Goal: Task Accomplishment & Management: Use online tool/utility

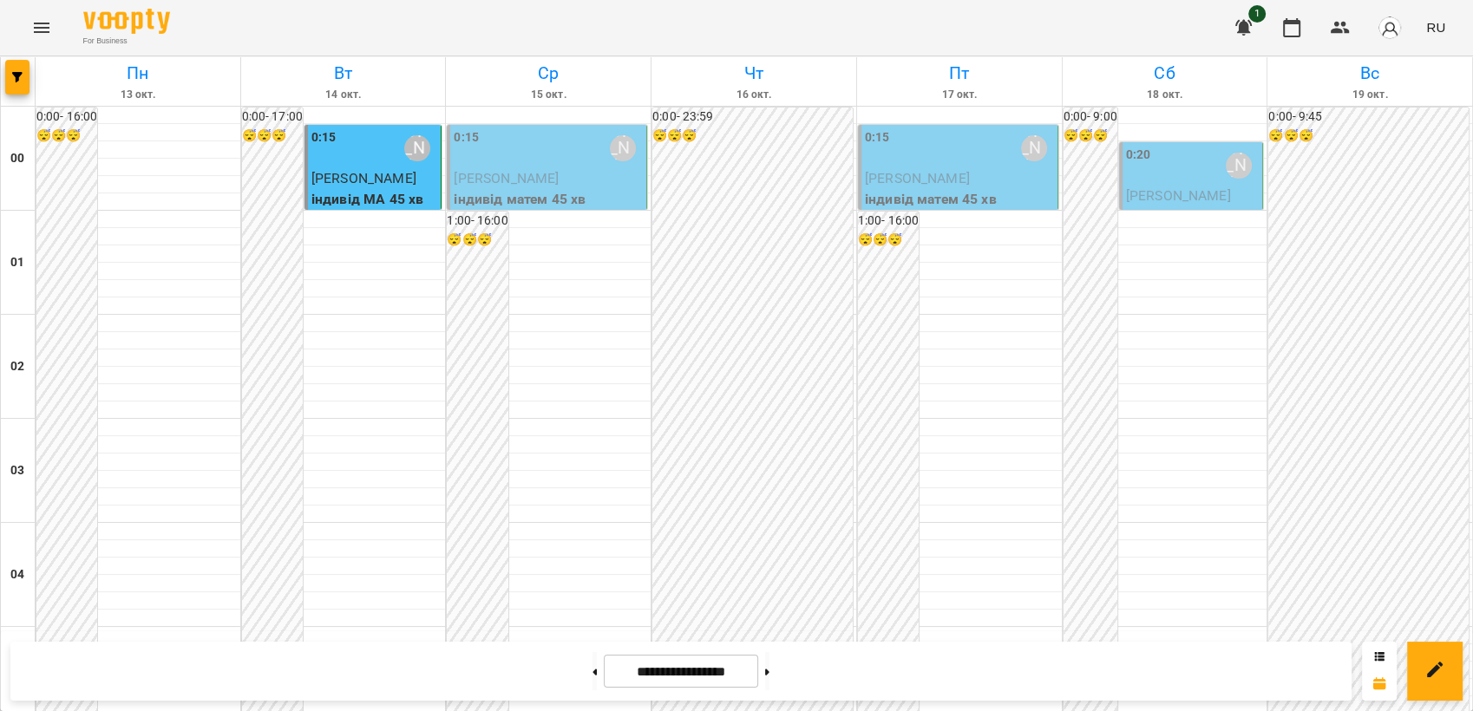
scroll to position [1586, 0]
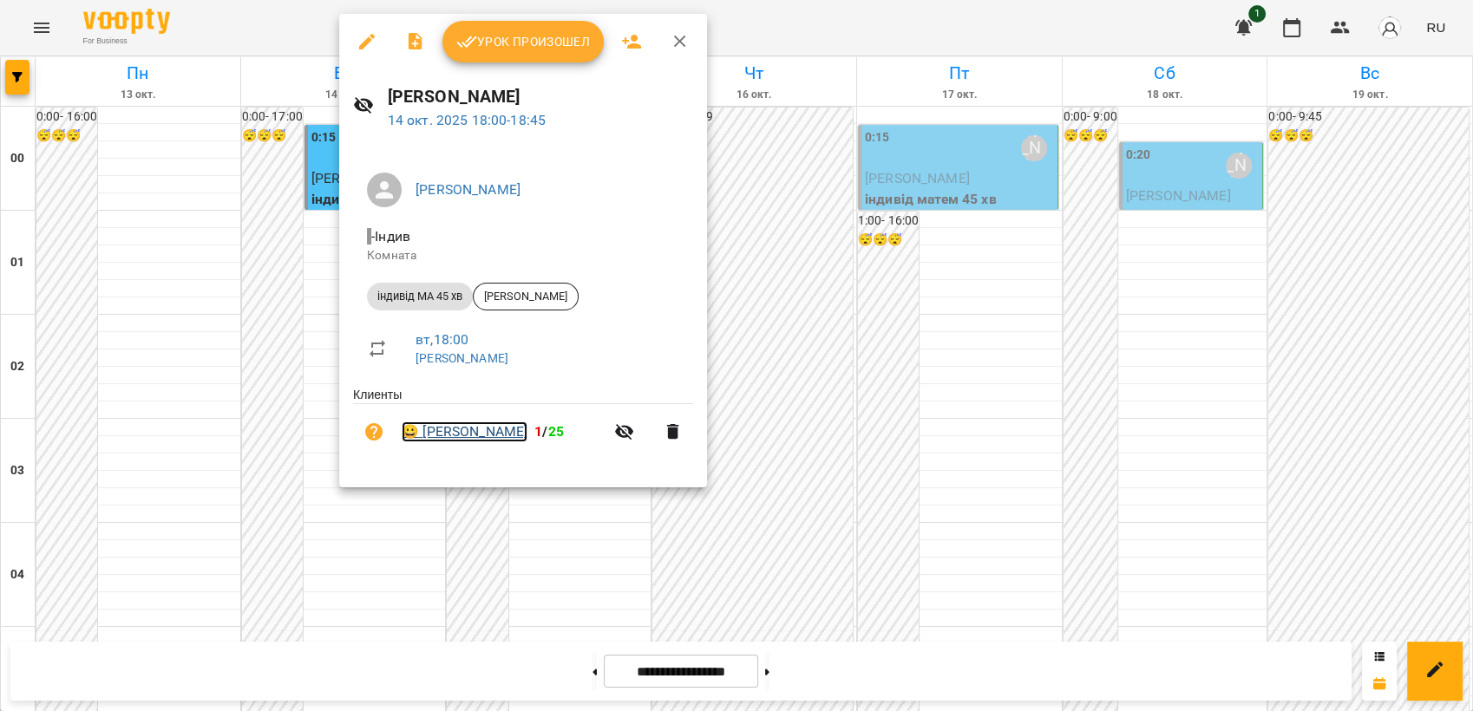
click at [448, 431] on link "😀 [PERSON_NAME]" at bounding box center [465, 432] width 126 height 21
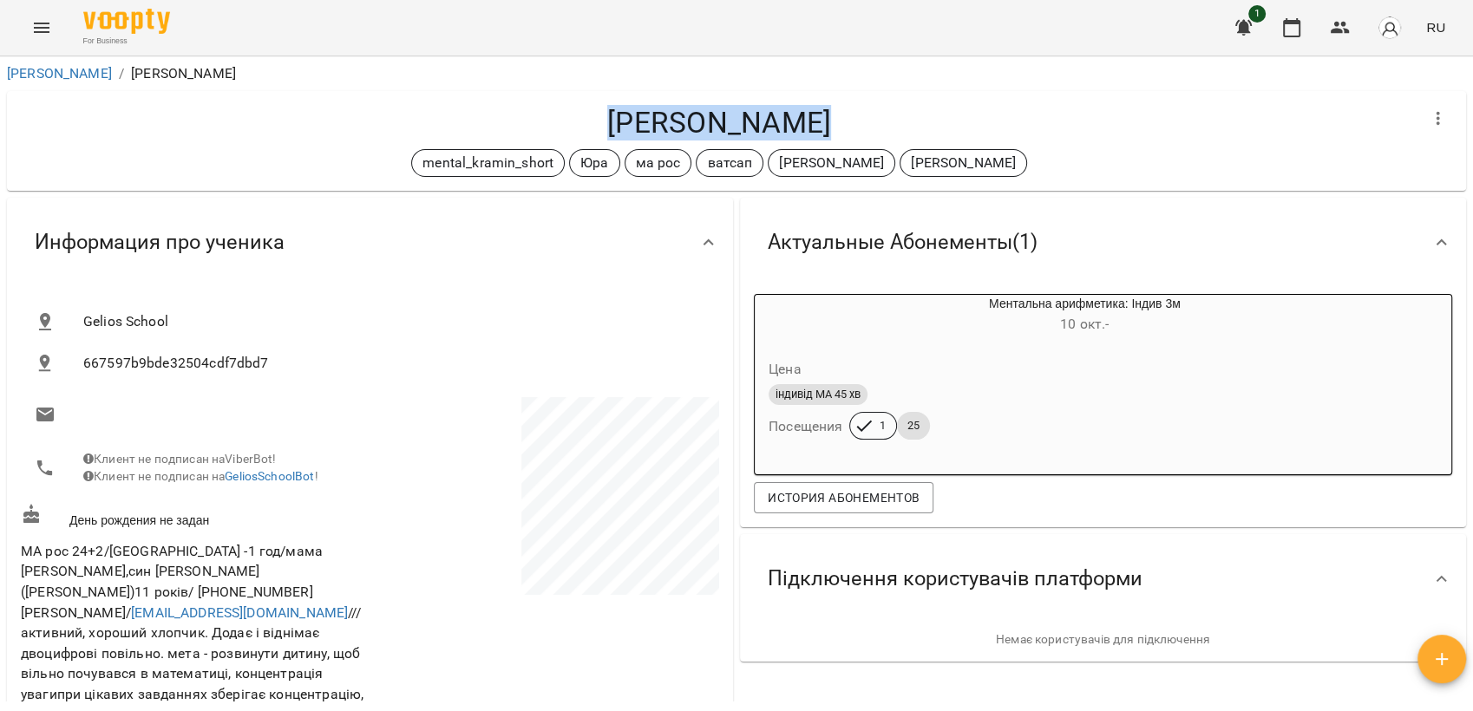
drag, startPoint x: 632, startPoint y: 124, endPoint x: 798, endPoint y: 131, distance: 166.7
click at [798, 131] on h4 "[PERSON_NAME]" at bounding box center [719, 123] width 1397 height 36
drag, startPoint x: 798, startPoint y: 131, endPoint x: 722, endPoint y: 126, distance: 76.5
copy h4 "[PERSON_NAME]"
click at [45, 29] on icon "Menu" at bounding box center [41, 27] width 21 height 21
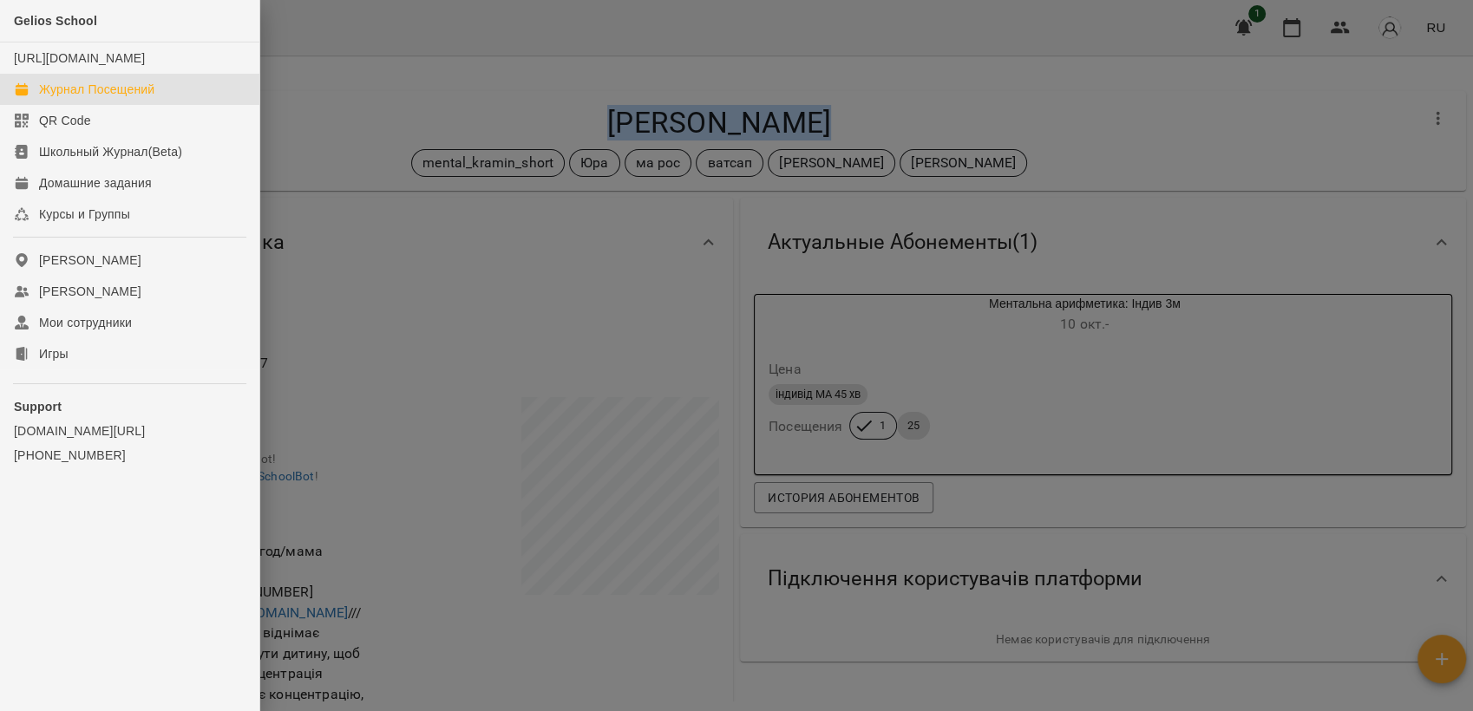
click at [84, 98] on div "Журнал Посещений" at bounding box center [96, 89] width 115 height 17
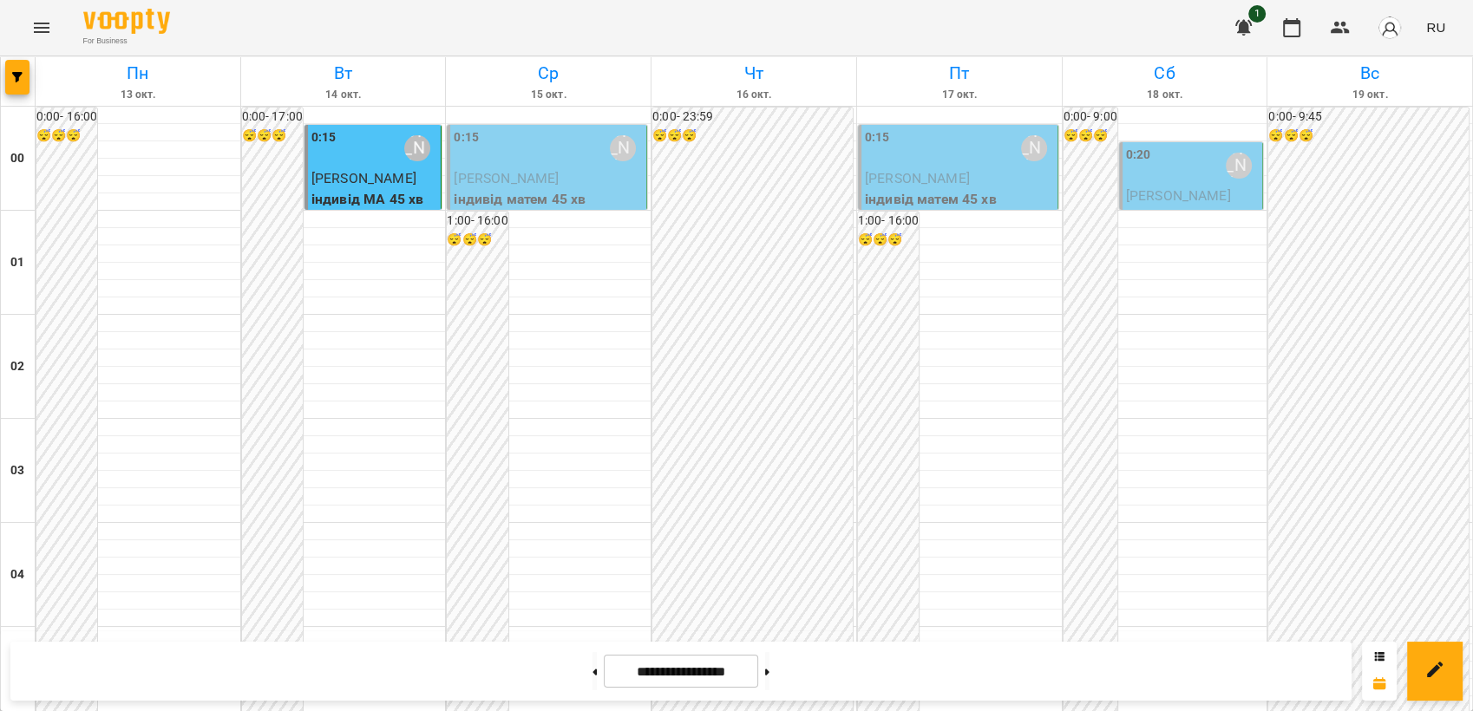
scroll to position [1638, 0]
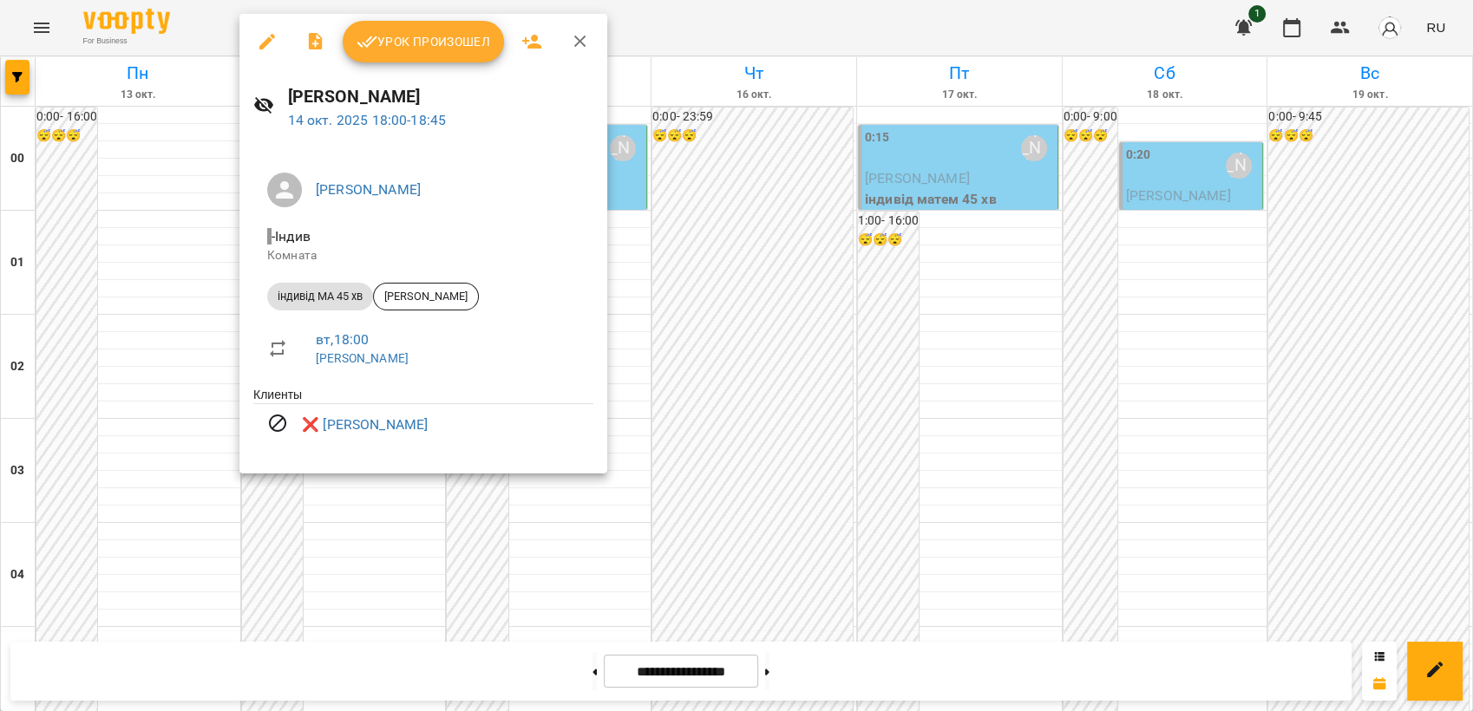
click at [713, 316] on div at bounding box center [736, 355] width 1473 height 711
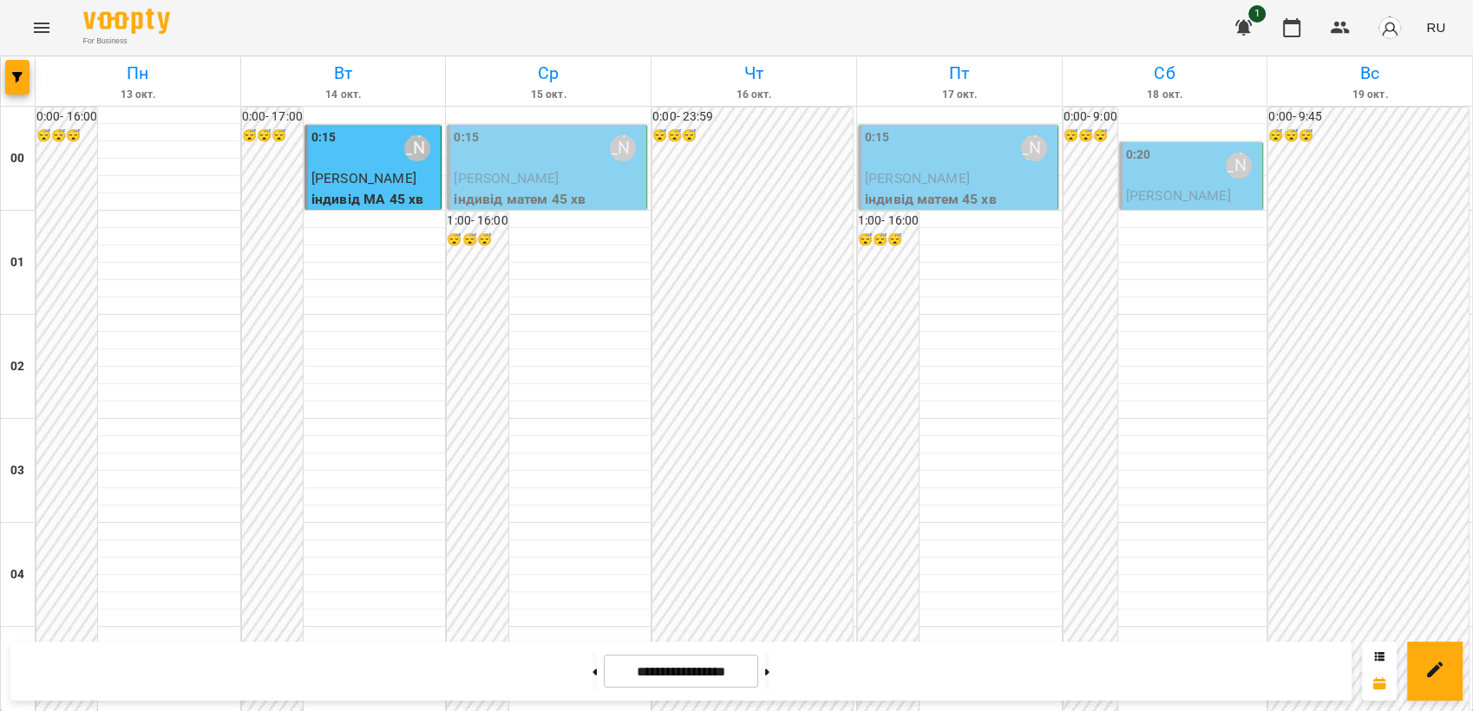
scroll to position [1735, 0]
click at [42, 16] on button "Menu" at bounding box center [42, 28] width 42 height 42
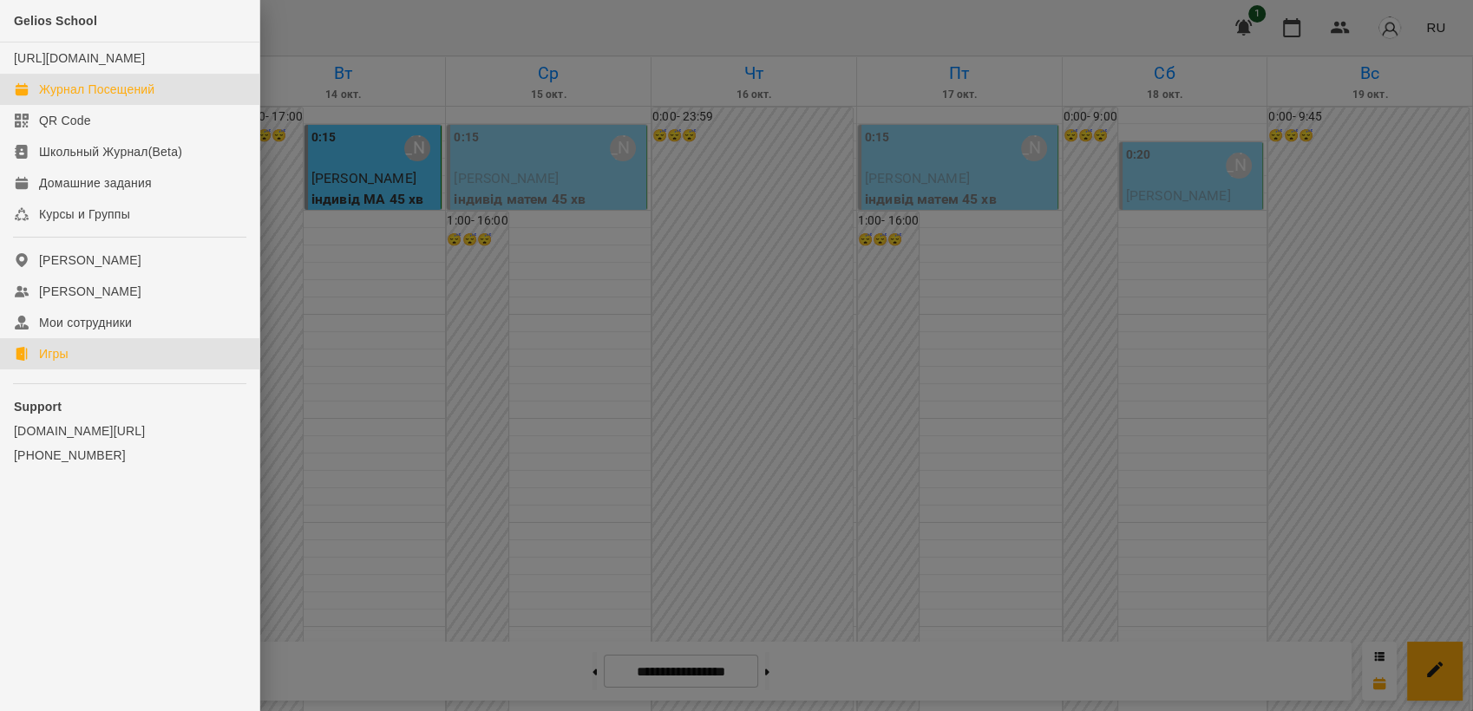
click at [78, 370] on link "Игры" at bounding box center [129, 353] width 259 height 31
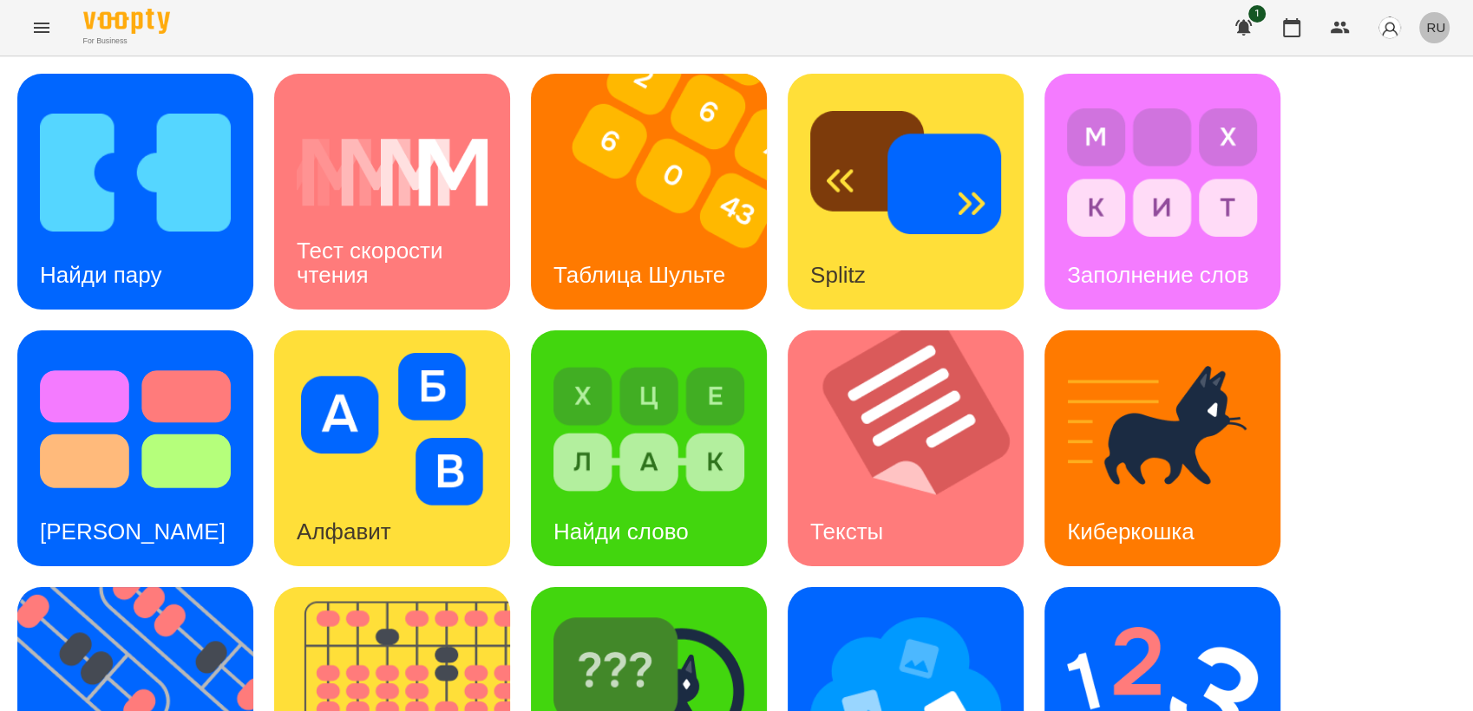
click at [1437, 32] on span "RU" at bounding box center [1435, 27] width 19 height 18
click at [1413, 100] on div "Українська" at bounding box center [1404, 97] width 88 height 31
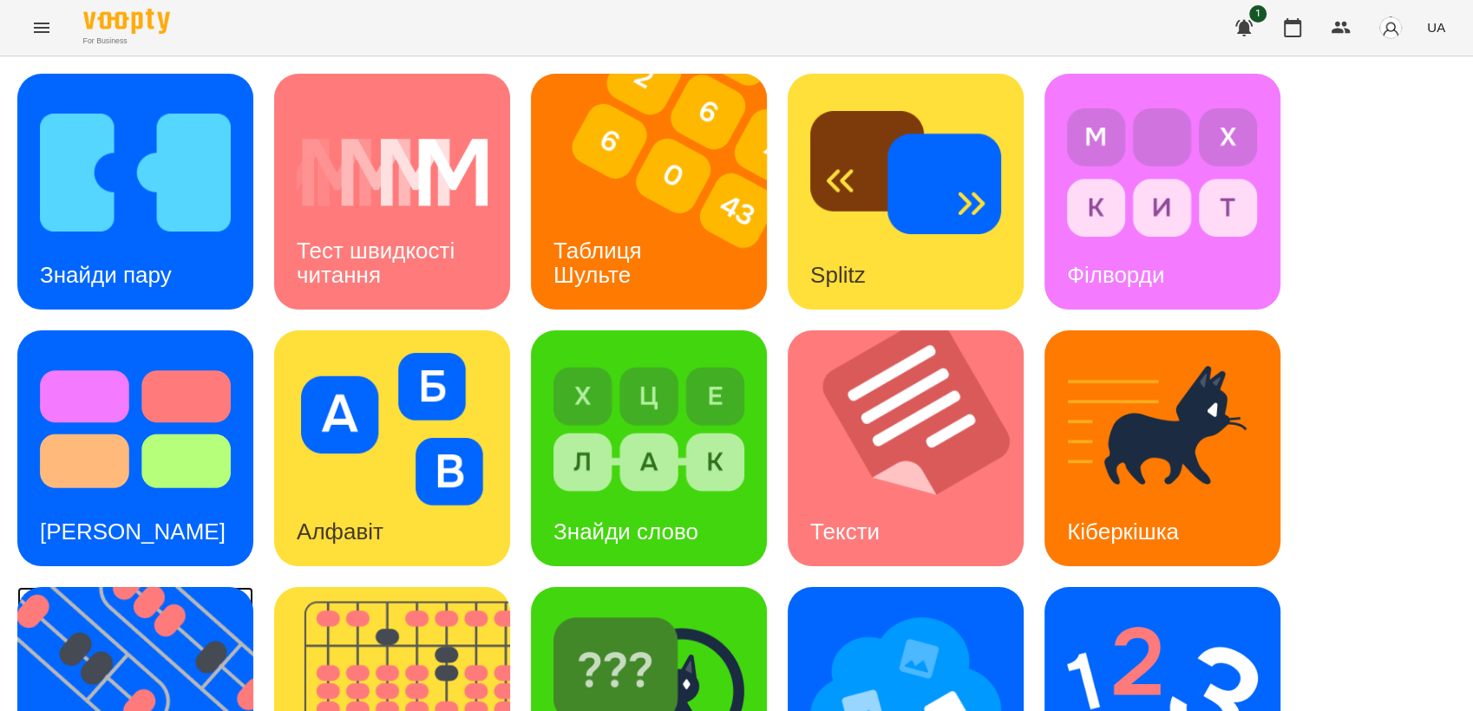
click at [95, 587] on img at bounding box center [146, 705] width 258 height 236
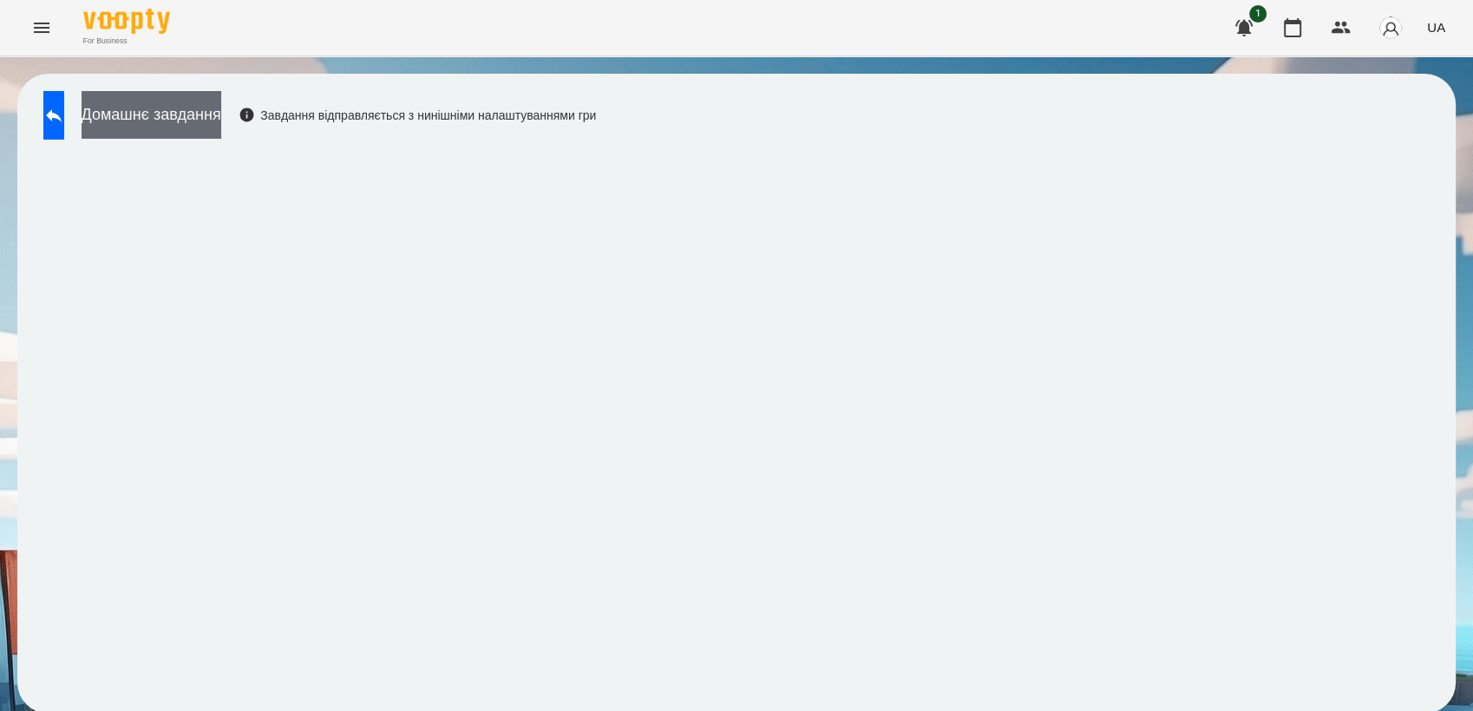
click at [221, 135] on button "Домашнє завдання" at bounding box center [152, 115] width 140 height 48
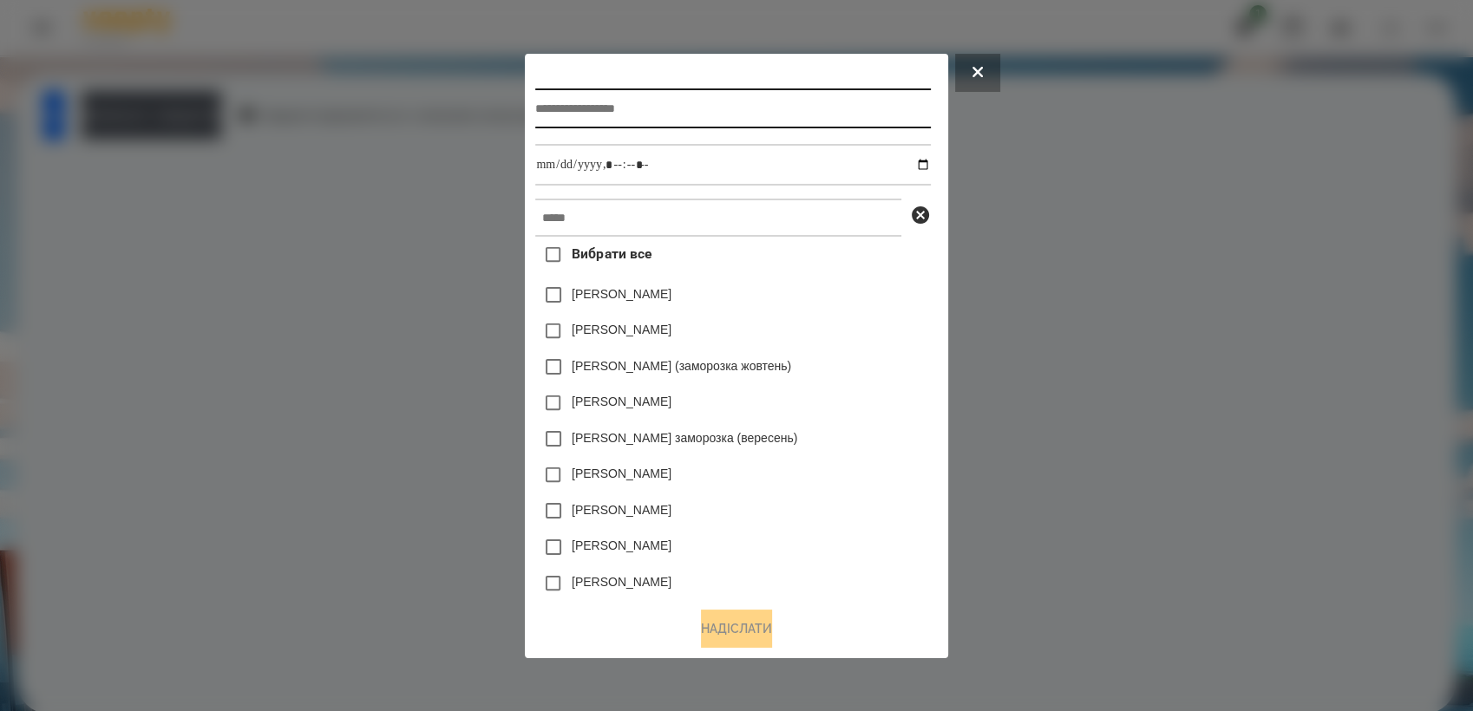
click at [586, 102] on input "text" at bounding box center [732, 108] width 395 height 40
type input "*********"
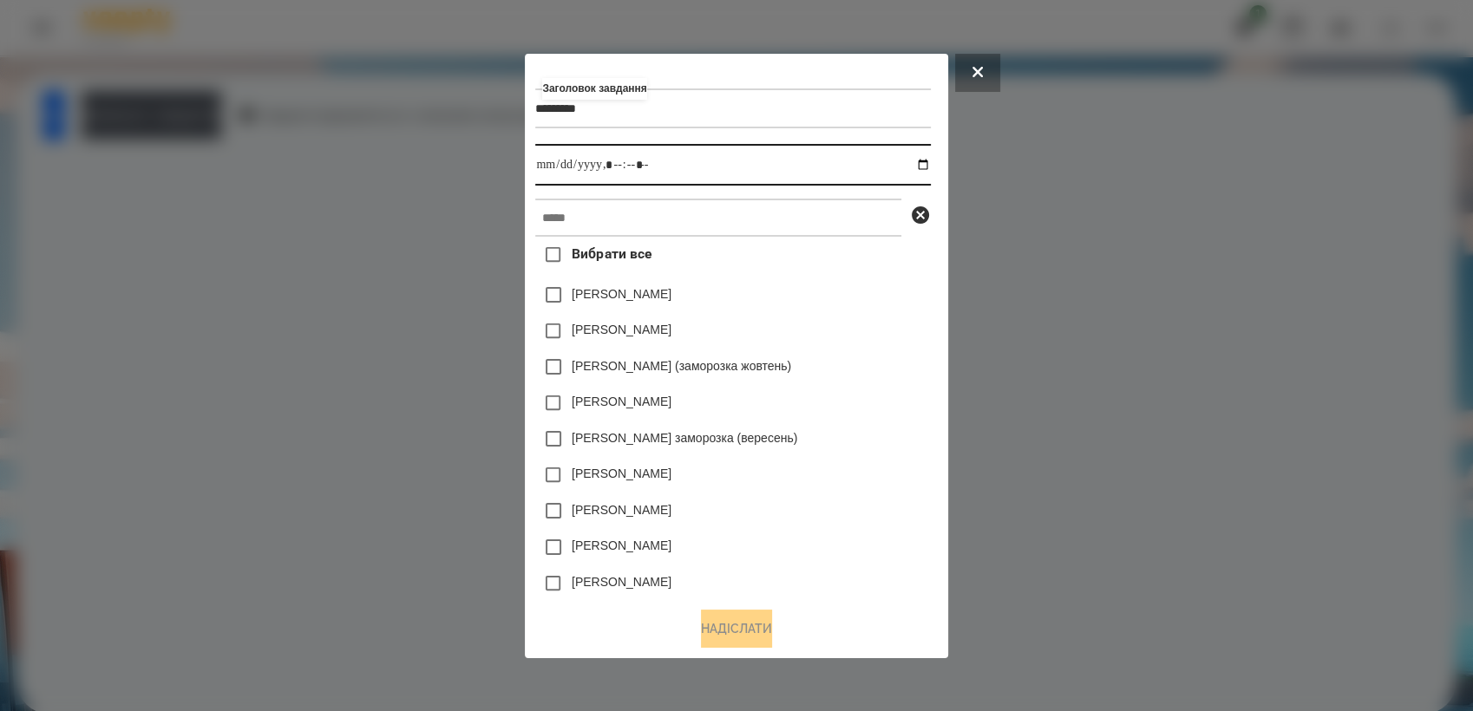
click at [928, 161] on input "datetime-local" at bounding box center [732, 165] width 395 height 42
type input "**********"
click at [855, 462] on div "[PERSON_NAME]" at bounding box center [732, 475] width 395 height 36
click at [644, 242] on div "Вибрати все [PERSON_NAME] [PERSON_NAME] [PERSON_NAME] (заморозка жовтень) [PERS…" at bounding box center [732, 415] width 395 height 356
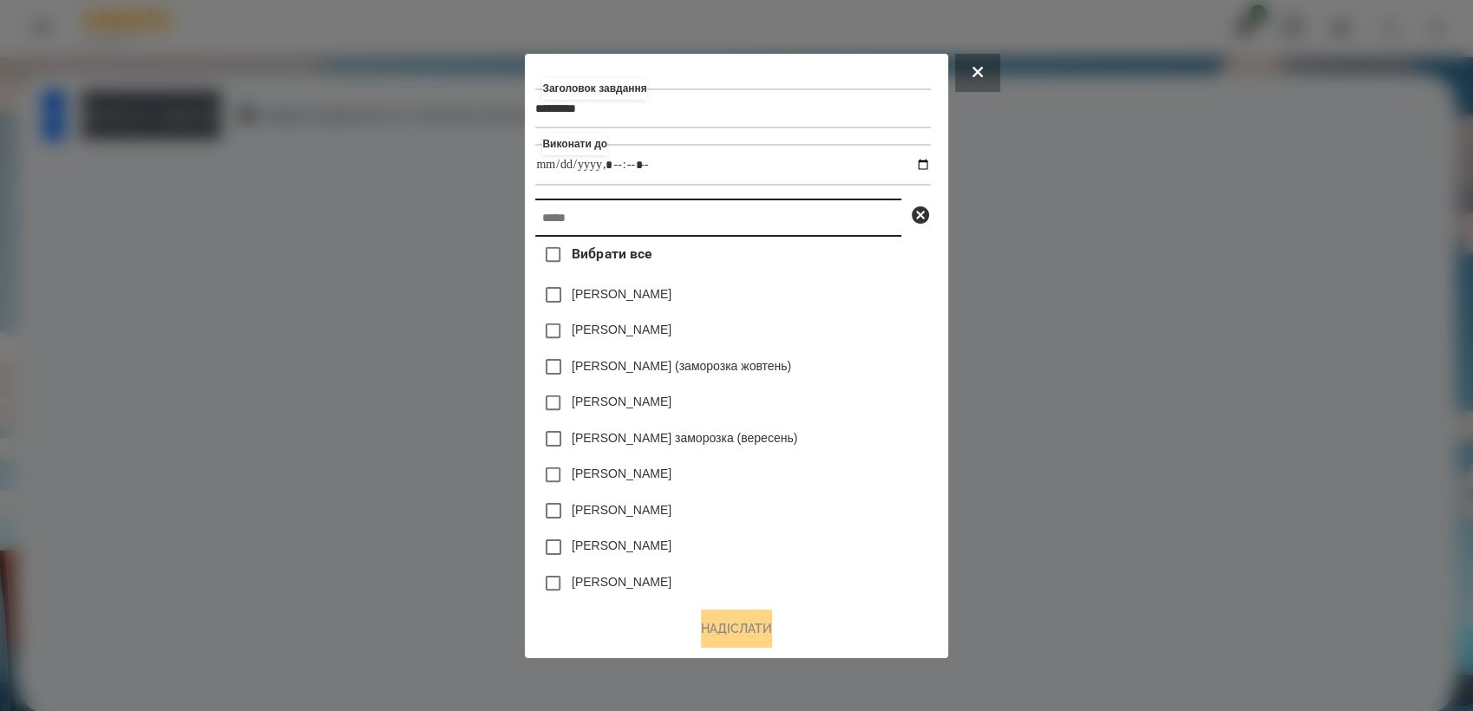
click at [645, 215] on input "text" at bounding box center [718, 218] width 366 height 38
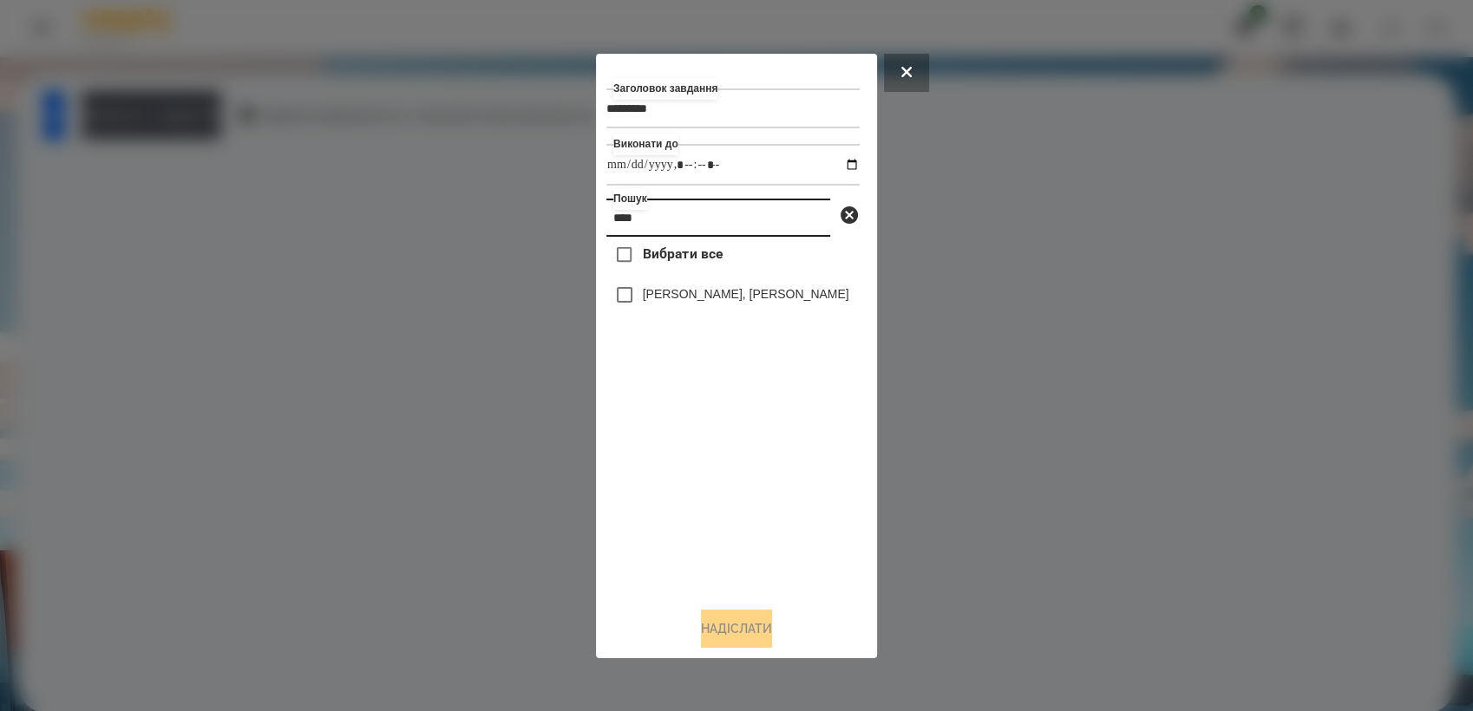
type input "****"
click at [753, 628] on button "Надіслати" at bounding box center [736, 629] width 71 height 38
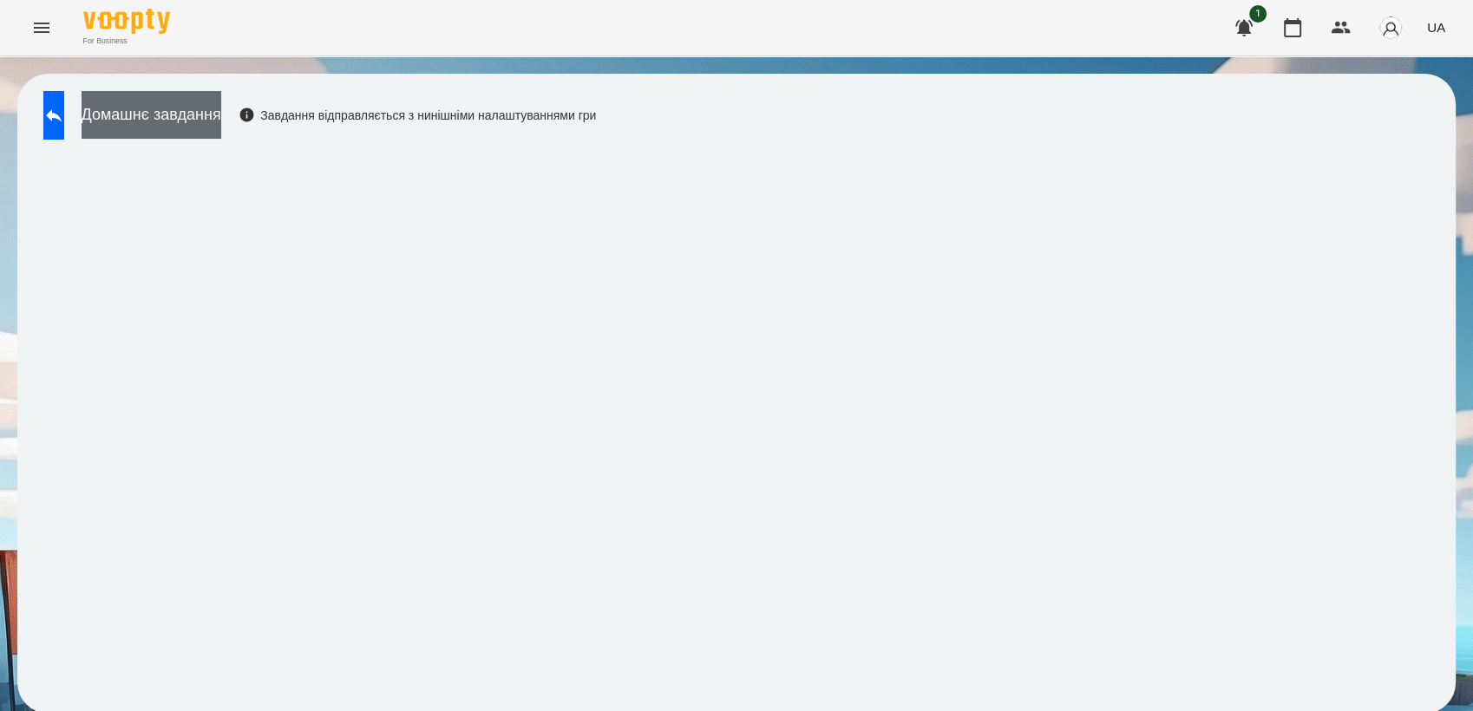
click at [221, 121] on button "Домашнє завдання" at bounding box center [152, 115] width 140 height 48
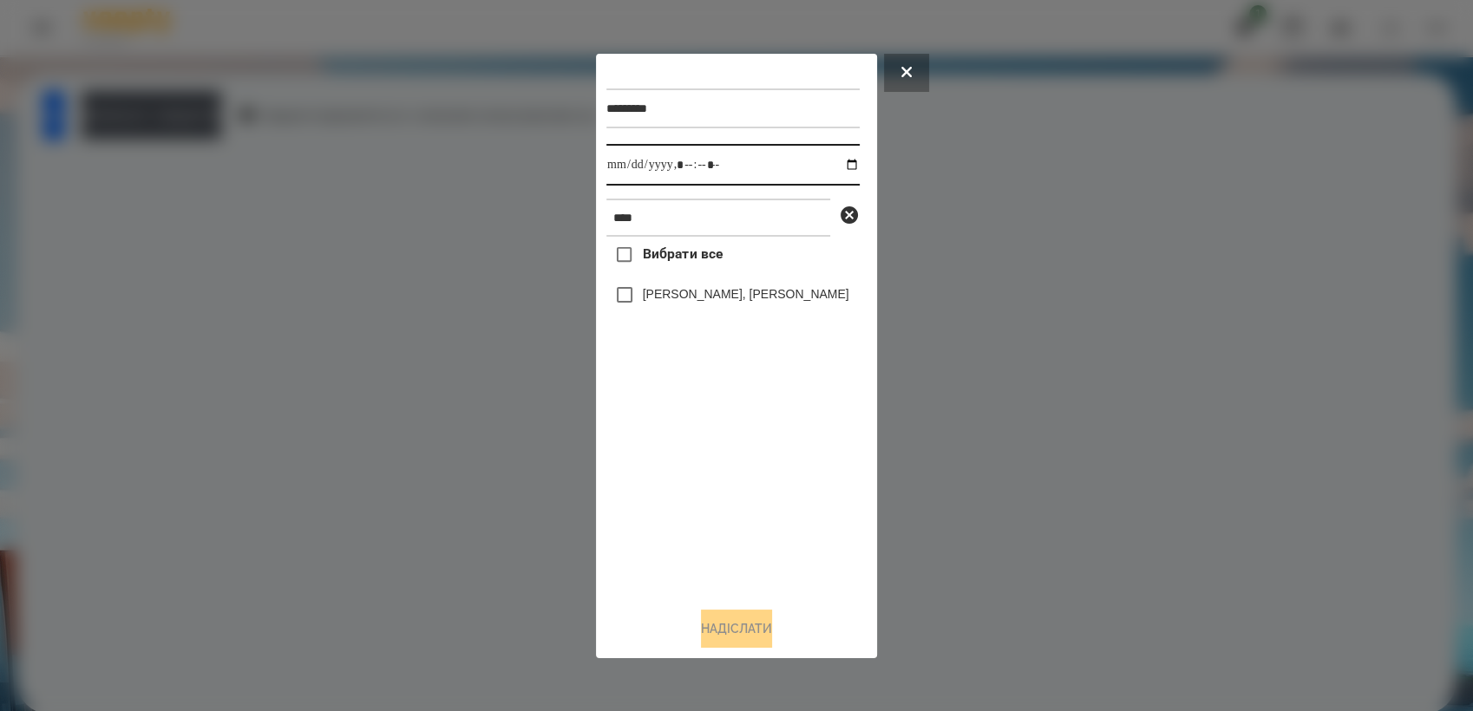
click at [842, 166] on input "datetime-local" at bounding box center [732, 165] width 253 height 42
type input "**********"
drag, startPoint x: 713, startPoint y: 520, endPoint x: 647, endPoint y: 379, distance: 155.2
click at [708, 506] on div "Вибрати все [PERSON_NAME], [PERSON_NAME]" at bounding box center [732, 415] width 253 height 356
drag, startPoint x: 765, startPoint y: 626, endPoint x: 840, endPoint y: 611, distance: 76.1
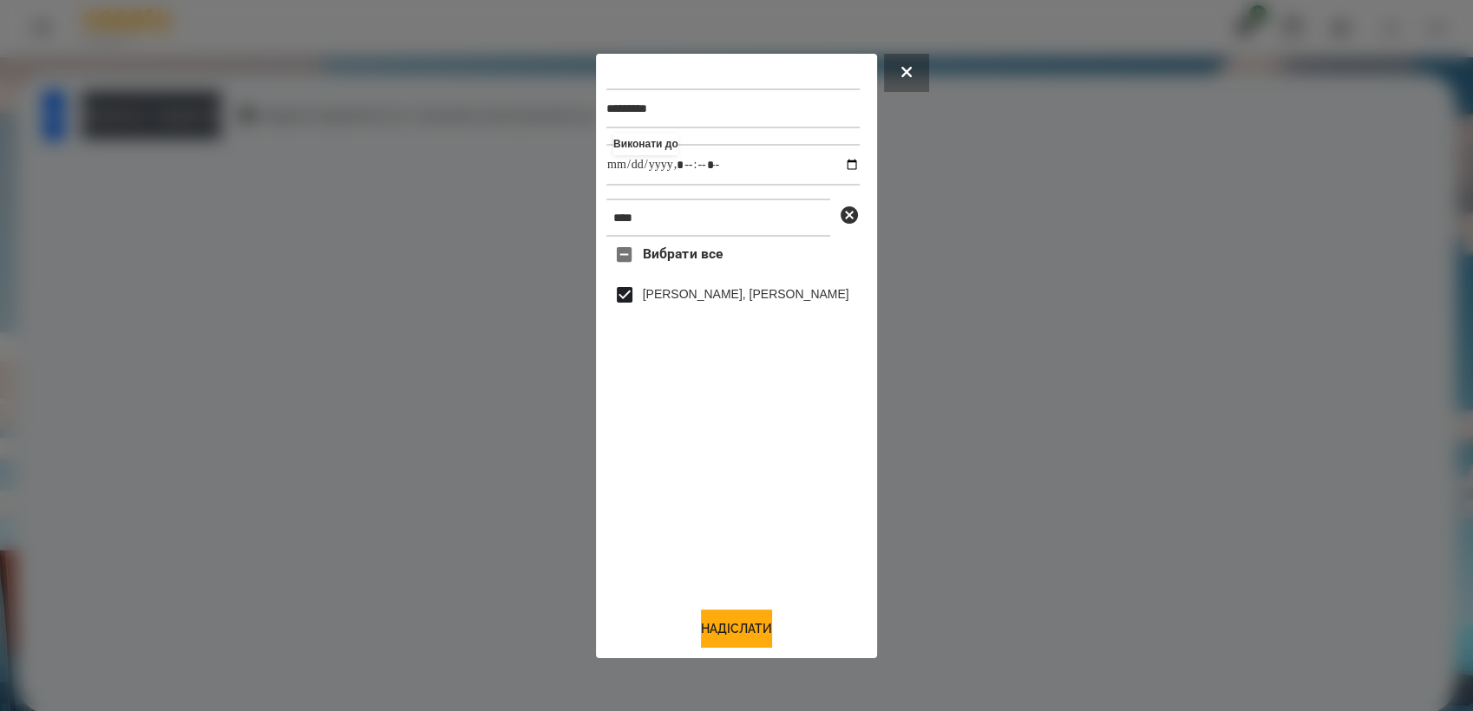
click at [769, 628] on button "Надіслати" at bounding box center [736, 629] width 71 height 38
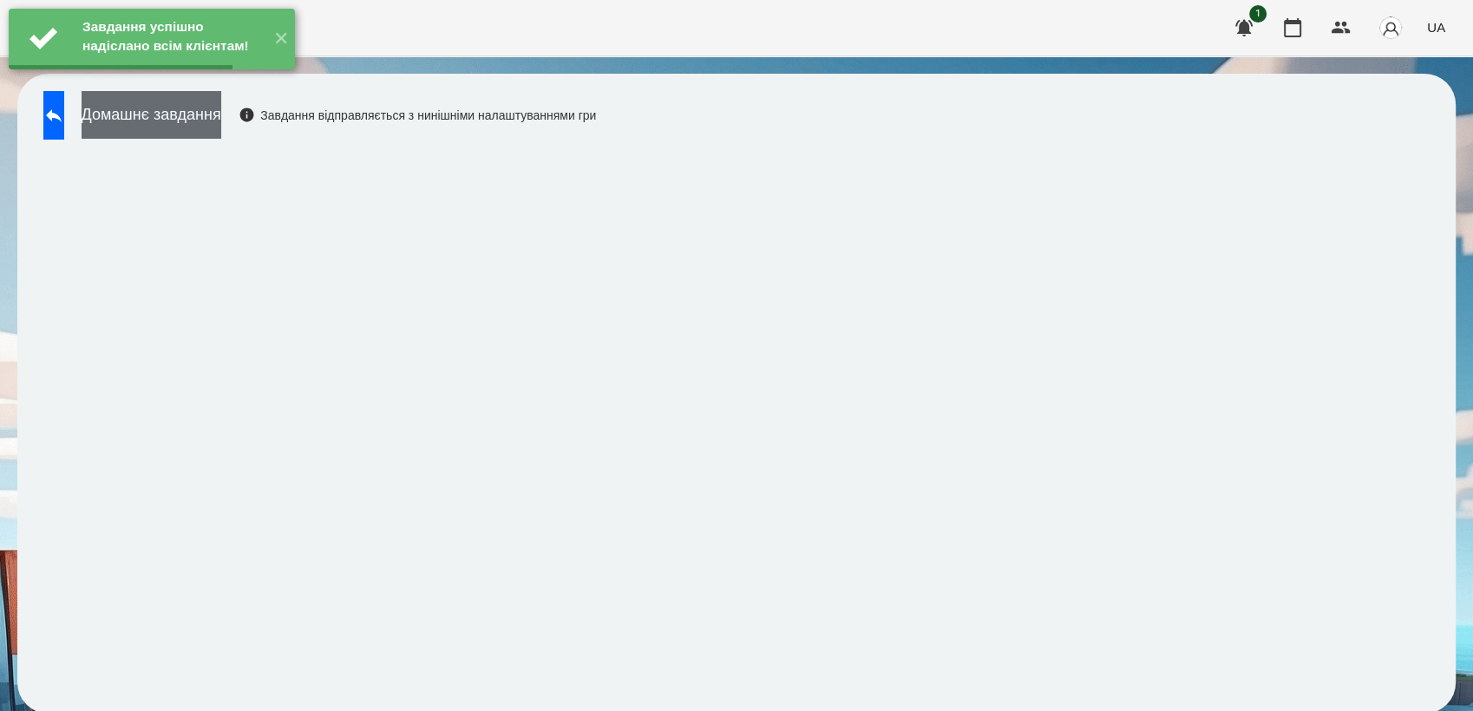
click at [200, 128] on button "Домашнє завдання" at bounding box center [152, 115] width 140 height 48
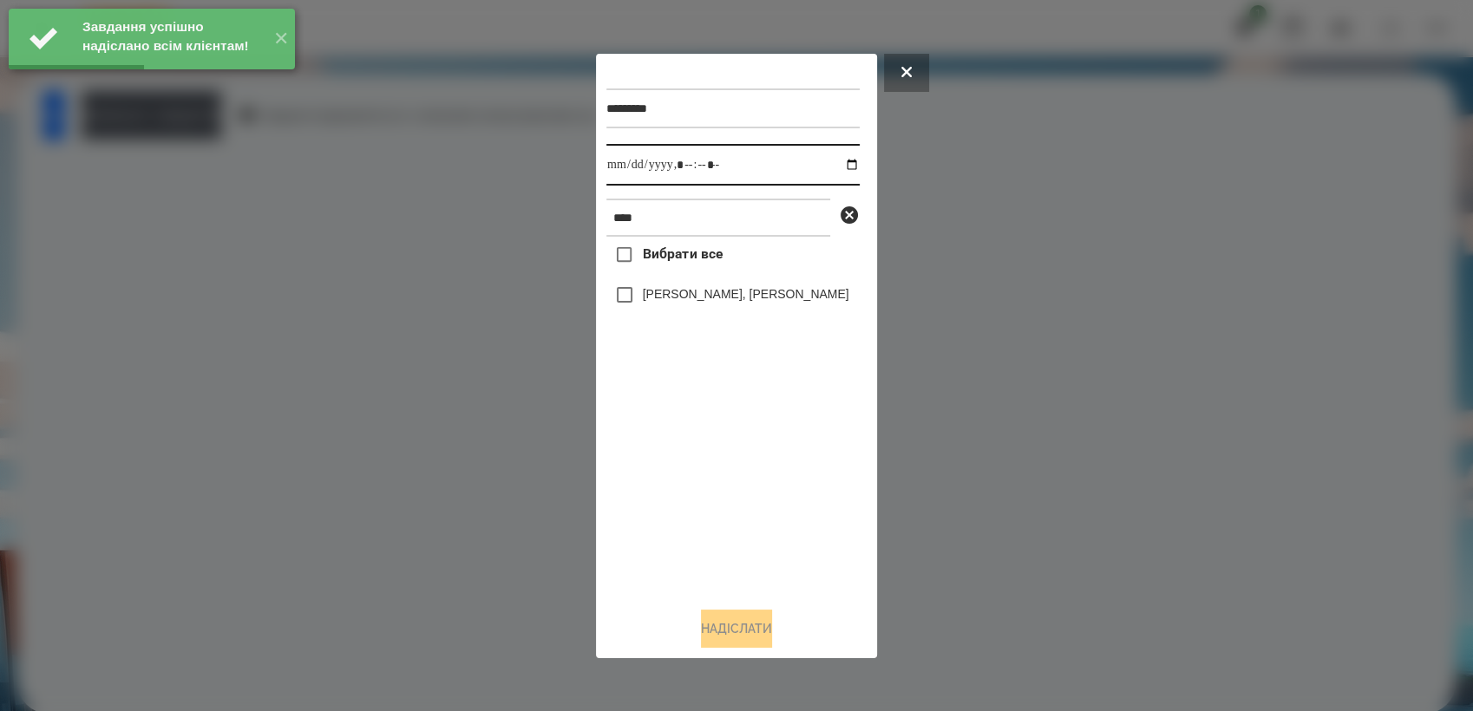
click at [838, 164] on input "datetime-local" at bounding box center [732, 165] width 253 height 42
type input "**********"
click at [691, 462] on div "Вибрати все [PERSON_NAME], [PERSON_NAME]" at bounding box center [732, 415] width 253 height 356
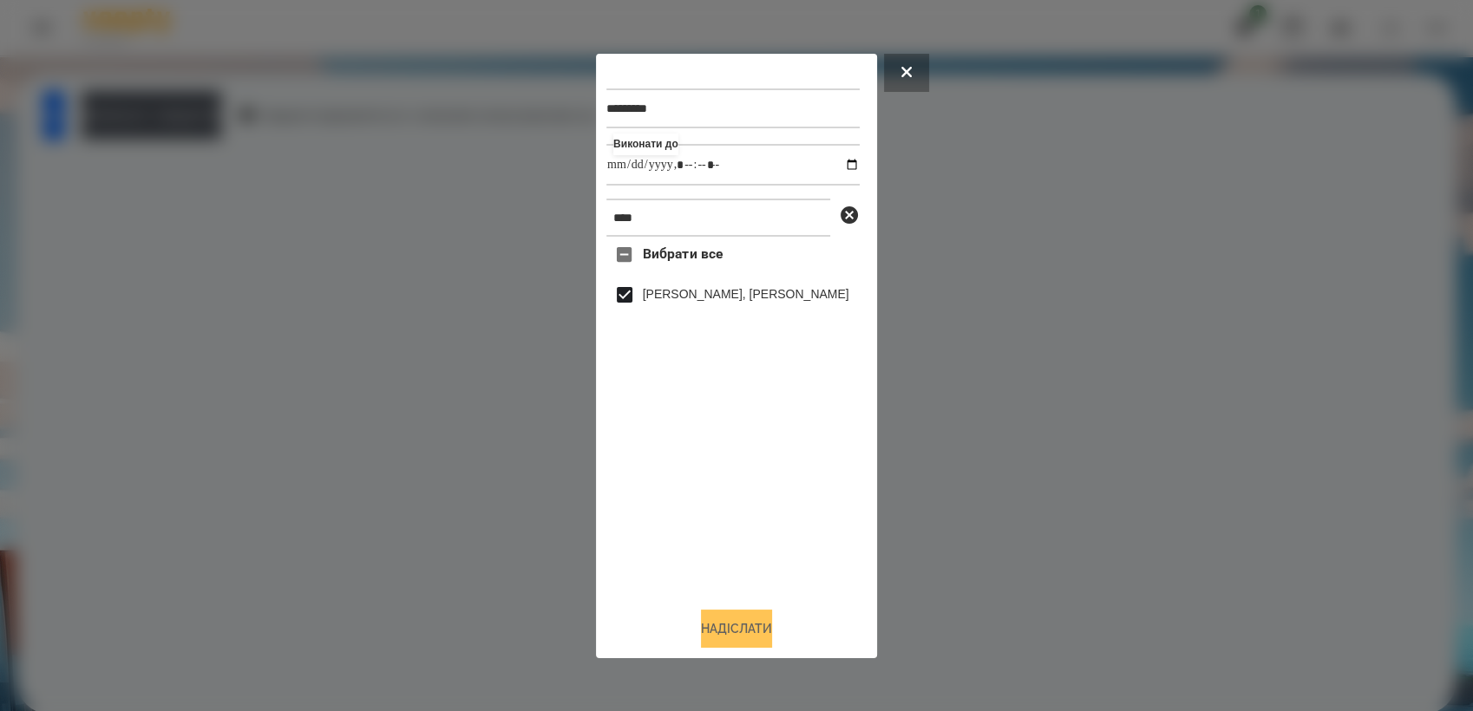
drag, startPoint x: 731, startPoint y: 634, endPoint x: 826, endPoint y: 421, distance: 233.4
click at [732, 632] on button "Надіслати" at bounding box center [736, 629] width 71 height 38
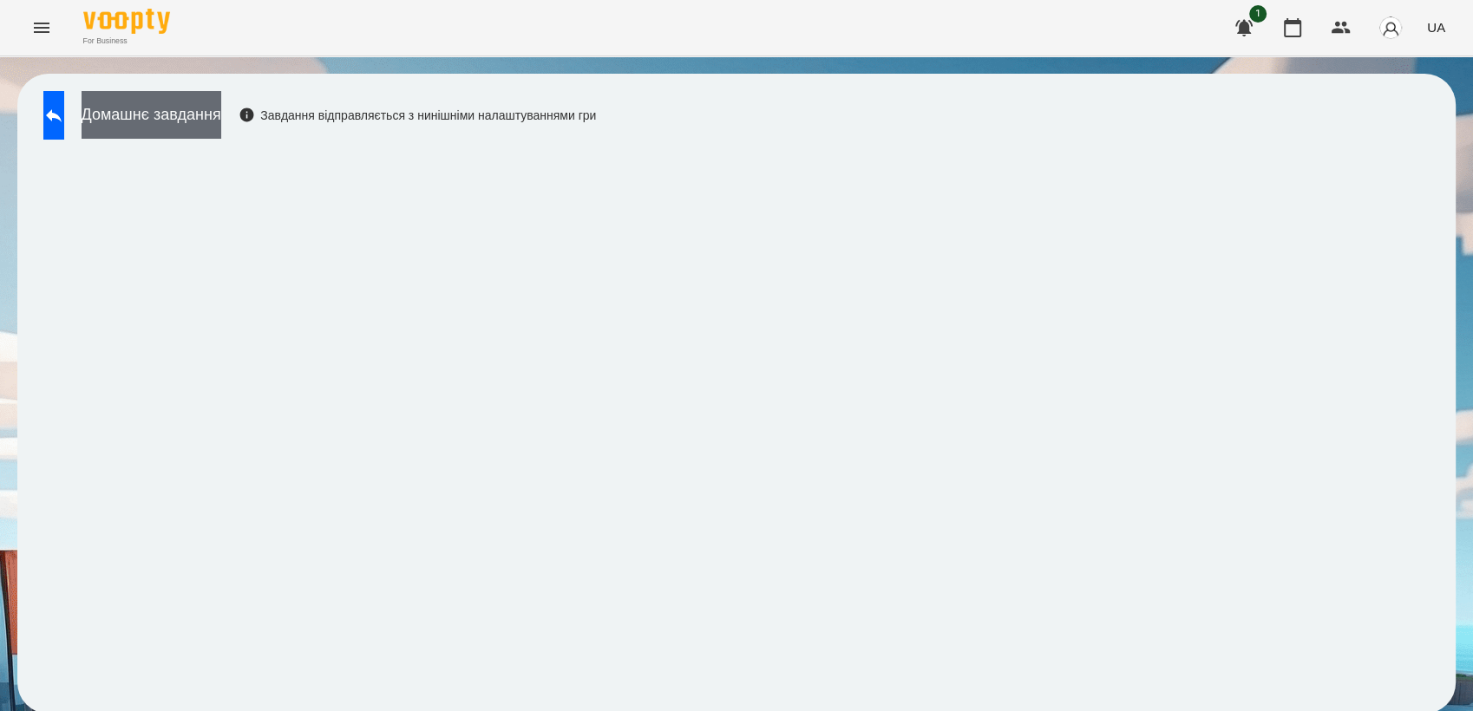
click at [145, 113] on button "Домашнє завдання" at bounding box center [152, 115] width 140 height 48
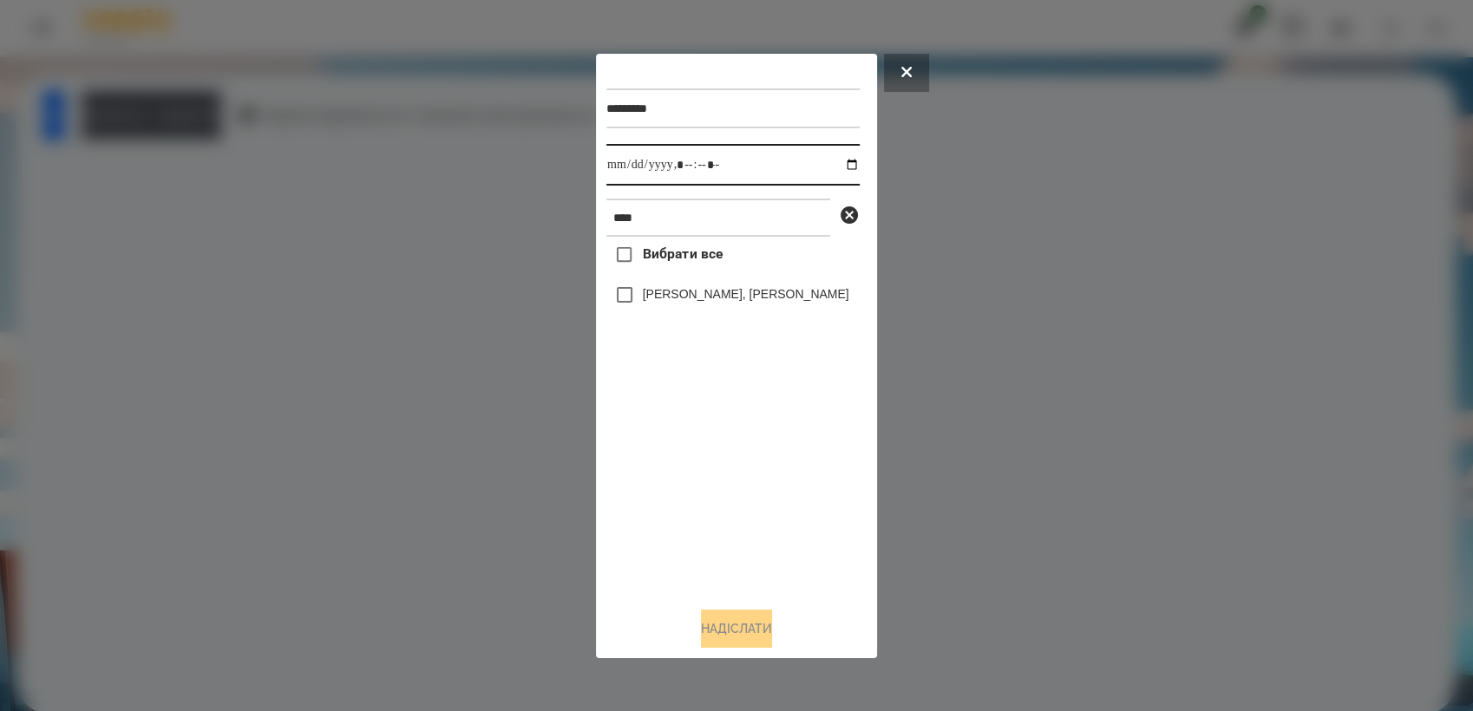
drag, startPoint x: 837, startPoint y: 162, endPoint x: 840, endPoint y: 184, distance: 21.8
click at [840, 162] on input "datetime-local" at bounding box center [732, 165] width 253 height 42
type input "**********"
drag, startPoint x: 704, startPoint y: 494, endPoint x: 697, endPoint y: 475, distance: 19.5
click at [697, 475] on div "Вибрати все [PERSON_NAME], [PERSON_NAME]" at bounding box center [732, 415] width 253 height 356
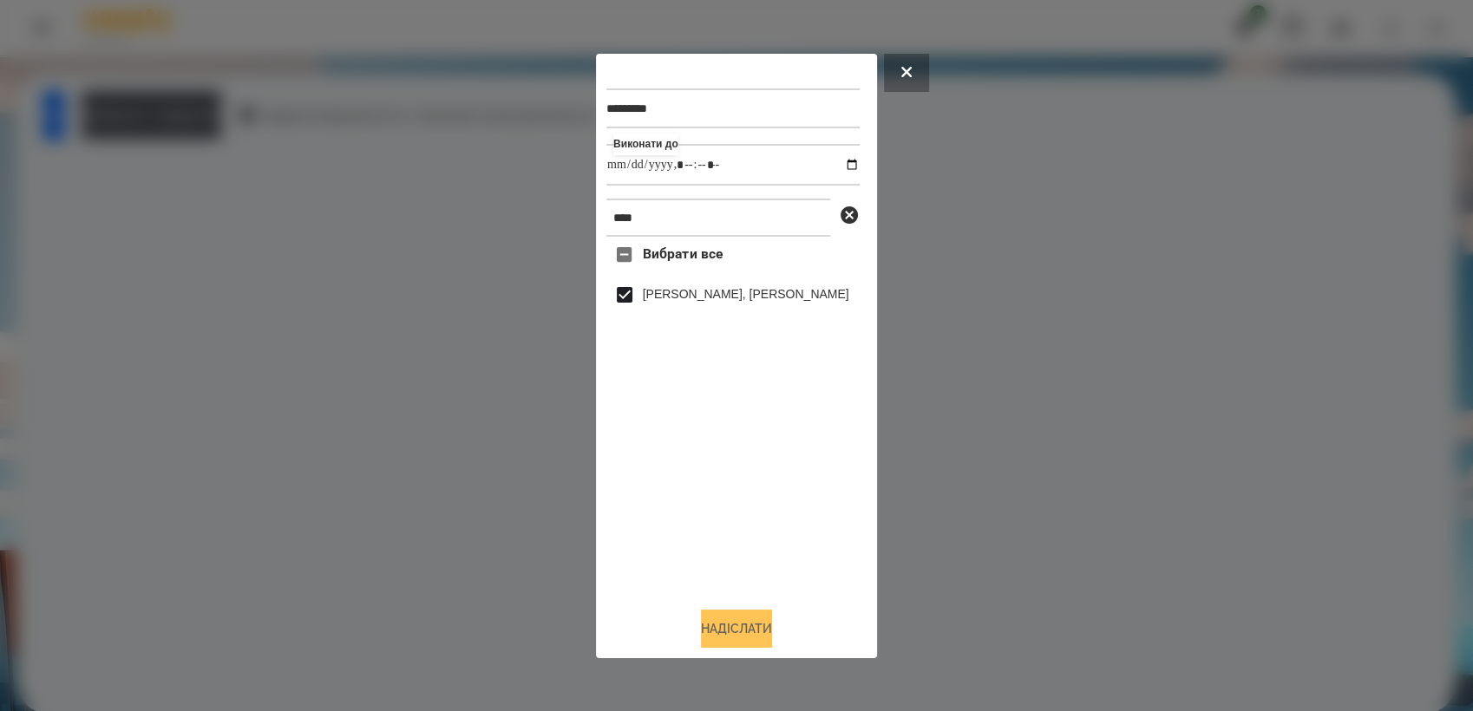
click at [710, 630] on button "Надіслати" at bounding box center [736, 629] width 71 height 38
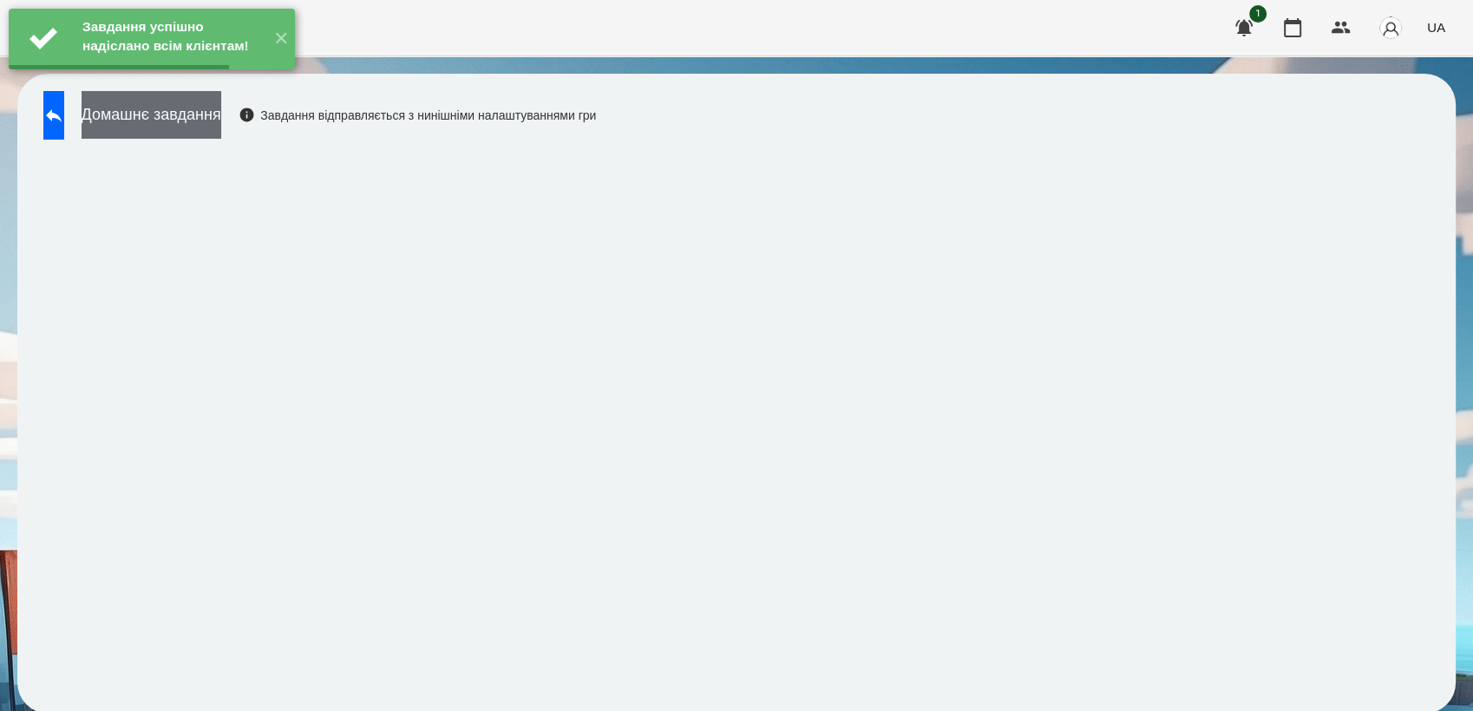
click at [216, 126] on button "Домашнє завдання" at bounding box center [152, 115] width 140 height 48
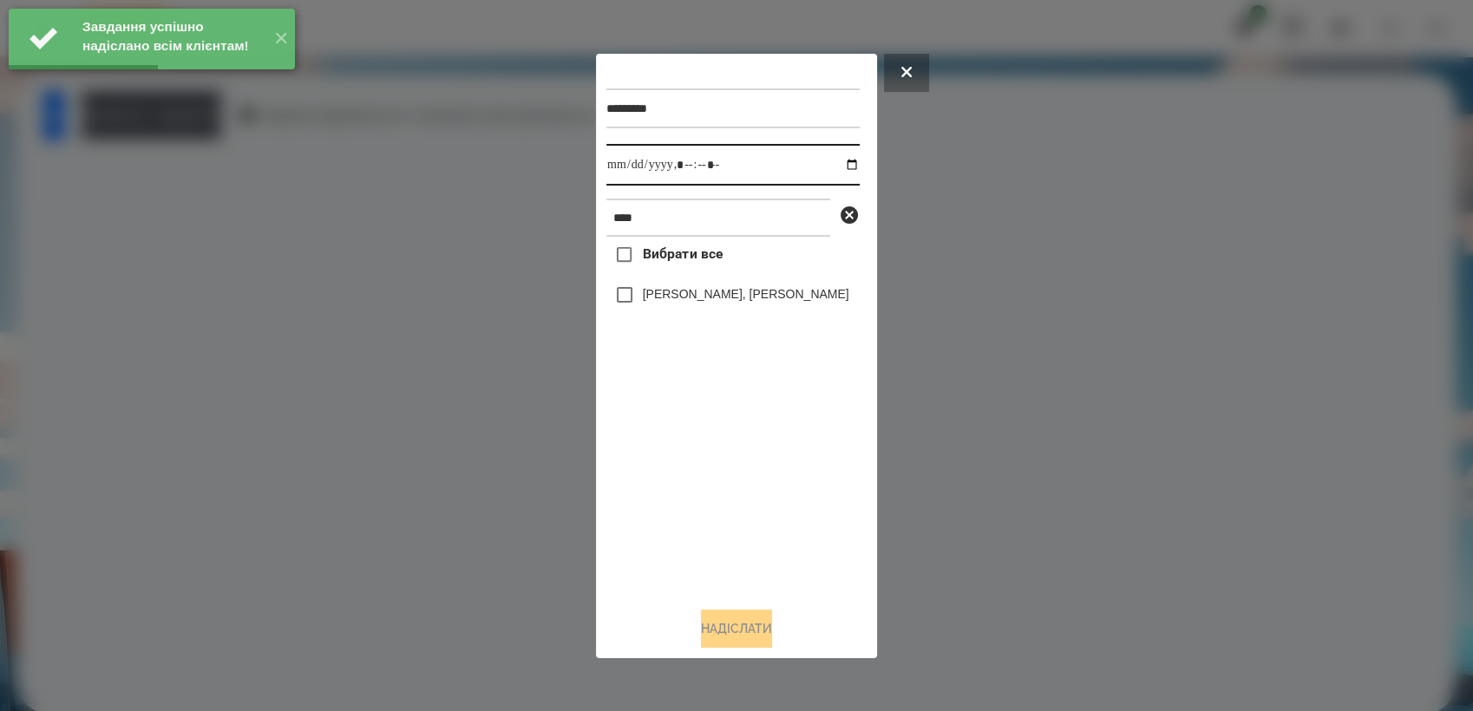
click at [834, 168] on input "datetime-local" at bounding box center [732, 165] width 253 height 42
type input "**********"
click at [745, 485] on div "Вибрати все [PERSON_NAME], [PERSON_NAME]" at bounding box center [732, 415] width 253 height 356
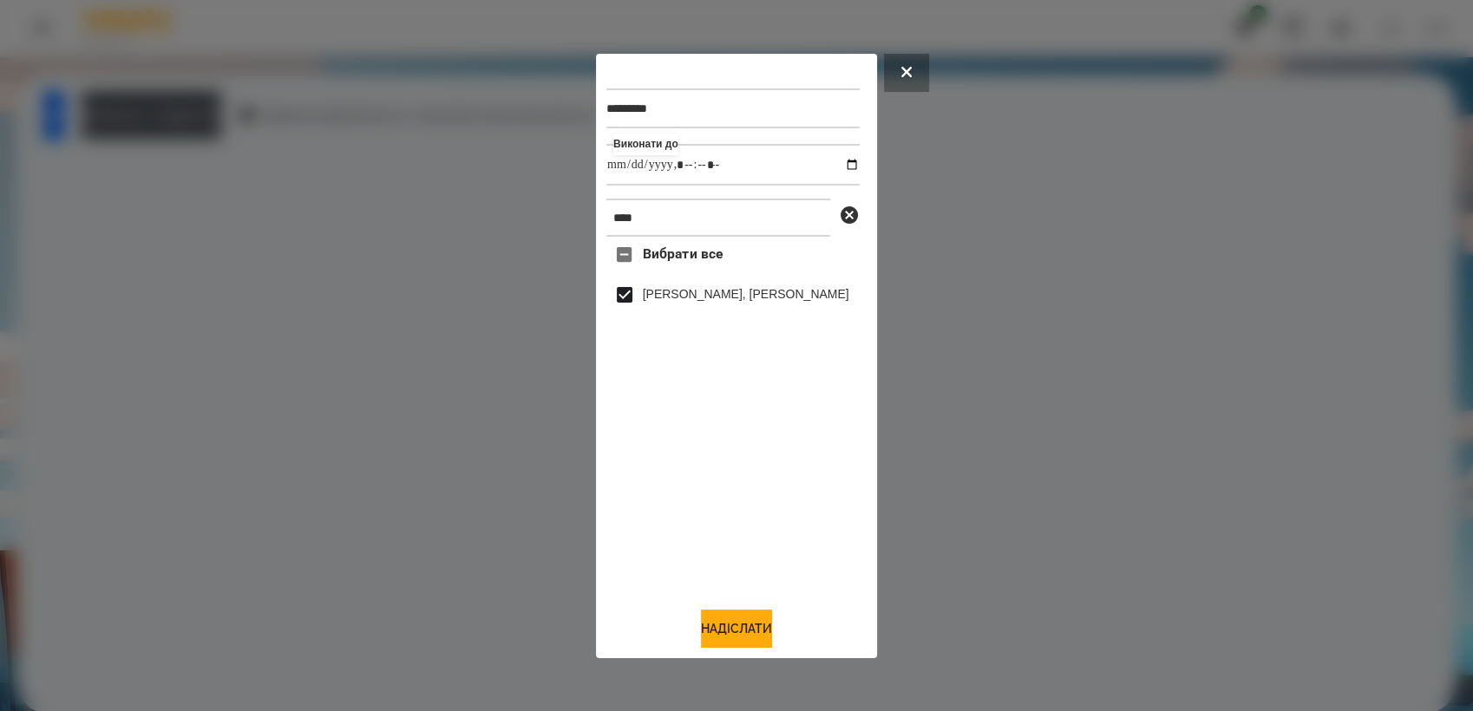
drag, startPoint x: 755, startPoint y: 636, endPoint x: 784, endPoint y: 406, distance: 231.8
click at [755, 632] on button "Надіслати" at bounding box center [736, 629] width 71 height 38
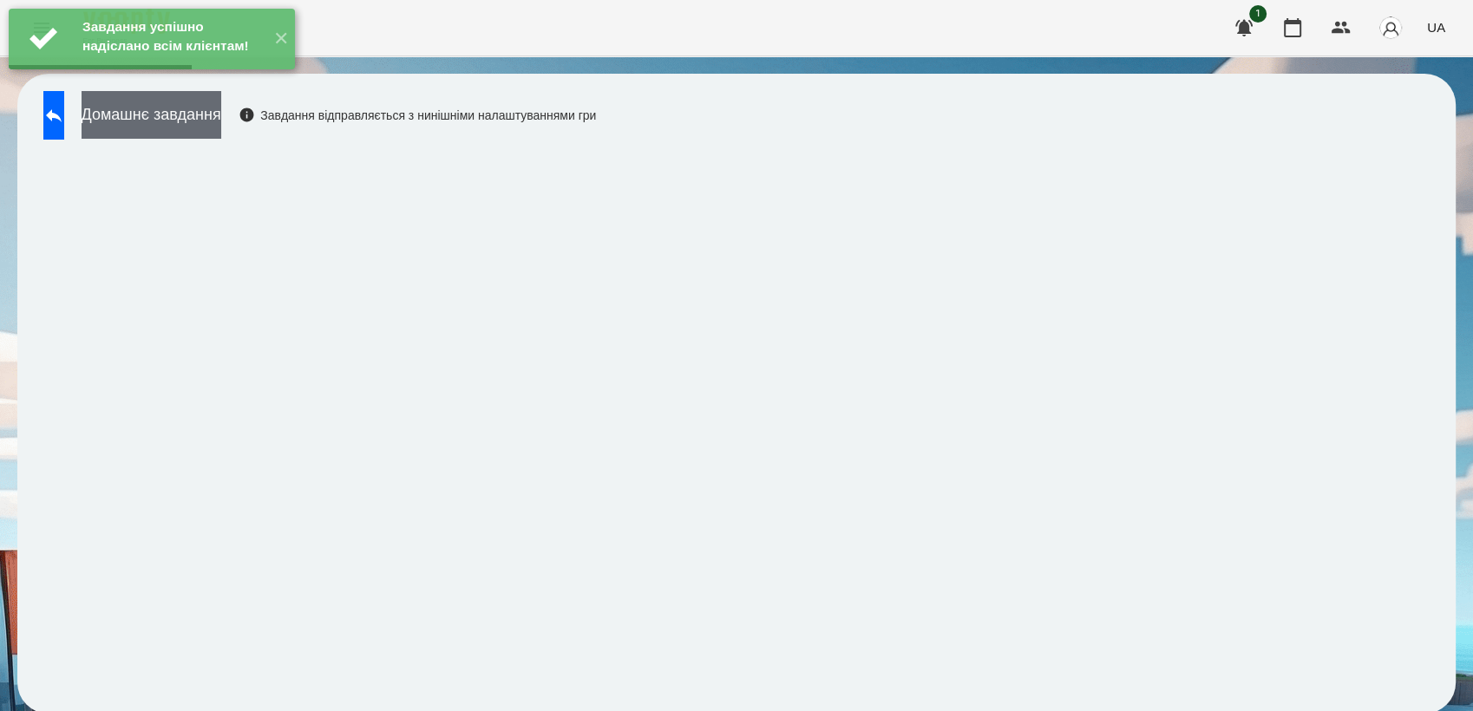
click at [181, 120] on button "Домашнє завдання" at bounding box center [152, 115] width 140 height 48
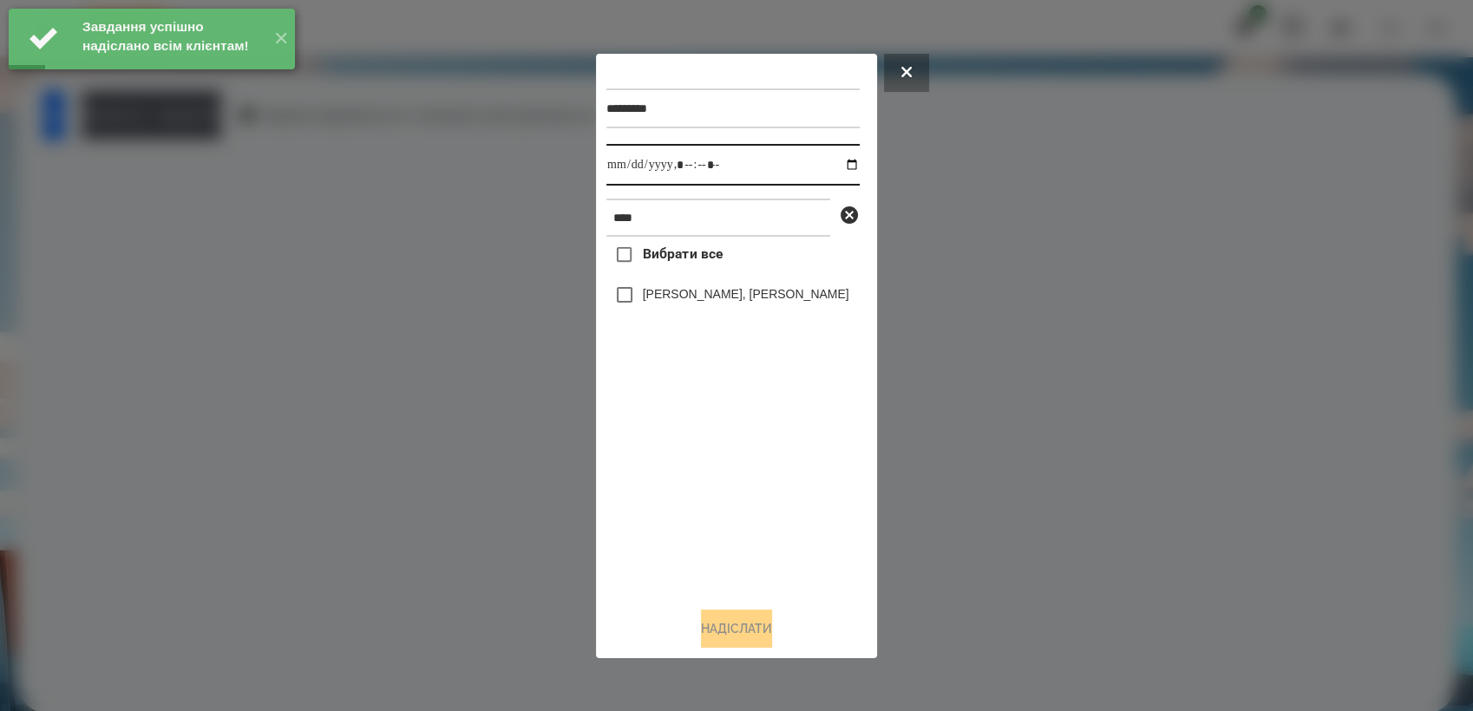
drag, startPoint x: 837, startPoint y: 161, endPoint x: 842, endPoint y: 179, distance: 18.7
click at [839, 161] on input "datetime-local" at bounding box center [732, 165] width 253 height 42
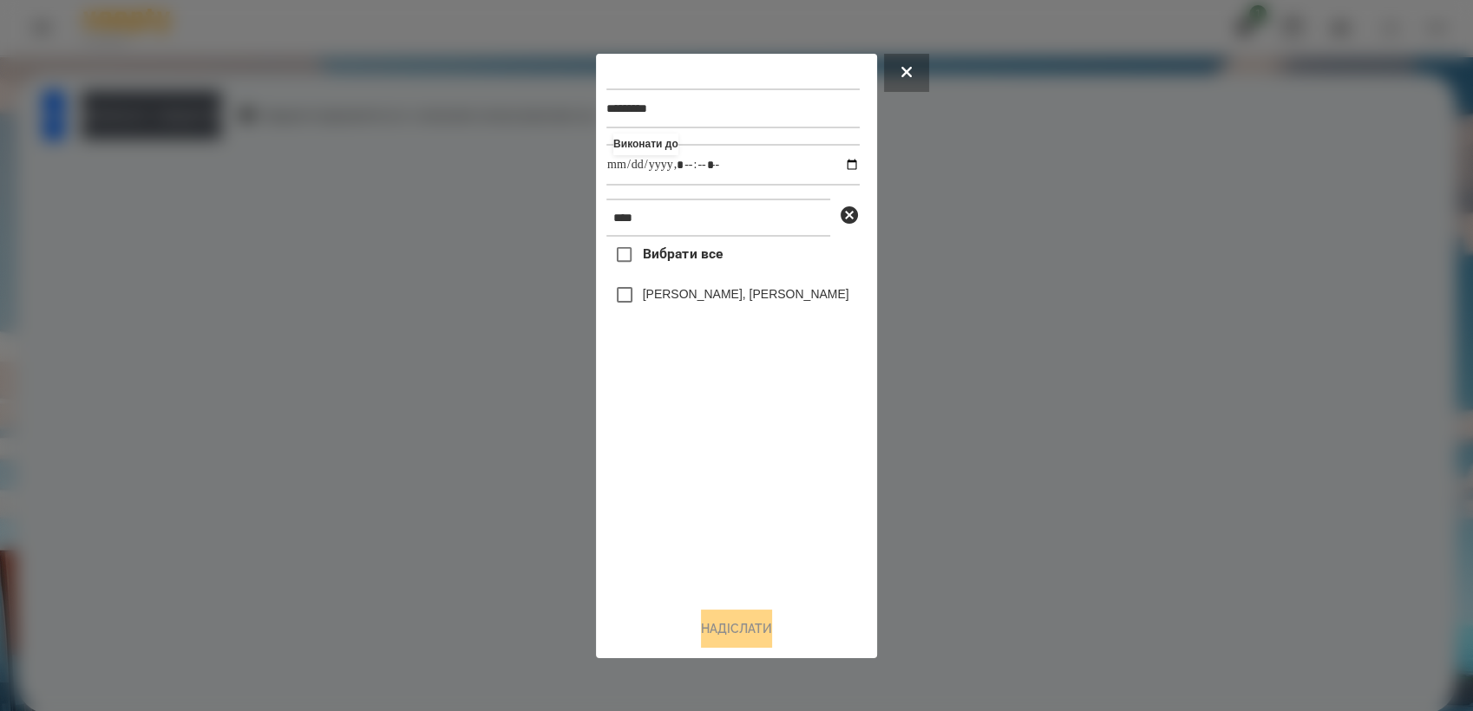
type input "**********"
drag, startPoint x: 711, startPoint y: 471, endPoint x: 704, endPoint y: 445, distance: 26.9
click at [704, 445] on div "Вибрати все [PERSON_NAME], [PERSON_NAME]" at bounding box center [732, 415] width 253 height 356
click at [772, 626] on button "Надіслати" at bounding box center [736, 629] width 71 height 38
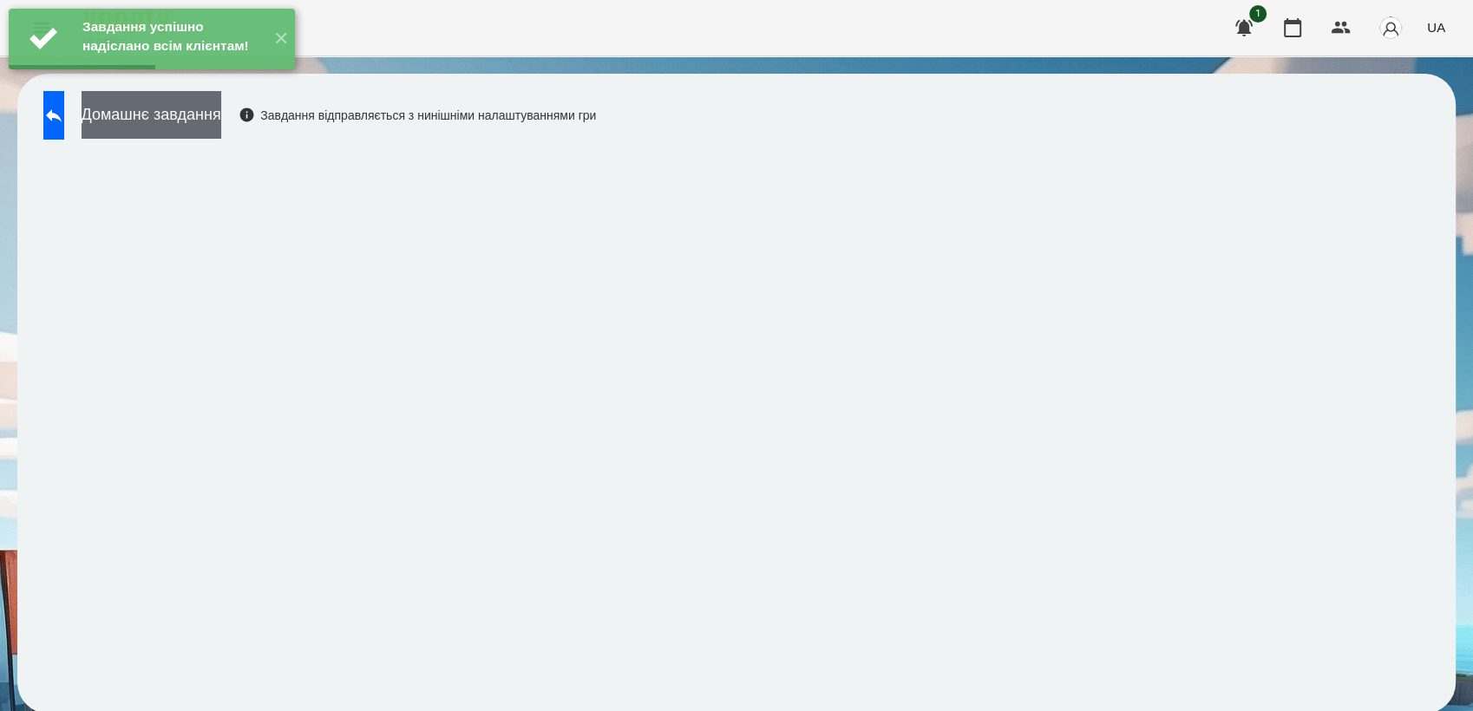
click at [221, 110] on button "Домашнє завдання" at bounding box center [152, 115] width 140 height 48
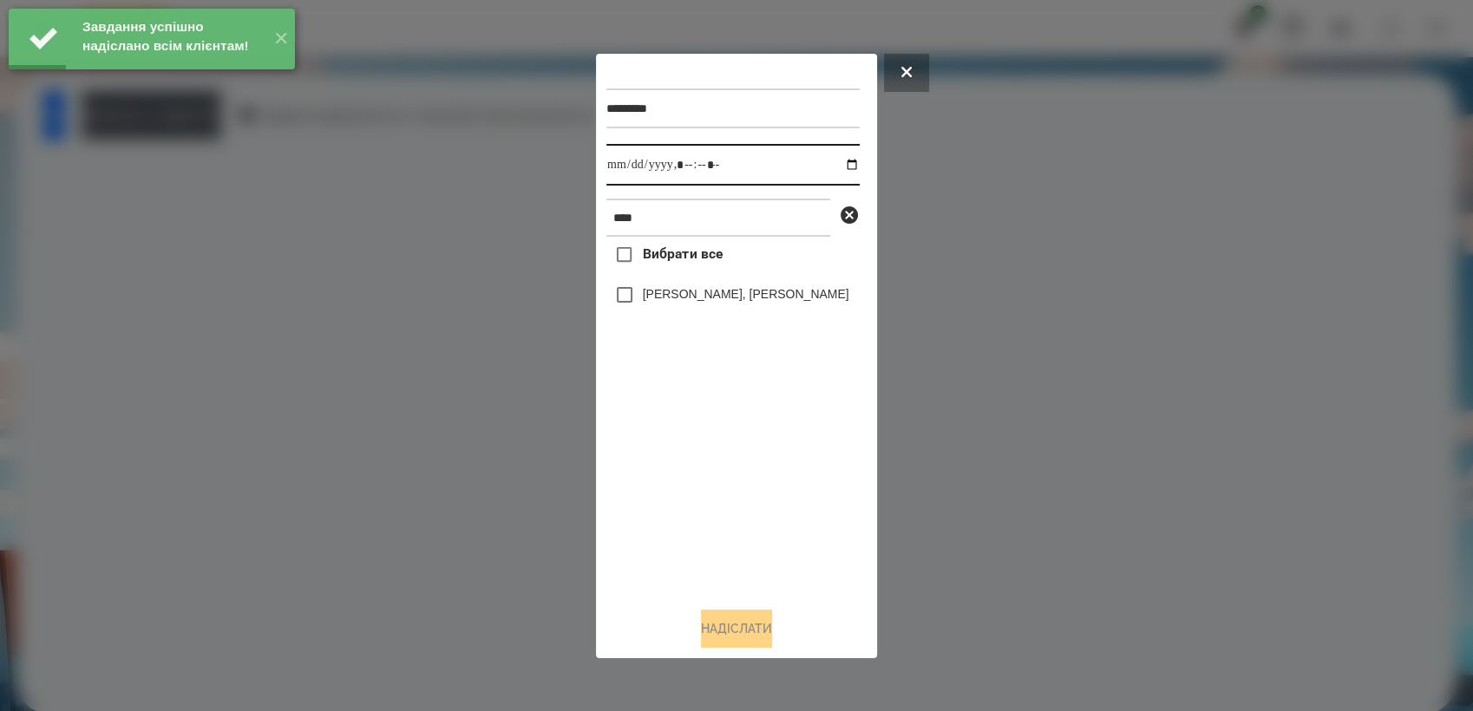
click at [839, 166] on input "datetime-local" at bounding box center [732, 165] width 253 height 42
type input "**********"
click at [732, 482] on div "Вибрати все [PERSON_NAME], [PERSON_NAME]" at bounding box center [732, 415] width 253 height 356
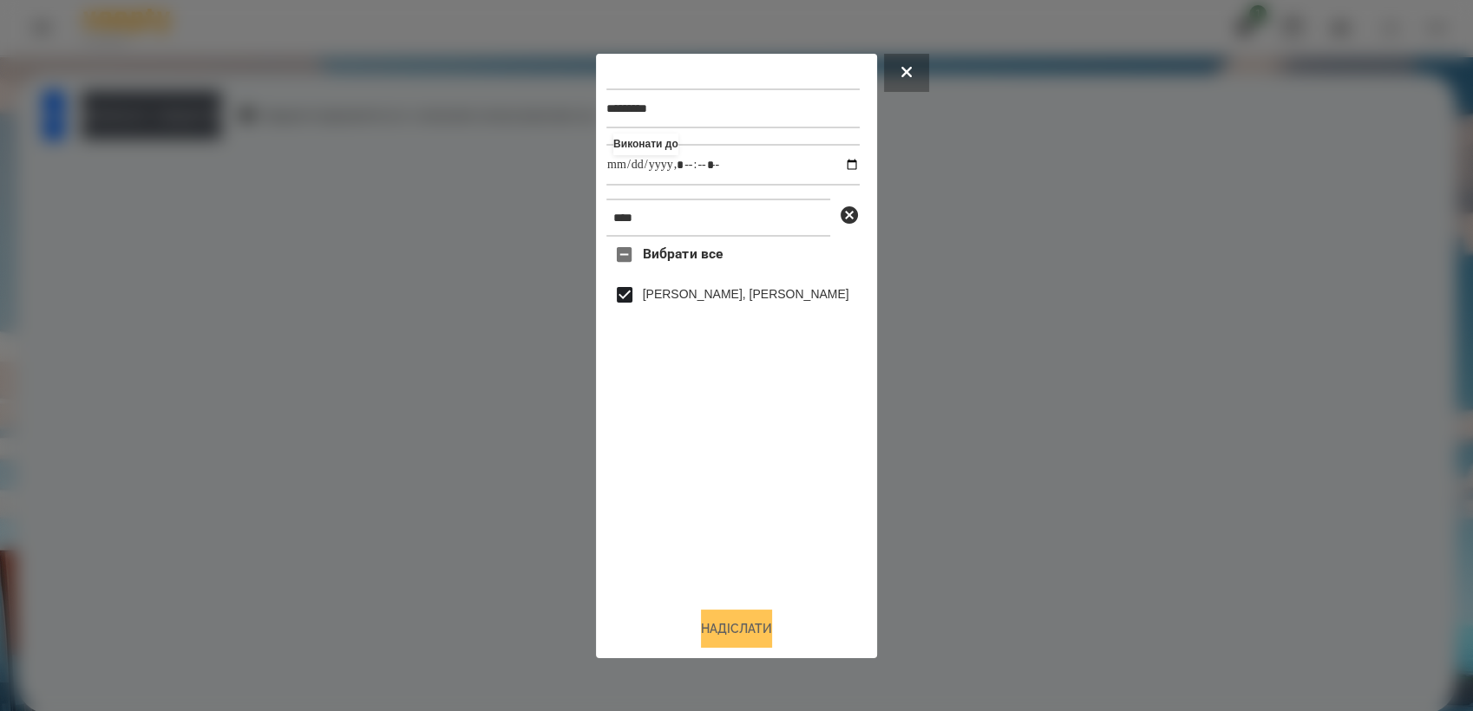
click at [735, 642] on button "Надіслати" at bounding box center [736, 629] width 71 height 38
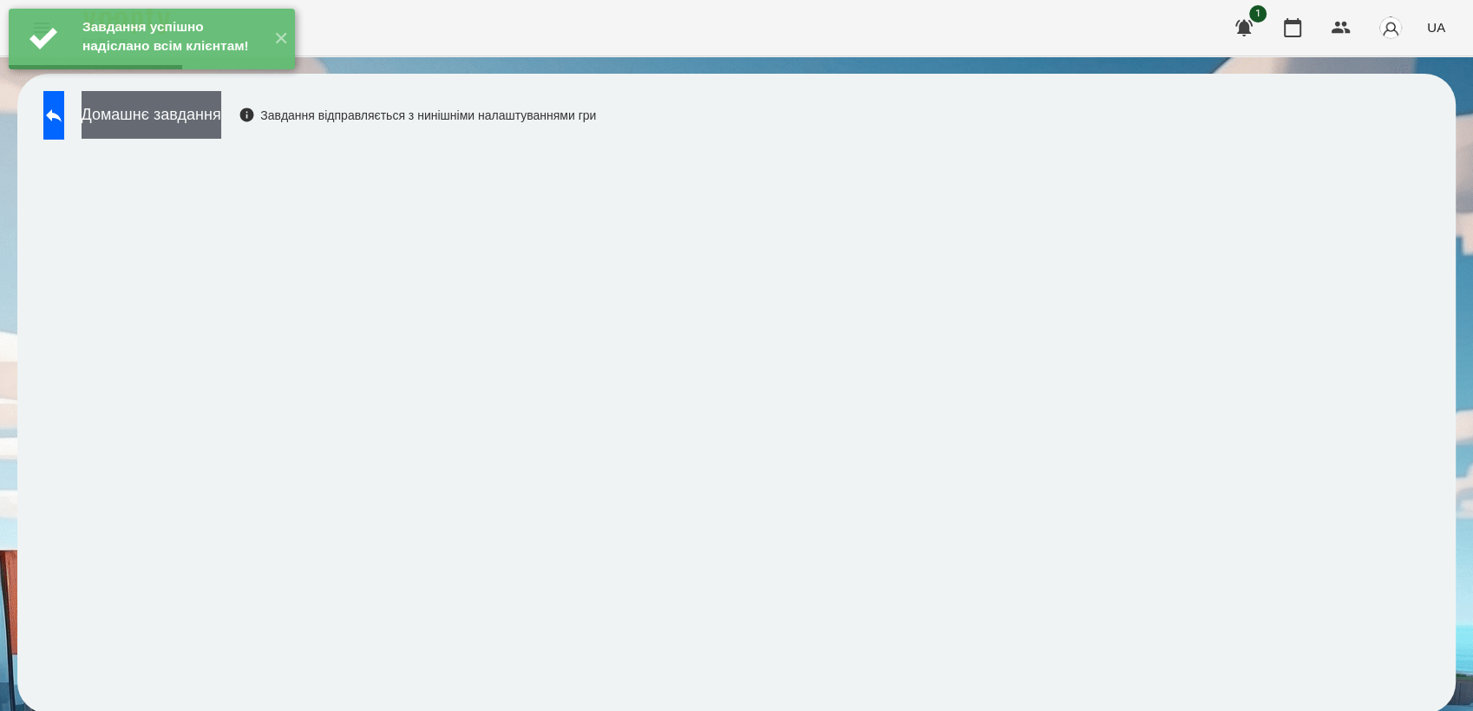
drag, startPoint x: 246, startPoint y: 115, endPoint x: 257, endPoint y: 115, distance: 10.4
click at [221, 115] on button "Домашнє завдання" at bounding box center [152, 115] width 140 height 48
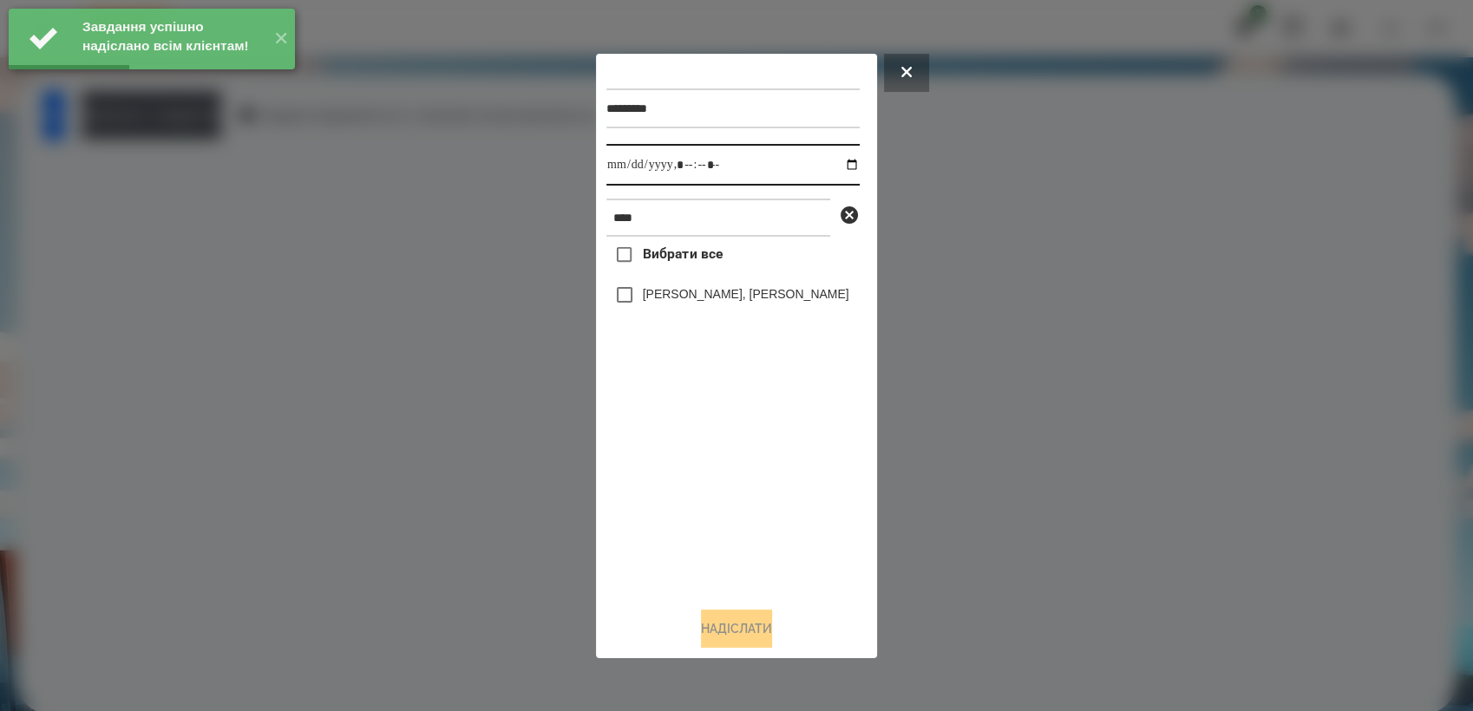
click at [842, 163] on input "datetime-local" at bounding box center [732, 165] width 253 height 42
type input "**********"
click at [724, 526] on div "Вибрати все [PERSON_NAME], [PERSON_NAME]" at bounding box center [732, 415] width 253 height 356
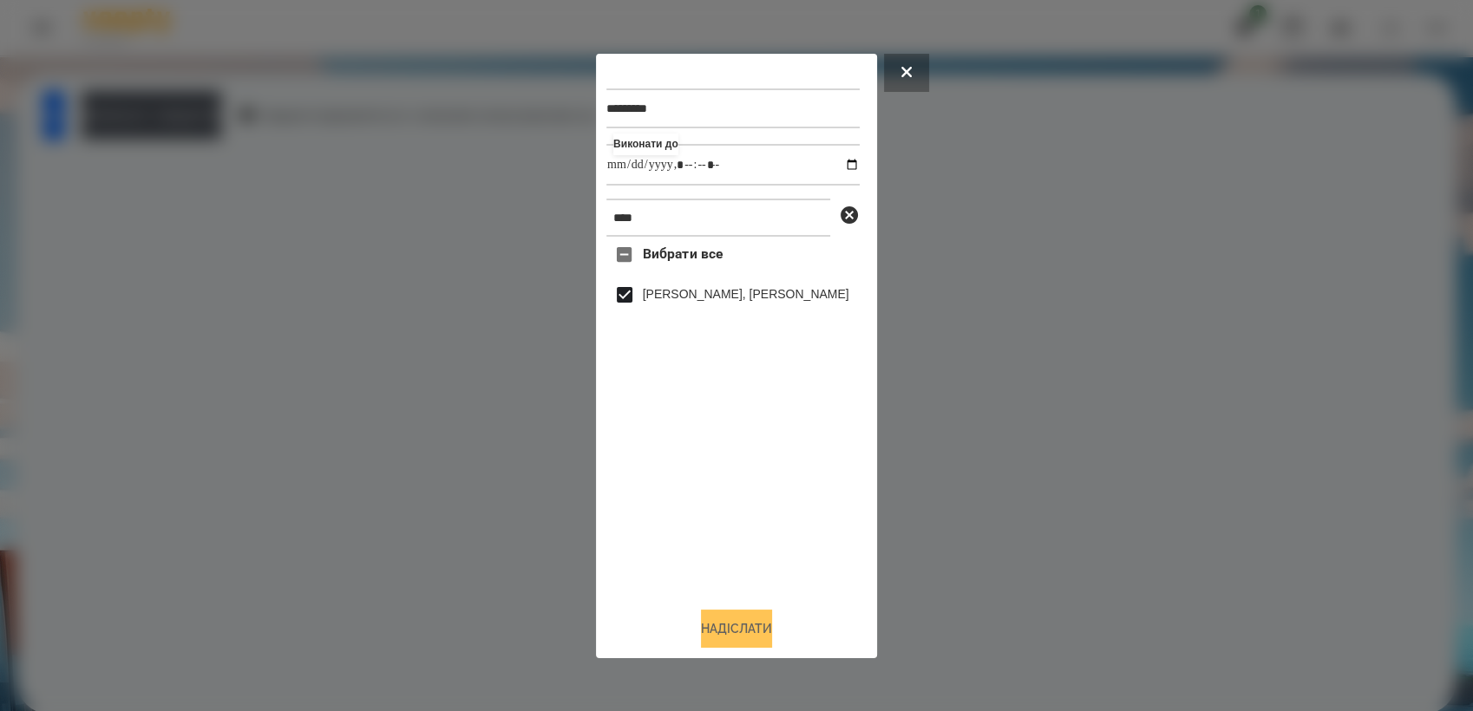
click at [757, 623] on button "Надіслати" at bounding box center [736, 629] width 71 height 38
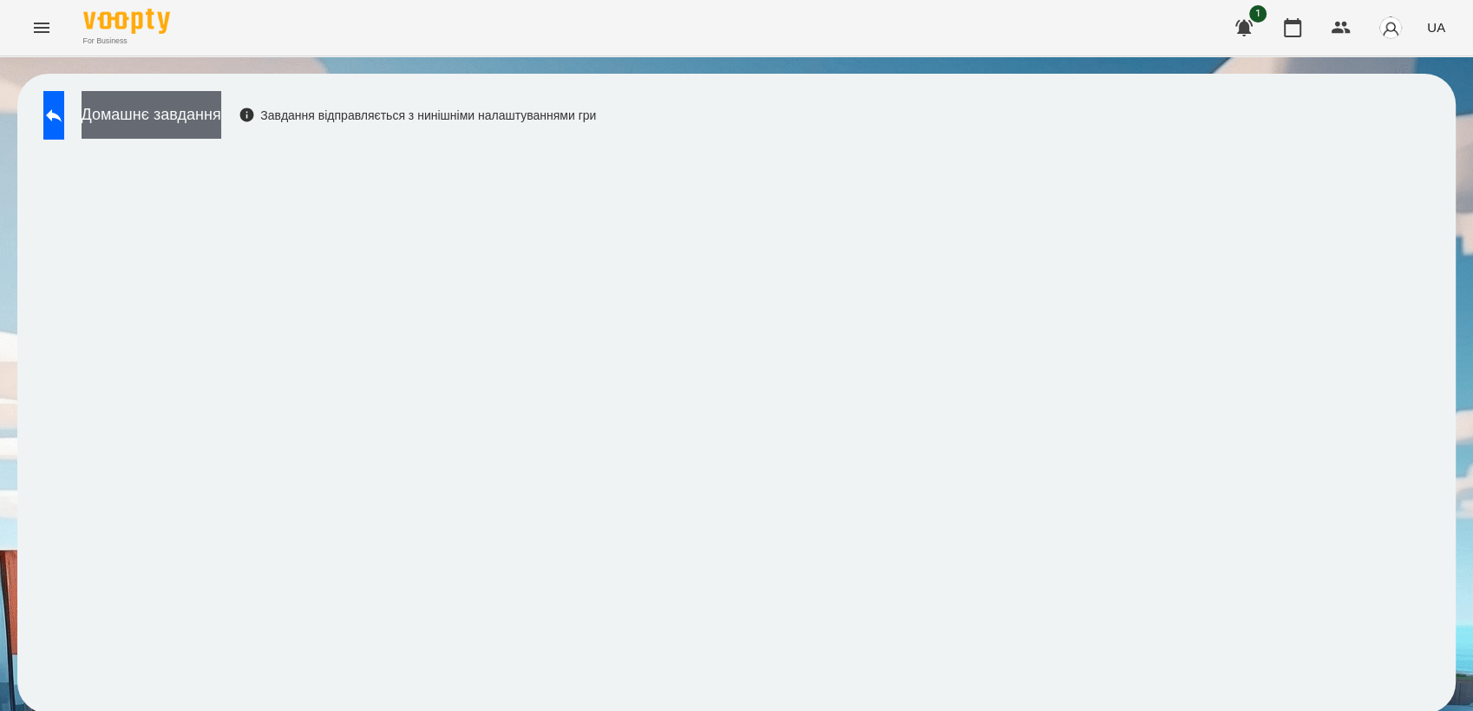
click at [186, 124] on button "Домашнє завдання" at bounding box center [152, 115] width 140 height 48
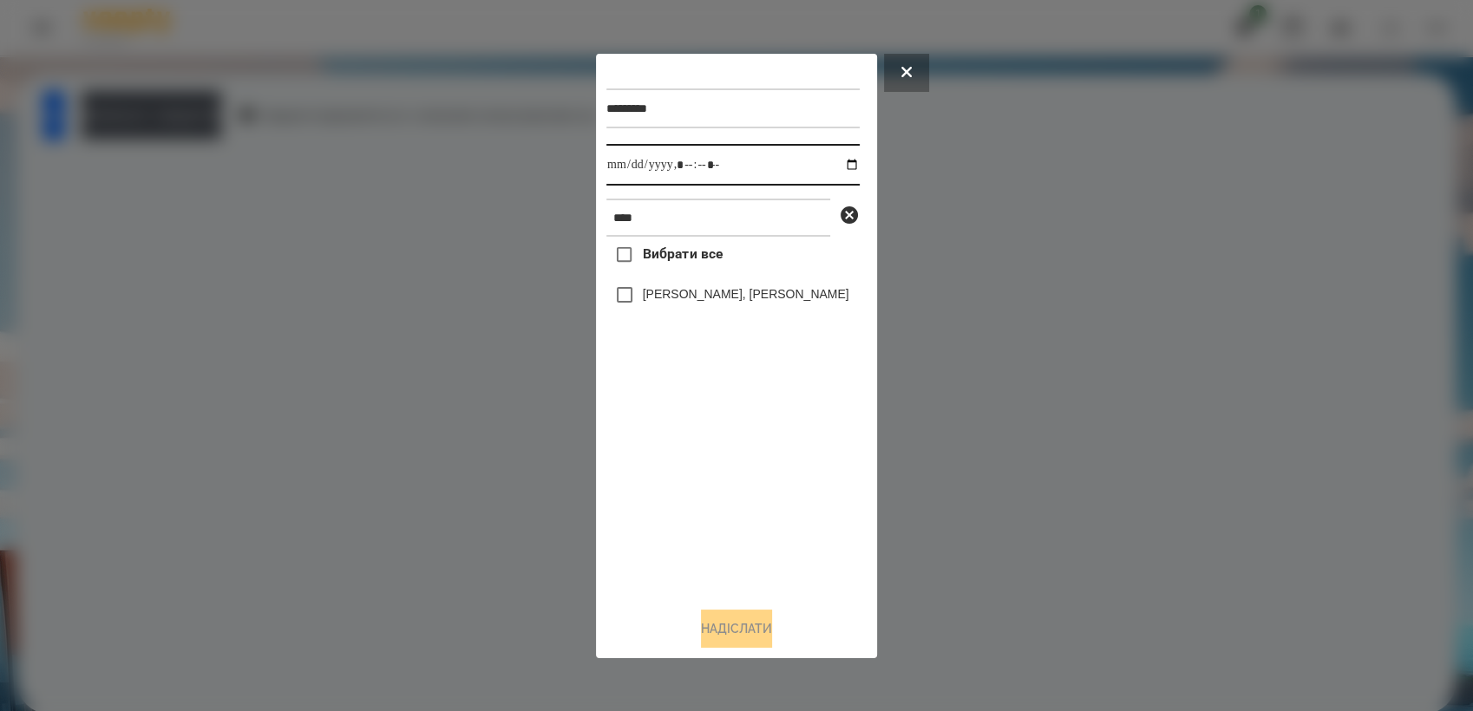
click at [839, 161] on input "datetime-local" at bounding box center [732, 165] width 253 height 42
click at [1041, 170] on div at bounding box center [736, 355] width 1473 height 711
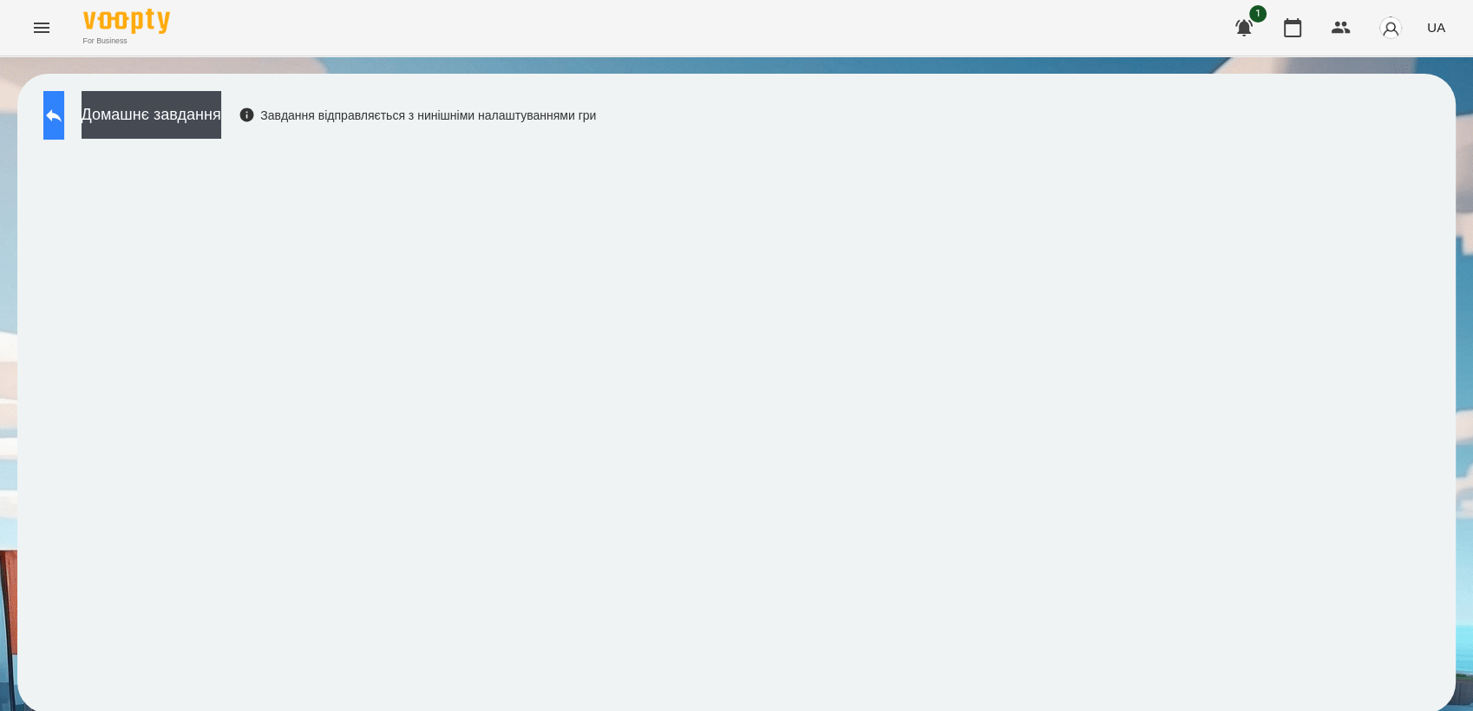
click at [64, 122] on icon at bounding box center [53, 115] width 21 height 21
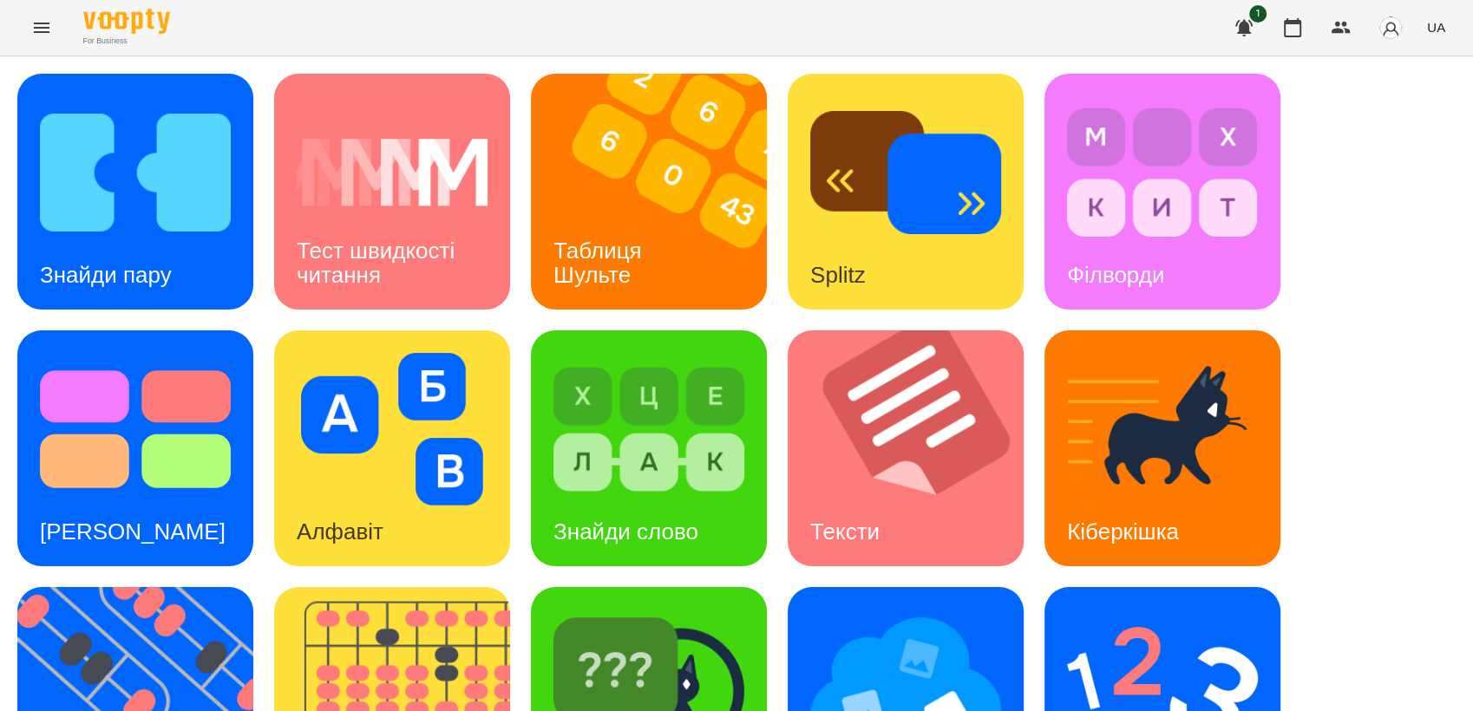
scroll to position [385, 0]
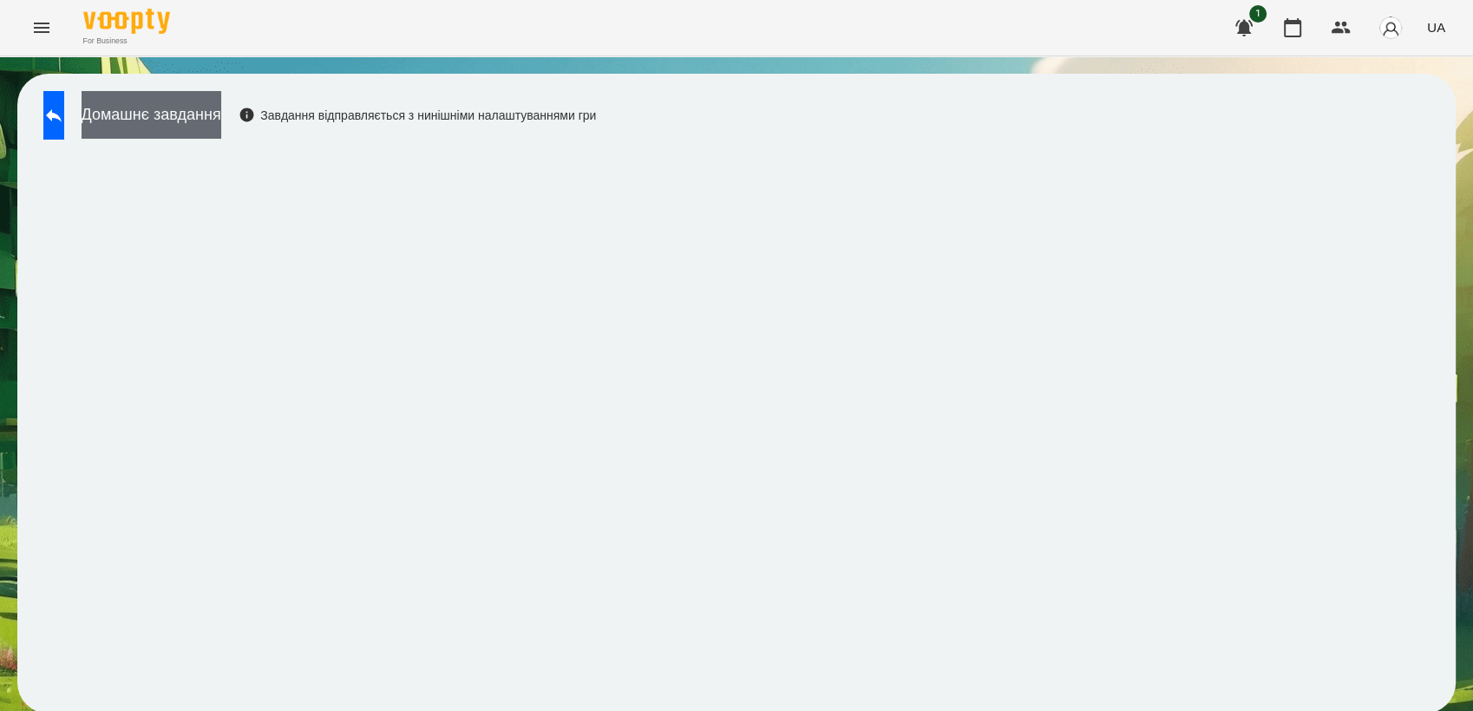
click at [198, 118] on button "Домашнє завдання" at bounding box center [152, 115] width 140 height 48
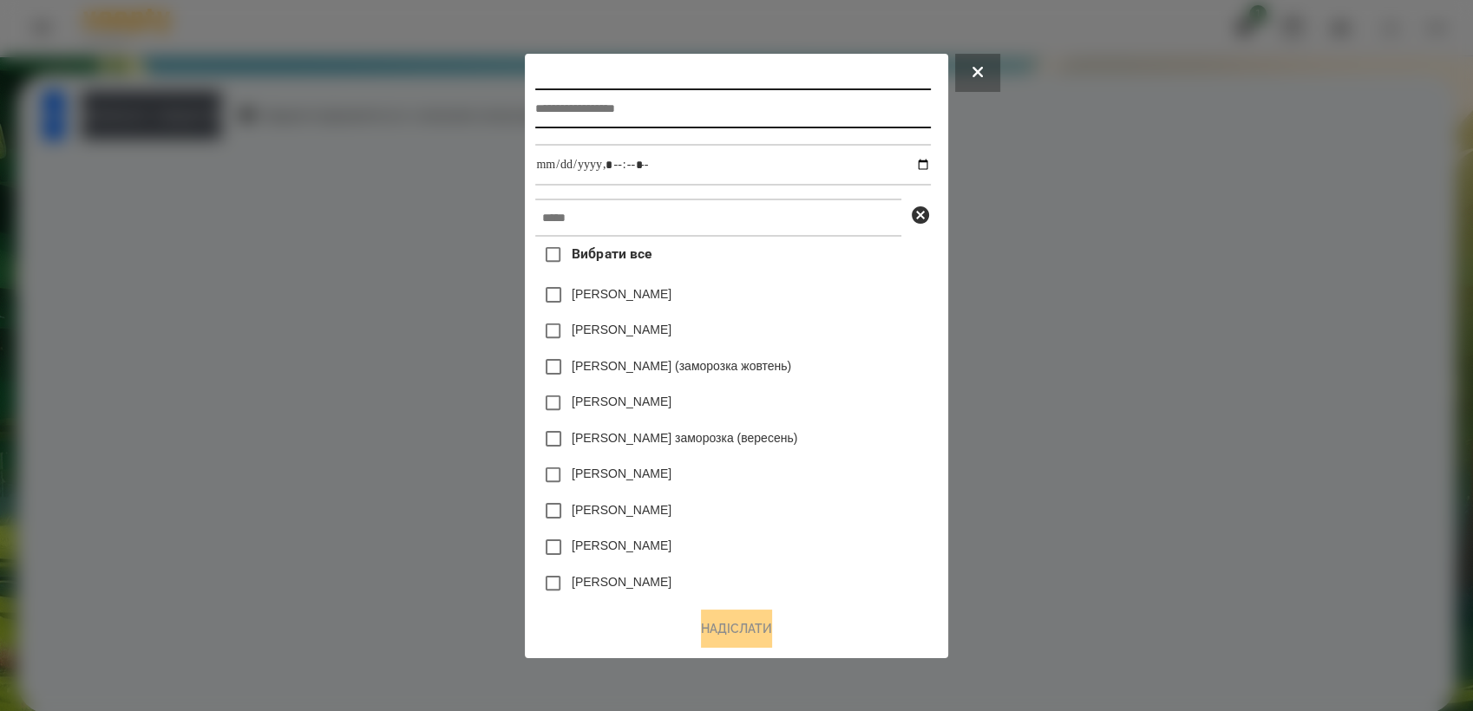
click at [570, 105] on input "text" at bounding box center [732, 108] width 395 height 40
type input "*********"
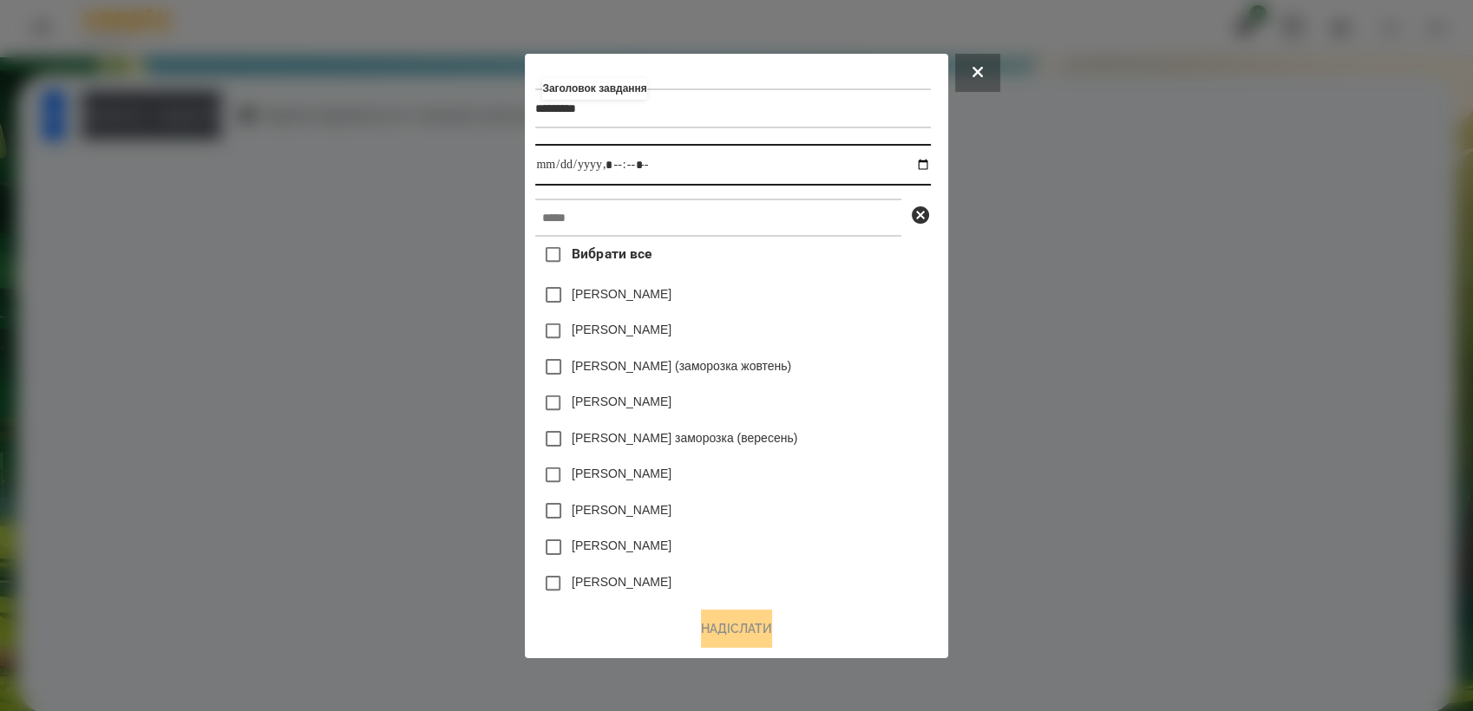
click at [927, 166] on input "datetime-local" at bounding box center [732, 165] width 395 height 42
type input "**********"
drag, startPoint x: 870, startPoint y: 490, endPoint x: 725, endPoint y: 238, distance: 291.1
click at [870, 484] on div "[PERSON_NAME]" at bounding box center [732, 475] width 395 height 36
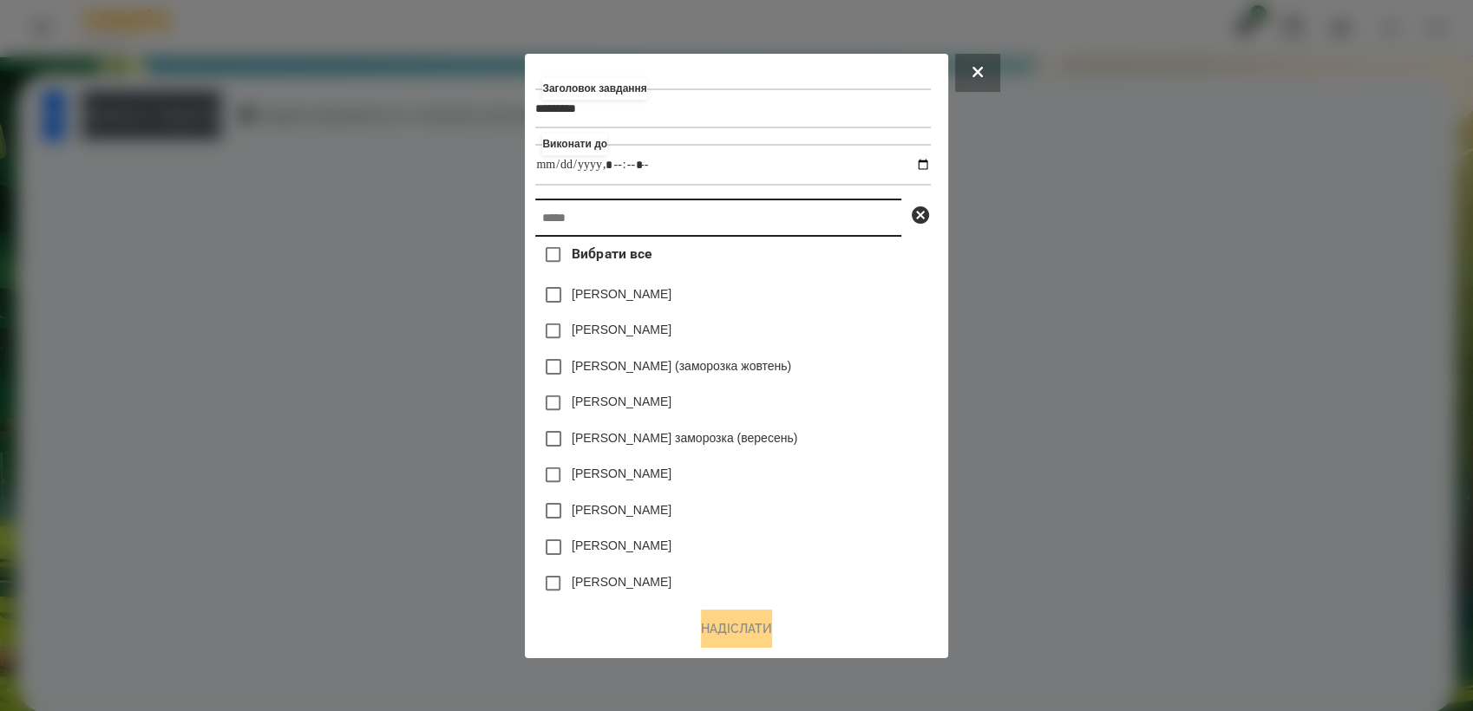
click at [685, 219] on input "text" at bounding box center [718, 218] width 366 height 38
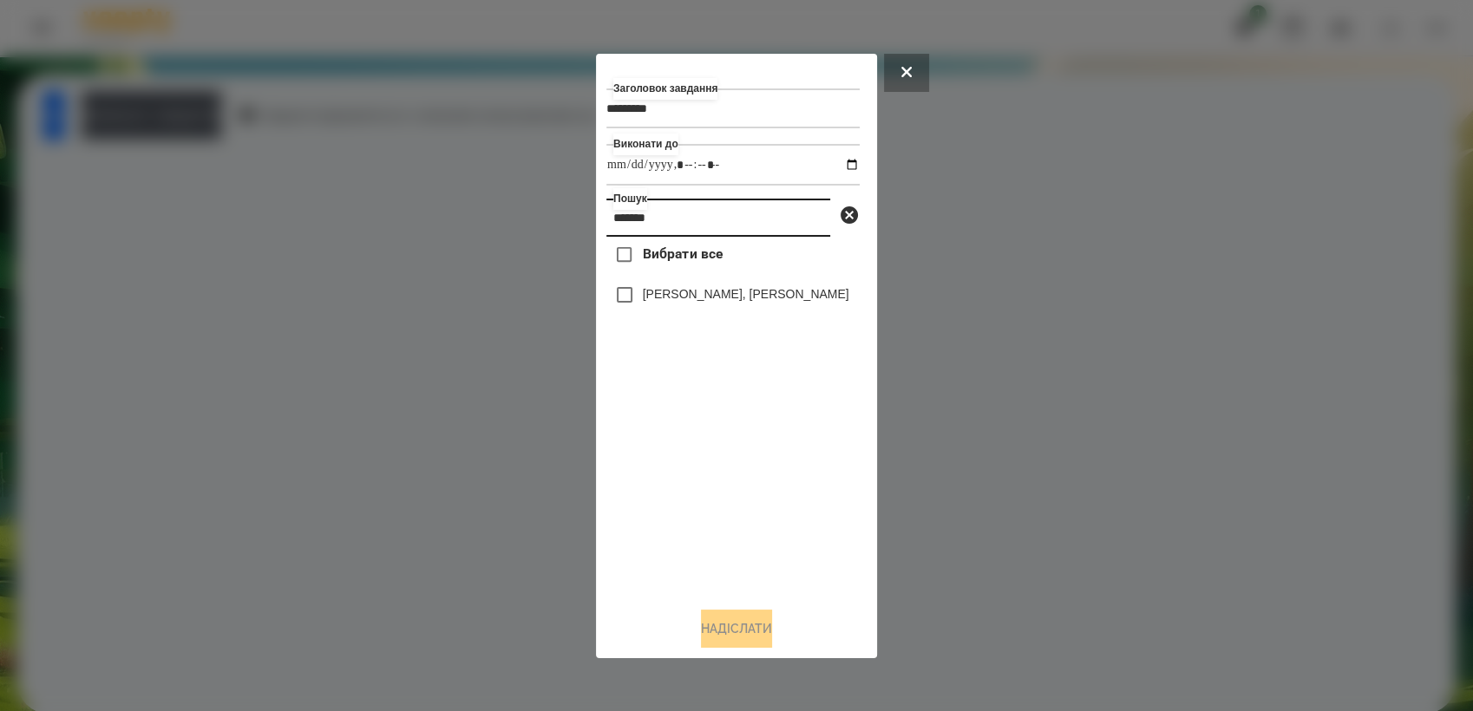
type input "*******"
click at [764, 632] on button "Надіслати" at bounding box center [736, 629] width 71 height 38
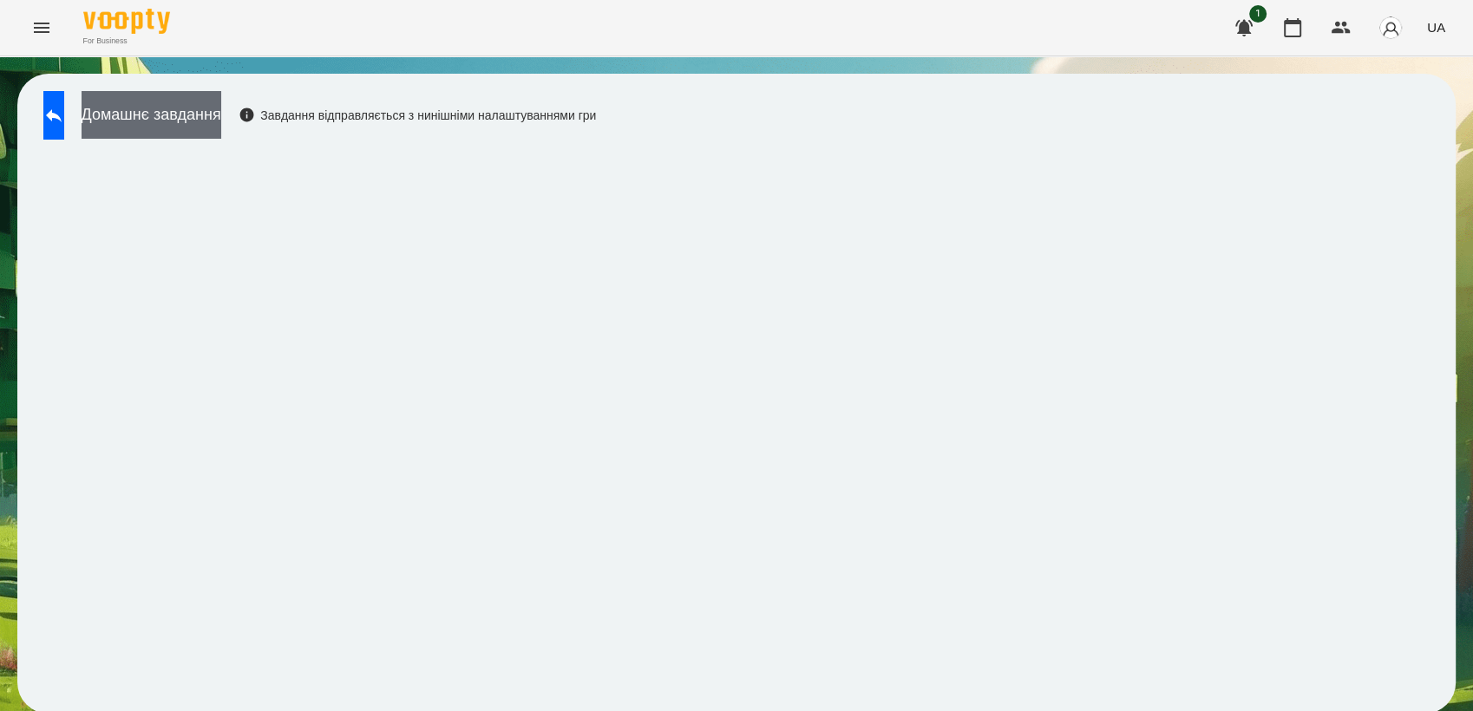
click at [184, 121] on button "Домашнє завдання" at bounding box center [152, 115] width 140 height 48
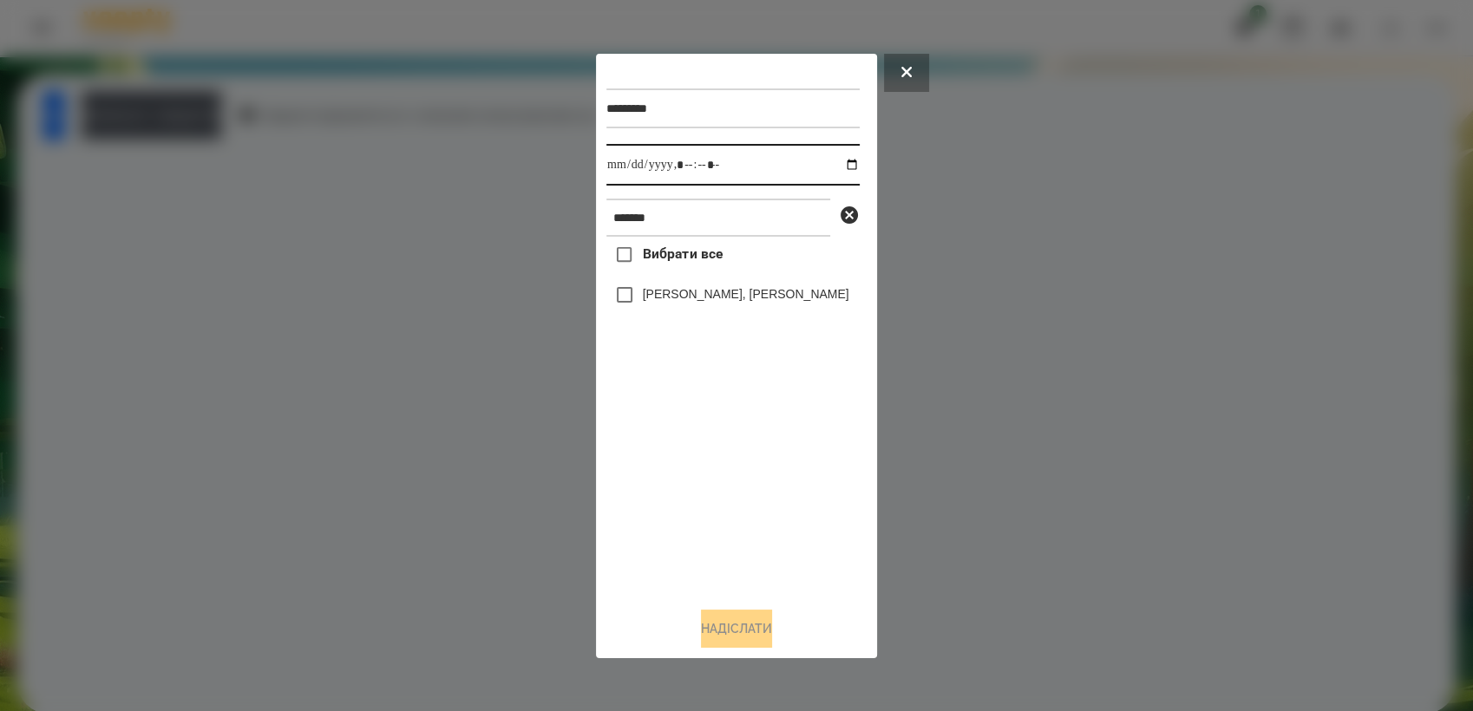
click at [839, 163] on input "datetime-local" at bounding box center [732, 165] width 253 height 42
type input "**********"
drag, startPoint x: 691, startPoint y: 505, endPoint x: 687, endPoint y: 489, distance: 16.0
click at [687, 489] on div "Вибрати все [PERSON_NAME], [PERSON_NAME]" at bounding box center [732, 415] width 253 height 356
click at [756, 637] on button "Надіслати" at bounding box center [736, 629] width 71 height 38
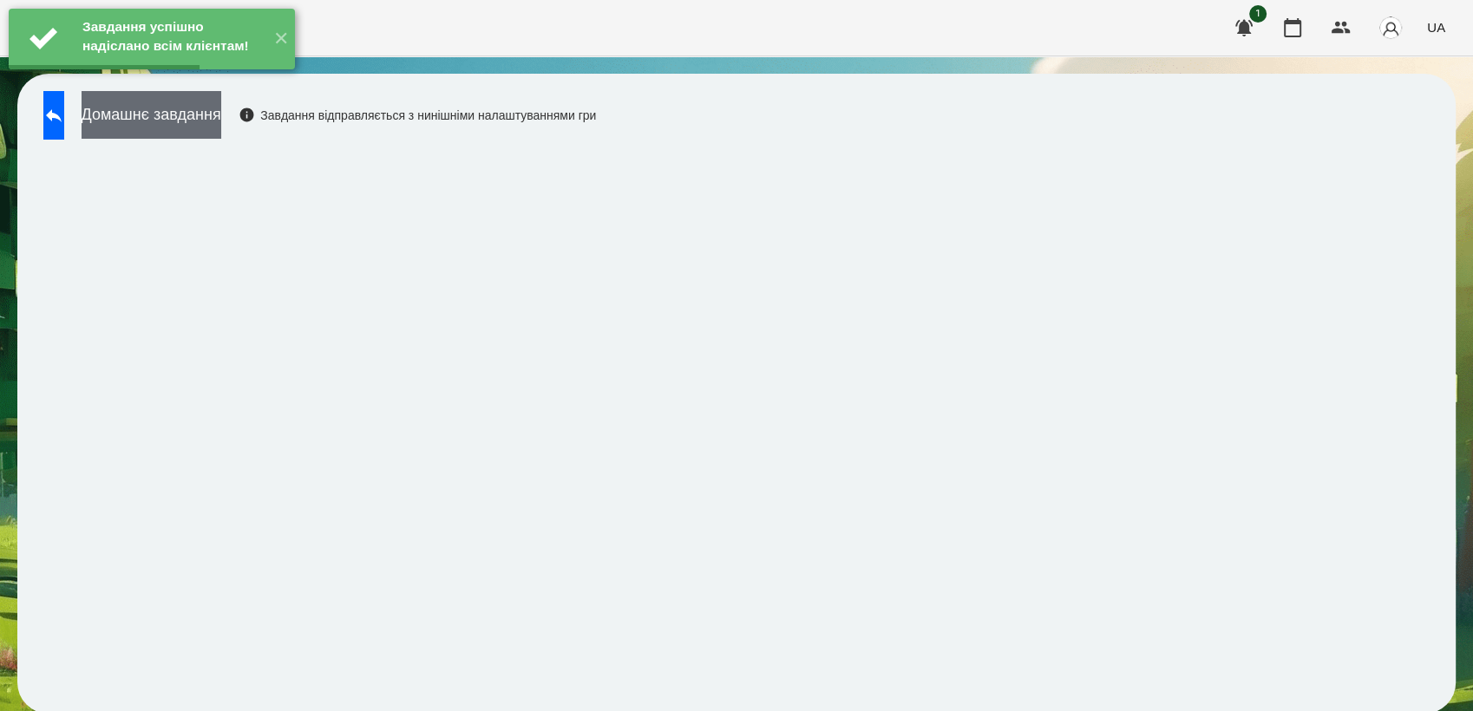
click at [218, 122] on button "Домашнє завдання" at bounding box center [152, 115] width 140 height 48
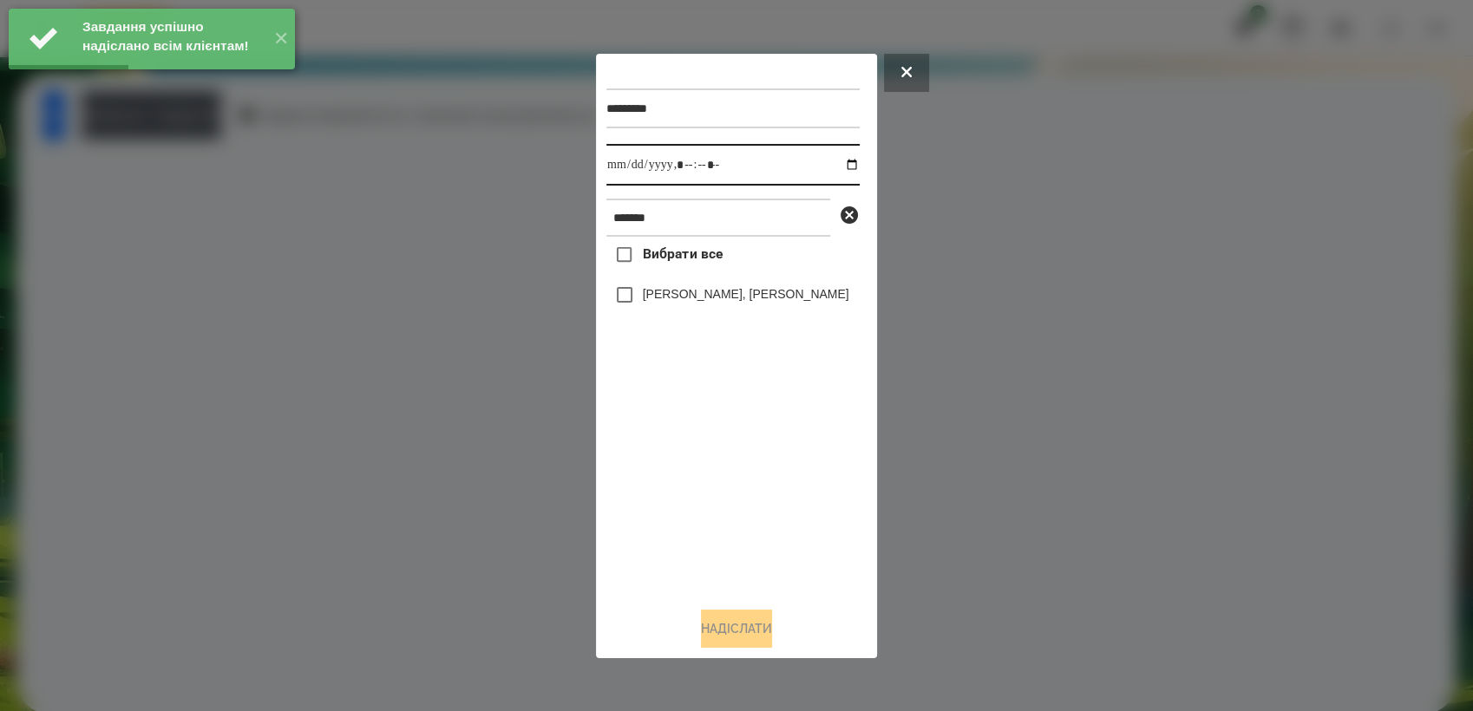
click at [841, 163] on input "datetime-local" at bounding box center [732, 165] width 253 height 42
type input "**********"
drag, startPoint x: 704, startPoint y: 474, endPoint x: 645, endPoint y: 337, distance: 149.2
click at [704, 463] on div "Вибрати все [PERSON_NAME], [PERSON_NAME]" at bounding box center [732, 415] width 253 height 356
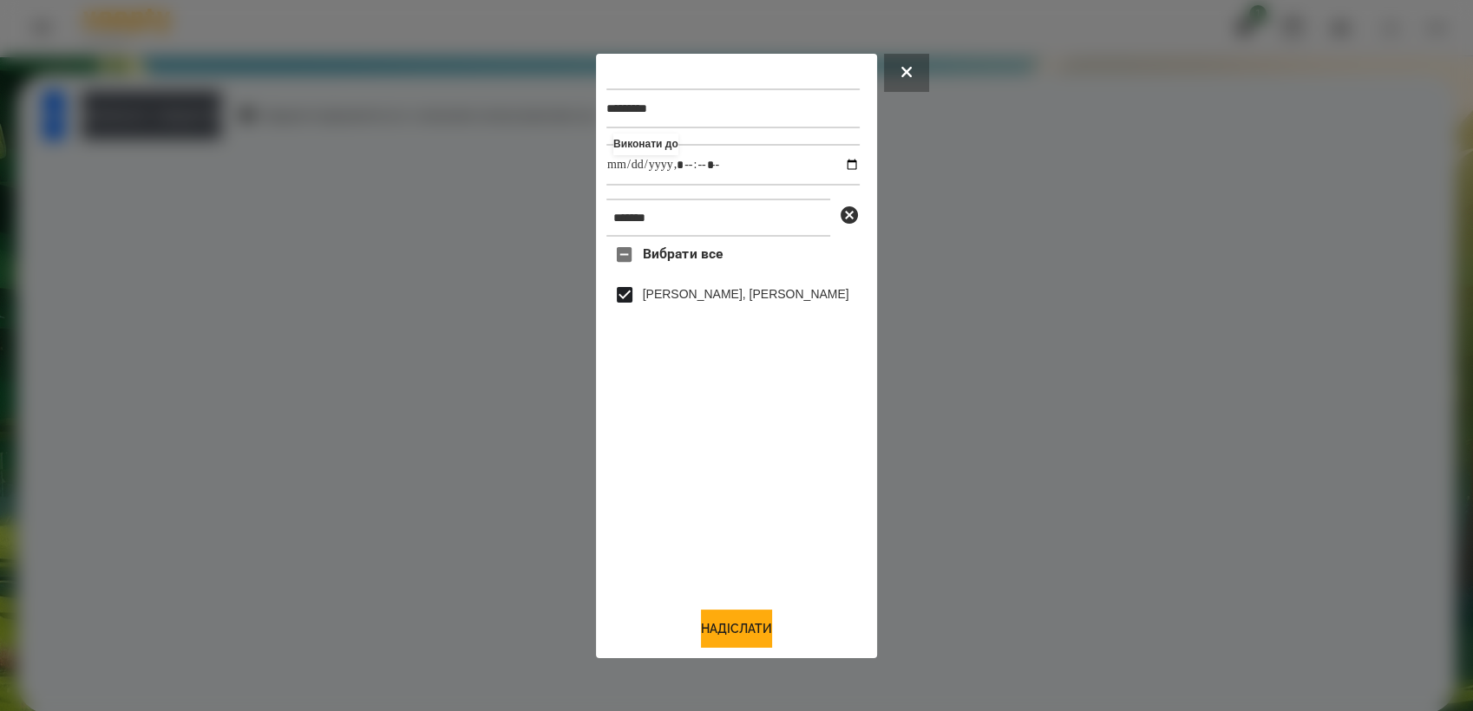
drag, startPoint x: 750, startPoint y: 622, endPoint x: 757, endPoint y: 612, distance: 12.5
click at [750, 624] on button "Надіслати" at bounding box center [736, 629] width 71 height 38
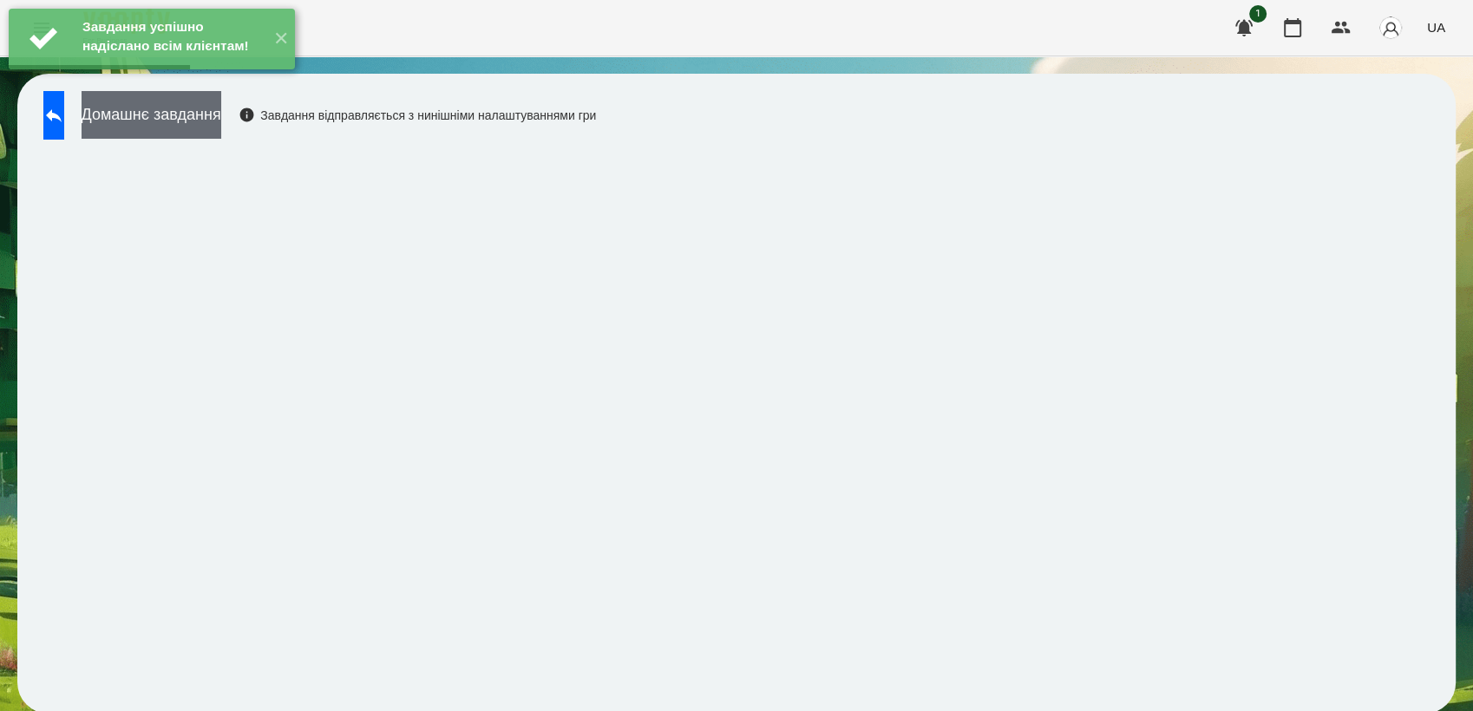
drag, startPoint x: 156, startPoint y: 117, endPoint x: 239, endPoint y: 86, distance: 89.0
click at [157, 117] on button "Домашнє завдання" at bounding box center [152, 115] width 140 height 48
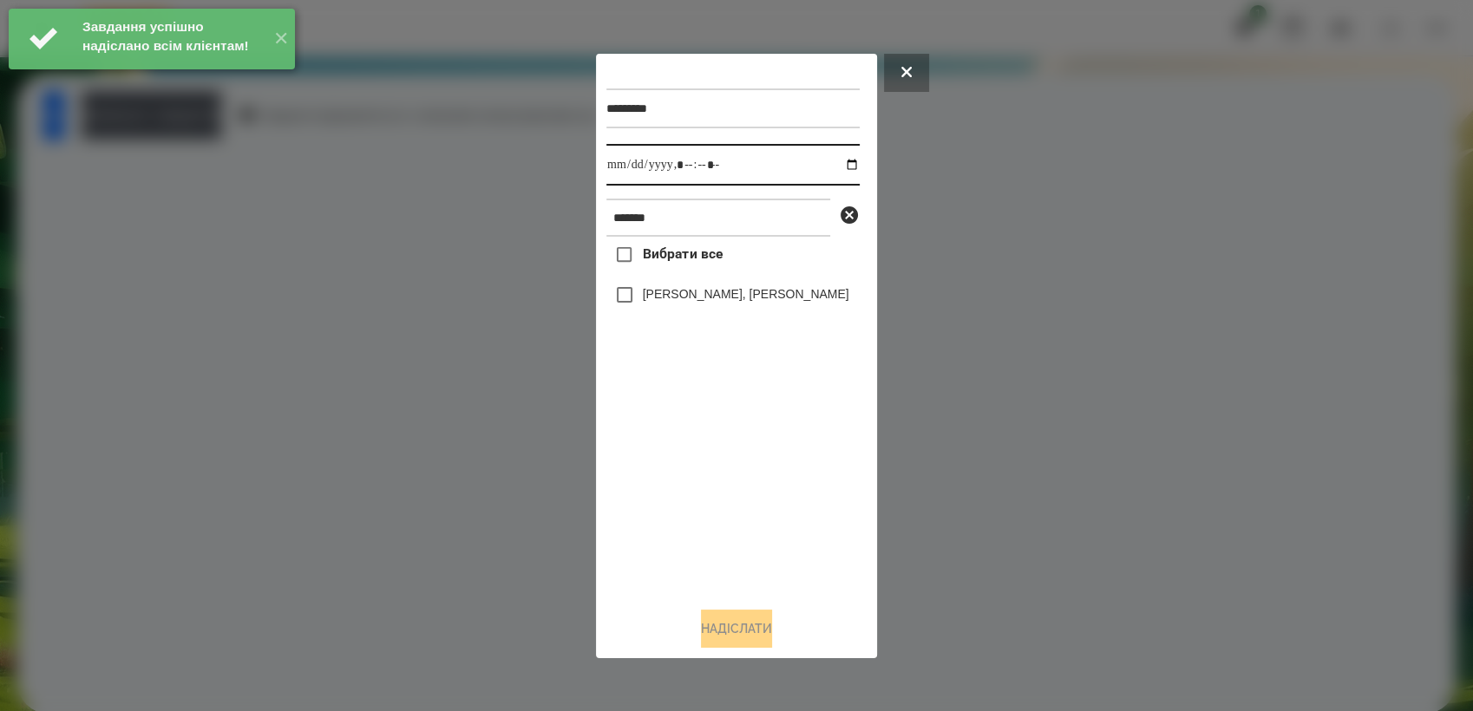
click at [839, 158] on input "datetime-local" at bounding box center [732, 165] width 253 height 42
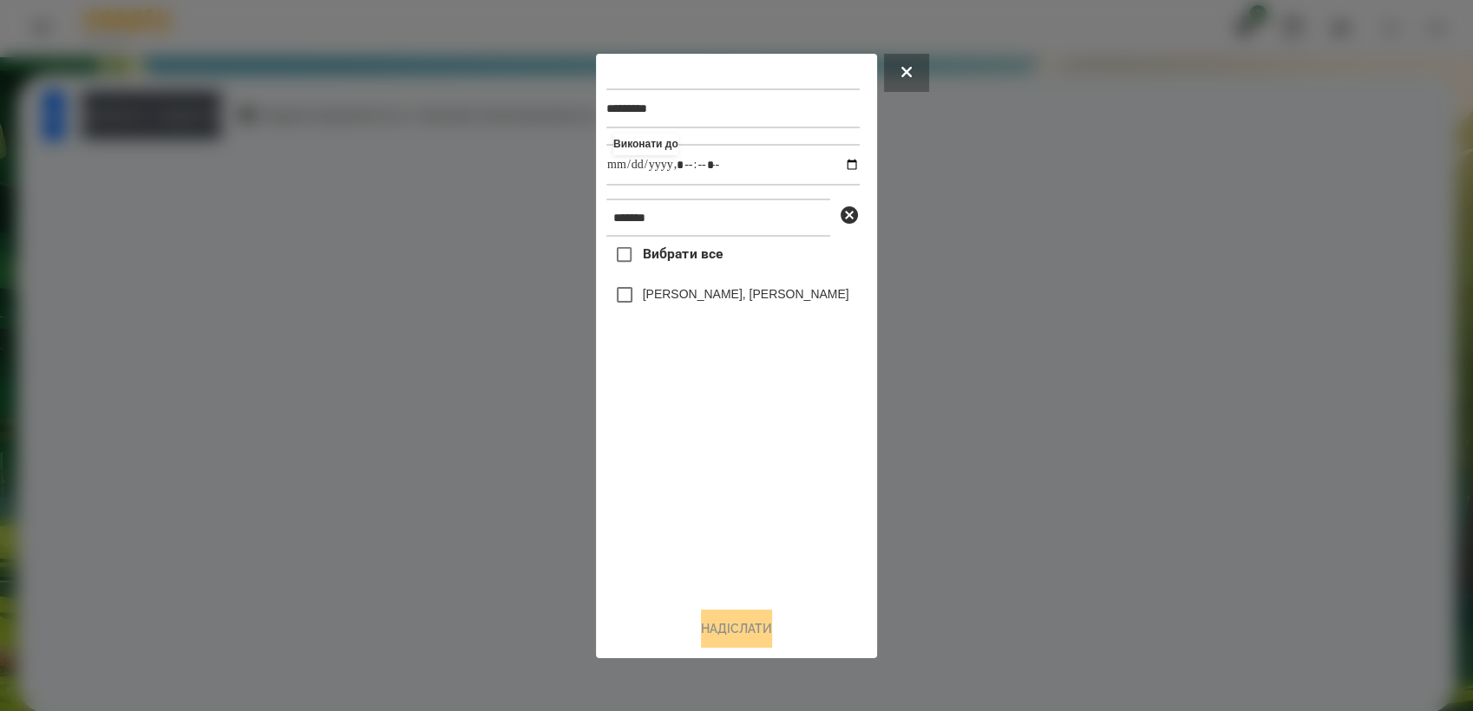
type input "**********"
click at [724, 480] on div "Вибрати все [PERSON_NAME], [PERSON_NAME]" at bounding box center [732, 415] width 253 height 356
click at [763, 636] on button "Надіслати" at bounding box center [736, 629] width 71 height 38
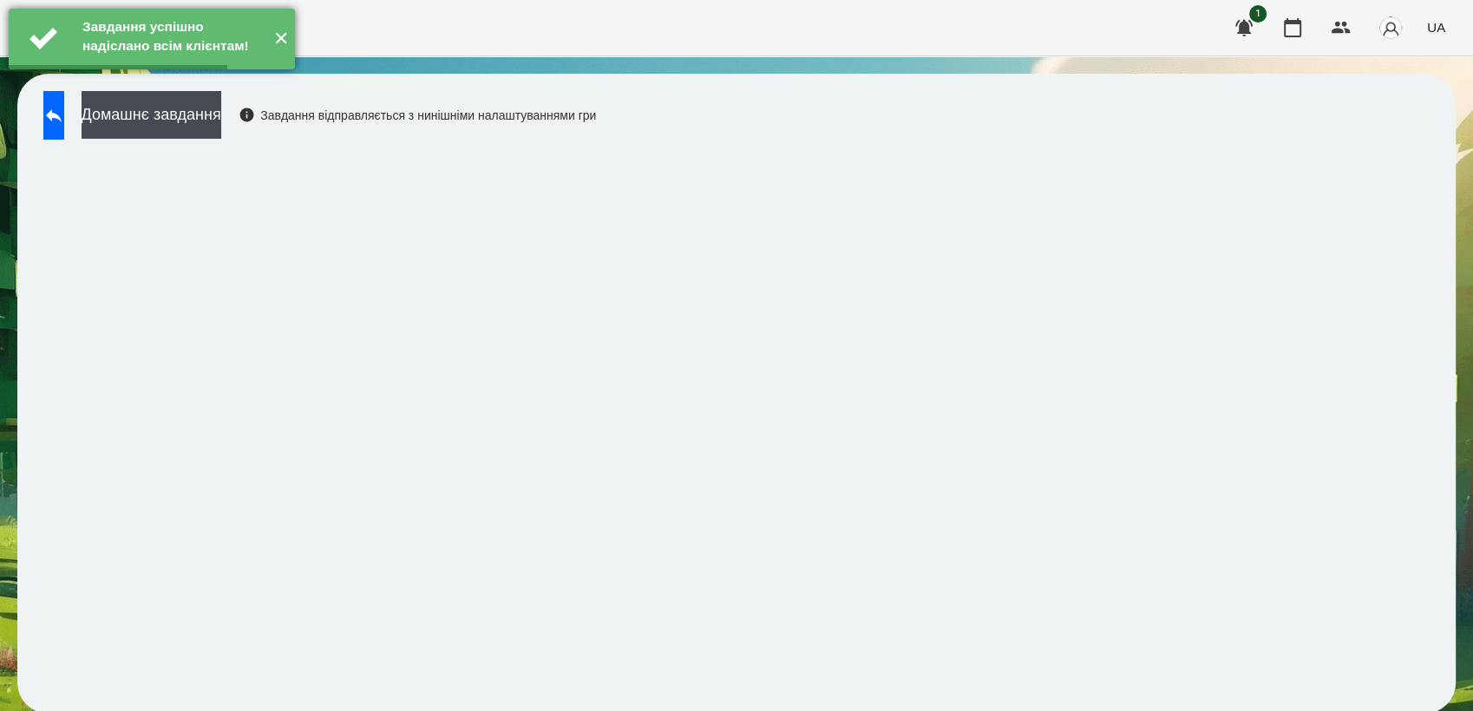
drag, startPoint x: 208, startPoint y: 113, endPoint x: 285, endPoint y: 80, distance: 83.2
click at [208, 113] on button "Домашнє завдання" at bounding box center [152, 115] width 140 height 48
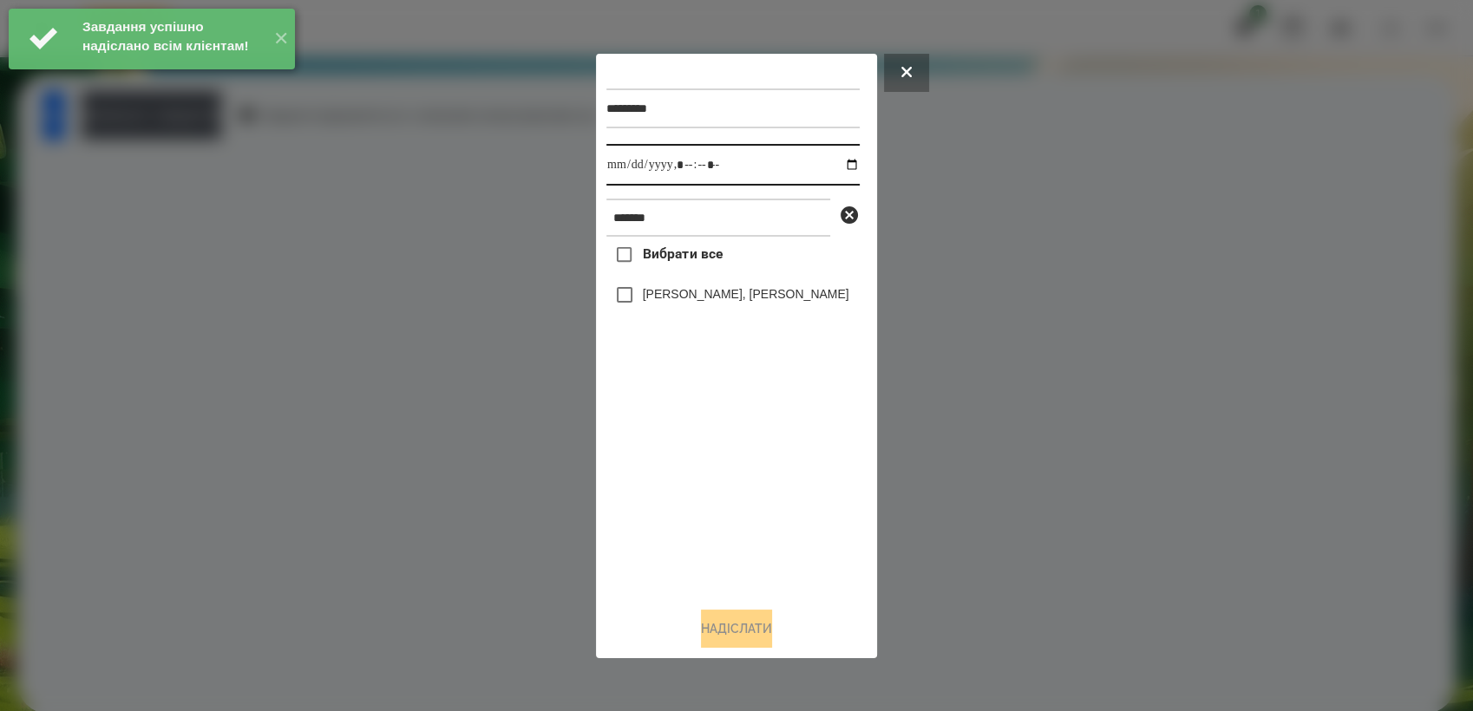
click at [844, 163] on input "datetime-local" at bounding box center [732, 165] width 253 height 42
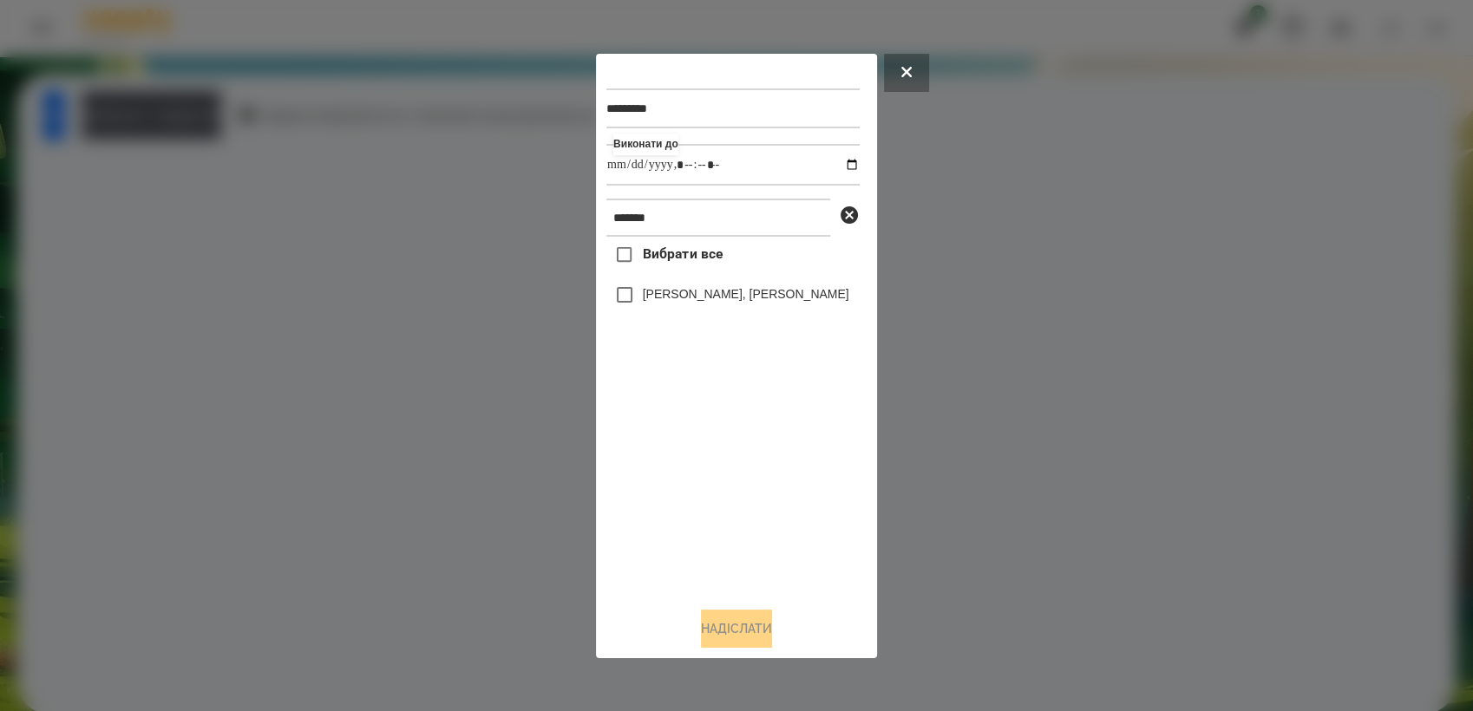
type input "**********"
drag, startPoint x: 727, startPoint y: 488, endPoint x: 680, endPoint y: 380, distance: 117.3
click at [726, 488] on div "Вибрати все [PERSON_NAME], [PERSON_NAME]" at bounding box center [732, 415] width 253 height 356
click at [730, 635] on button "Надіслати" at bounding box center [736, 629] width 71 height 38
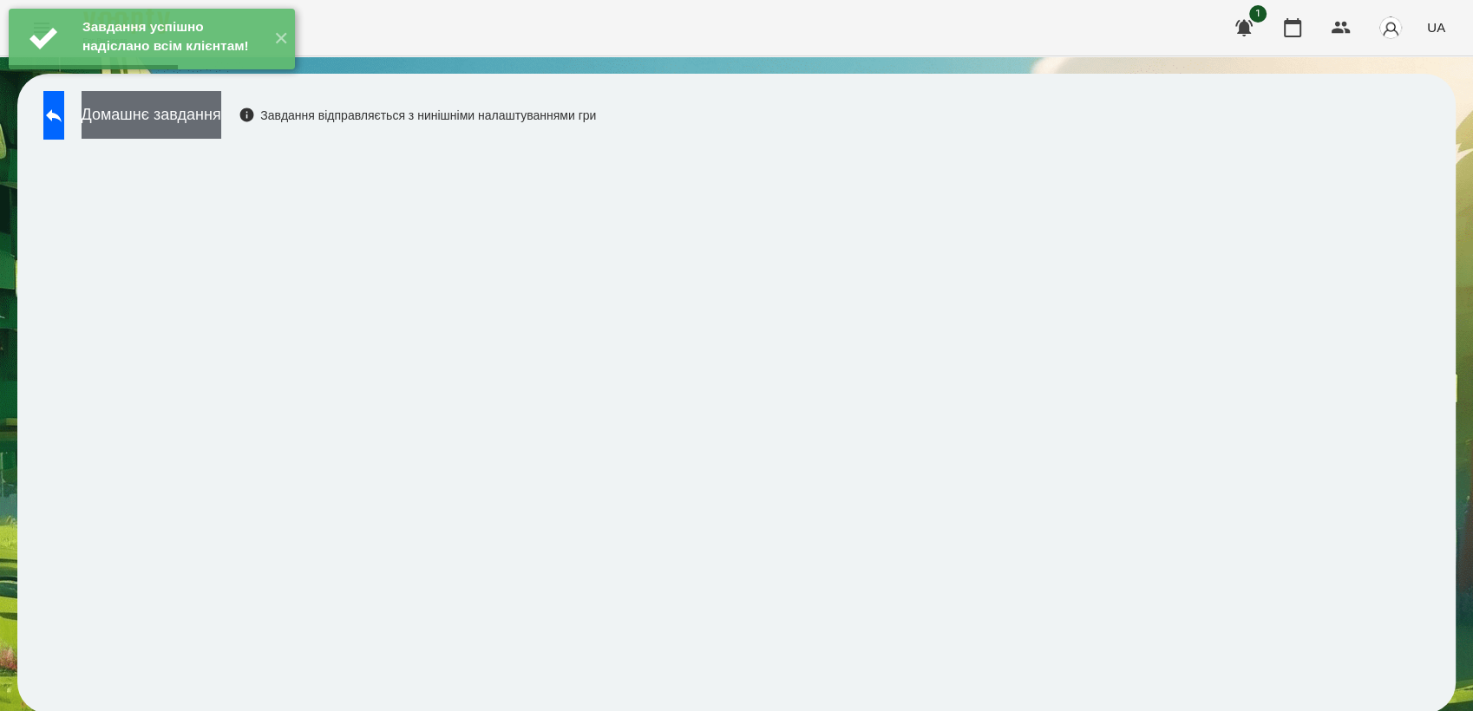
click at [144, 128] on button "Домашнє завдання" at bounding box center [152, 115] width 140 height 48
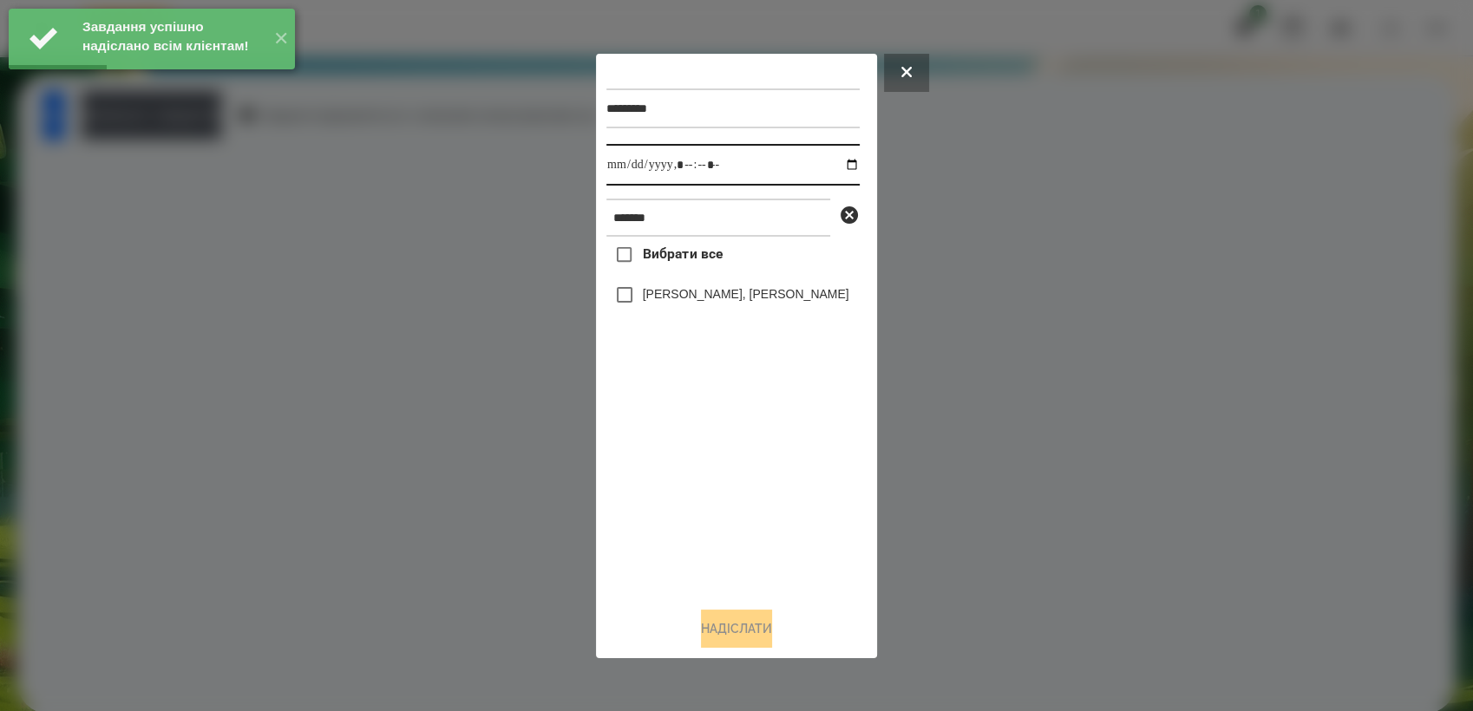
drag, startPoint x: 838, startPoint y: 165, endPoint x: 852, endPoint y: 180, distance: 20.9
click at [839, 165] on input "datetime-local" at bounding box center [732, 165] width 253 height 42
type input "**********"
drag, startPoint x: 695, startPoint y: 482, endPoint x: 659, endPoint y: 404, distance: 85.0
click at [695, 482] on div "Вибрати все [PERSON_NAME], [PERSON_NAME]" at bounding box center [732, 415] width 253 height 356
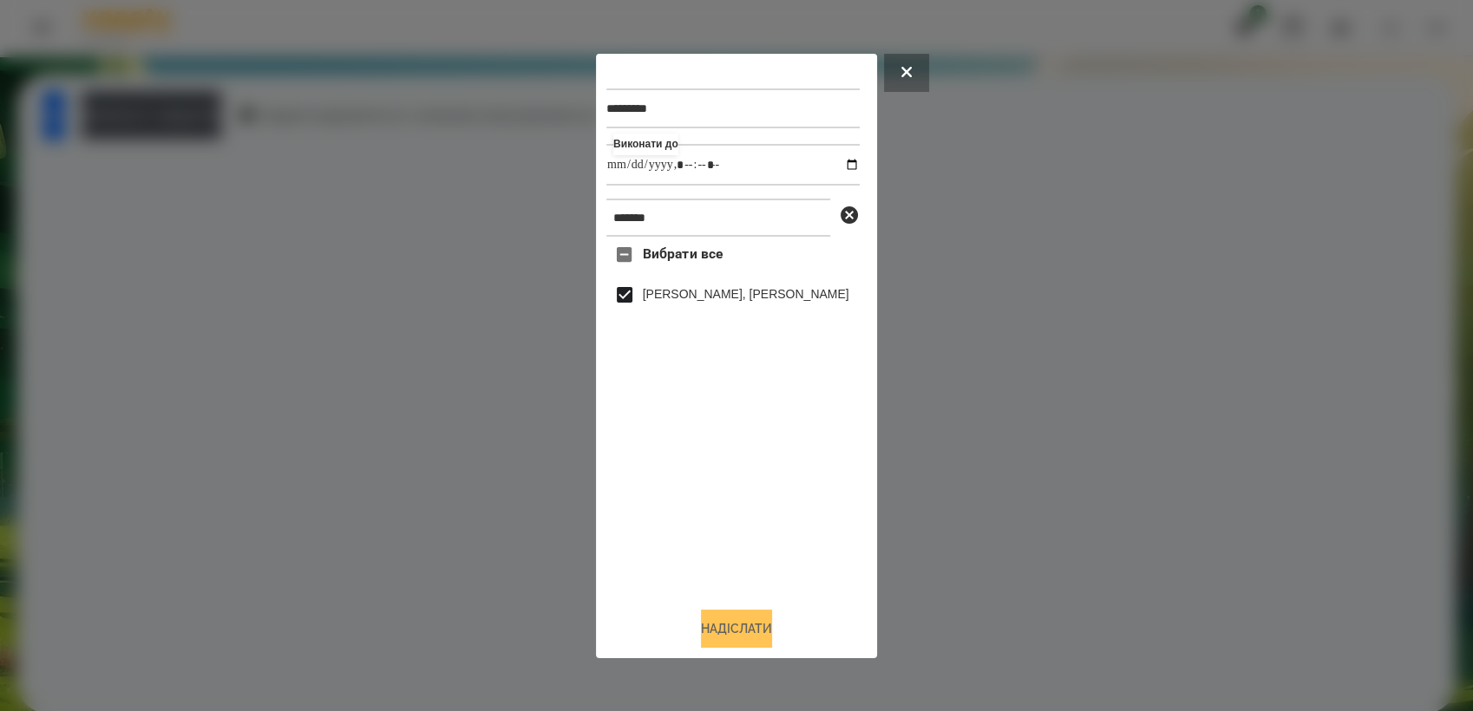
click at [748, 637] on button "Надіслати" at bounding box center [736, 629] width 71 height 38
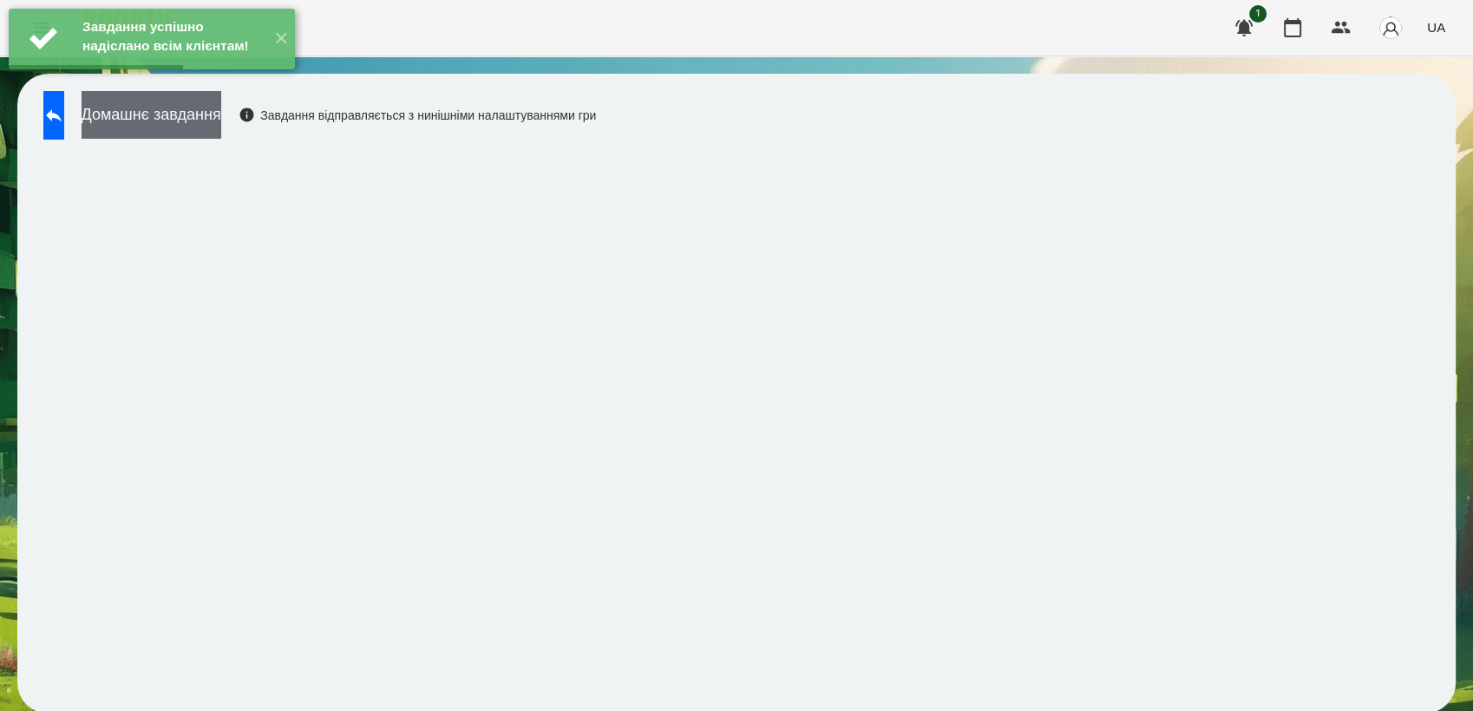
click at [214, 114] on button "Домашнє завдання" at bounding box center [152, 115] width 140 height 48
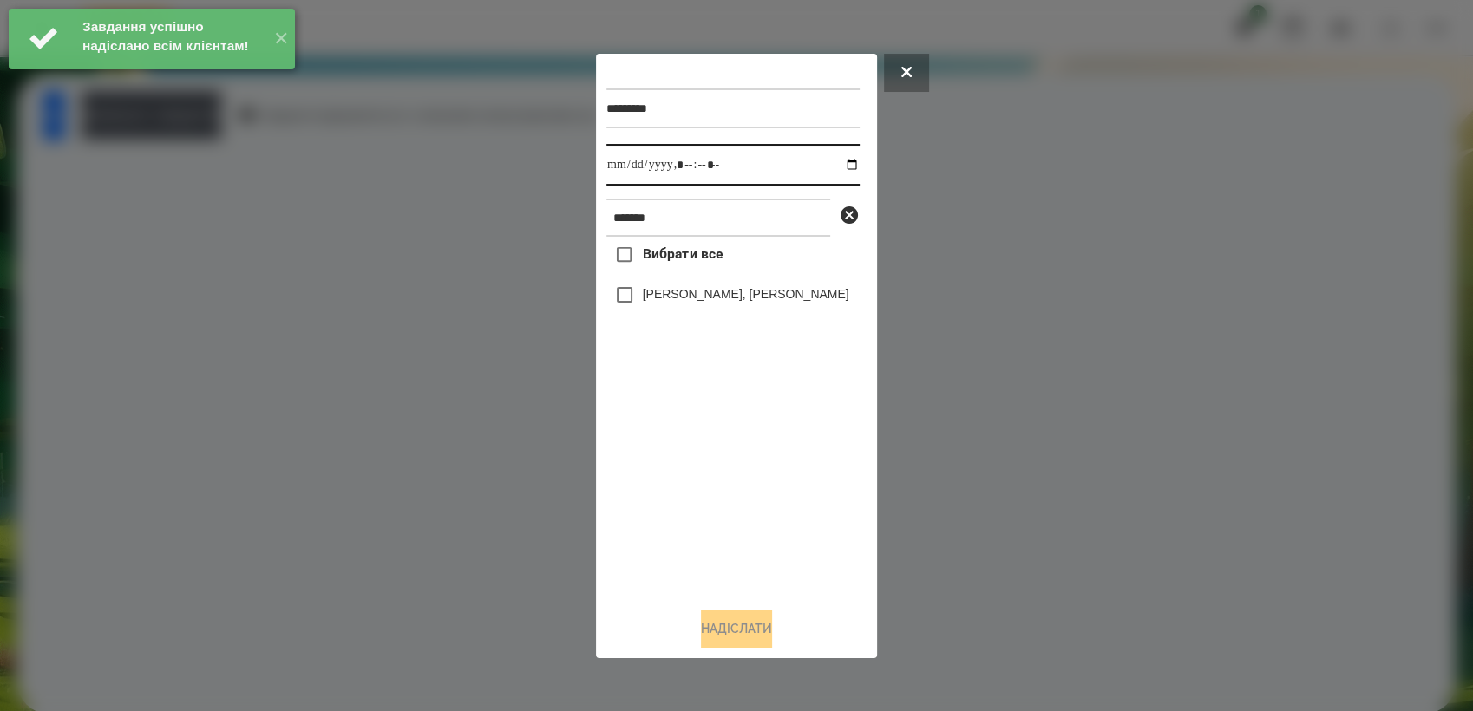
click at [833, 165] on input "datetime-local" at bounding box center [732, 165] width 253 height 42
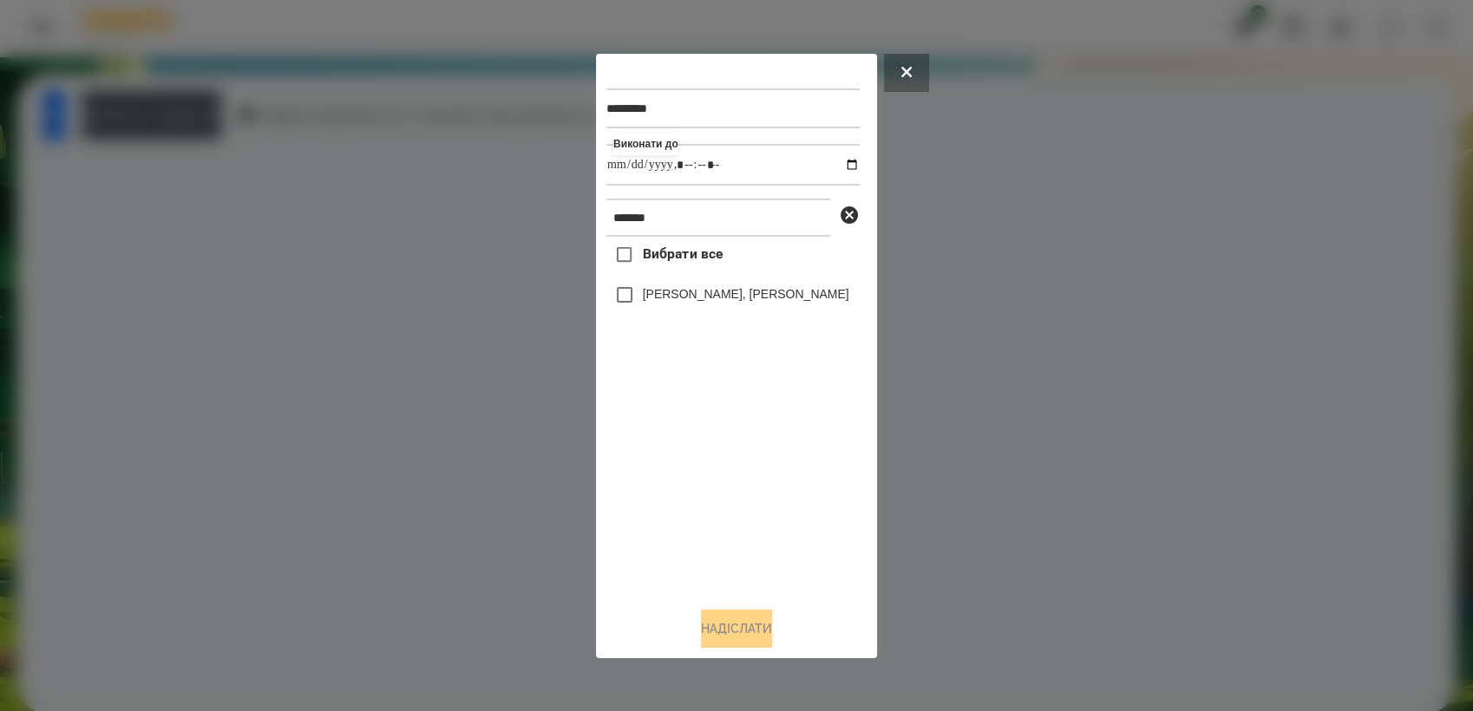
type input "**********"
drag, startPoint x: 710, startPoint y: 531, endPoint x: 705, endPoint y: 502, distance: 29.0
click at [710, 530] on div "Вибрати все [PERSON_NAME], [PERSON_NAME]" at bounding box center [732, 415] width 253 height 356
click at [753, 642] on button "Надіслати" at bounding box center [736, 629] width 71 height 38
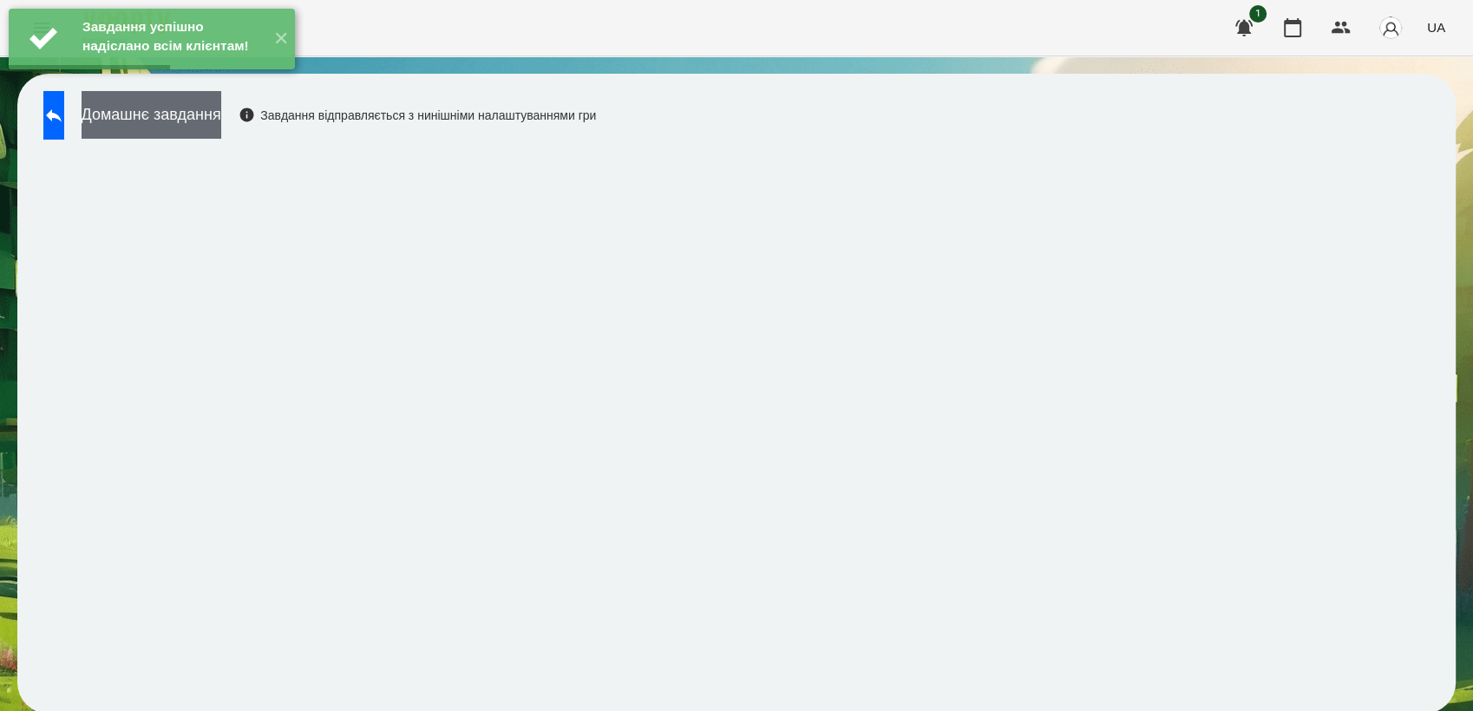
click at [221, 124] on button "Домашнє завдання" at bounding box center [152, 115] width 140 height 48
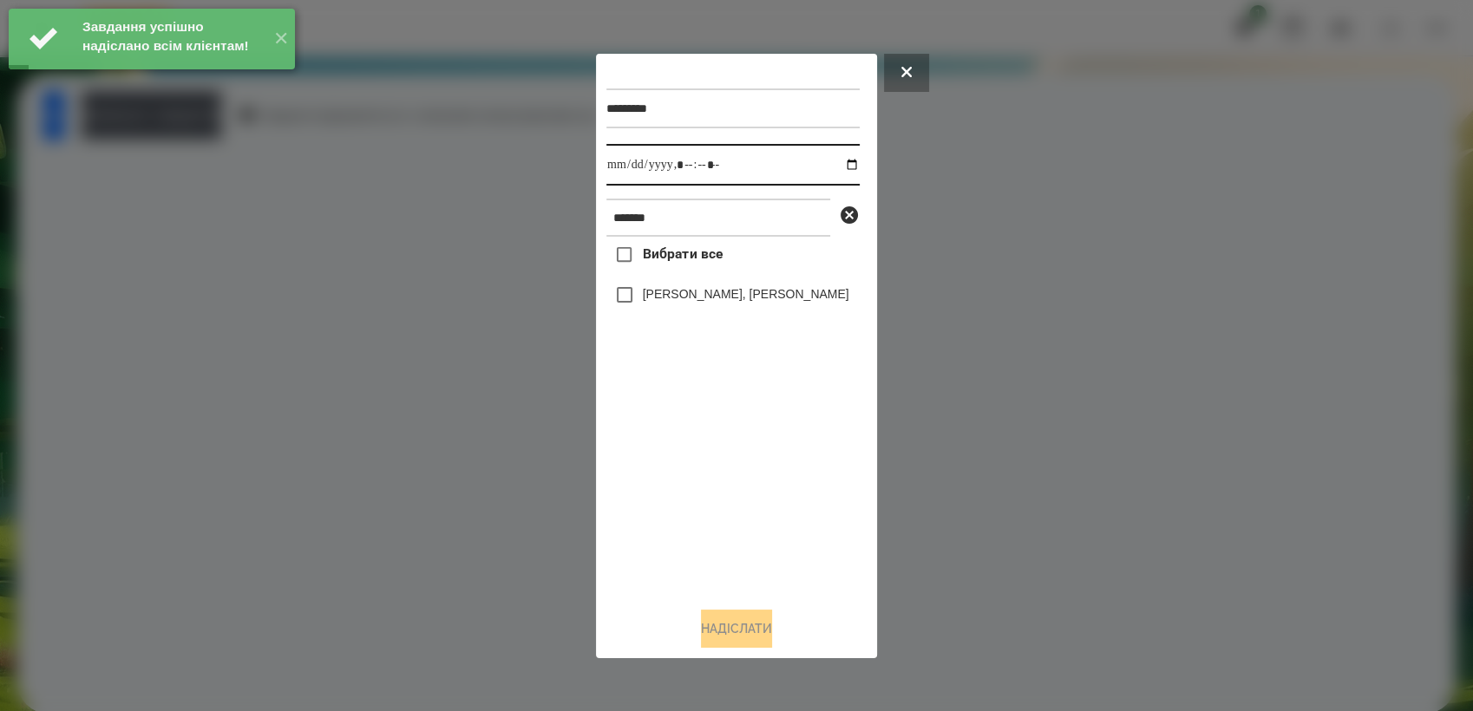
click at [840, 161] on input "datetime-local" at bounding box center [732, 165] width 253 height 42
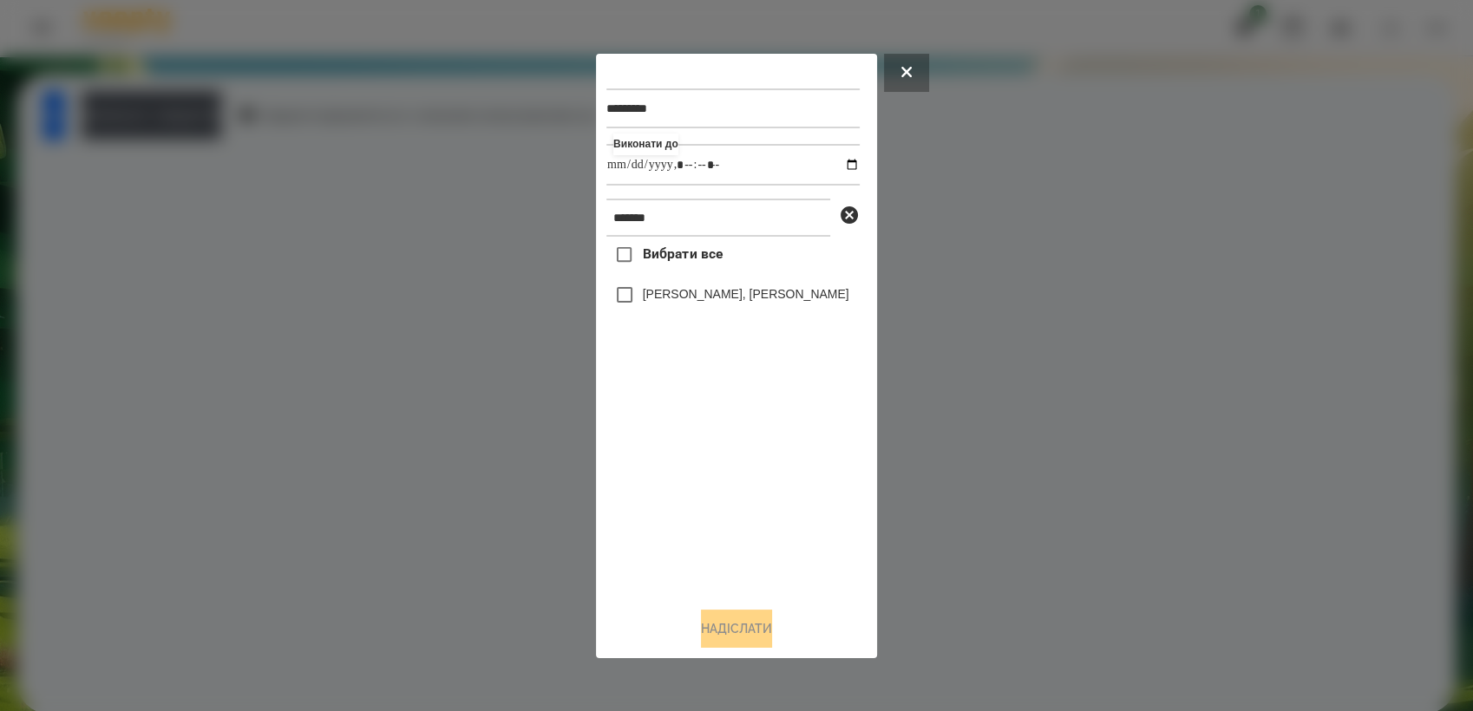
type input "**********"
drag, startPoint x: 715, startPoint y: 540, endPoint x: 681, endPoint y: 469, distance: 78.0
click at [715, 540] on div "Вибрати все [PERSON_NAME], [PERSON_NAME]" at bounding box center [732, 415] width 253 height 356
click at [757, 637] on button "Надіслати" at bounding box center [736, 629] width 71 height 38
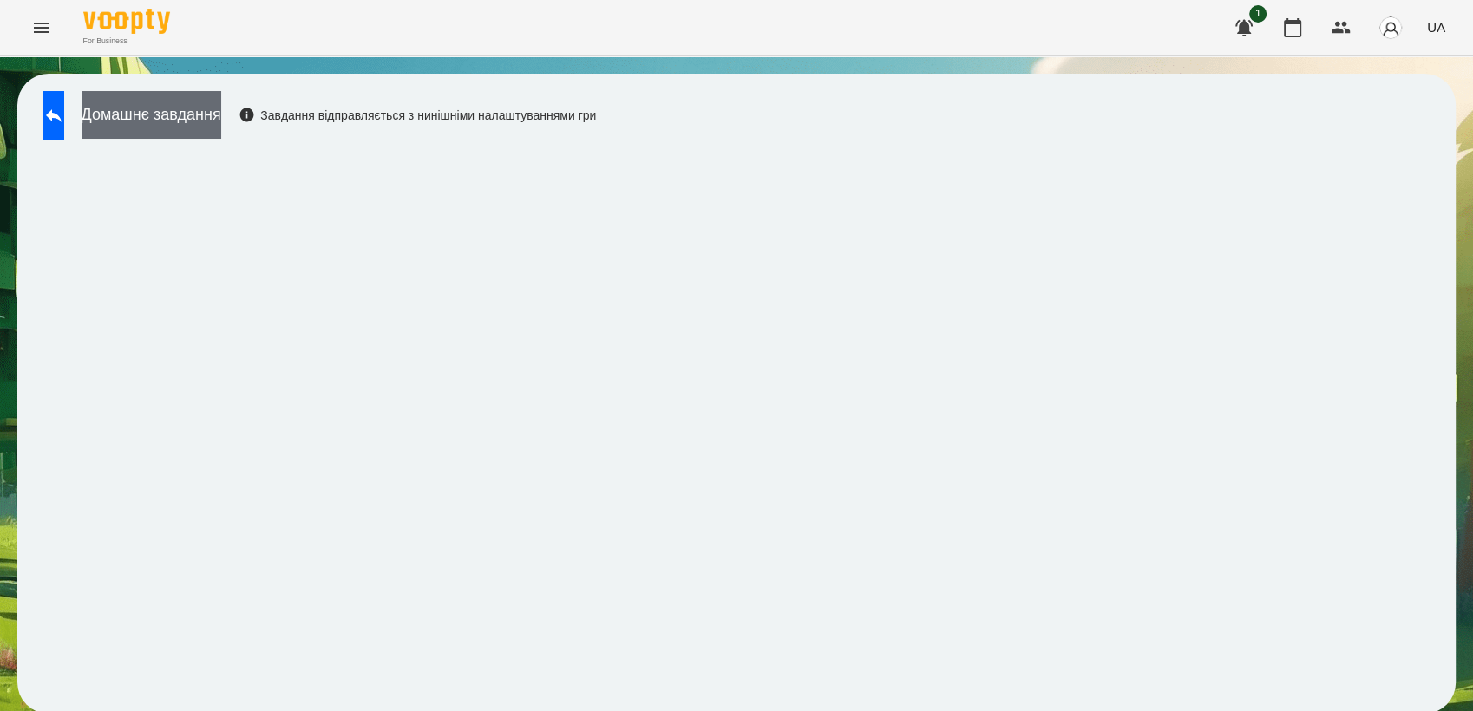
click at [207, 123] on button "Домашнє завдання" at bounding box center [152, 115] width 140 height 48
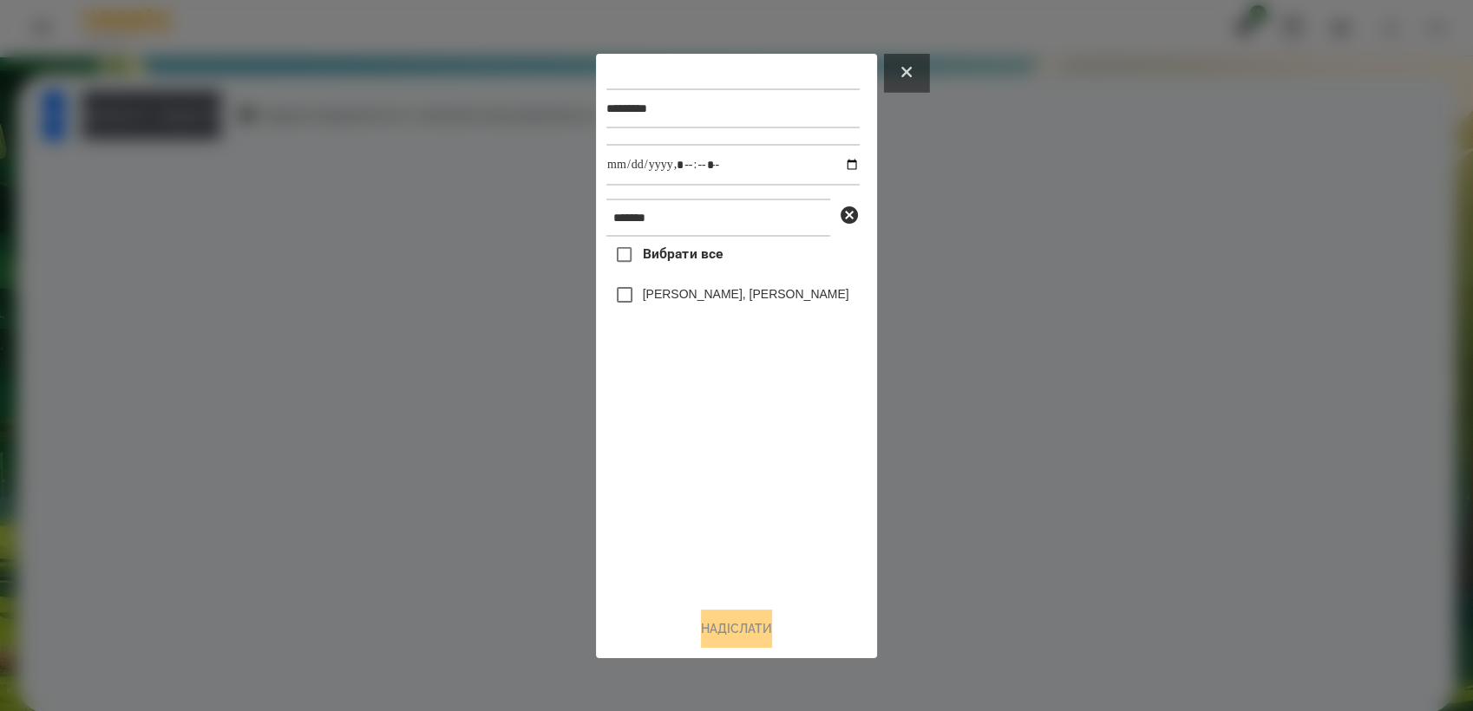
click at [905, 73] on button at bounding box center [906, 73] width 45 height 38
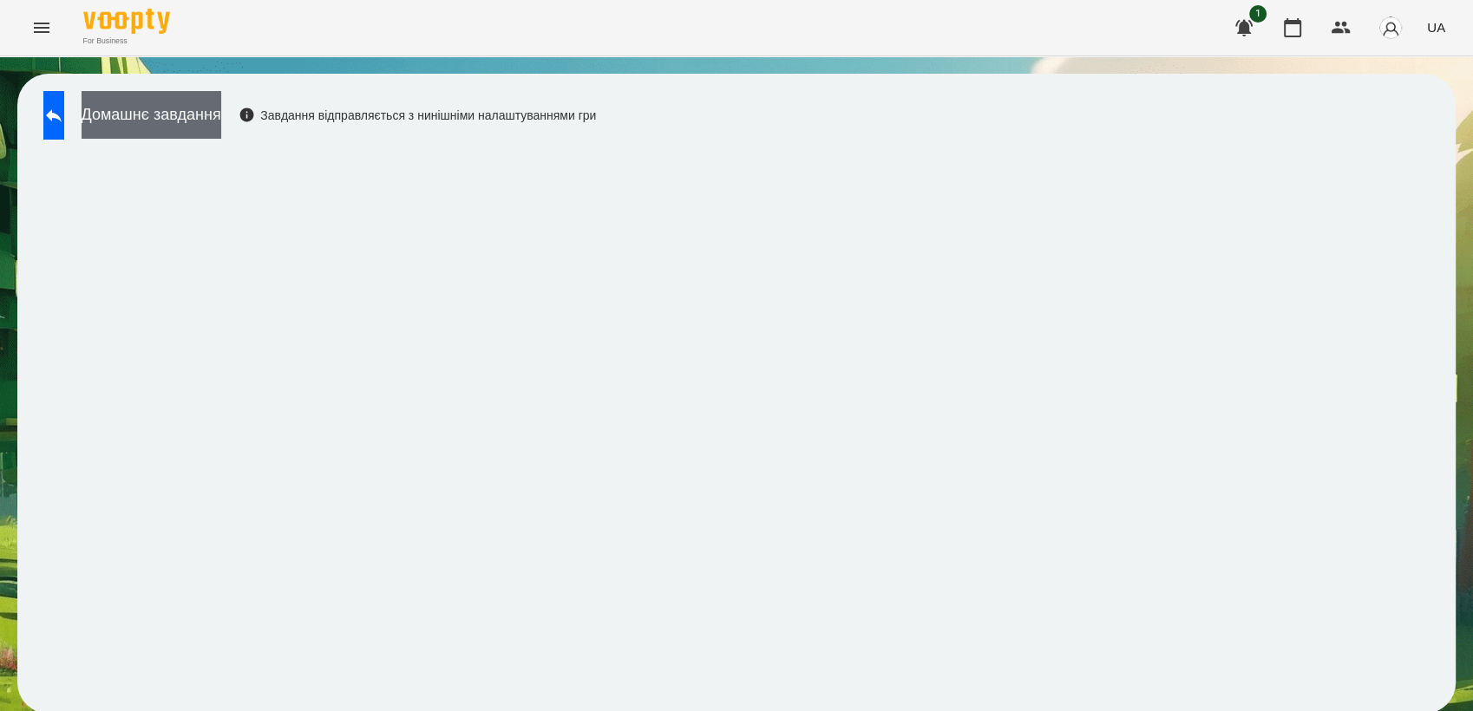
click at [202, 123] on button "Домашнє завдання" at bounding box center [152, 115] width 140 height 48
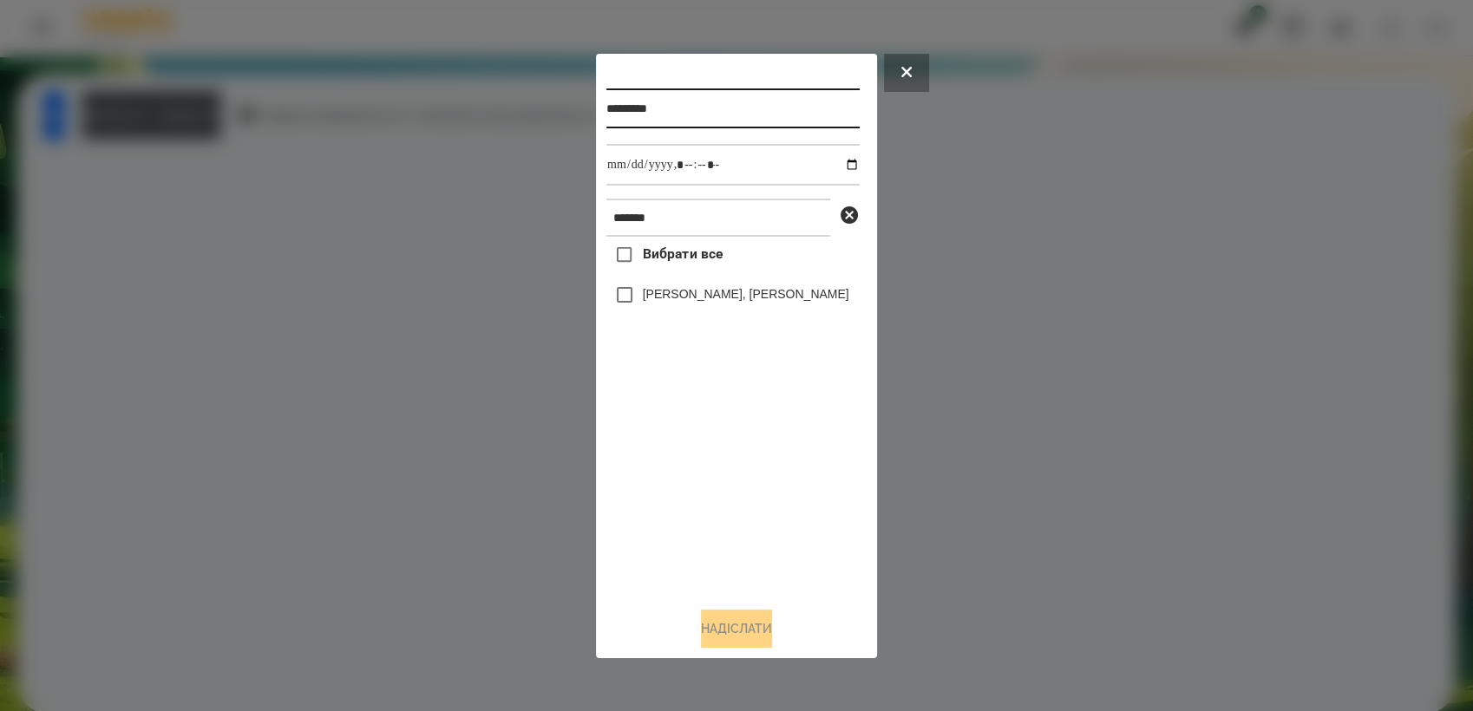
click at [703, 105] on input "*********" at bounding box center [732, 108] width 253 height 40
type input "*********"
click at [835, 163] on input "datetime-local" at bounding box center [732, 165] width 253 height 42
type input "**********"
click at [757, 497] on div "Вибрати все [PERSON_NAME], [PERSON_NAME]" at bounding box center [732, 415] width 253 height 356
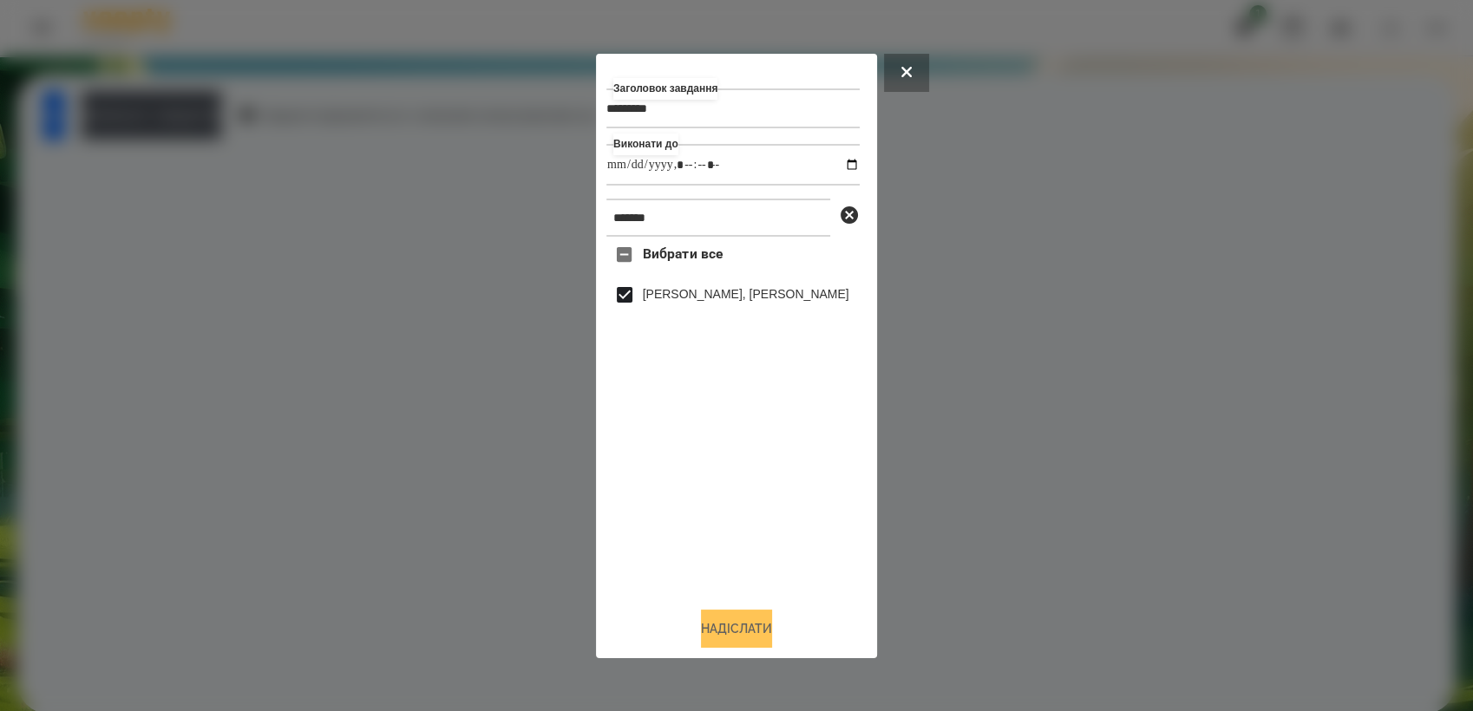
click at [745, 637] on button "Надіслати" at bounding box center [736, 629] width 71 height 38
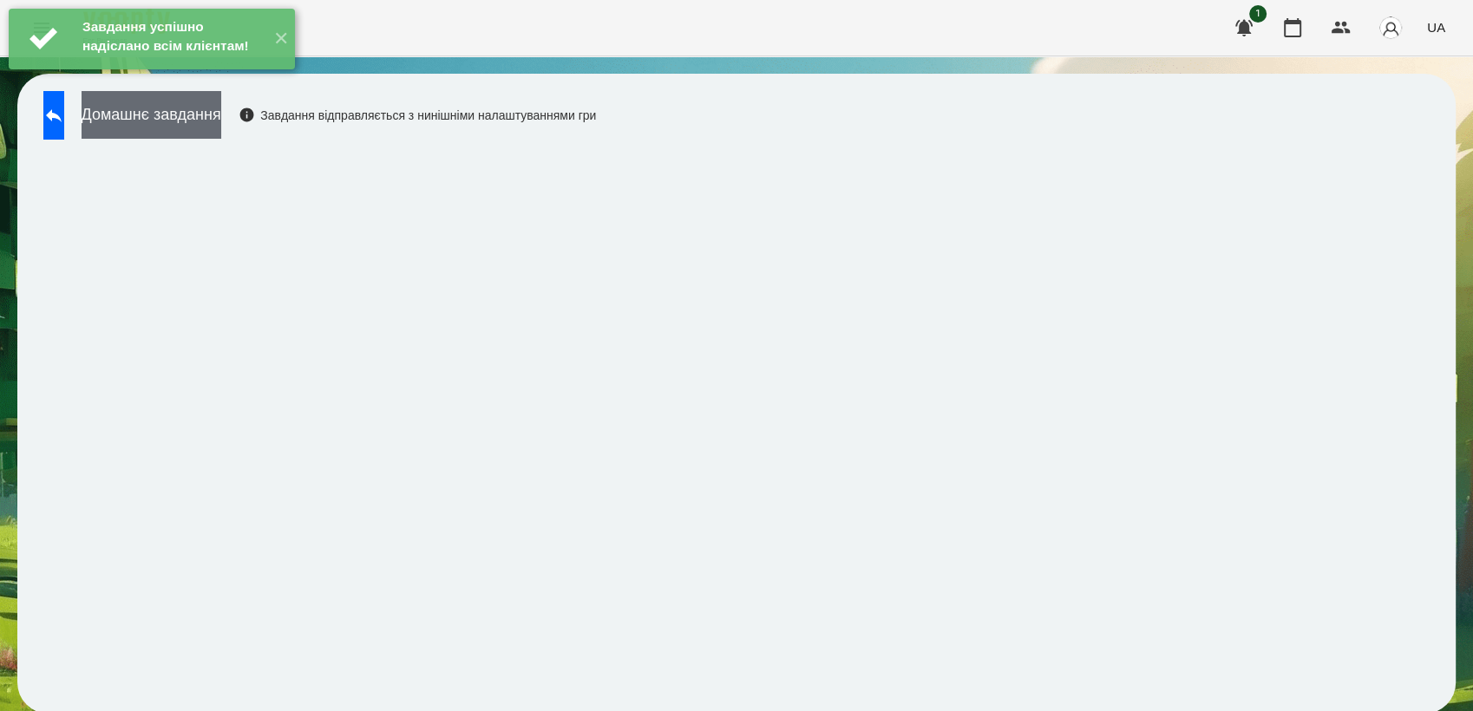
click at [177, 118] on button "Домашнє завдання" at bounding box center [152, 115] width 140 height 48
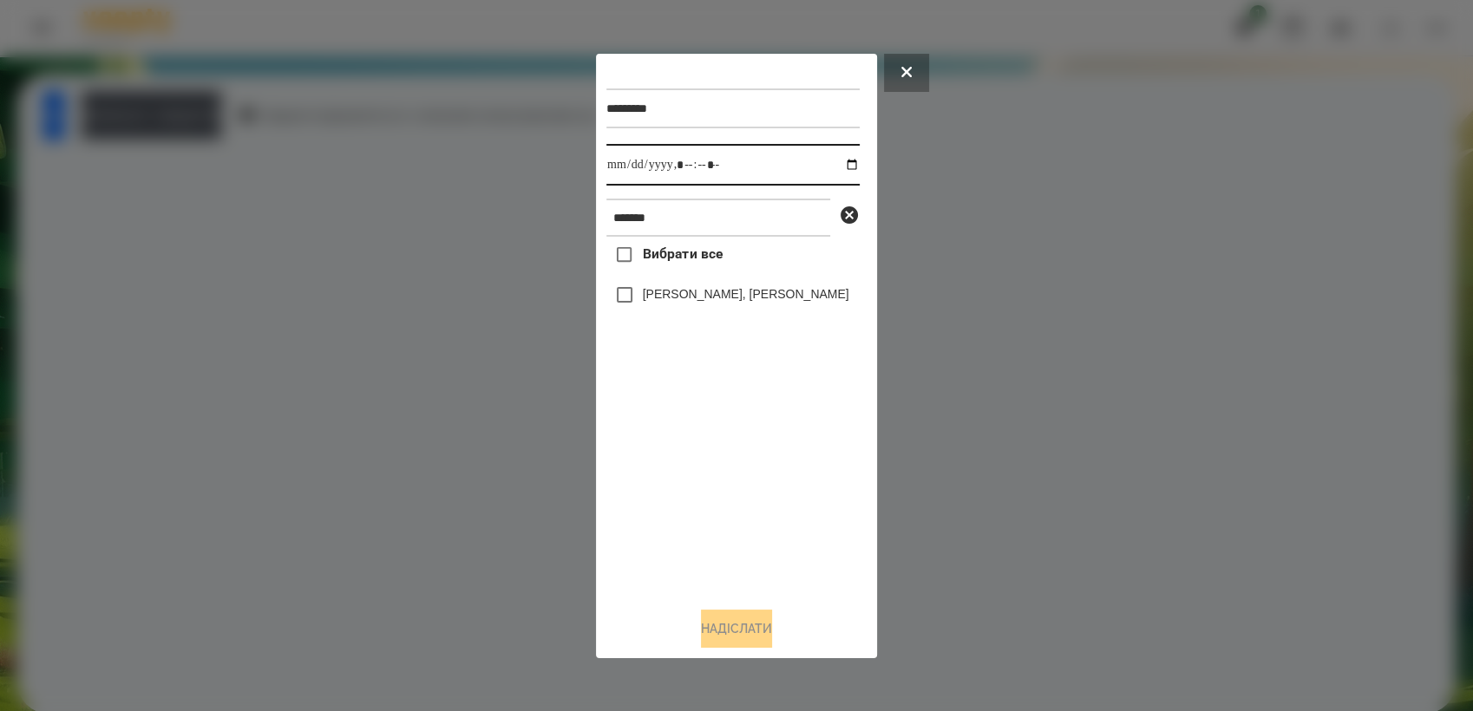
click at [832, 163] on input "datetime-local" at bounding box center [732, 165] width 253 height 42
type input "**********"
drag, startPoint x: 679, startPoint y: 492, endPoint x: 678, endPoint y: 478, distance: 14.0
click at [678, 478] on div "Вибрати все [PERSON_NAME], [PERSON_NAME]" at bounding box center [732, 415] width 253 height 356
drag, startPoint x: 713, startPoint y: 634, endPoint x: 715, endPoint y: 626, distance: 8.8
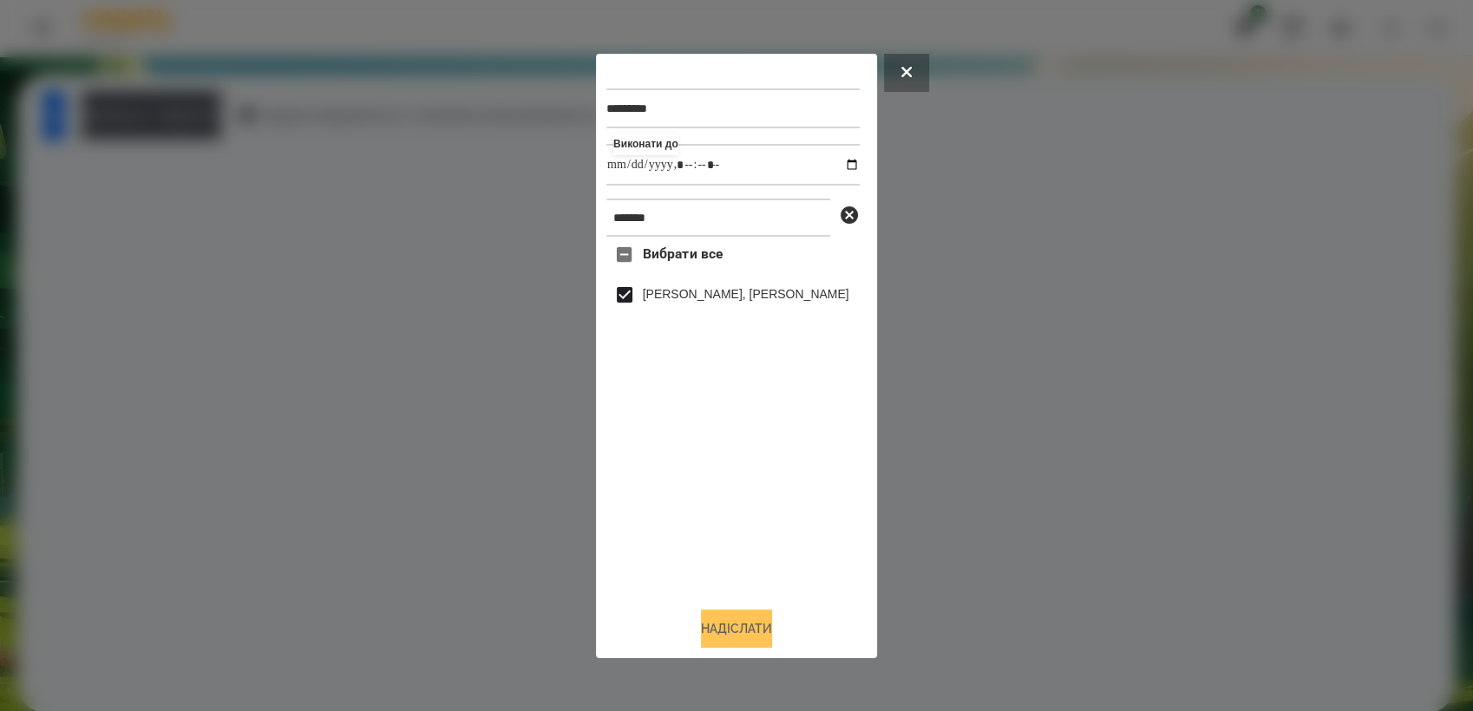
click at [714, 633] on button "Надіслати" at bounding box center [736, 629] width 71 height 38
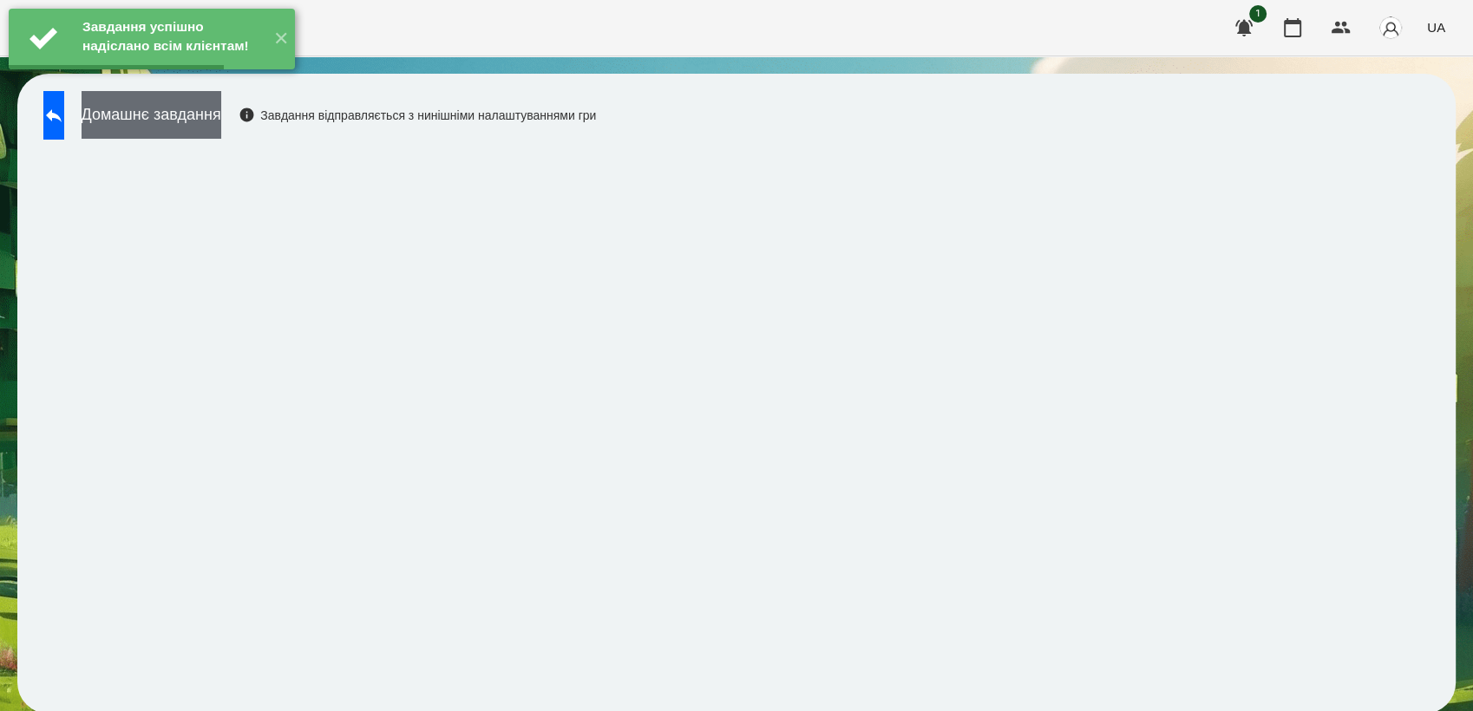
drag, startPoint x: 257, startPoint y: 121, endPoint x: 270, endPoint y: 121, distance: 13.0
click at [221, 121] on button "Домашнє завдання" at bounding box center [152, 115] width 140 height 48
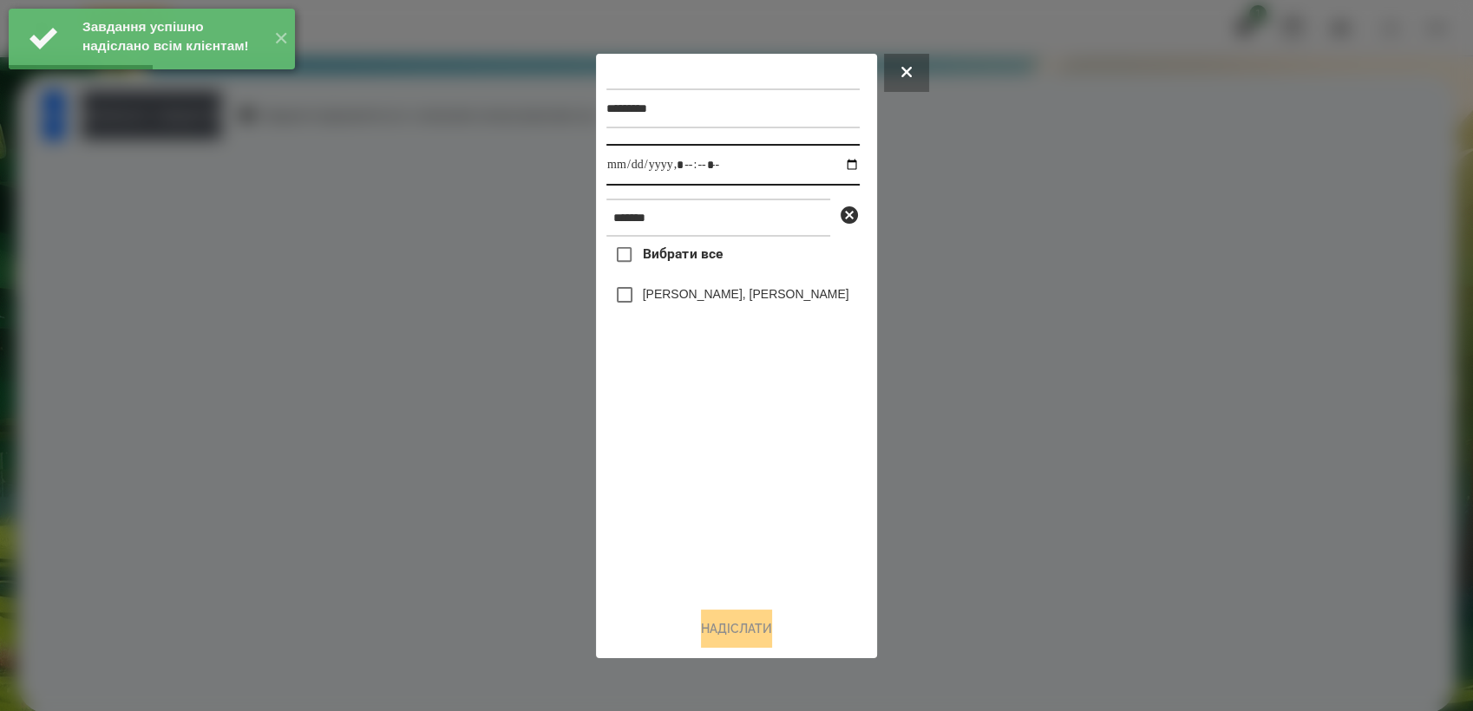
click at [838, 163] on input "datetime-local" at bounding box center [732, 165] width 253 height 42
type input "**********"
drag, startPoint x: 698, startPoint y: 448, endPoint x: 651, endPoint y: 358, distance: 101.3
click at [693, 439] on div "Вибрати все [PERSON_NAME], [PERSON_NAME]" at bounding box center [732, 415] width 253 height 356
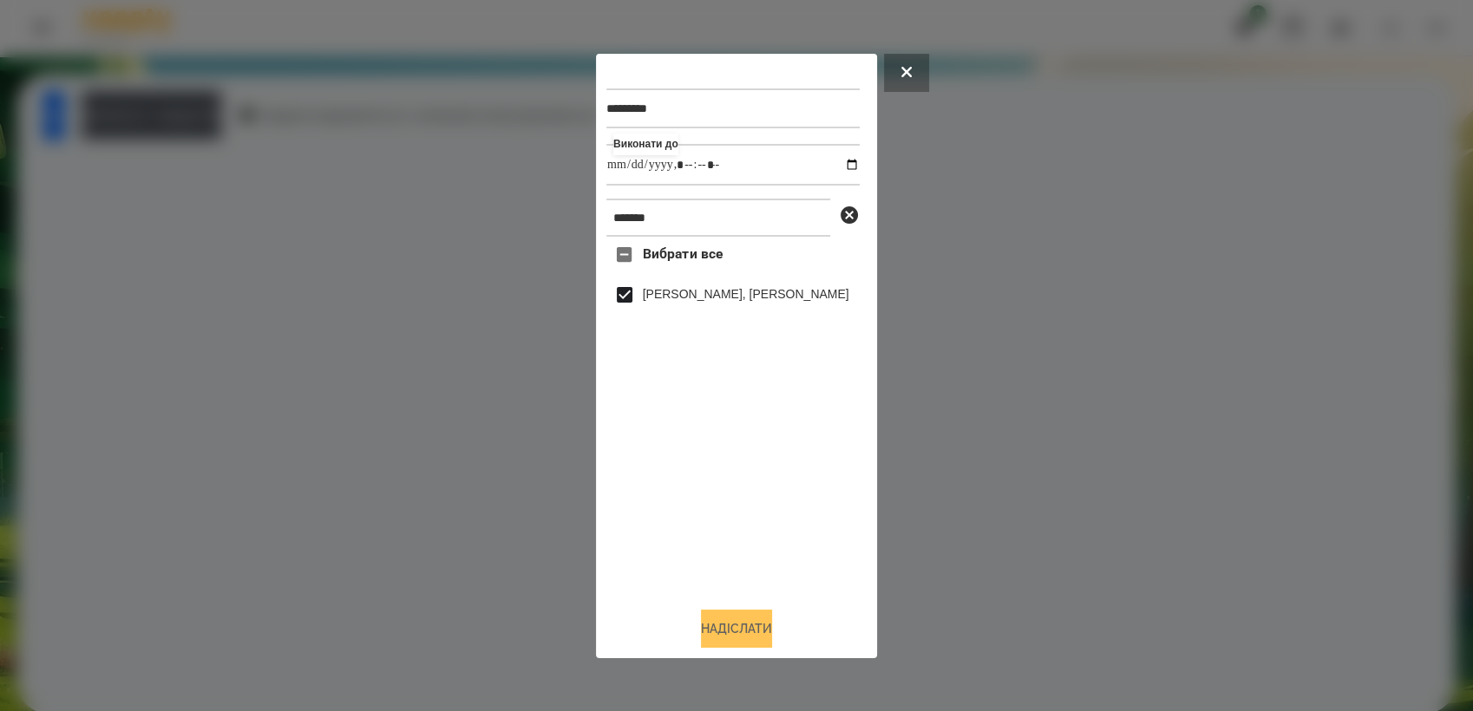
click at [738, 626] on button "Надіслати" at bounding box center [736, 629] width 71 height 38
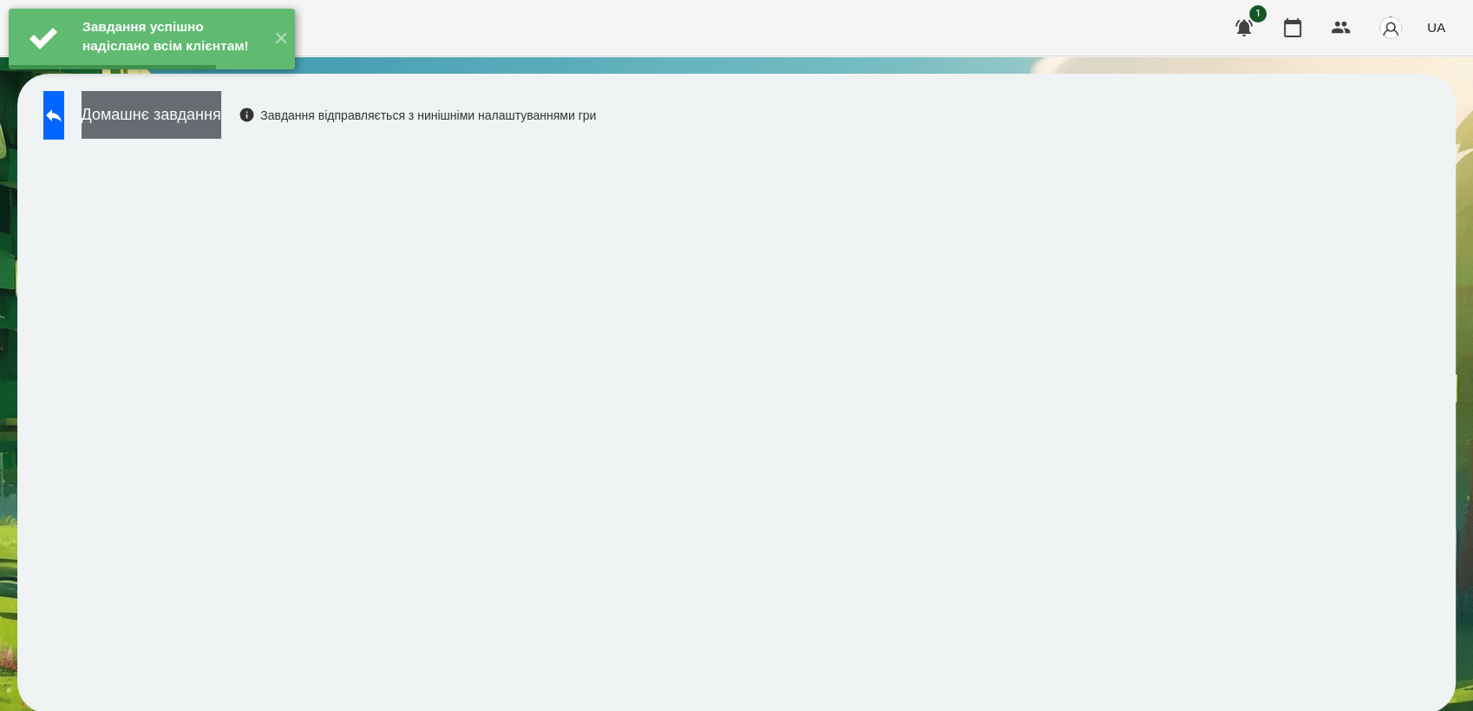
click at [221, 116] on button "Домашнє завдання" at bounding box center [152, 115] width 140 height 48
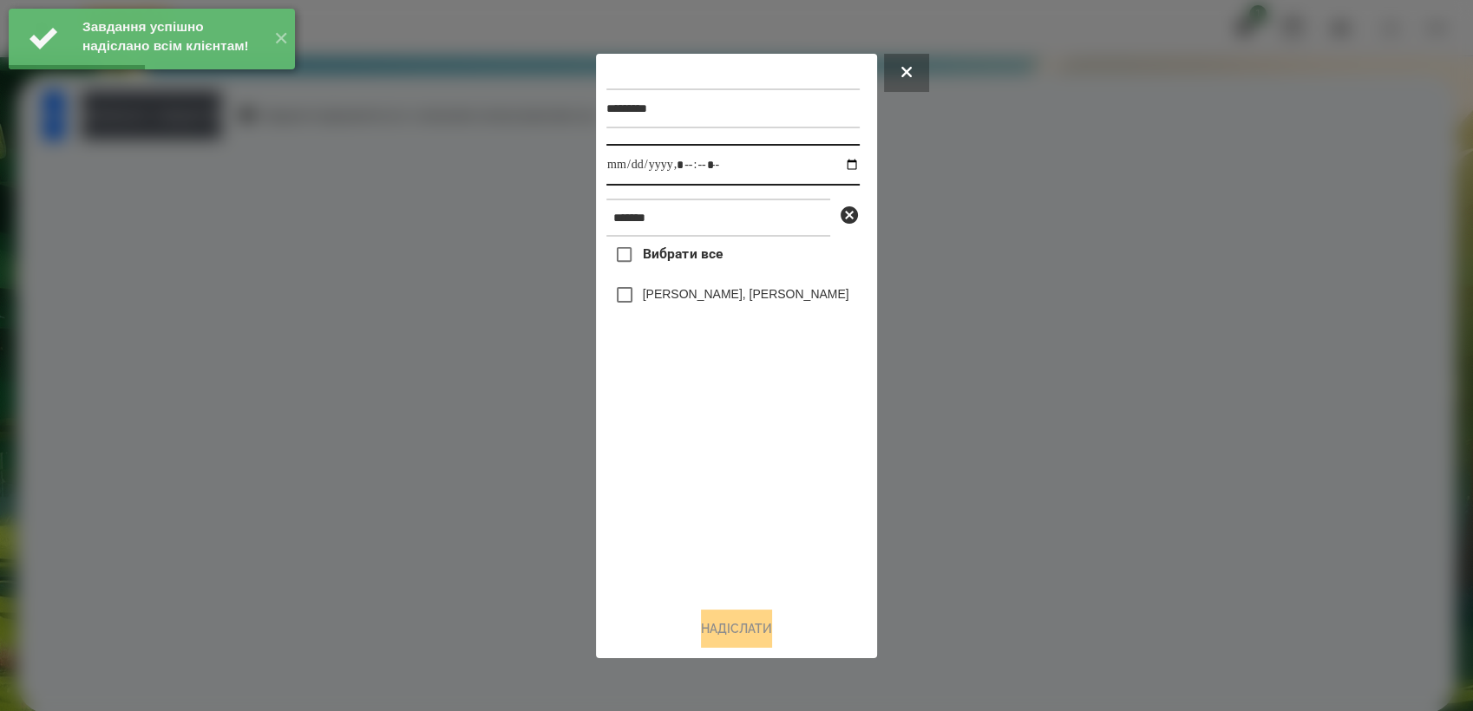
click at [841, 160] on input "datetime-local" at bounding box center [732, 165] width 253 height 42
type input "**********"
drag, startPoint x: 722, startPoint y: 468, endPoint x: 704, endPoint y: 407, distance: 63.2
click at [720, 457] on div "Вибрати все [PERSON_NAME], [PERSON_NAME]" at bounding box center [732, 415] width 253 height 356
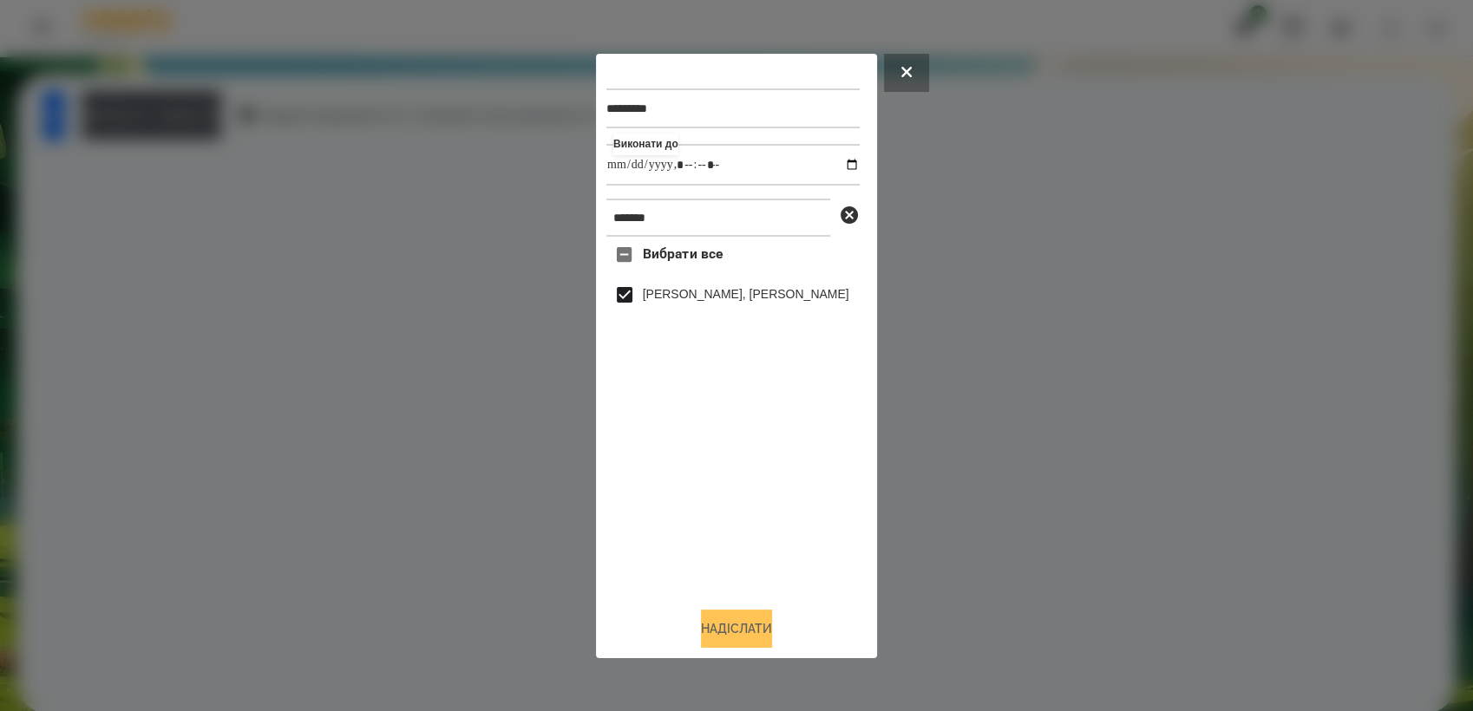
click at [746, 632] on button "Надіслати" at bounding box center [736, 629] width 71 height 38
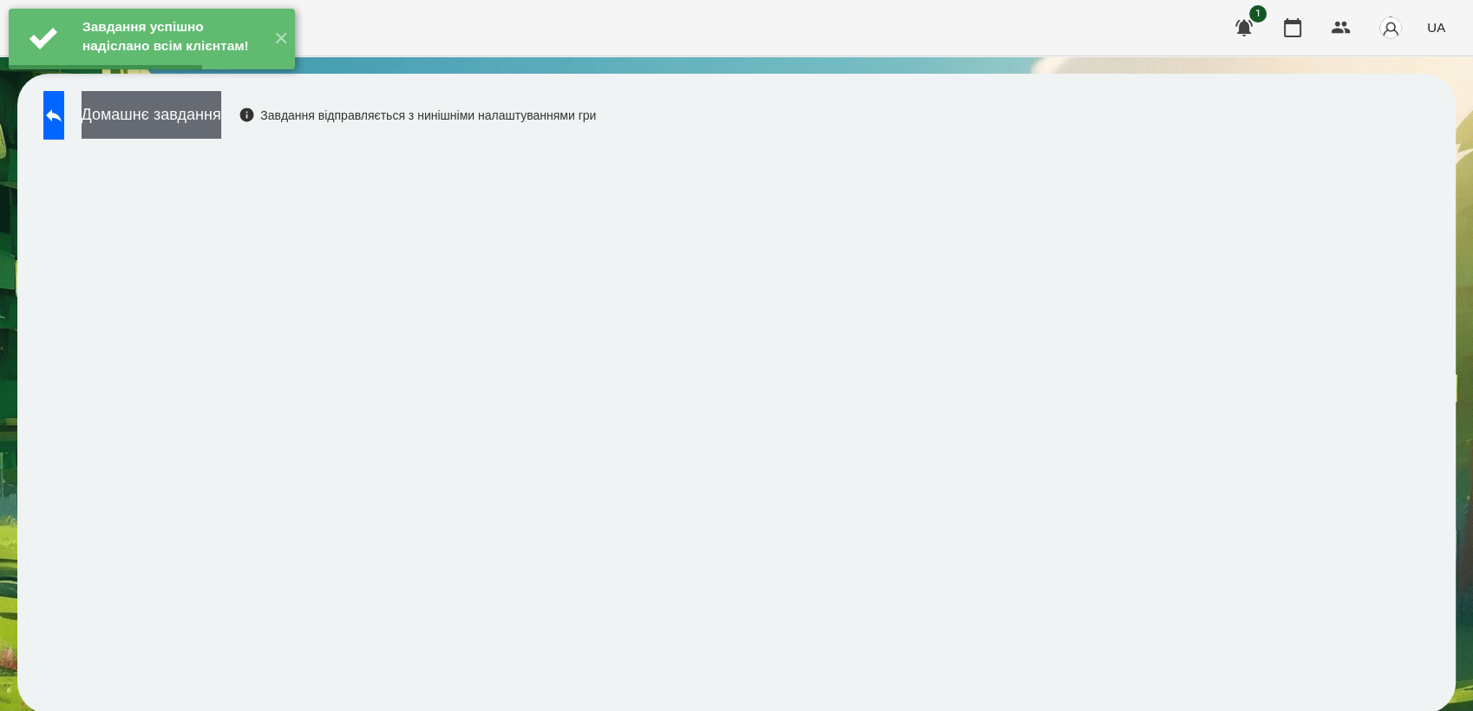
click at [221, 115] on button "Домашнє завдання" at bounding box center [152, 115] width 140 height 48
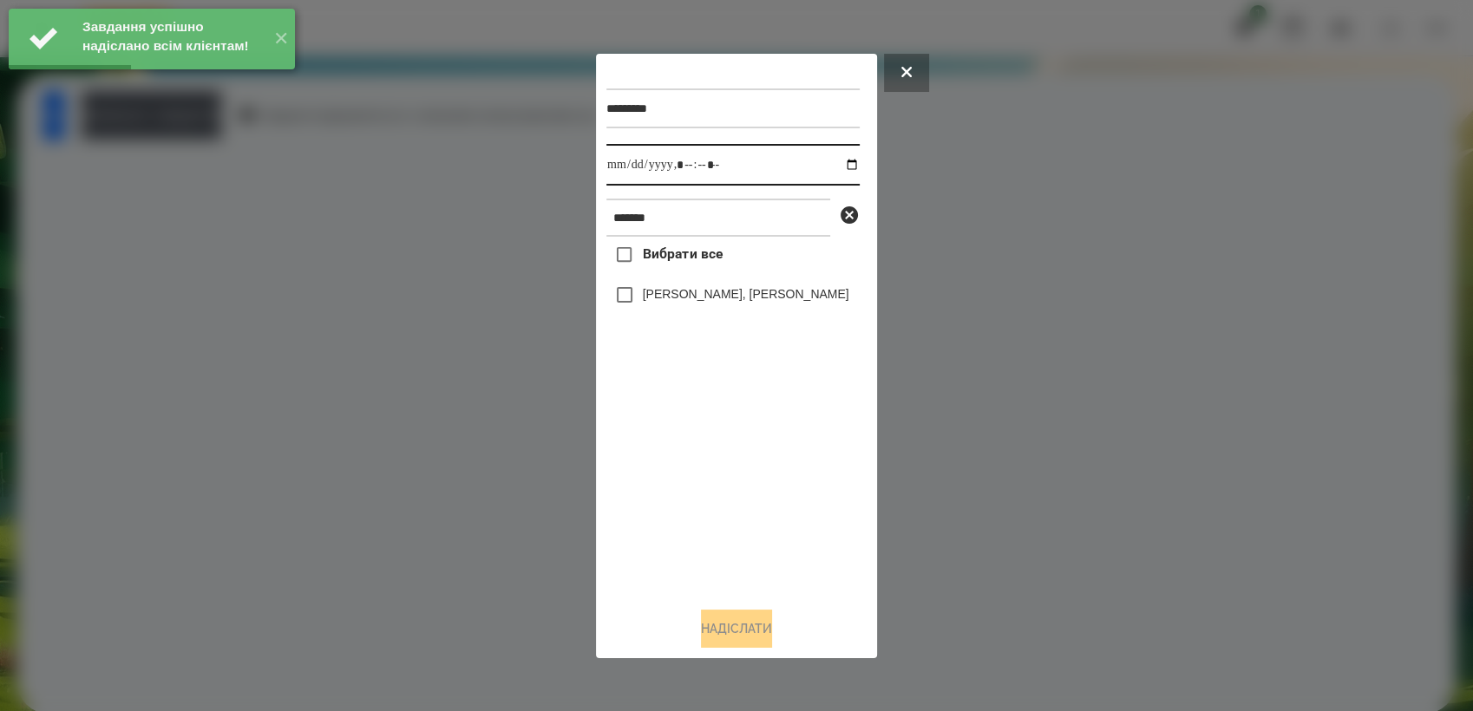
click at [839, 165] on input "datetime-local" at bounding box center [732, 165] width 253 height 42
type input "**********"
click at [680, 489] on div "Вибрати все [PERSON_NAME], [PERSON_NAME]" at bounding box center [732, 415] width 253 height 356
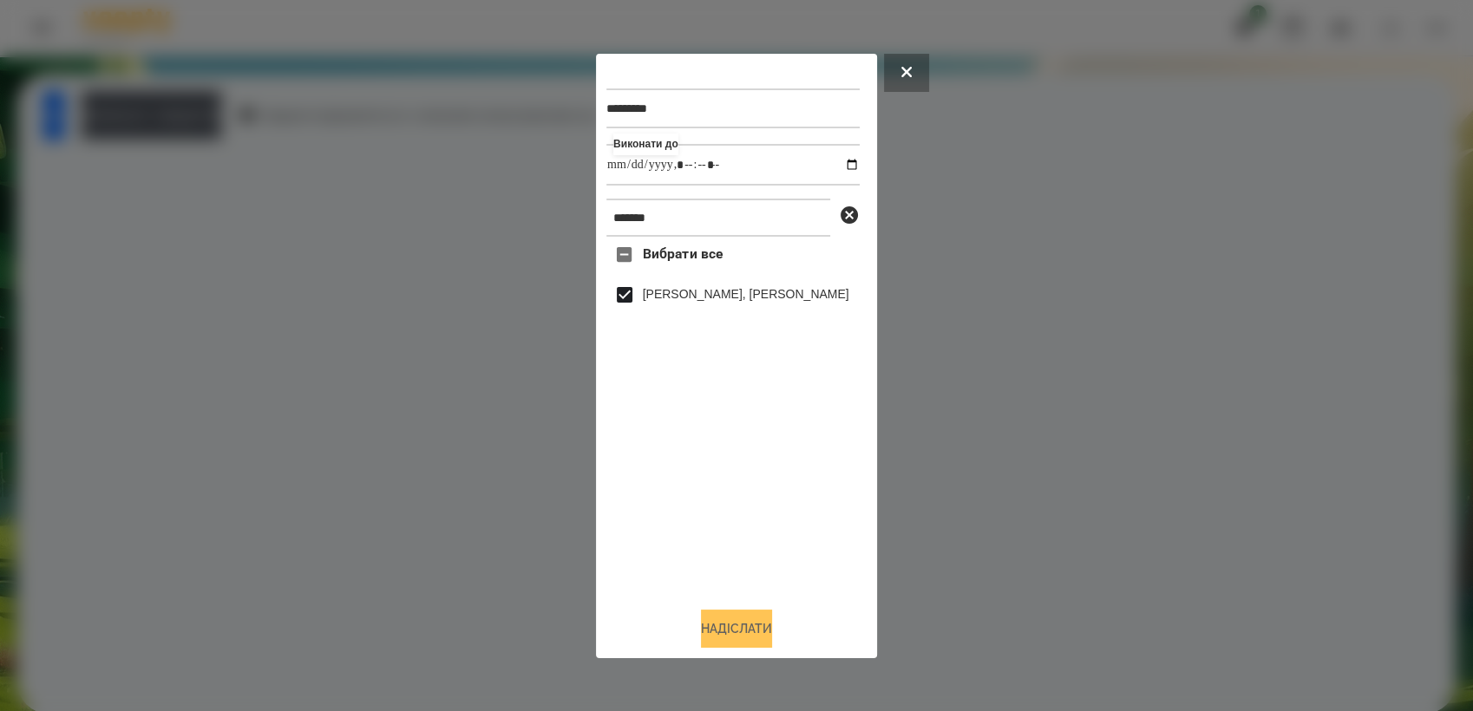
click at [736, 626] on button "Надіслати" at bounding box center [736, 629] width 71 height 38
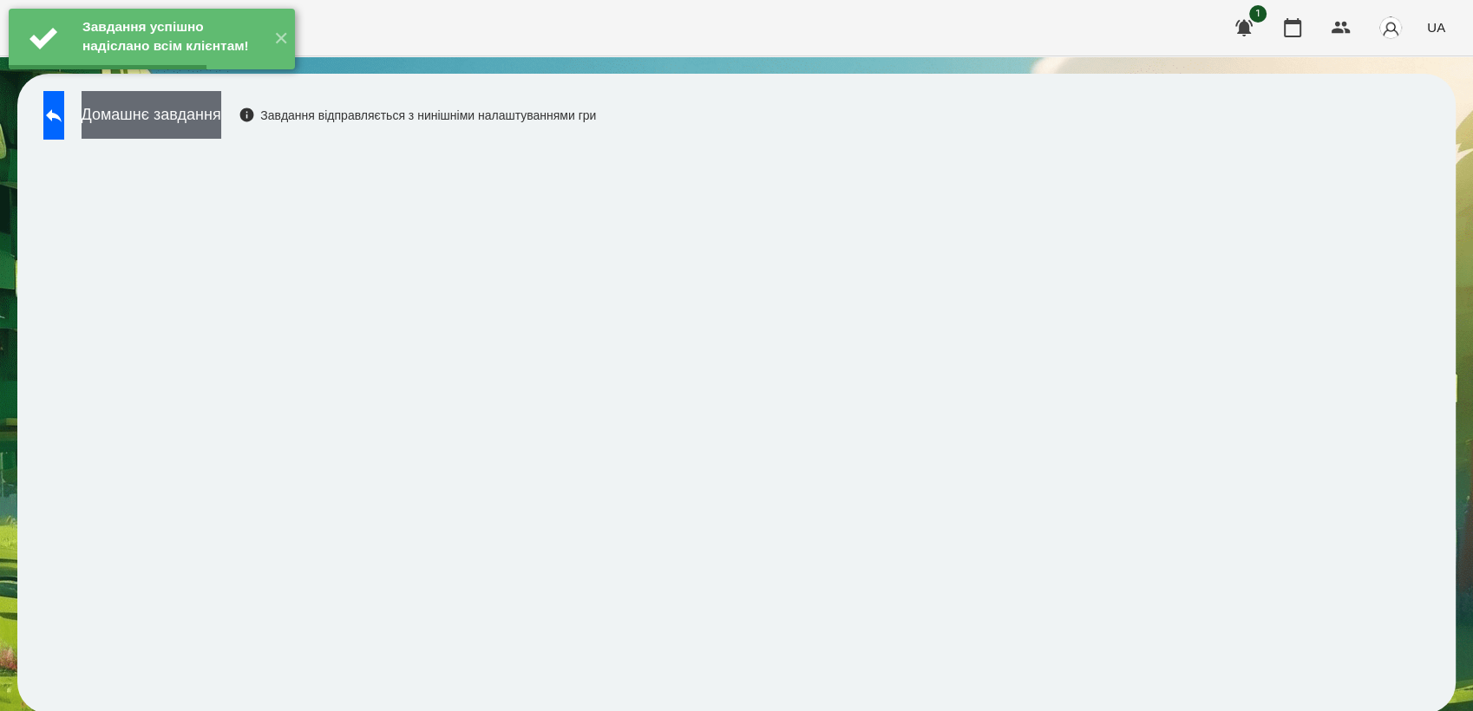
click at [213, 127] on button "Домашнє завдання" at bounding box center [152, 115] width 140 height 48
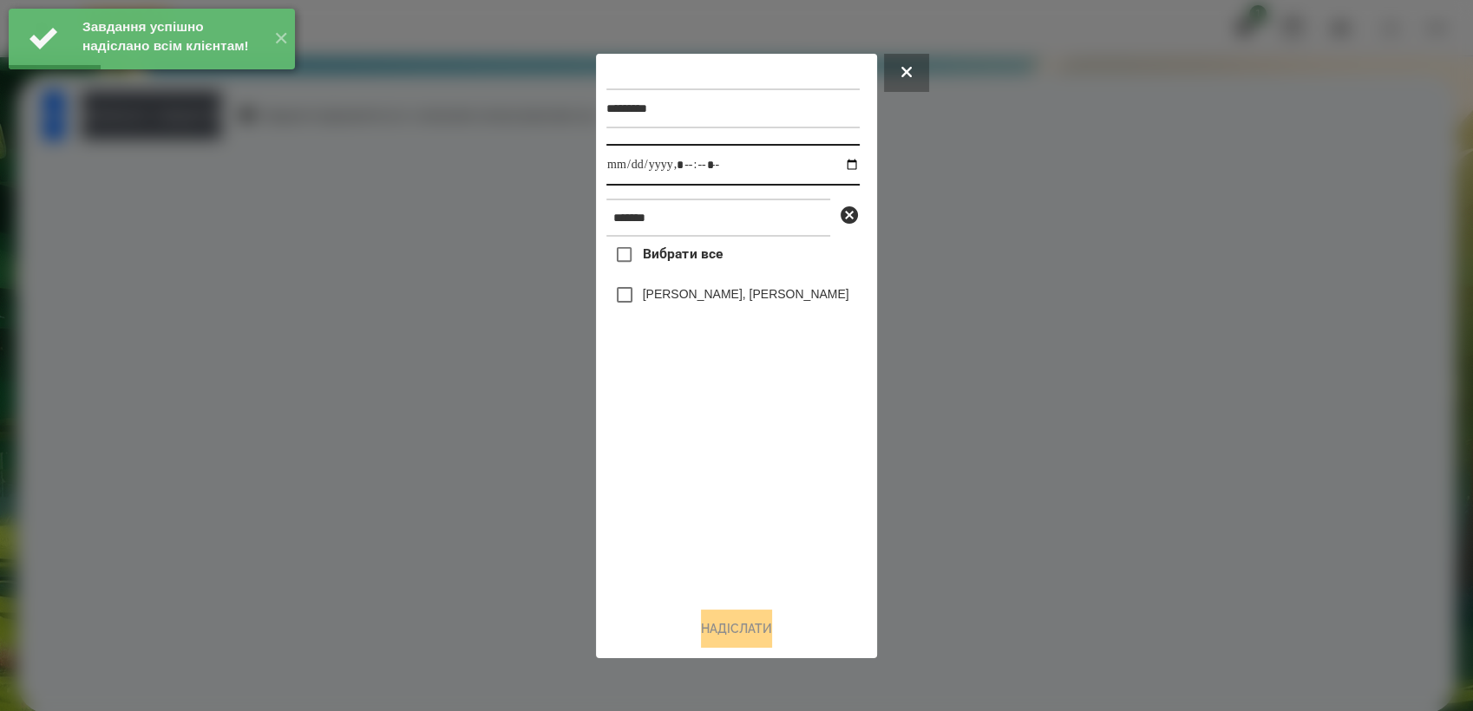
click at [845, 163] on input "datetime-local" at bounding box center [732, 165] width 253 height 42
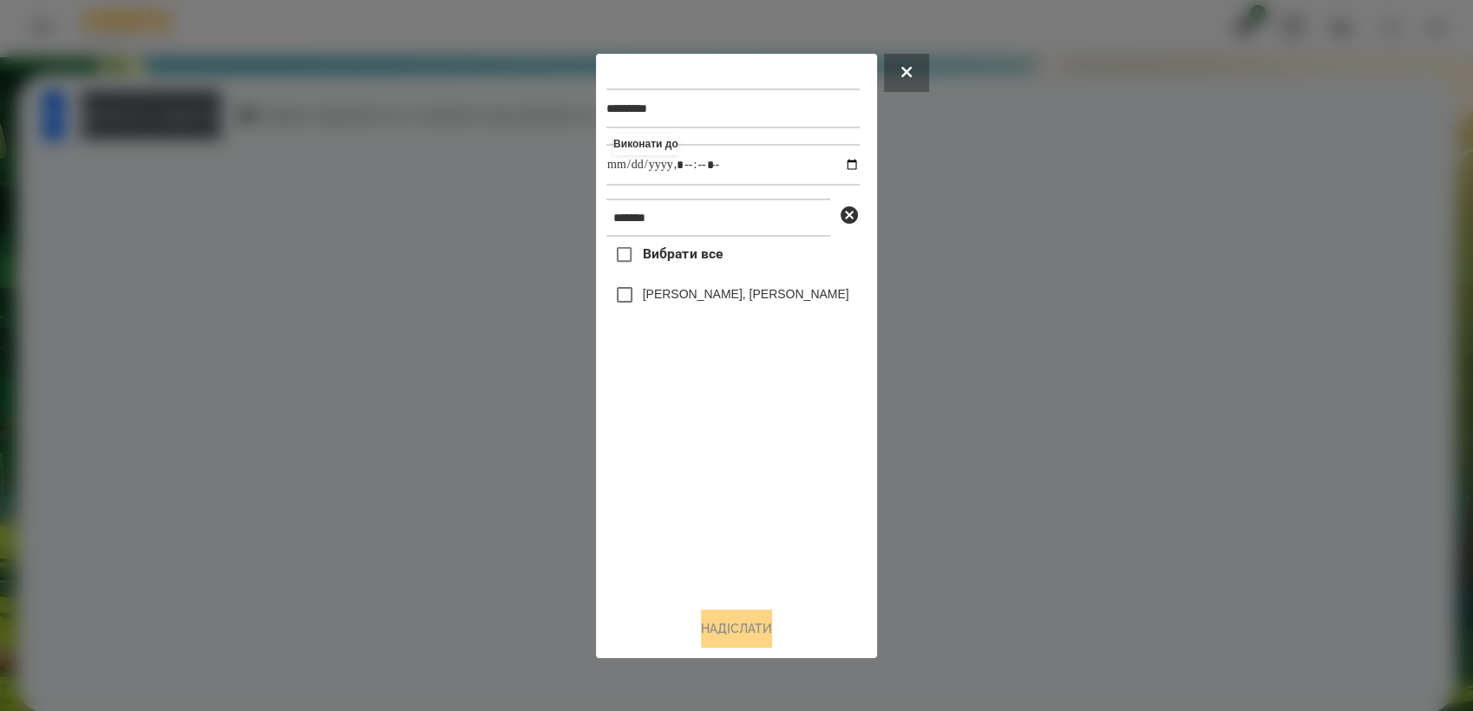
type input "**********"
click at [777, 489] on div "Вибрати все [PERSON_NAME], [PERSON_NAME]" at bounding box center [732, 415] width 253 height 356
click at [763, 625] on button "Надіслати" at bounding box center [736, 629] width 71 height 38
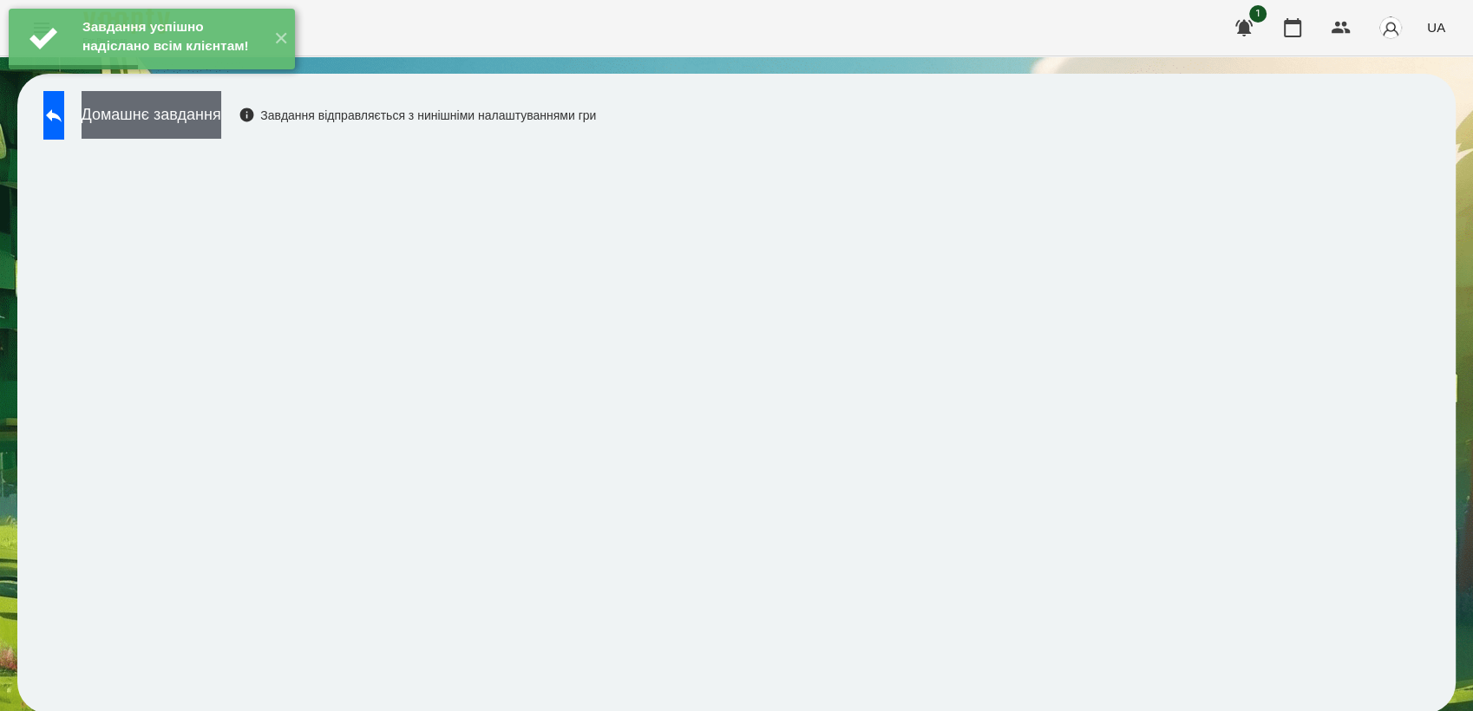
click at [201, 128] on button "Домашнє завдання" at bounding box center [152, 115] width 140 height 48
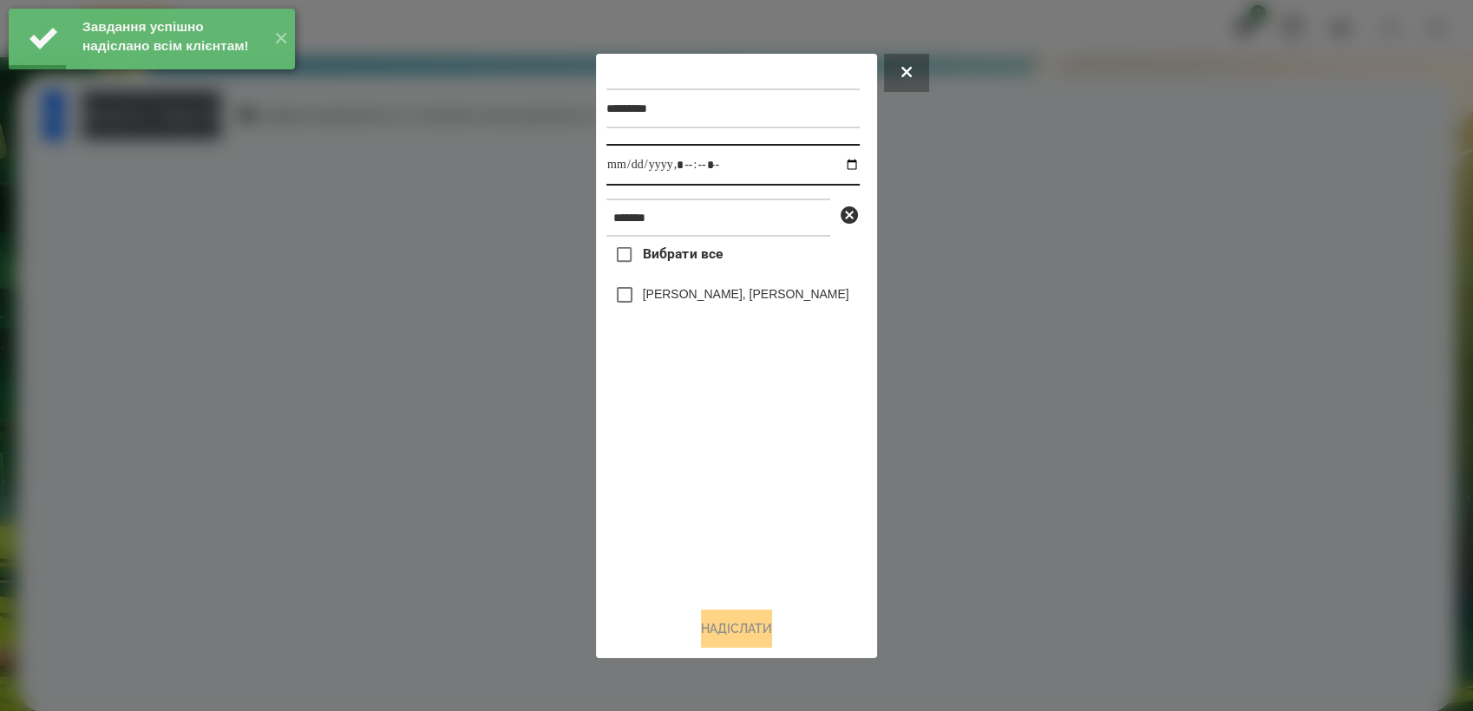
click at [841, 165] on input "datetime-local" at bounding box center [732, 165] width 253 height 42
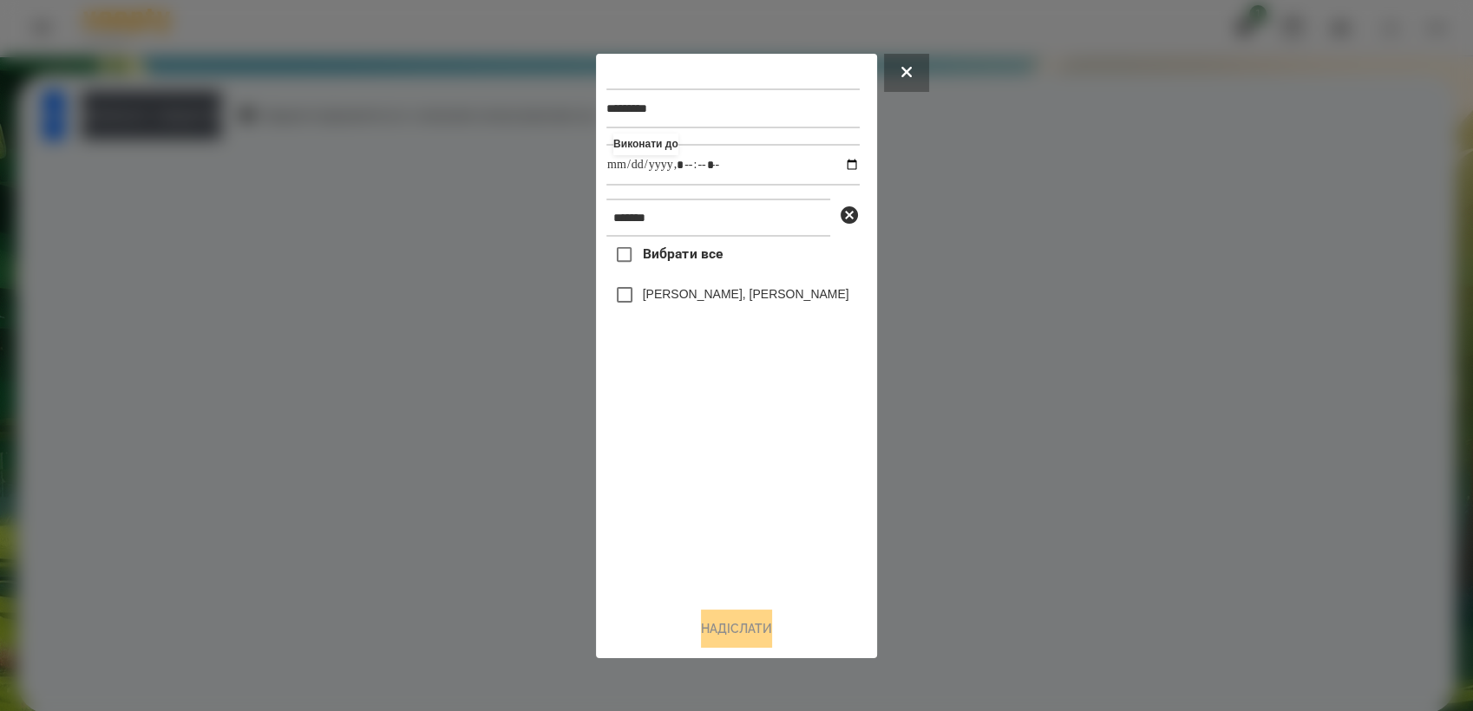
type input "**********"
click at [664, 472] on div "Вибрати все [PERSON_NAME], [PERSON_NAME]" at bounding box center [732, 415] width 253 height 356
drag, startPoint x: 760, startPoint y: 630, endPoint x: 758, endPoint y: 615, distance: 14.9
click at [758, 628] on button "Надіслати" at bounding box center [736, 629] width 71 height 38
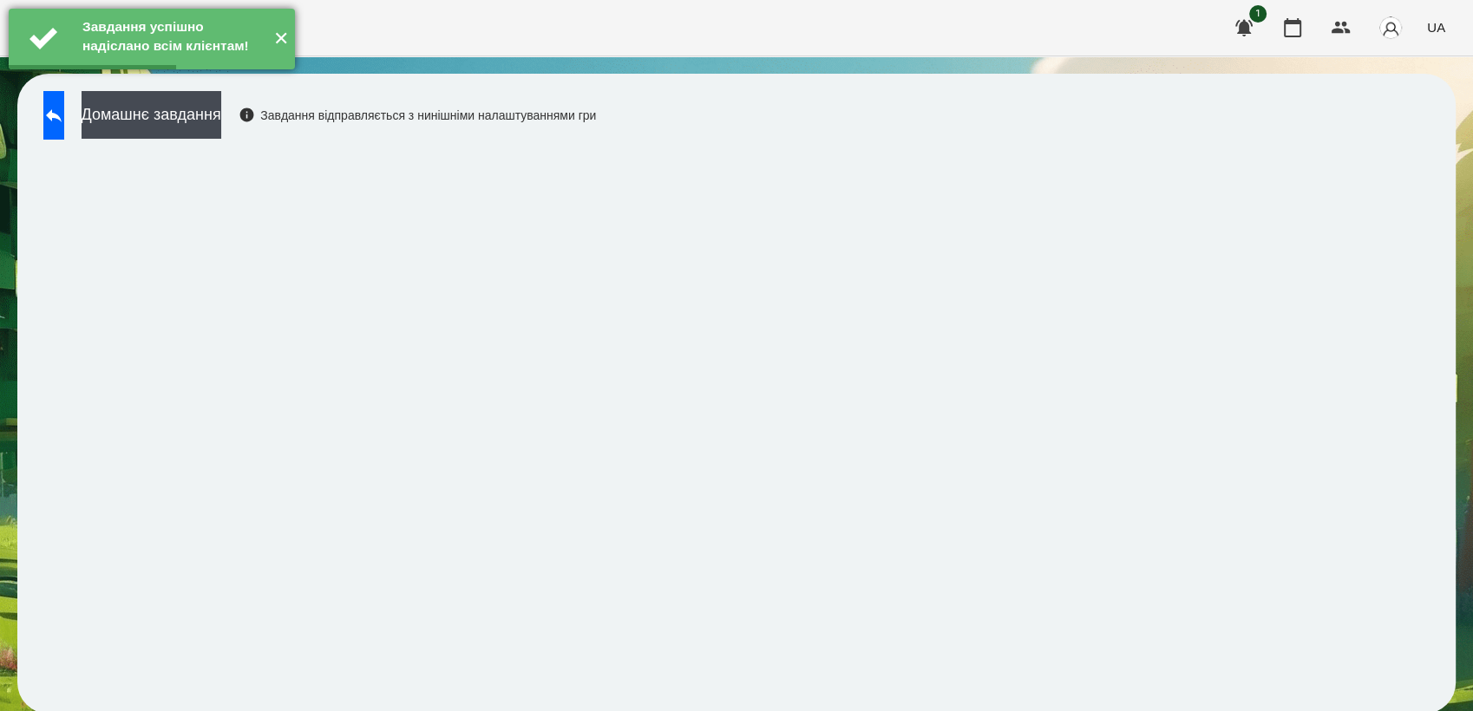
drag, startPoint x: 228, startPoint y: 112, endPoint x: 289, endPoint y: 94, distance: 63.4
click at [221, 111] on button "Домашнє завдання" at bounding box center [152, 115] width 140 height 48
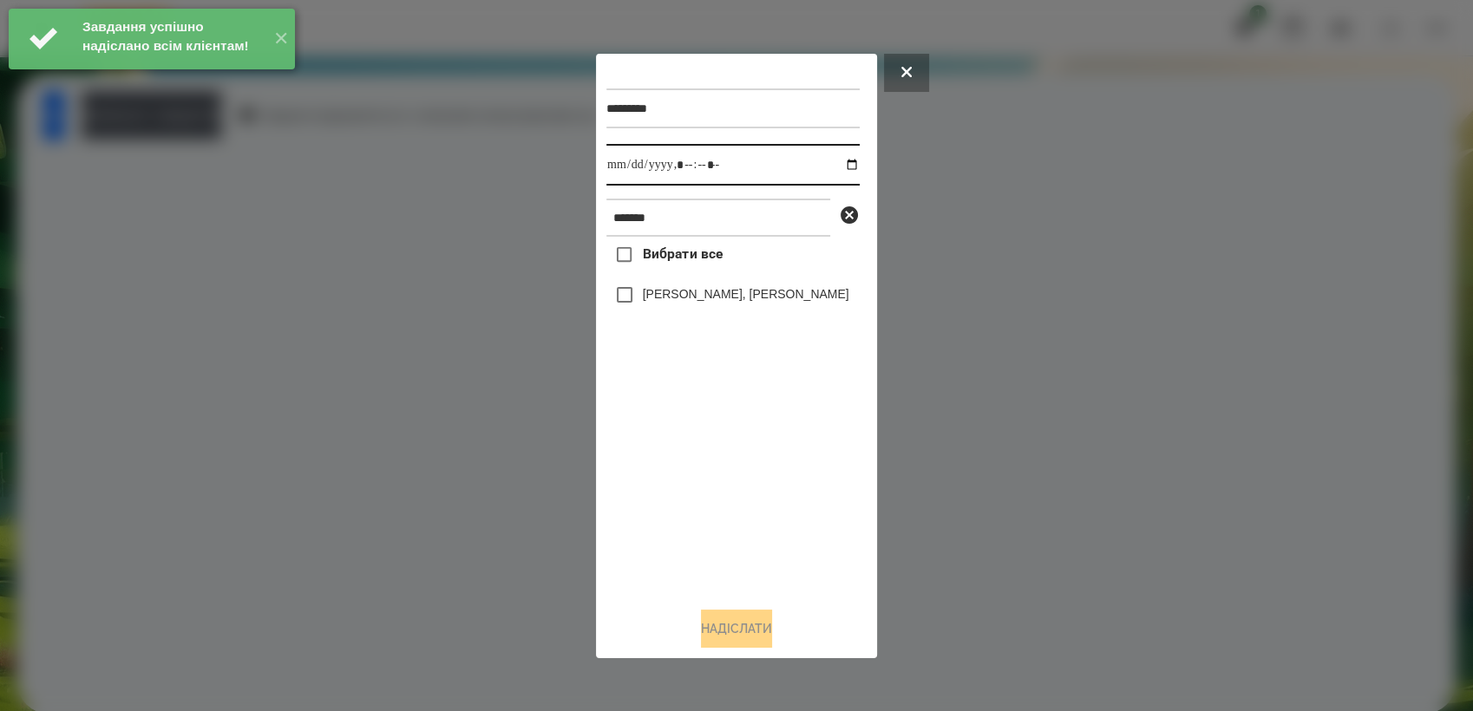
click at [841, 163] on input "datetime-local" at bounding box center [732, 165] width 253 height 42
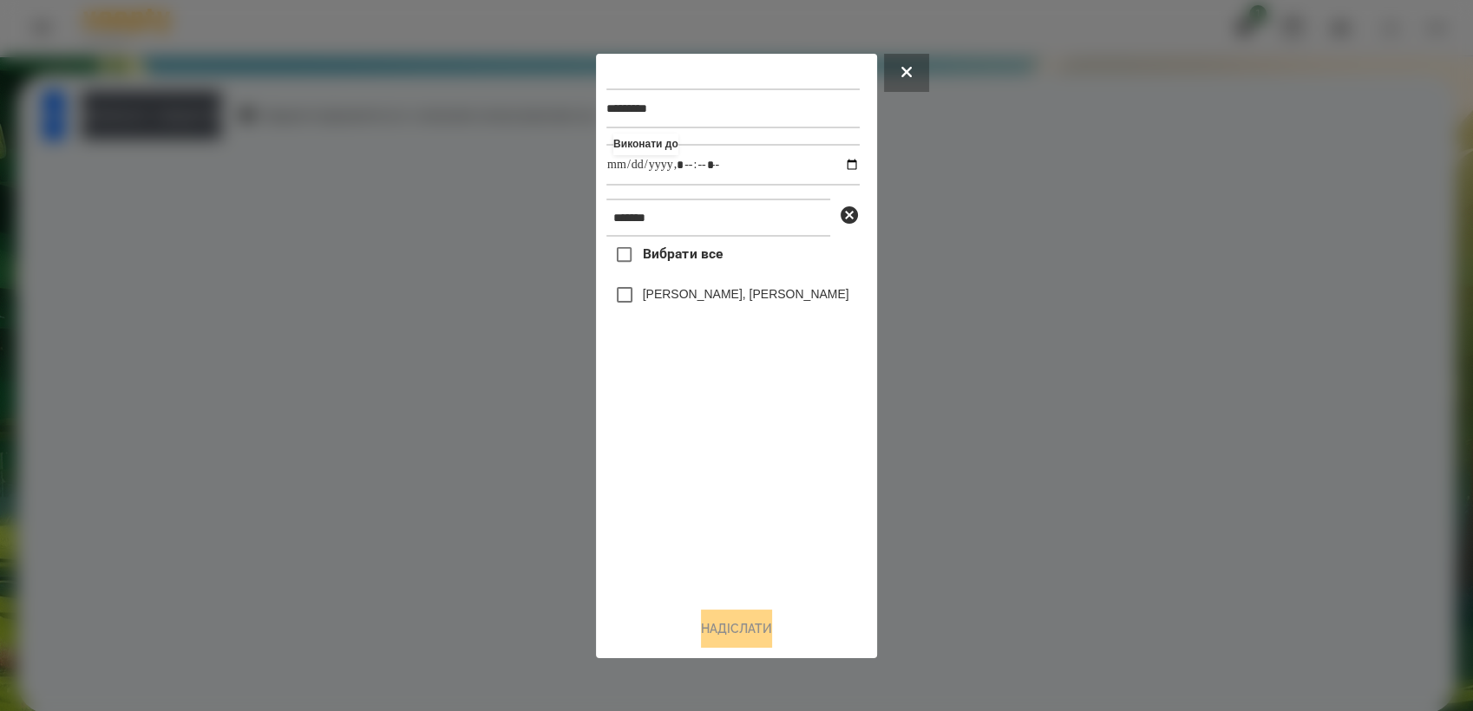
type input "**********"
drag, startPoint x: 721, startPoint y: 522, endPoint x: 715, endPoint y: 508, distance: 15.2
click at [720, 520] on div "Вибрати все [PERSON_NAME], [PERSON_NAME]" at bounding box center [732, 415] width 253 height 356
click at [748, 632] on button "Надіслати" at bounding box center [736, 629] width 71 height 38
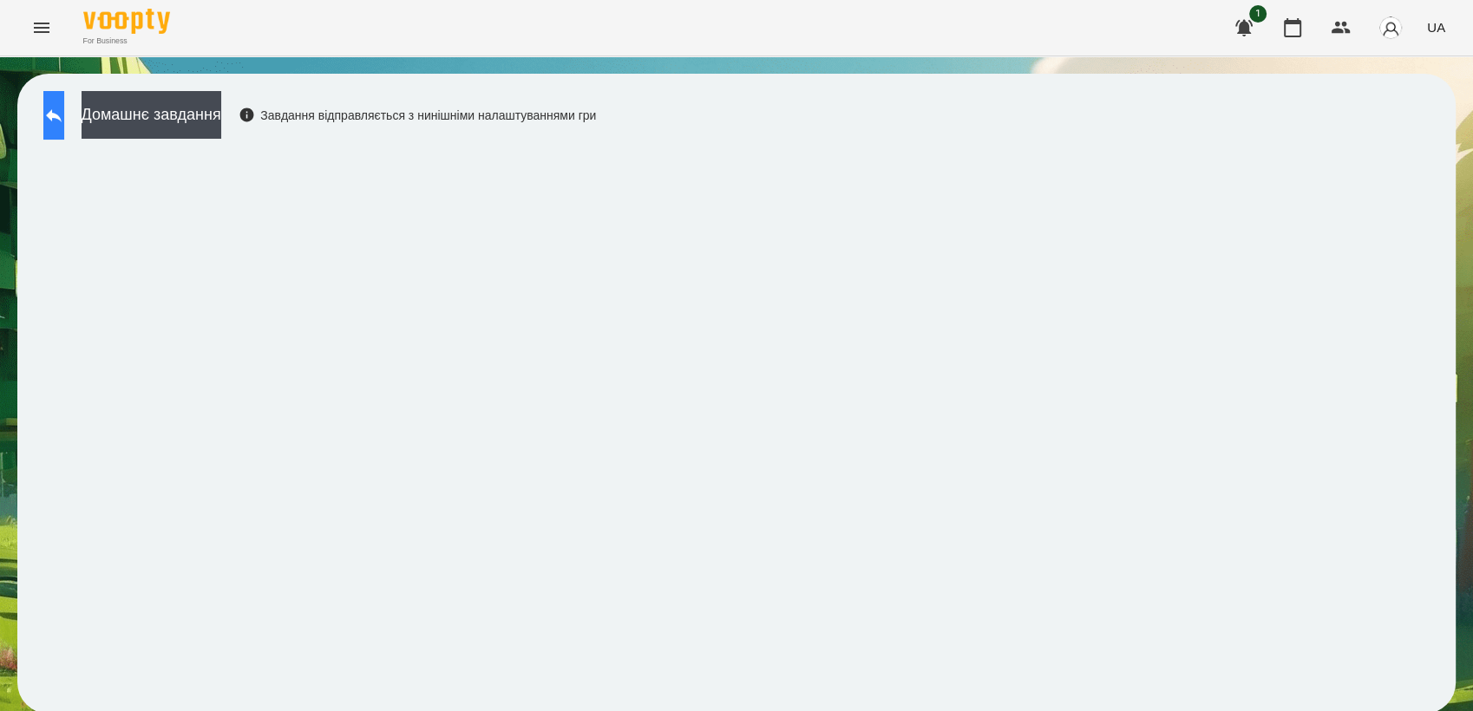
click at [48, 128] on button at bounding box center [53, 115] width 21 height 49
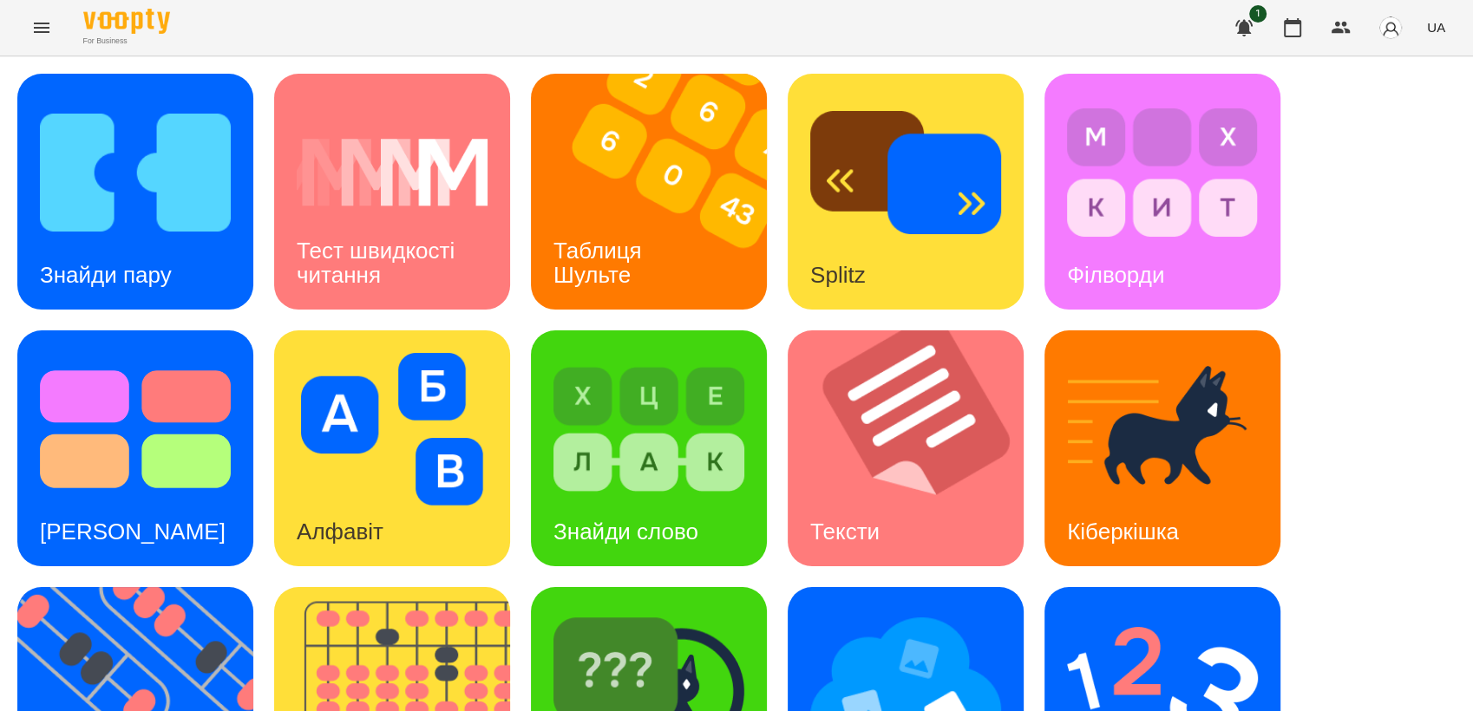
click at [37, 24] on icon "Menu" at bounding box center [42, 28] width 16 height 10
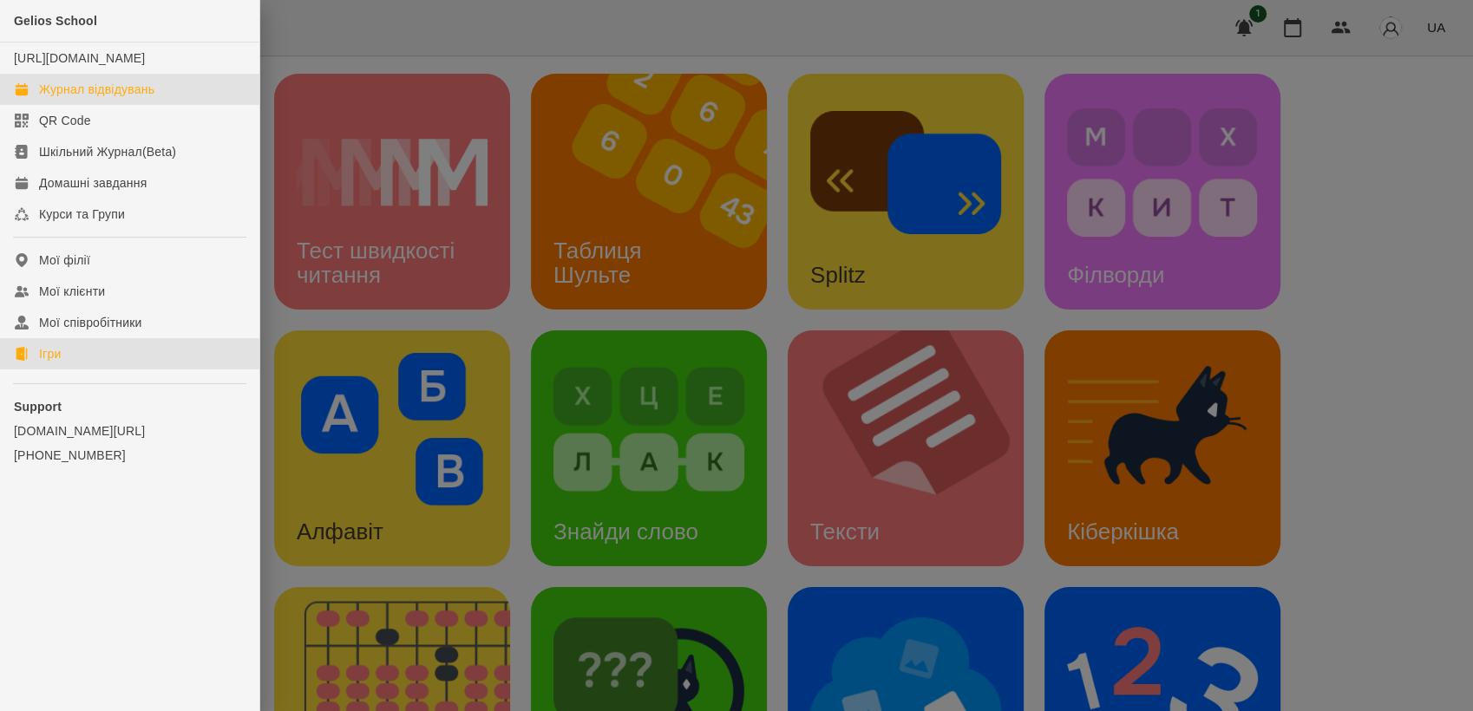
click at [118, 98] on div "Журнал відвідувань" at bounding box center [96, 89] width 115 height 17
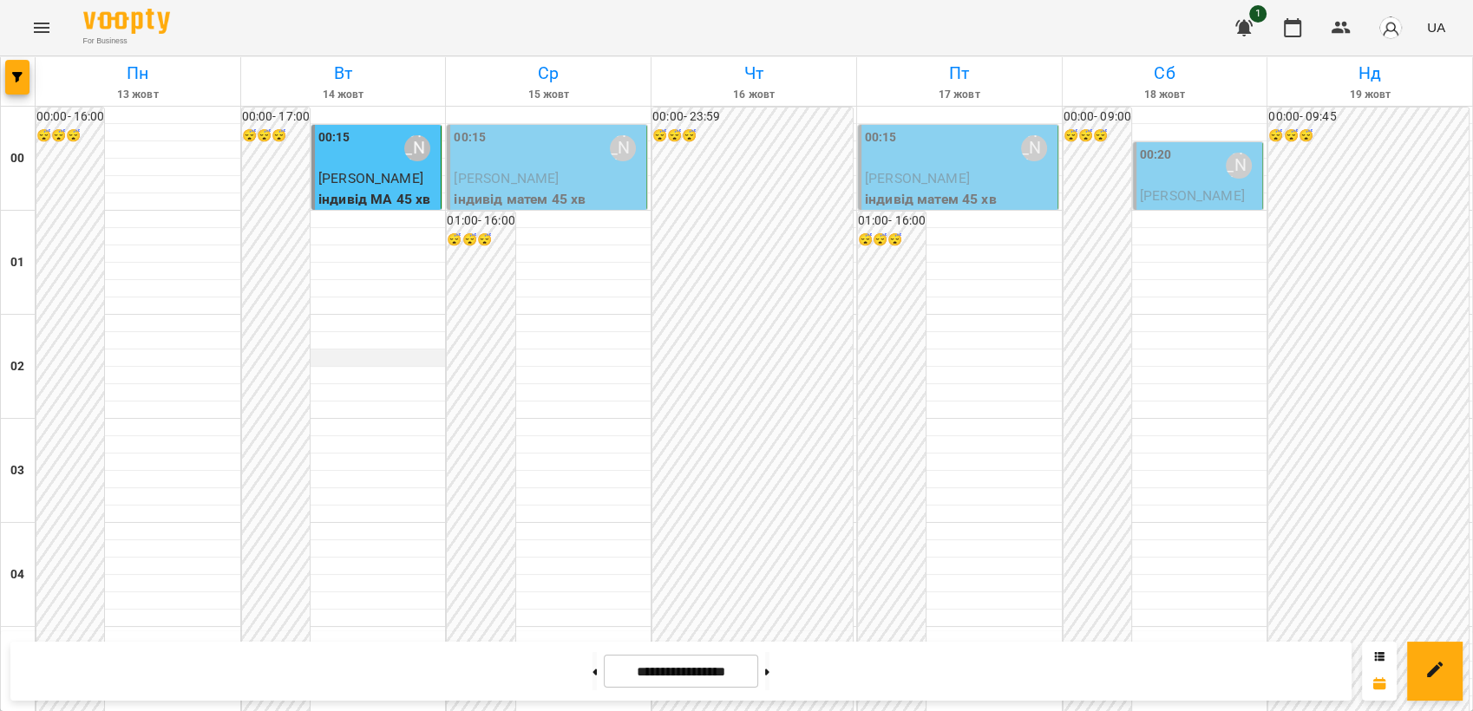
scroll to position [1735, 0]
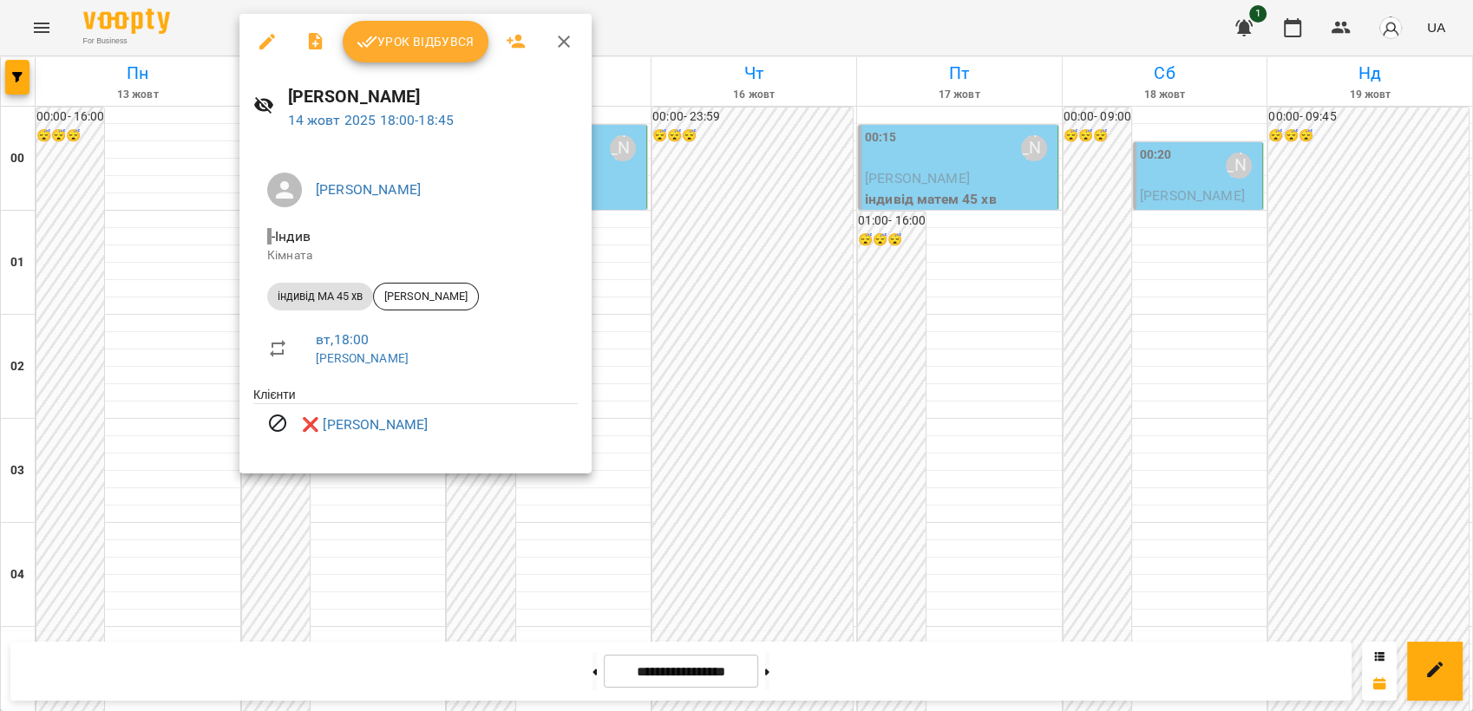
click at [719, 275] on div at bounding box center [736, 355] width 1473 height 711
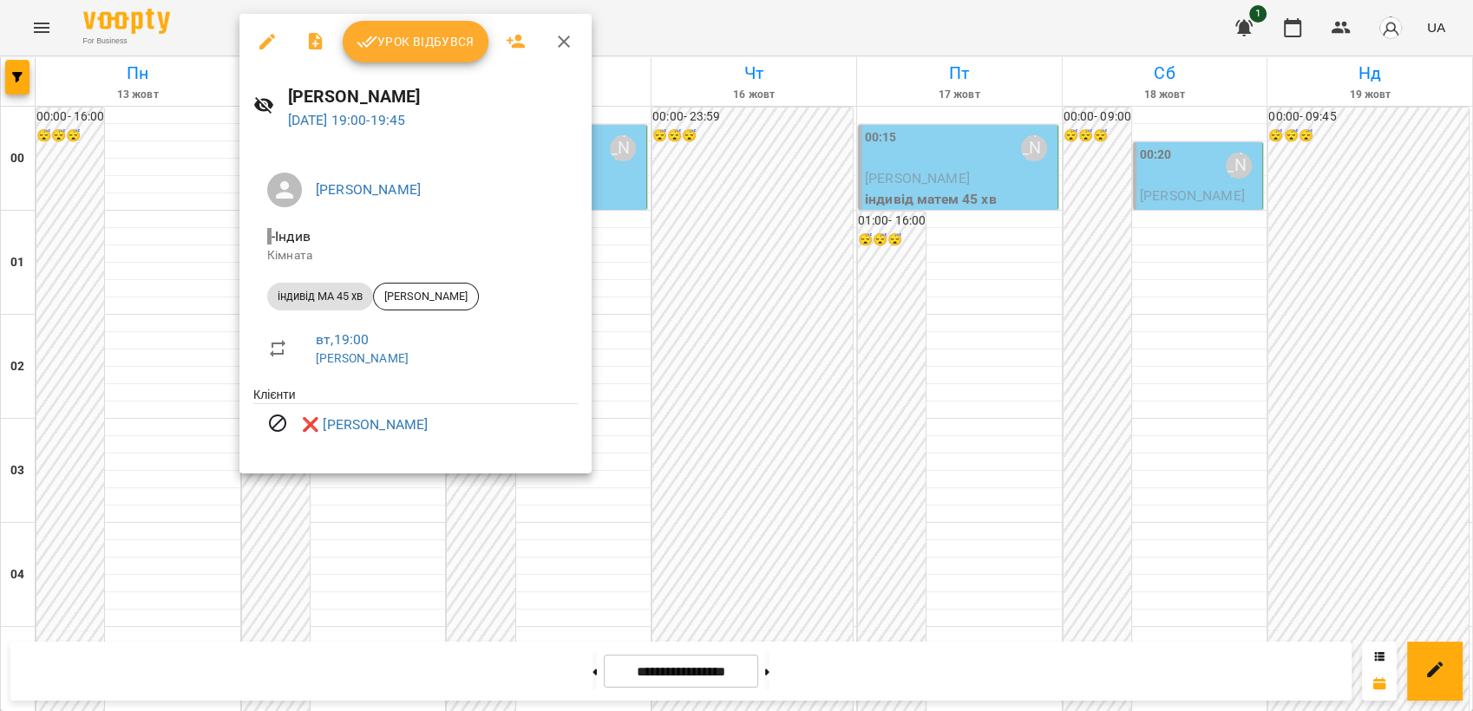
click at [772, 257] on div at bounding box center [736, 355] width 1473 height 711
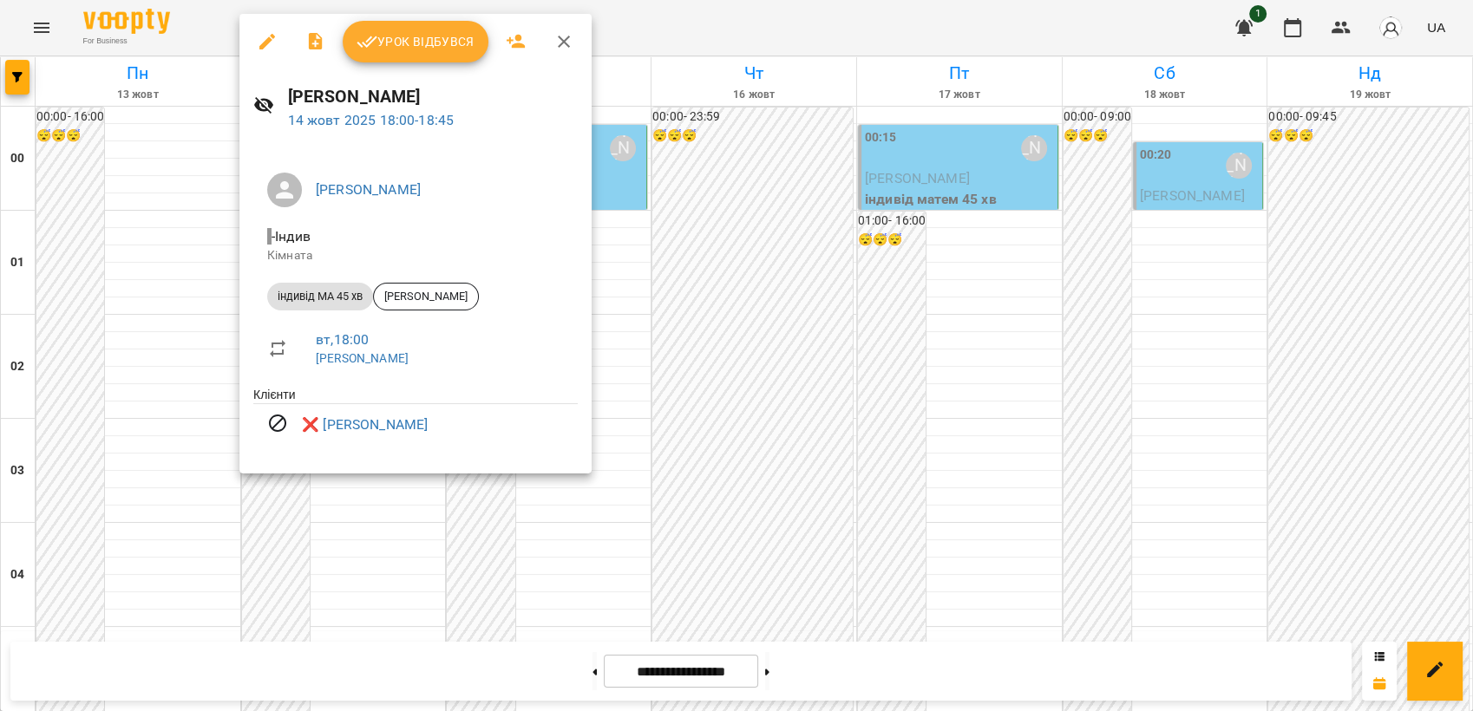
click at [709, 267] on div at bounding box center [736, 355] width 1473 height 711
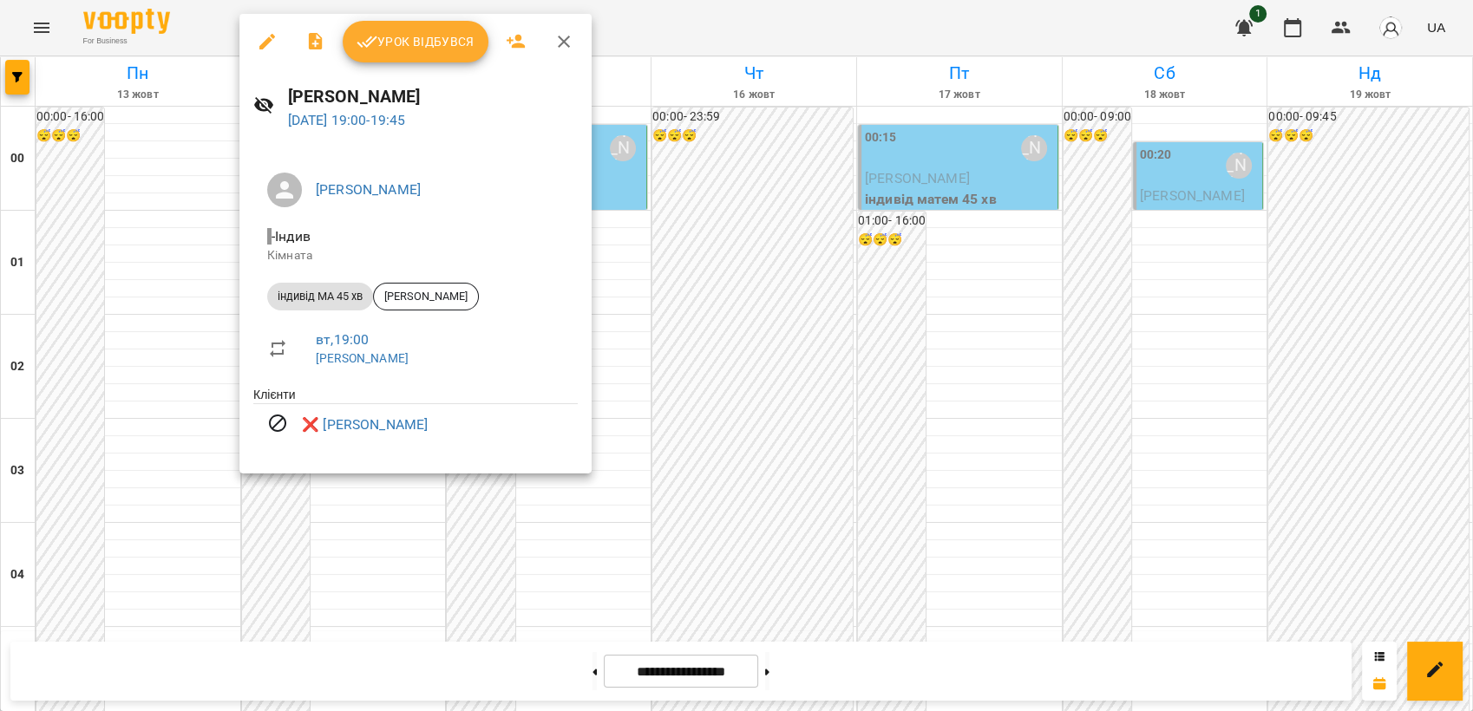
click at [791, 410] on div at bounding box center [736, 355] width 1473 height 711
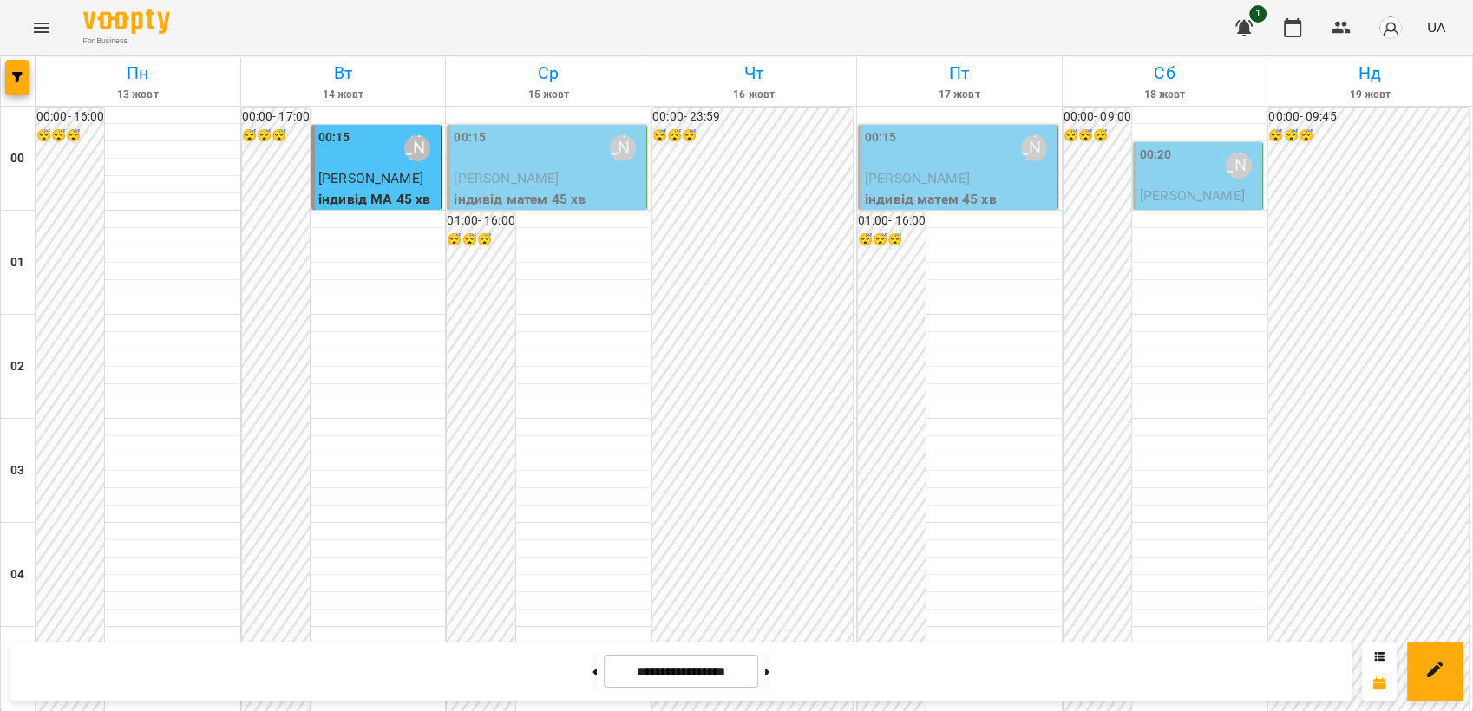
scroll to position [1831, 0]
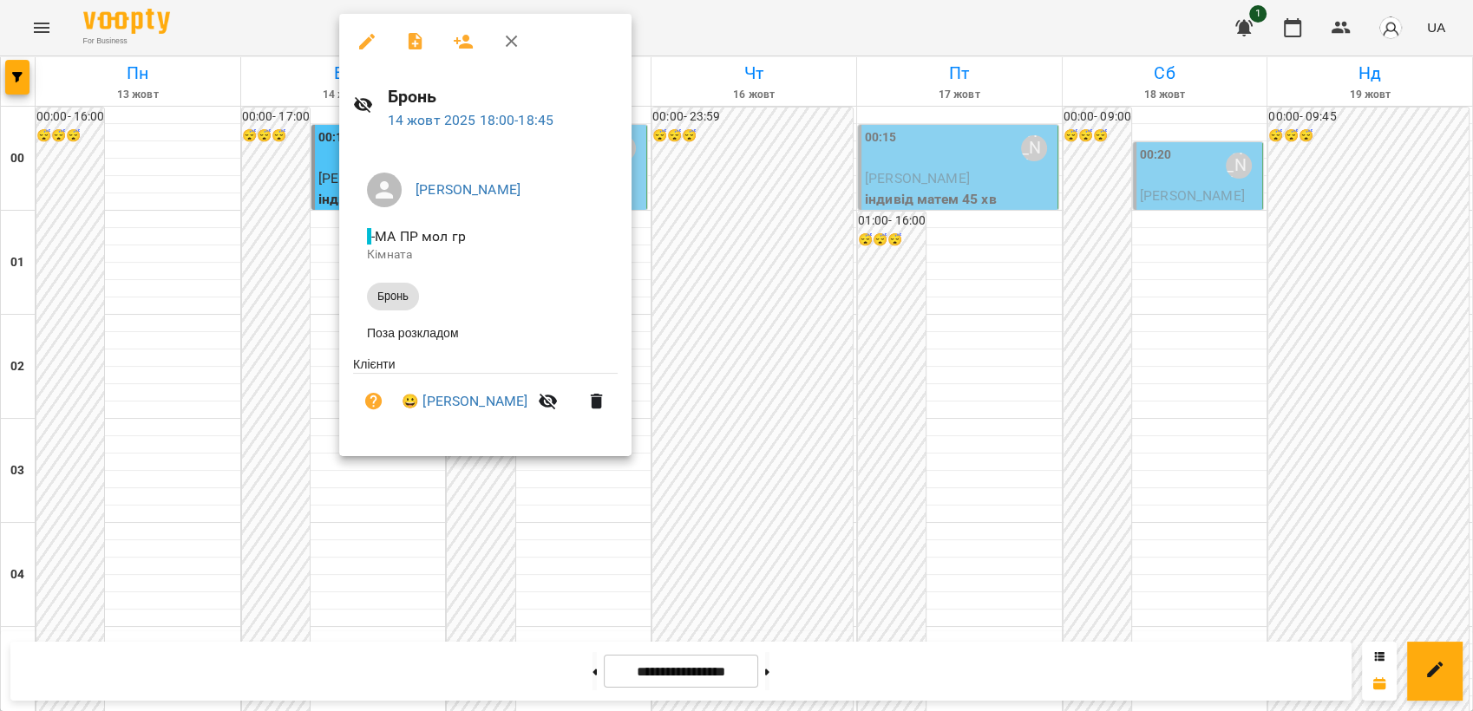
drag, startPoint x: 729, startPoint y: 190, endPoint x: 729, endPoint y: 180, distance: 10.4
click at [729, 190] on div at bounding box center [736, 355] width 1473 height 711
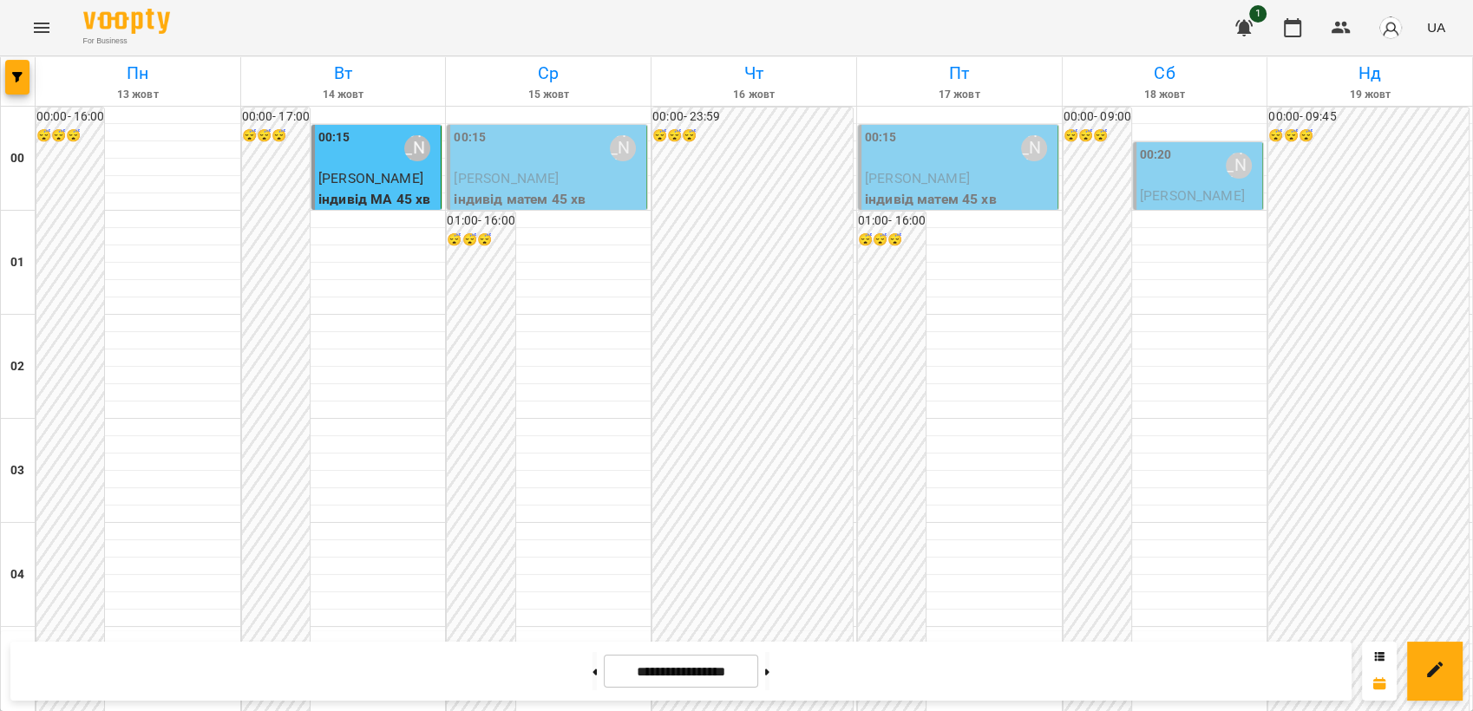
scroll to position [1971, 0]
click at [51, 26] on button "Menu" at bounding box center [42, 28] width 42 height 42
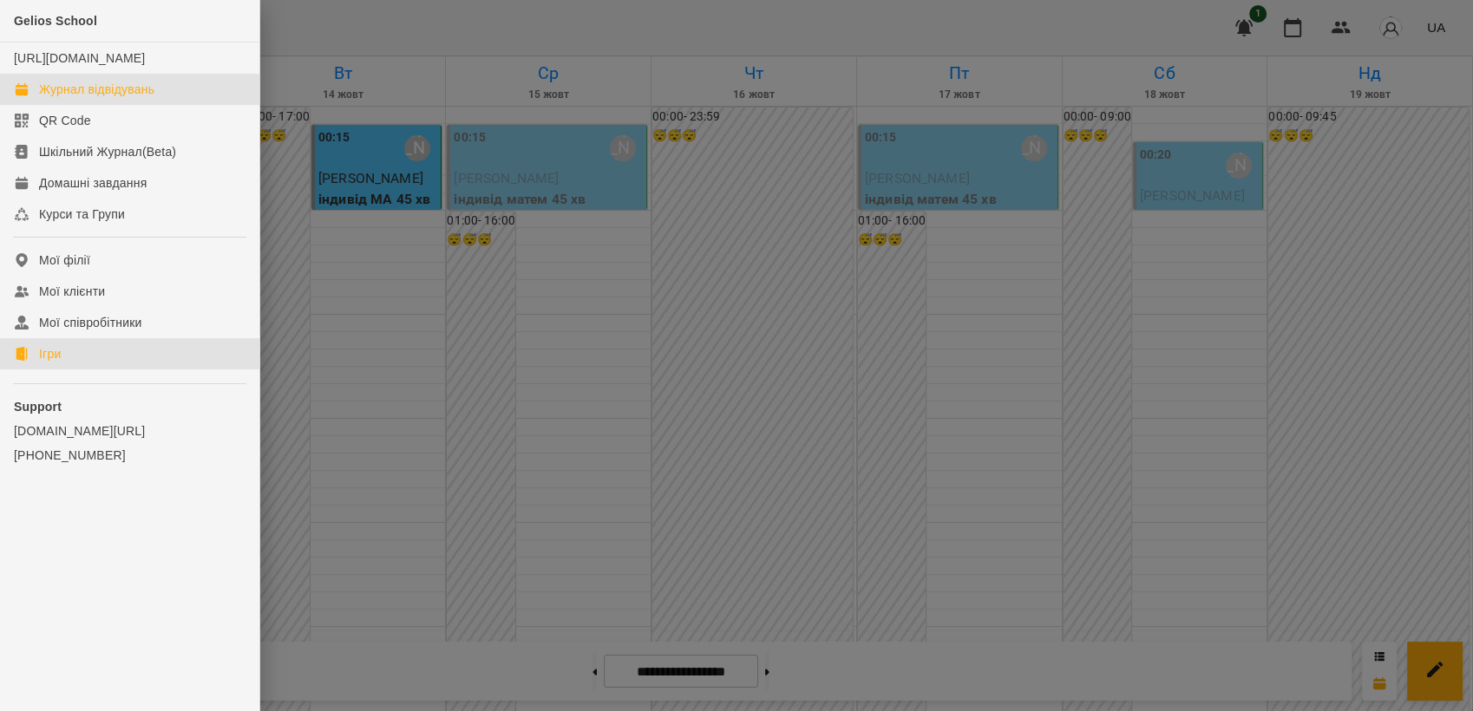
click at [52, 363] on div "Ігри" at bounding box center [50, 353] width 22 height 17
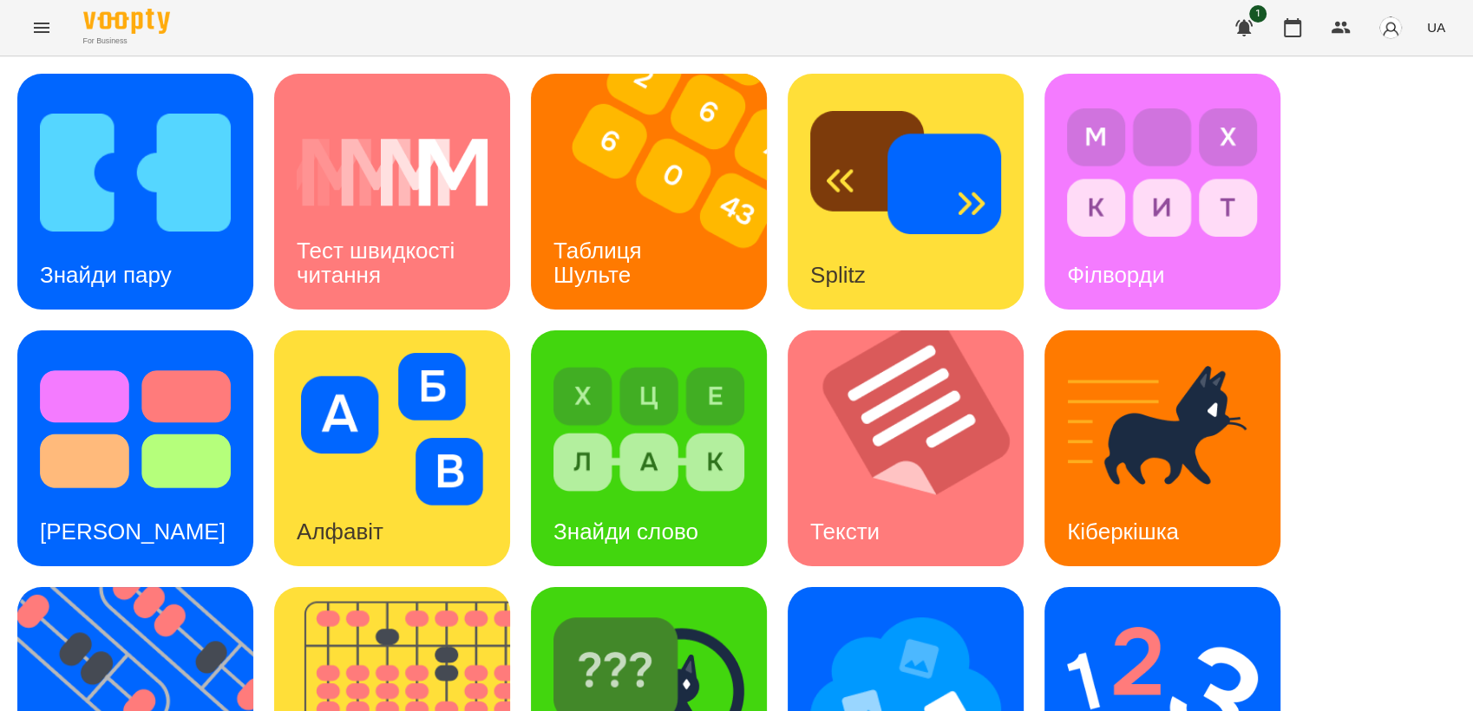
scroll to position [289, 0]
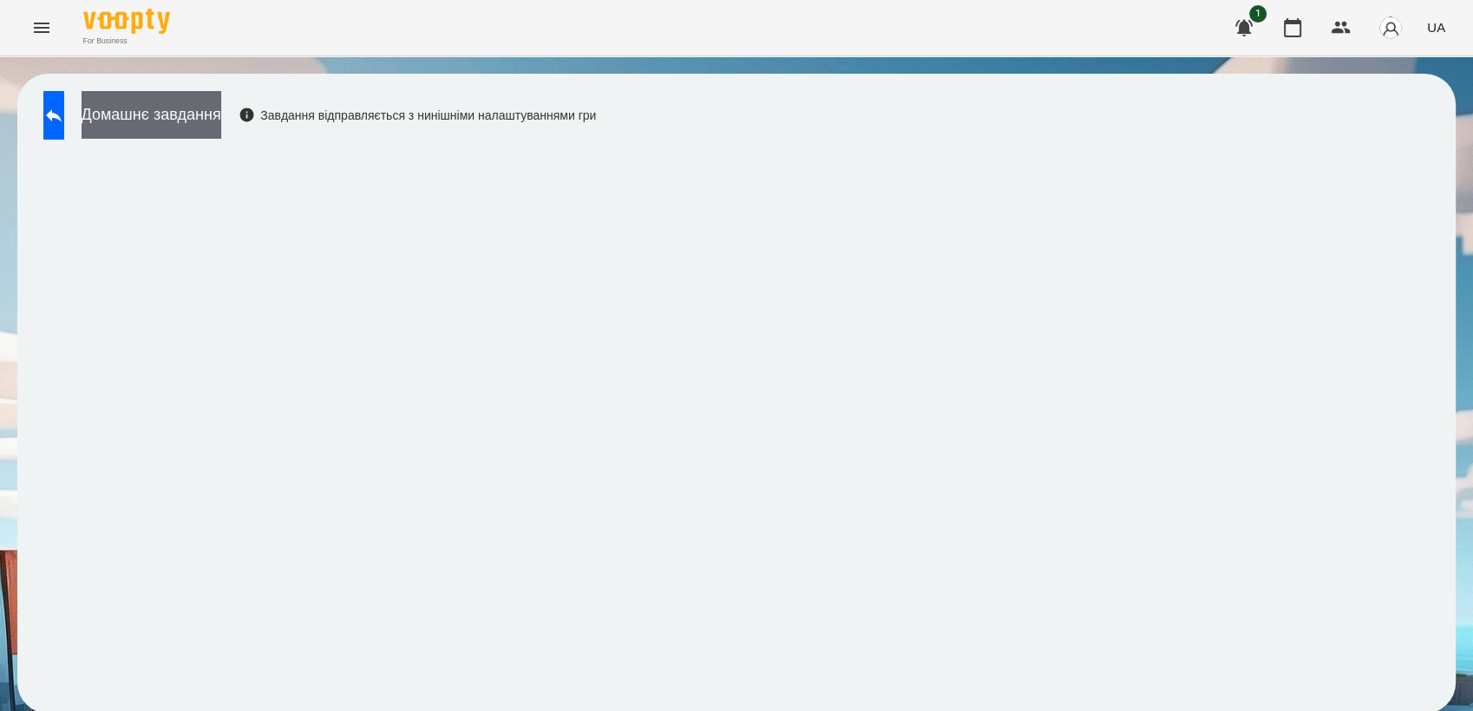
click at [202, 120] on button "Домашнє завдання" at bounding box center [152, 115] width 140 height 48
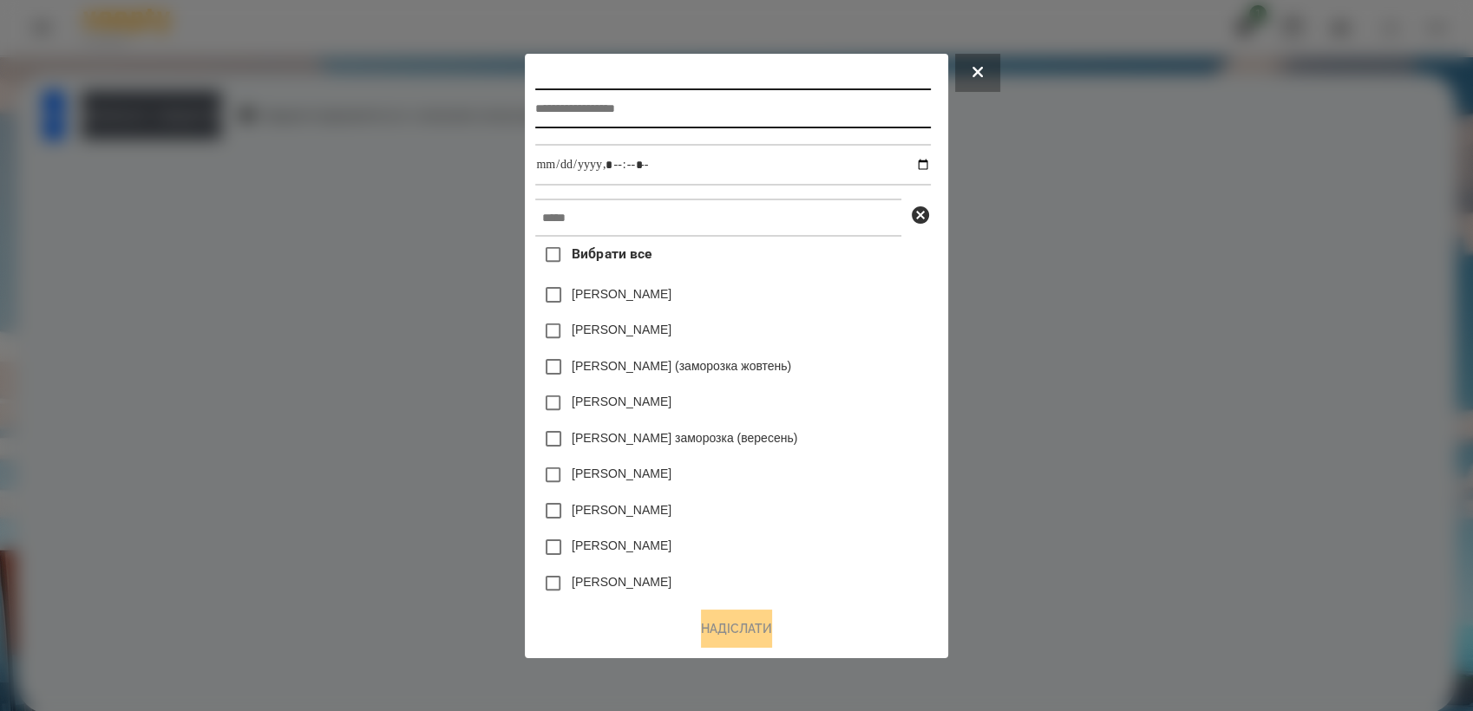
click at [591, 110] on input "text" at bounding box center [732, 108] width 395 height 40
type input "**********"
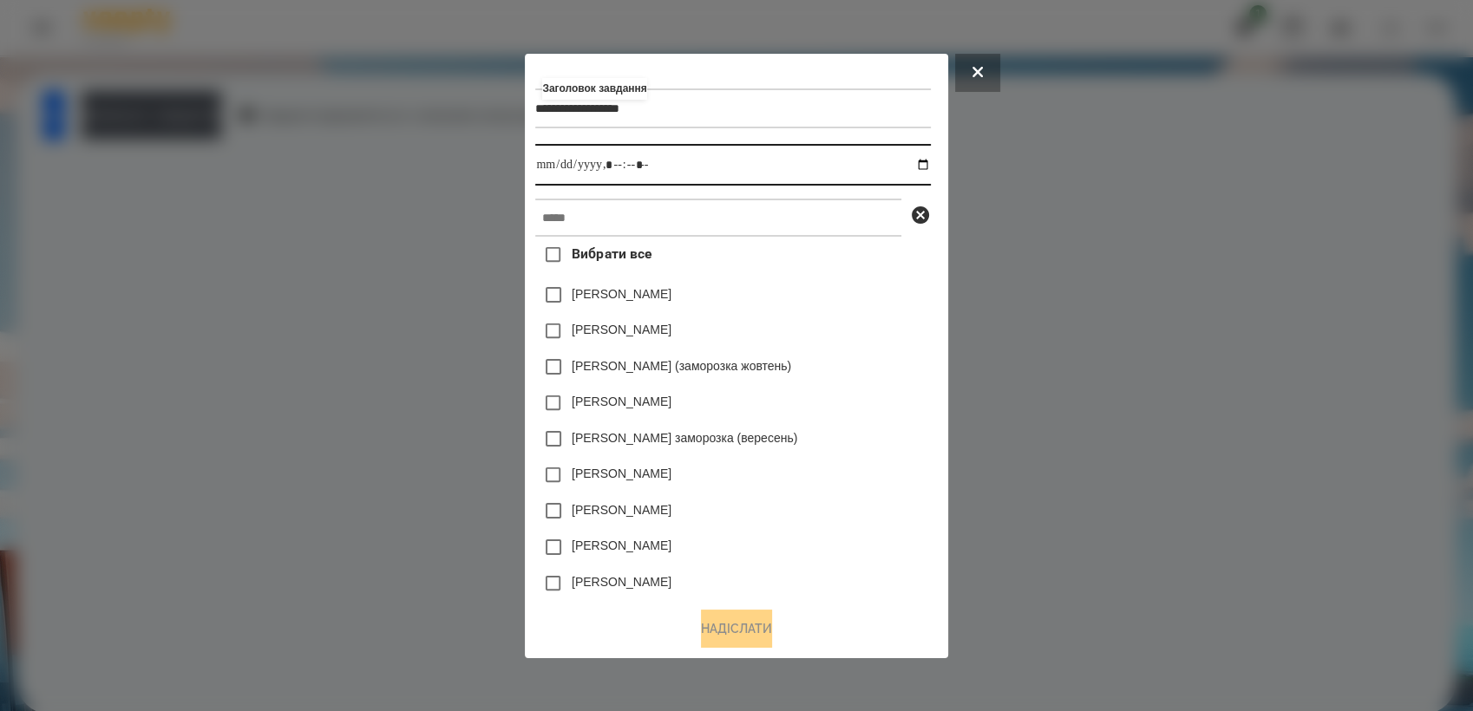
drag, startPoint x: 930, startPoint y: 161, endPoint x: 966, endPoint y: 324, distance: 167.8
click at [930, 161] on input "datetime-local" at bounding box center [732, 165] width 395 height 42
type input "**********"
drag, startPoint x: 853, startPoint y: 406, endPoint x: 839, endPoint y: 337, distance: 70.8
click at [853, 406] on div "[PERSON_NAME]" at bounding box center [732, 403] width 395 height 36
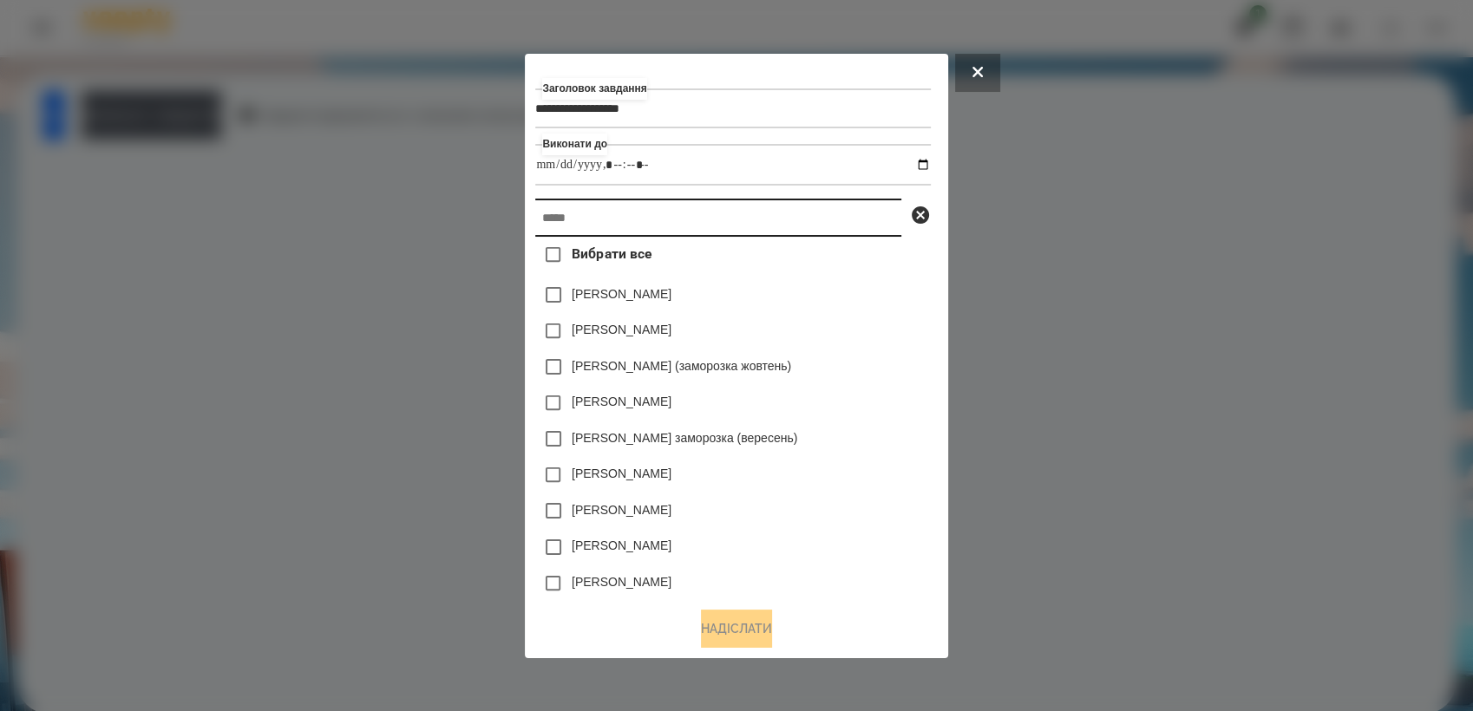
click at [611, 231] on input "text" at bounding box center [718, 218] width 366 height 38
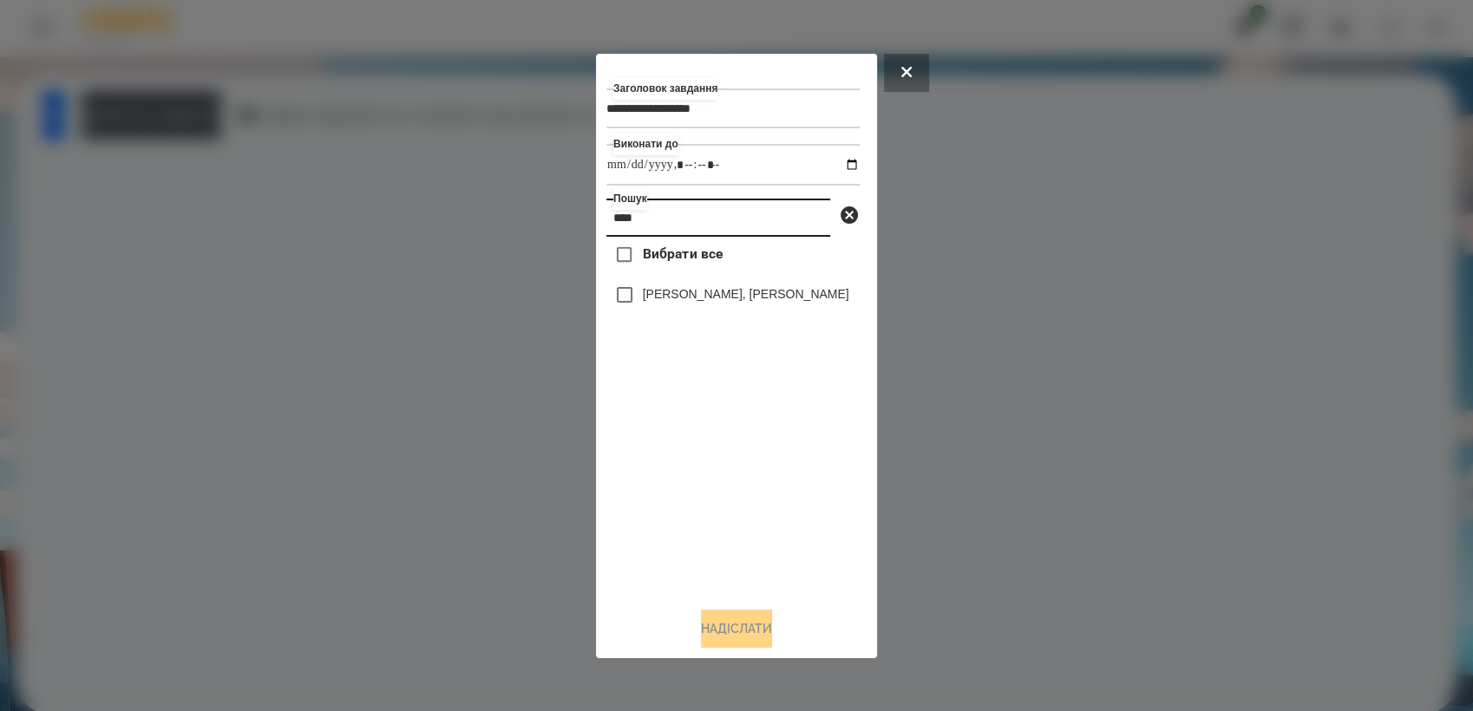
type input "****"
click at [741, 622] on button "Надіслати" at bounding box center [736, 629] width 71 height 38
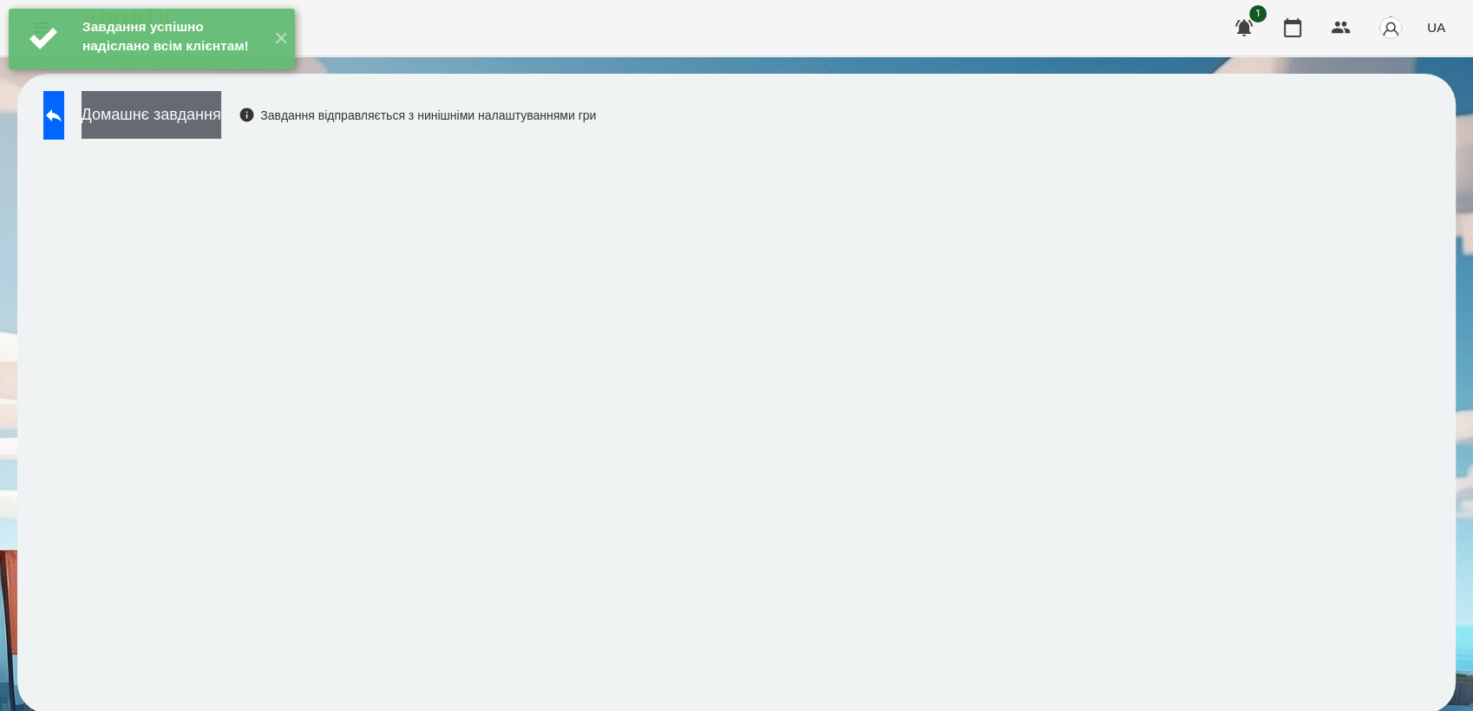
click at [221, 117] on button "Домашнє завдання" at bounding box center [152, 115] width 140 height 48
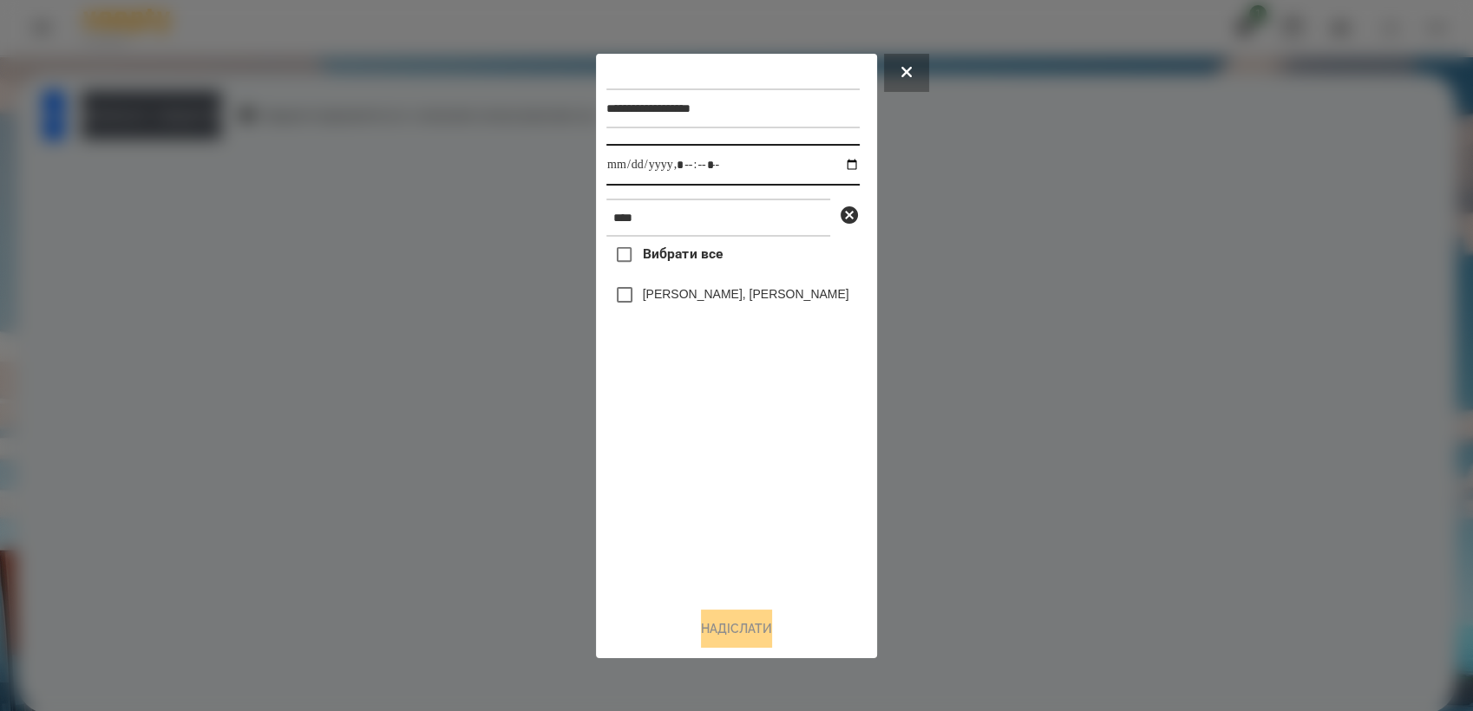
click at [840, 169] on input "datetime-local" at bounding box center [732, 165] width 253 height 42
type input "**********"
drag, startPoint x: 693, startPoint y: 460, endPoint x: 626, endPoint y: 331, distance: 145.9
click at [690, 449] on div "Вибрати все [PERSON_NAME], [PERSON_NAME]" at bounding box center [732, 415] width 253 height 356
click at [756, 635] on button "Надіслати" at bounding box center [736, 629] width 71 height 38
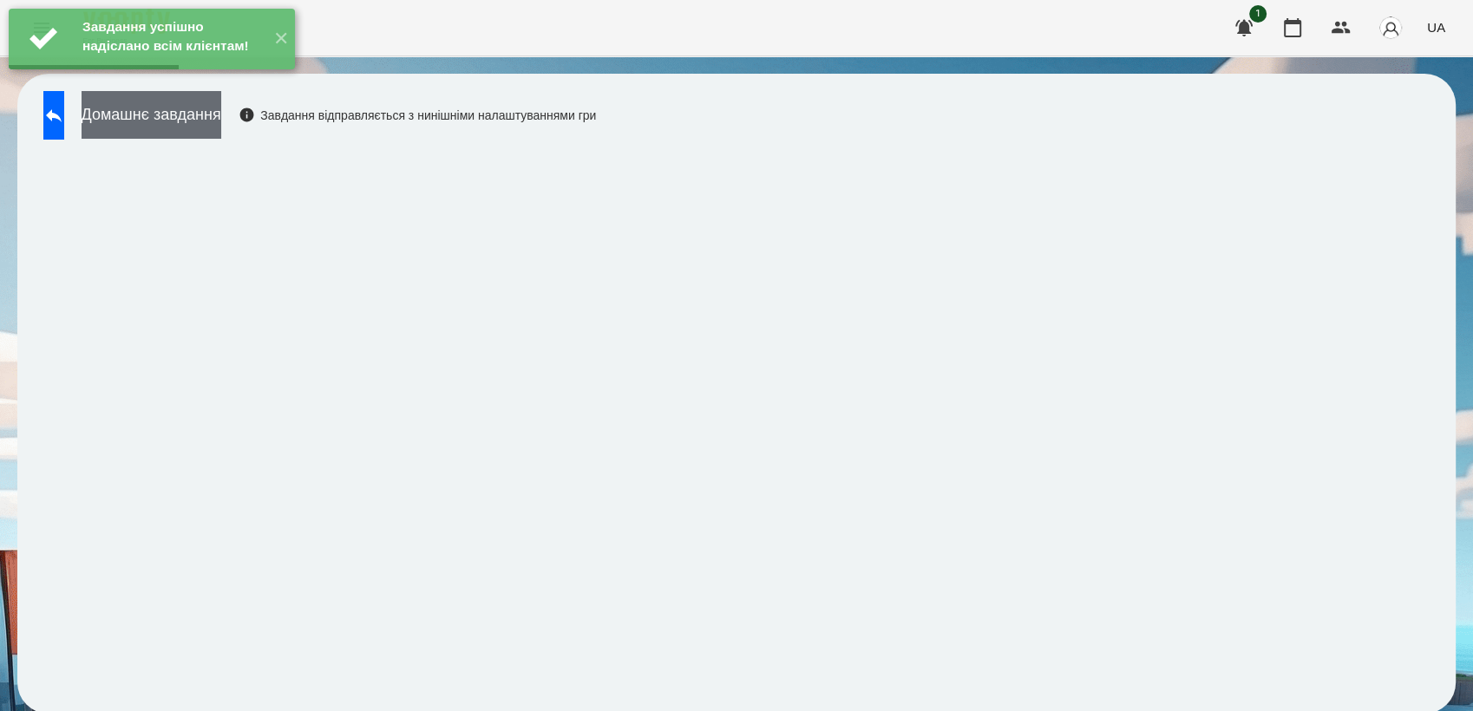
click at [206, 118] on button "Домашнє завдання" at bounding box center [152, 115] width 140 height 48
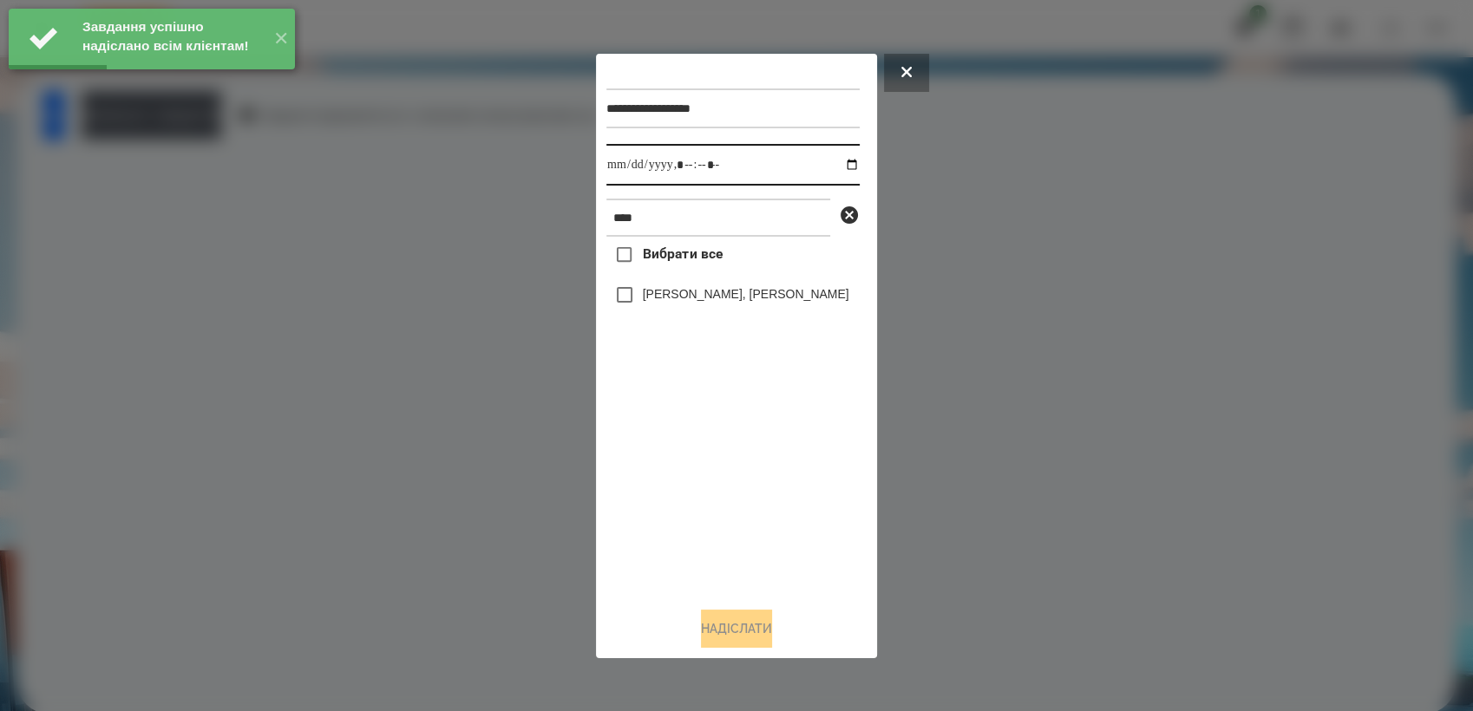
click at [833, 162] on input "datetime-local" at bounding box center [732, 165] width 253 height 42
type input "**********"
drag, startPoint x: 730, startPoint y: 505, endPoint x: 635, endPoint y: 321, distance: 206.8
click at [727, 503] on div "Вибрати все [PERSON_NAME], [PERSON_NAME]" at bounding box center [732, 415] width 253 height 356
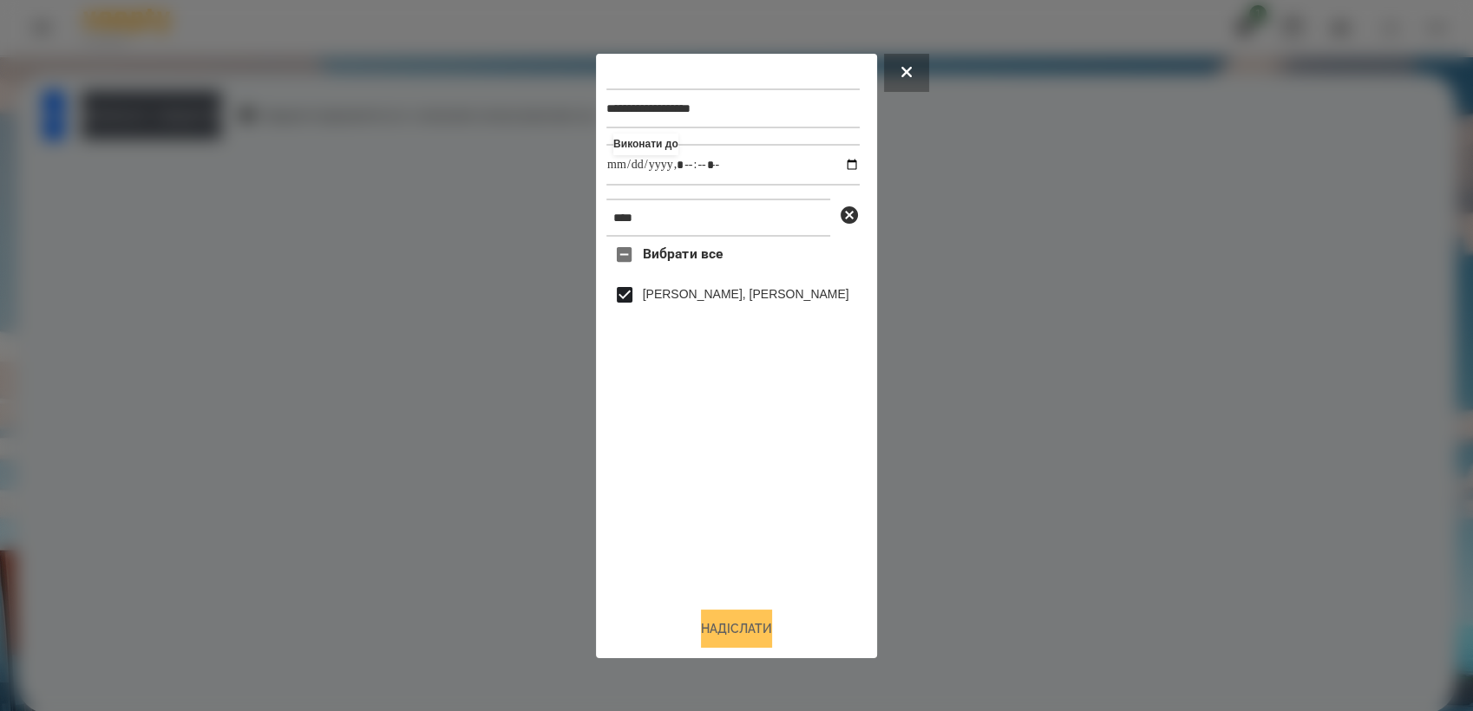
click at [771, 641] on button "Надіслати" at bounding box center [736, 629] width 71 height 38
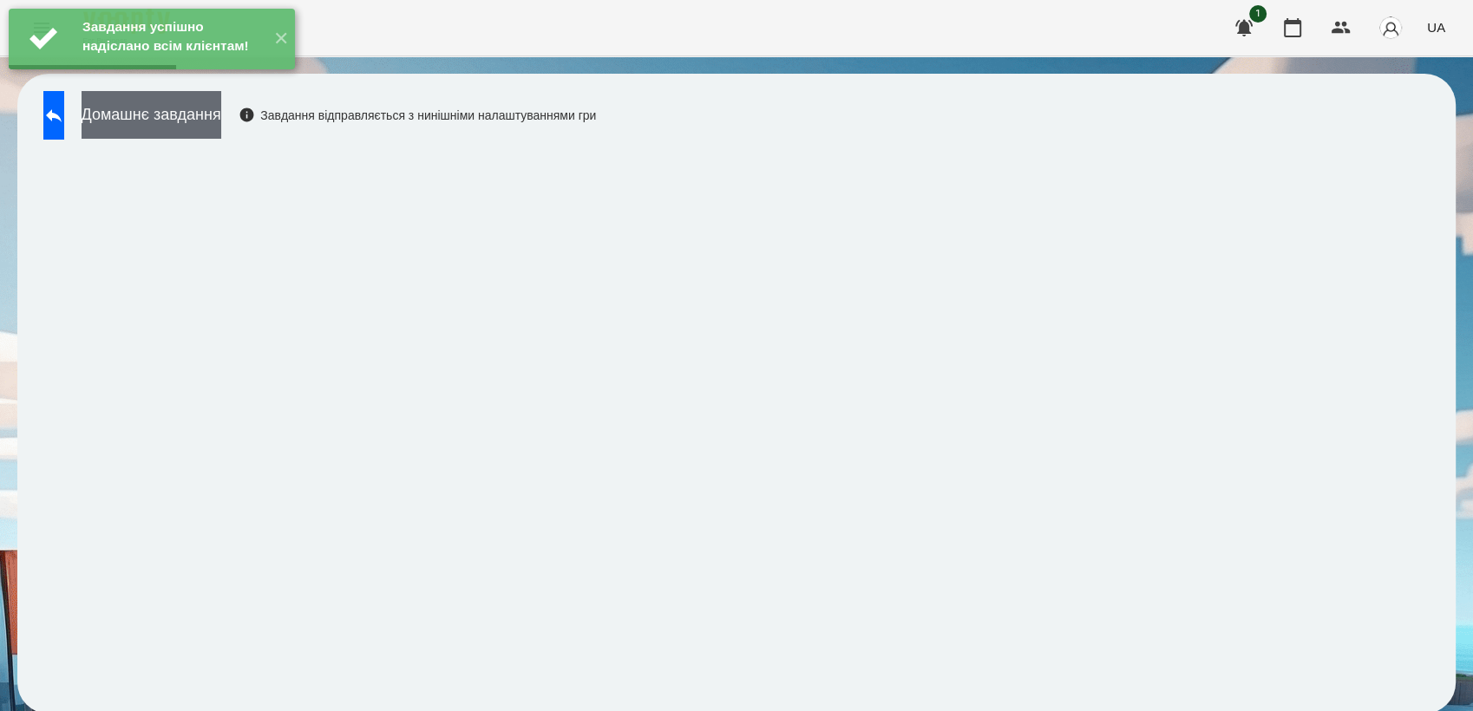
click at [221, 121] on button "Домашнє завдання" at bounding box center [152, 115] width 140 height 48
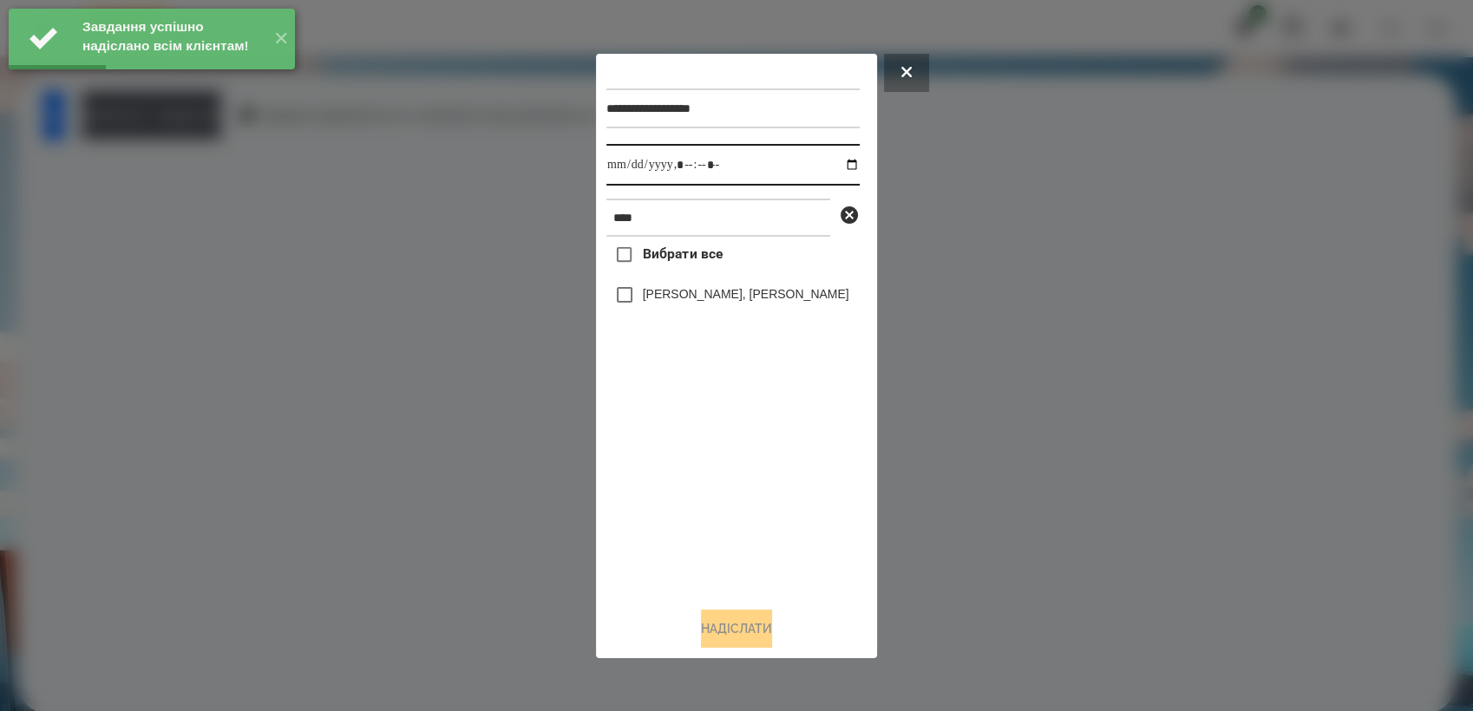
click at [835, 163] on input "datetime-local" at bounding box center [732, 165] width 253 height 42
type input "**********"
click at [675, 475] on div "Вибрати все [PERSON_NAME], [PERSON_NAME]" at bounding box center [732, 415] width 253 height 356
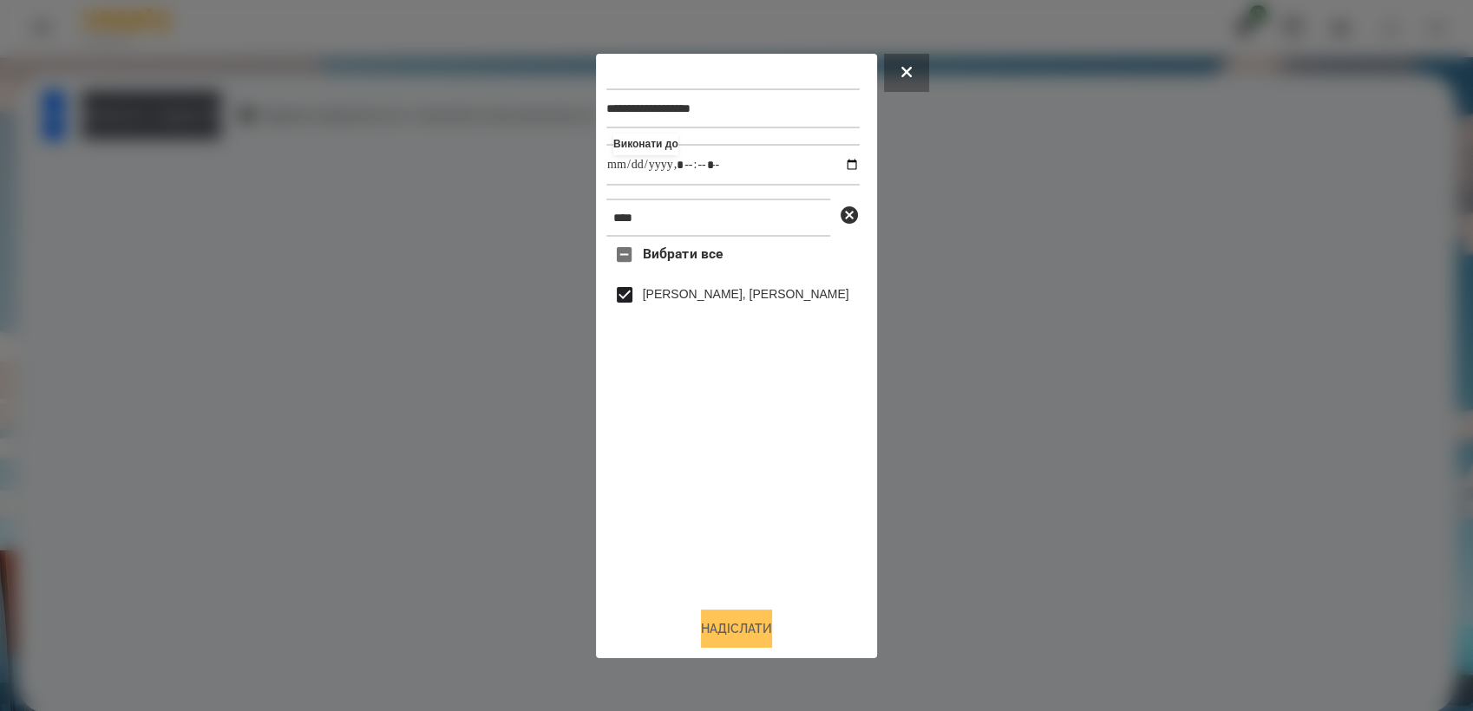
click at [731, 643] on button "Надіслати" at bounding box center [736, 629] width 71 height 38
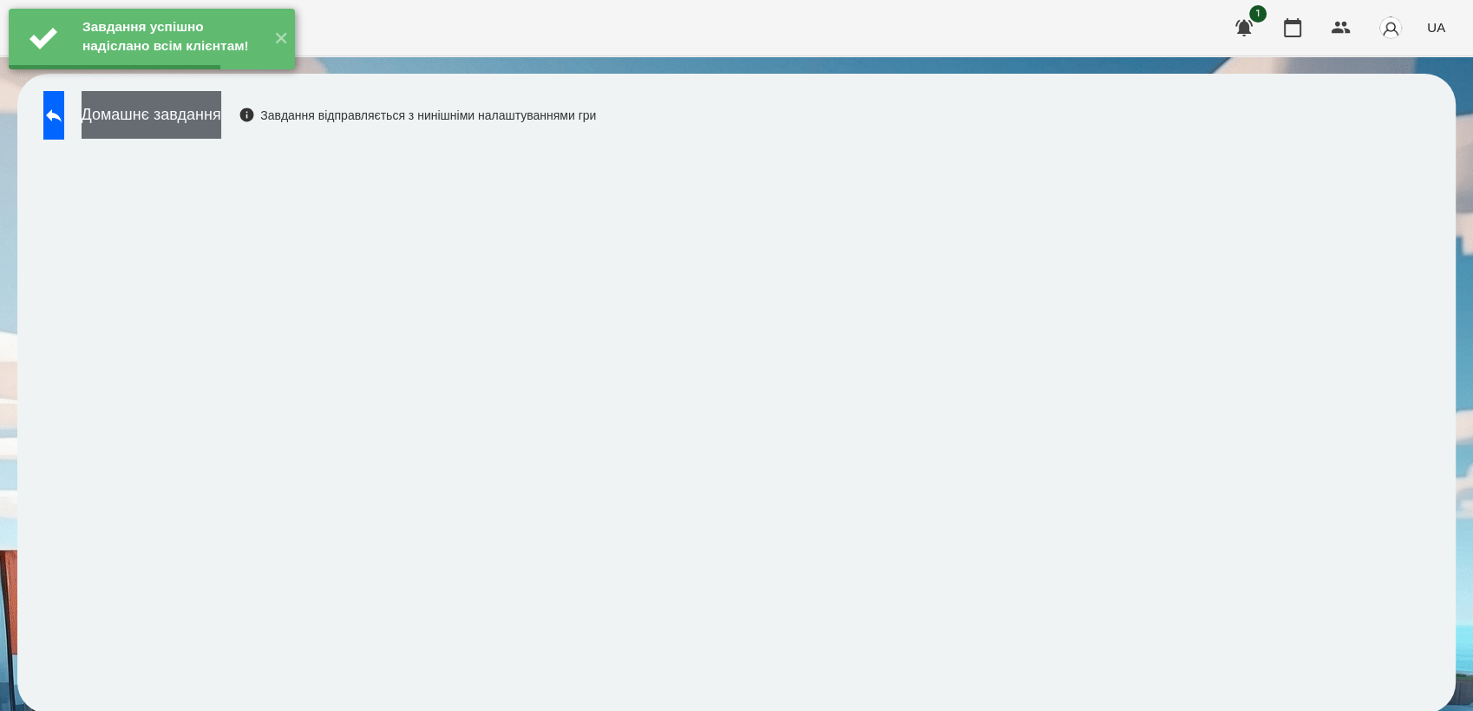
drag, startPoint x: 233, startPoint y: 130, endPoint x: 297, endPoint y: 94, distance: 73.8
click at [221, 128] on button "Домашнє завдання" at bounding box center [152, 115] width 140 height 48
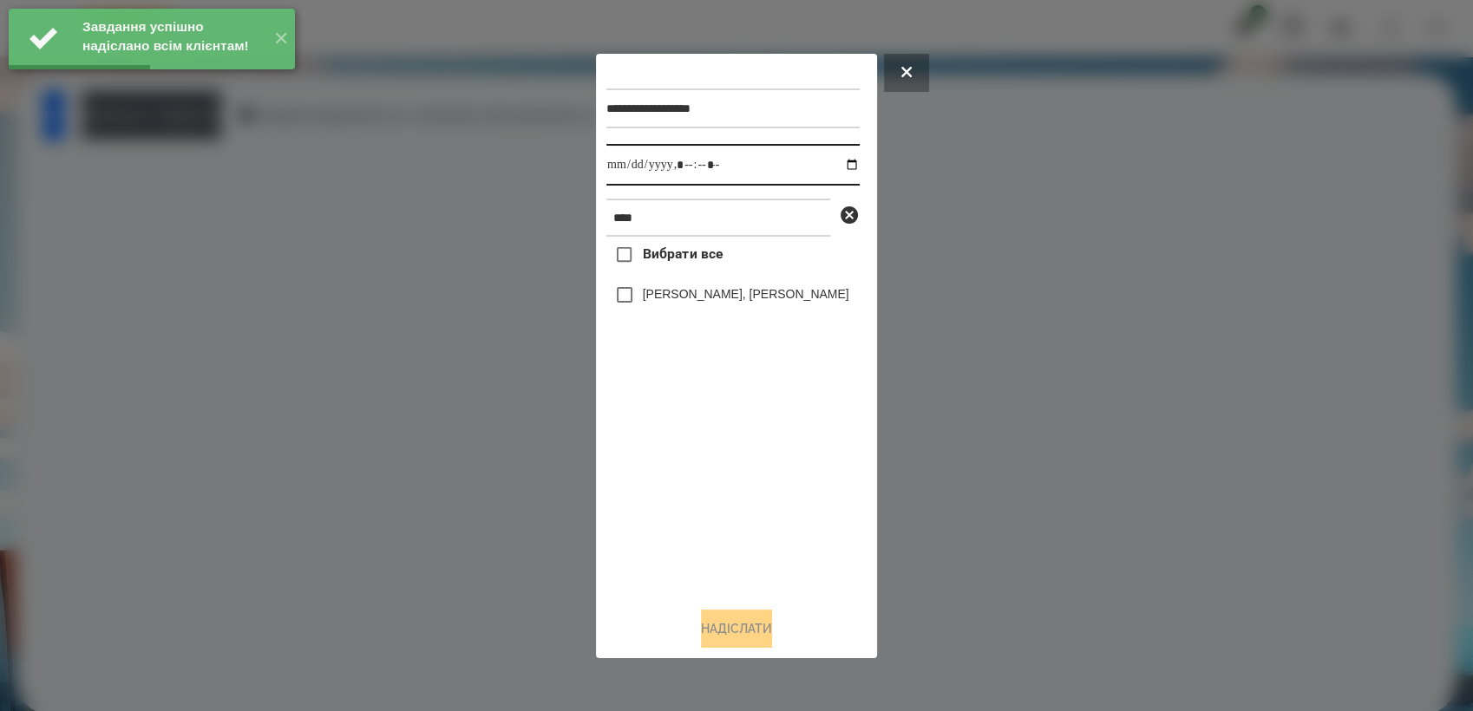
drag, startPoint x: 835, startPoint y: 158, endPoint x: 845, endPoint y: 163, distance: 10.9
click at [839, 159] on input "datetime-local" at bounding box center [732, 165] width 253 height 42
type input "**********"
click at [722, 470] on div "Вибрати все [PERSON_NAME], [PERSON_NAME]" at bounding box center [732, 415] width 253 height 356
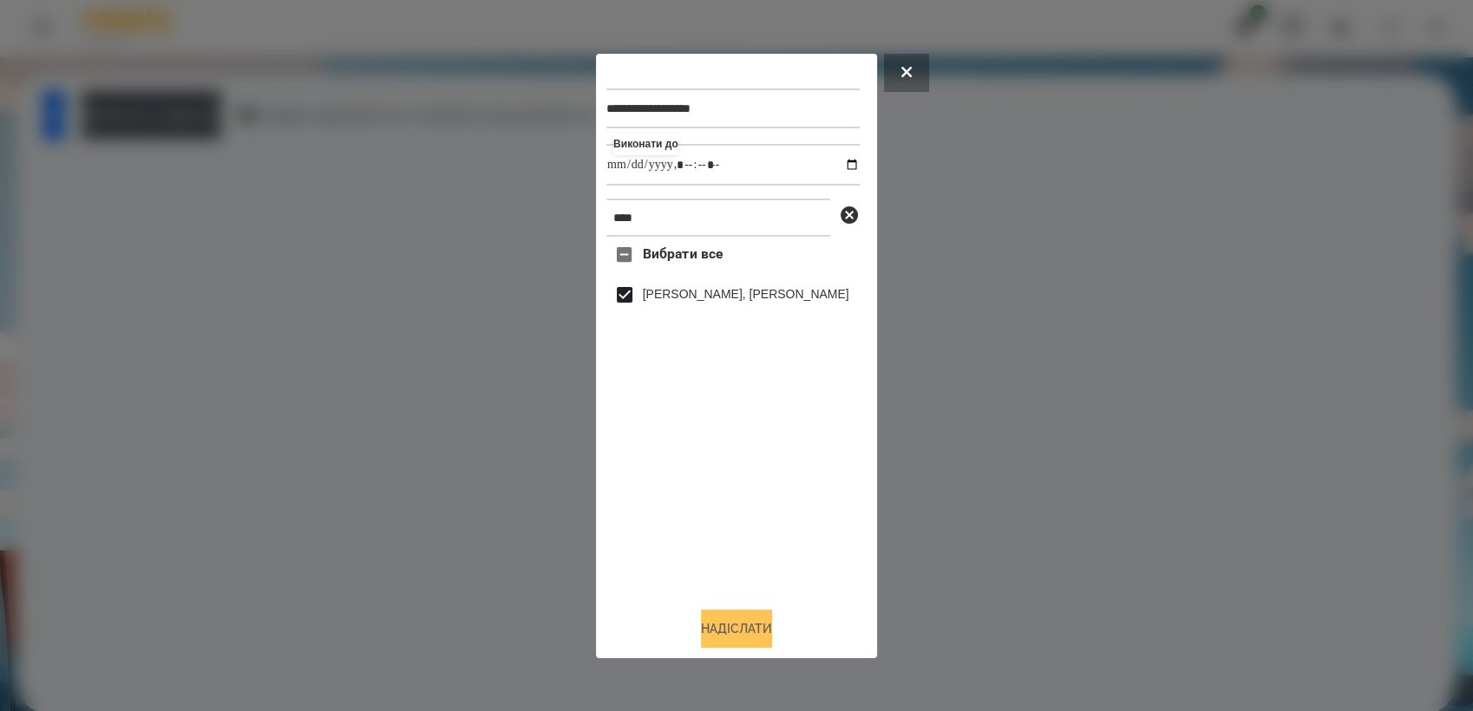
click at [750, 644] on button "Надіслати" at bounding box center [736, 629] width 71 height 38
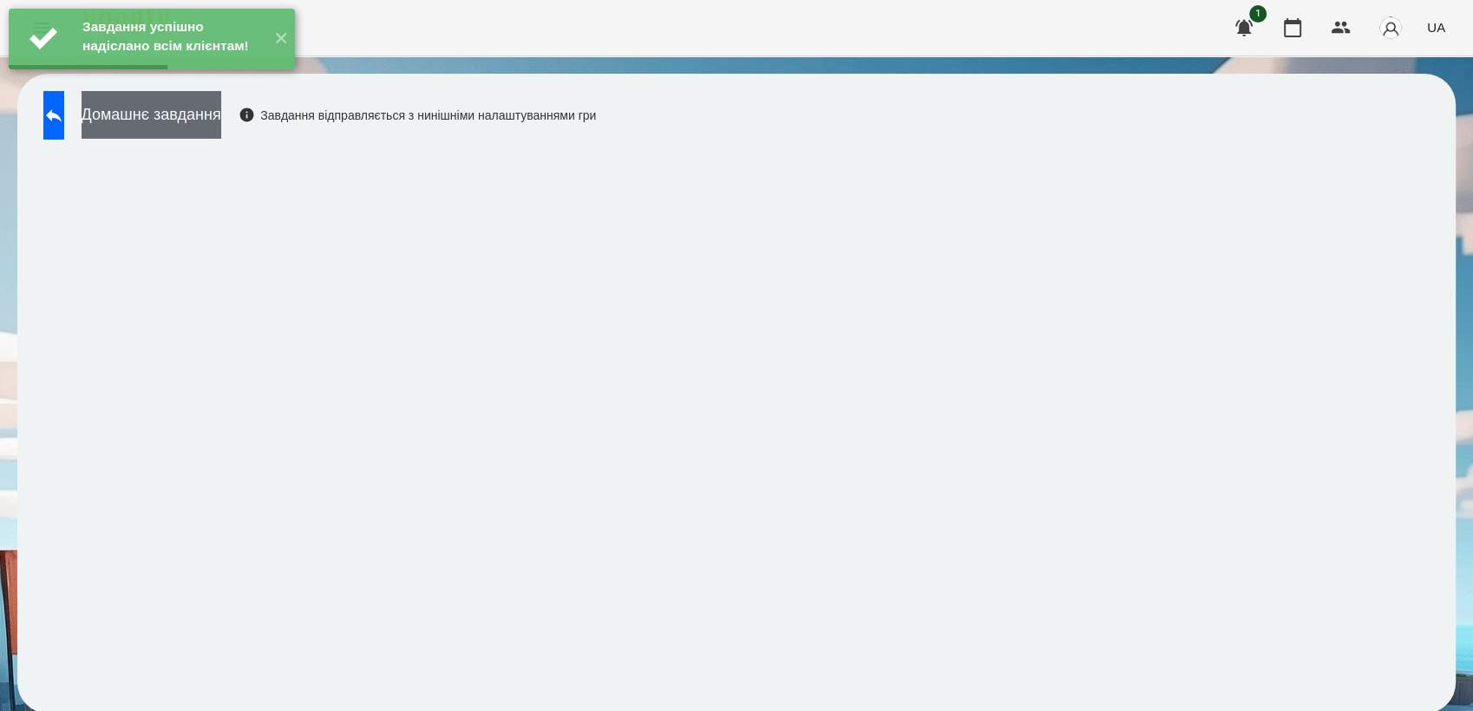
drag, startPoint x: 237, startPoint y: 115, endPoint x: 253, endPoint y: 110, distance: 17.0
click at [221, 110] on button "Домашнє завдання" at bounding box center [152, 115] width 140 height 48
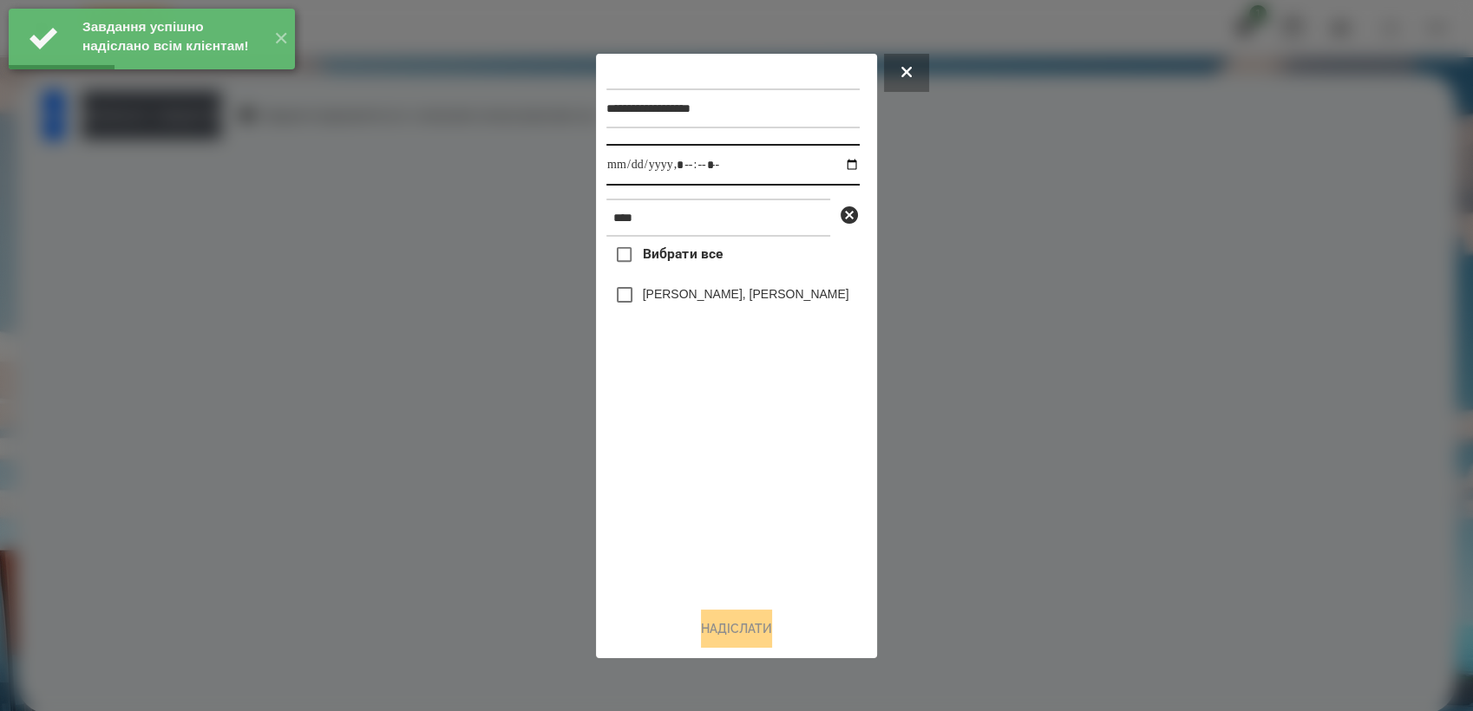
click at [838, 156] on input "datetime-local" at bounding box center [732, 165] width 253 height 42
type input "**********"
drag, startPoint x: 719, startPoint y: 492, endPoint x: 672, endPoint y: 385, distance: 116.9
click at [719, 482] on div "Вибрати все [PERSON_NAME], [PERSON_NAME]" at bounding box center [732, 415] width 253 height 356
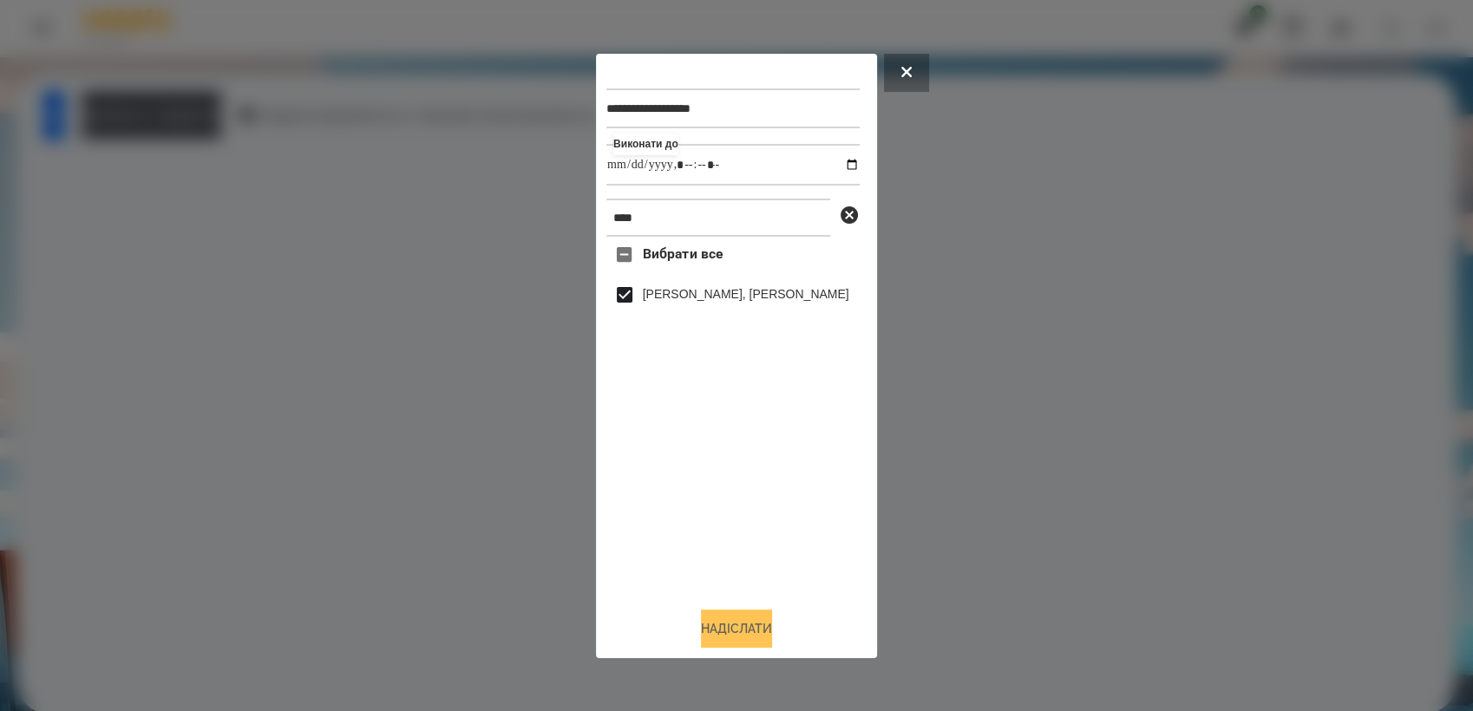
click at [769, 628] on button "Надіслати" at bounding box center [736, 629] width 71 height 38
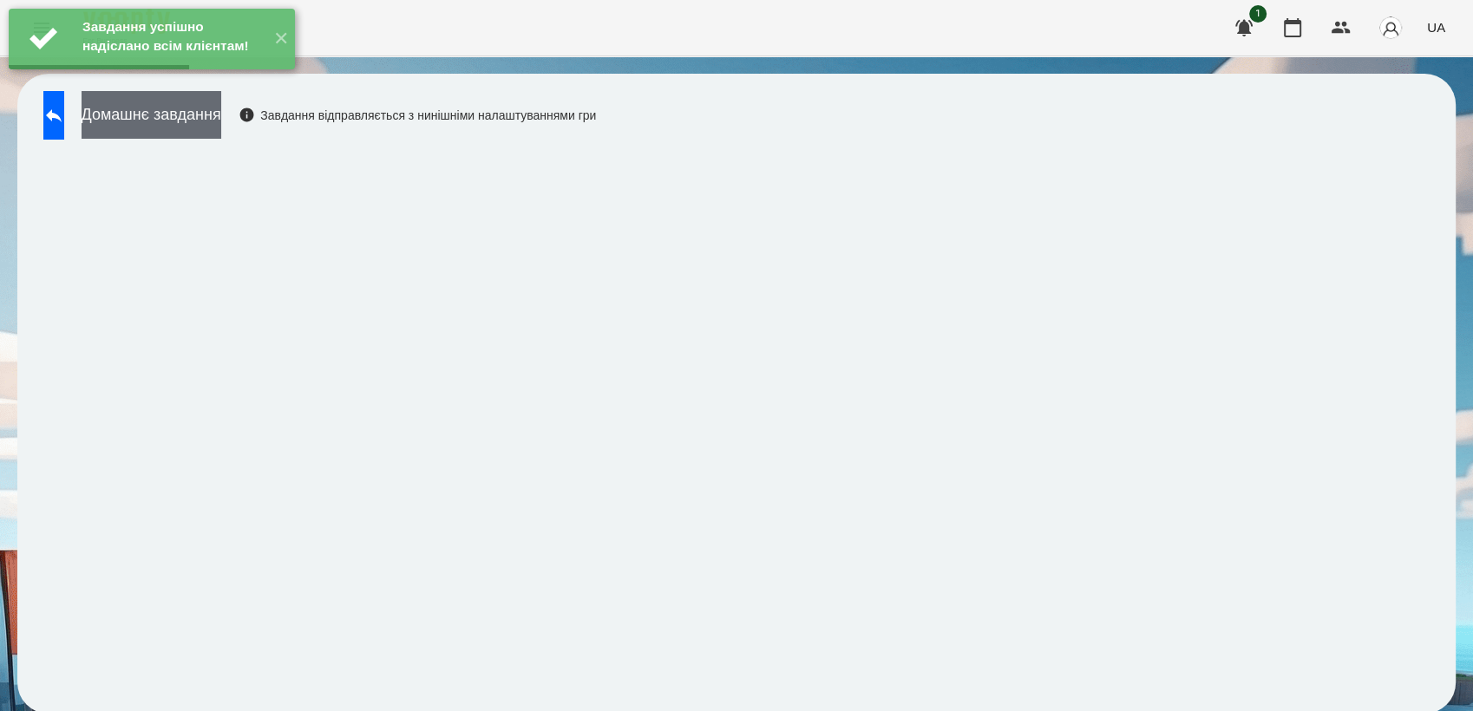
click at [221, 116] on button "Домашнє завдання" at bounding box center [152, 115] width 140 height 48
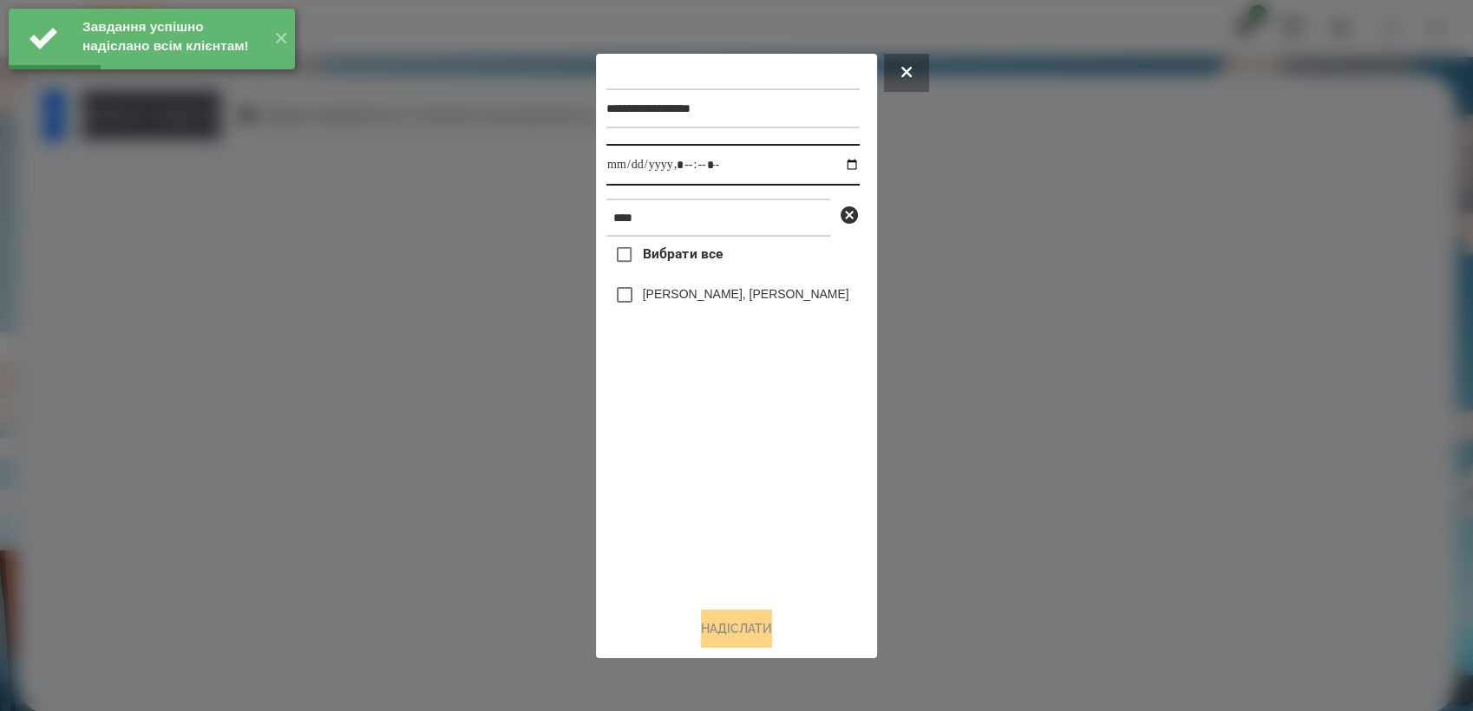
click at [839, 163] on input "datetime-local" at bounding box center [732, 165] width 253 height 42
type input "**********"
drag, startPoint x: 692, startPoint y: 446, endPoint x: 682, endPoint y: 407, distance: 40.4
click at [692, 440] on div "Вибрати все [PERSON_NAME], [PERSON_NAME]" at bounding box center [732, 415] width 253 height 356
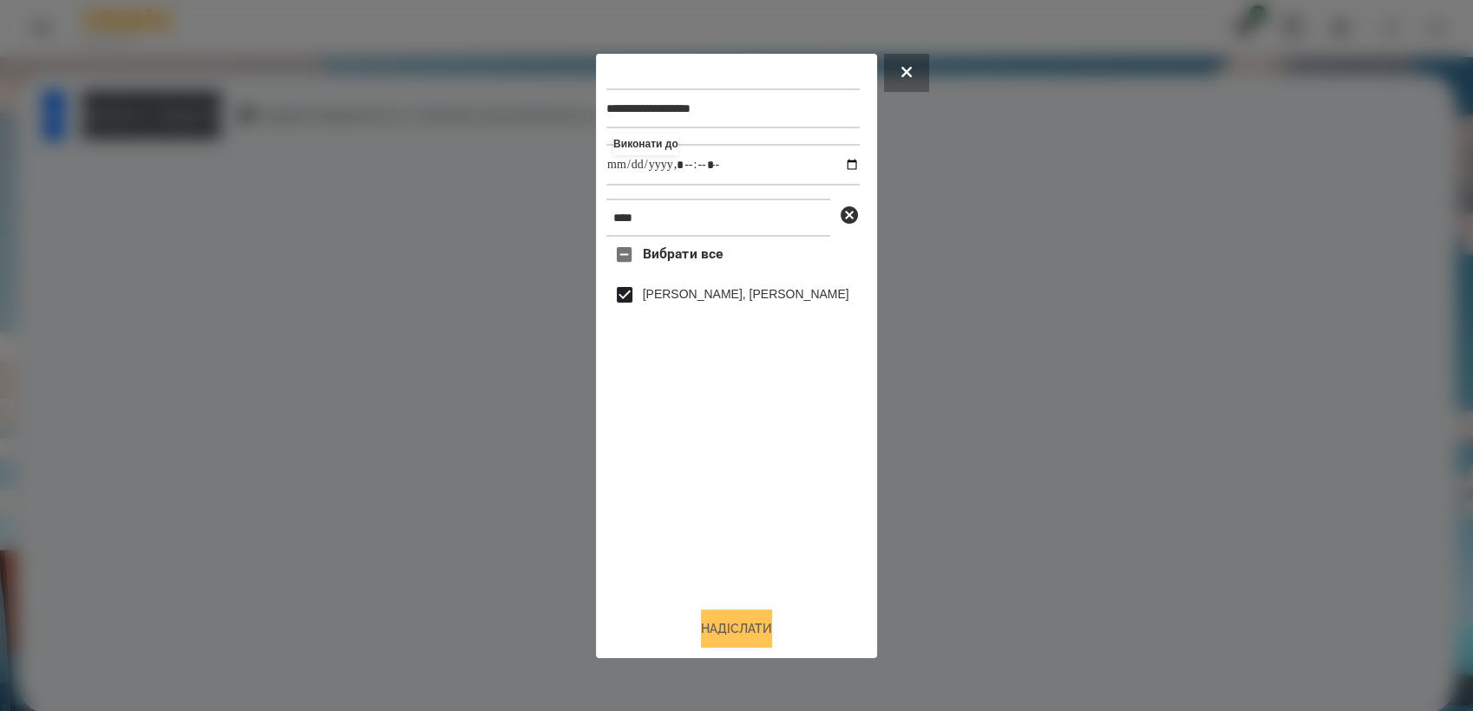
click at [726, 622] on button "Надіслати" at bounding box center [736, 629] width 71 height 38
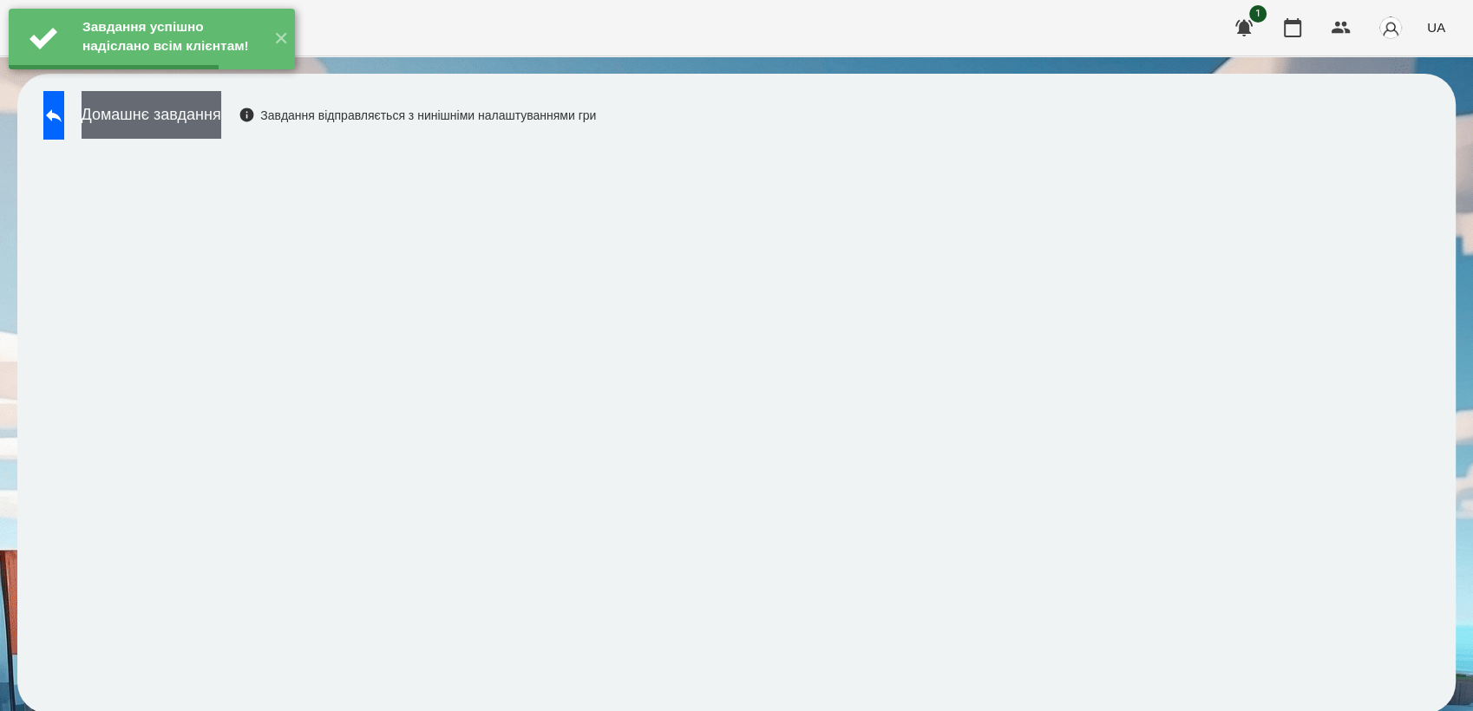
click at [167, 108] on button "Домашнє завдання" at bounding box center [152, 115] width 140 height 48
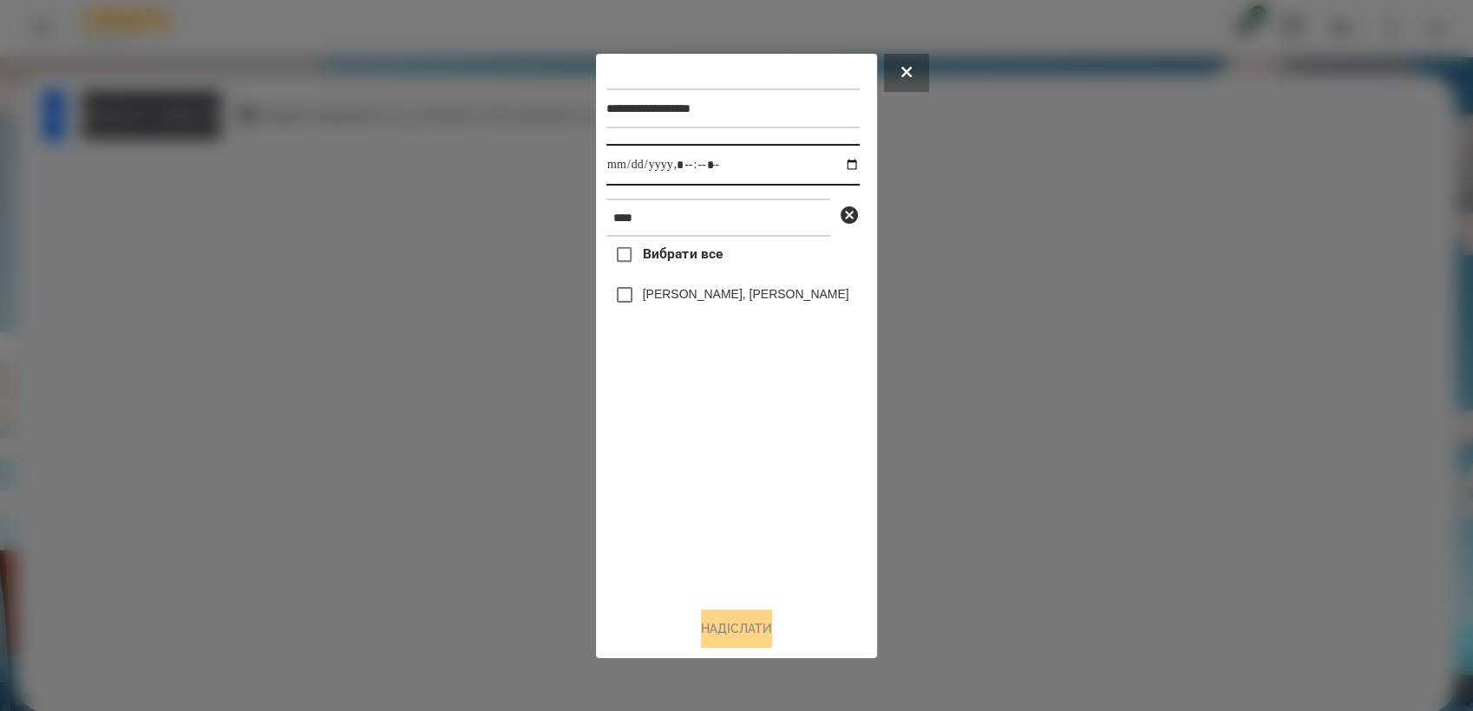
click at [844, 167] on input "datetime-local" at bounding box center [732, 165] width 253 height 42
type input "**********"
drag, startPoint x: 698, startPoint y: 482, endPoint x: 687, endPoint y: 438, distance: 45.5
click at [696, 476] on div "Вибрати все [PERSON_NAME], [PERSON_NAME]" at bounding box center [732, 415] width 253 height 356
click at [763, 644] on button "Надіслати" at bounding box center [736, 629] width 71 height 38
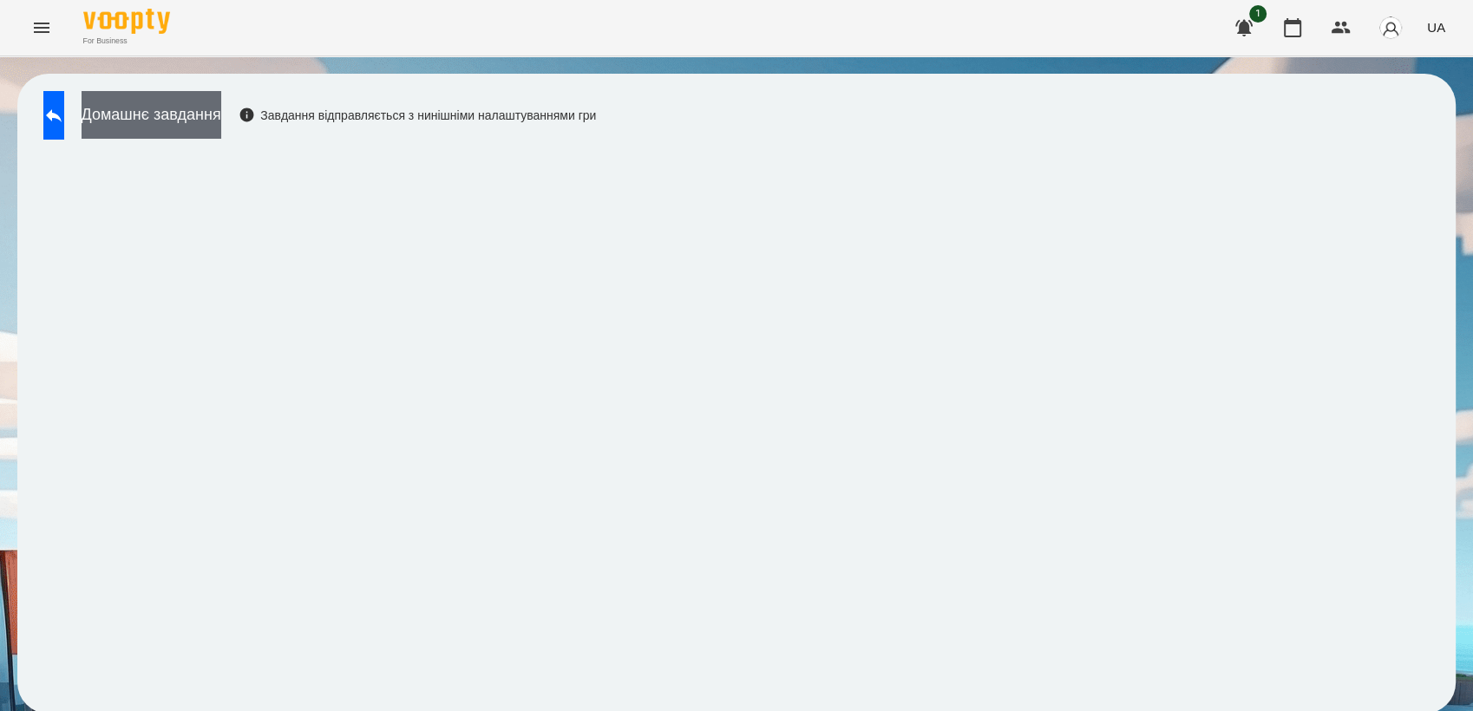
click at [201, 122] on button "Домашнє завдання" at bounding box center [152, 115] width 140 height 48
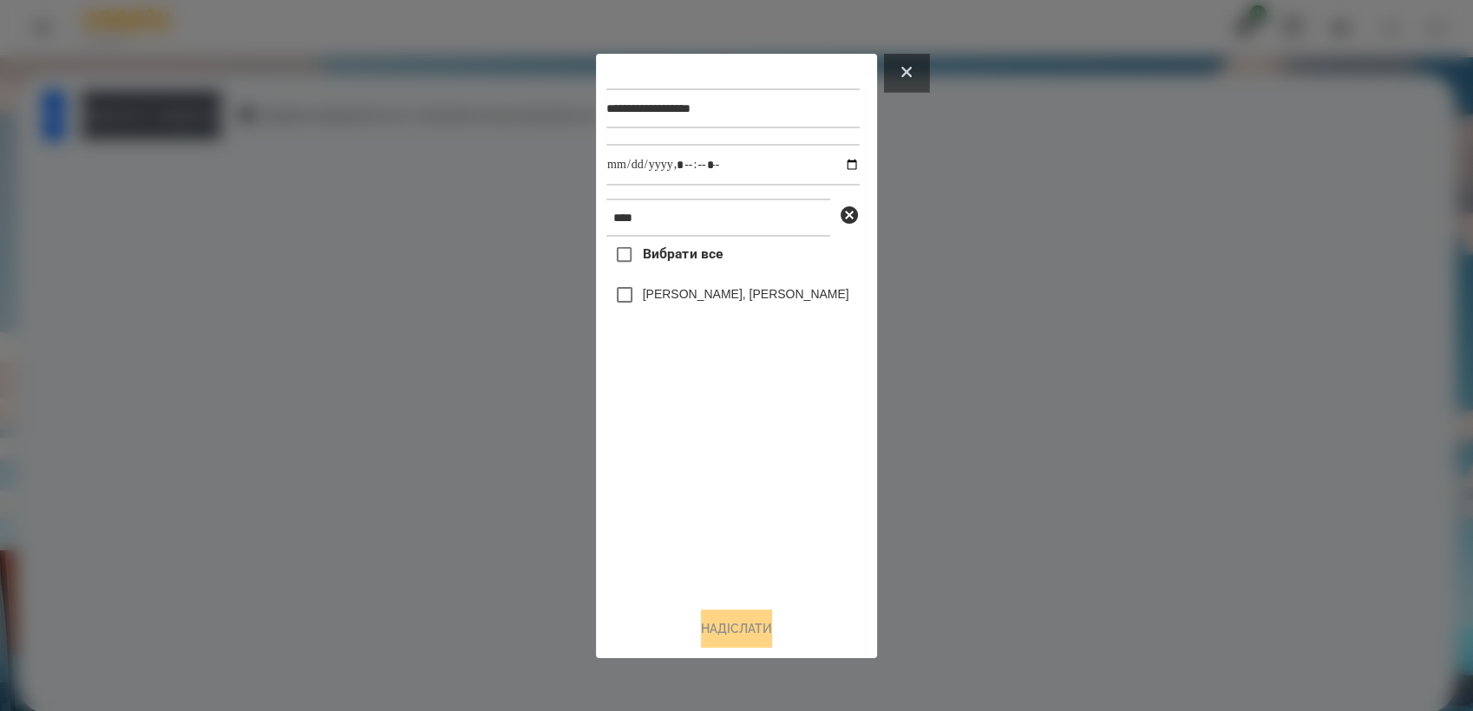
click at [920, 70] on button at bounding box center [906, 73] width 45 height 38
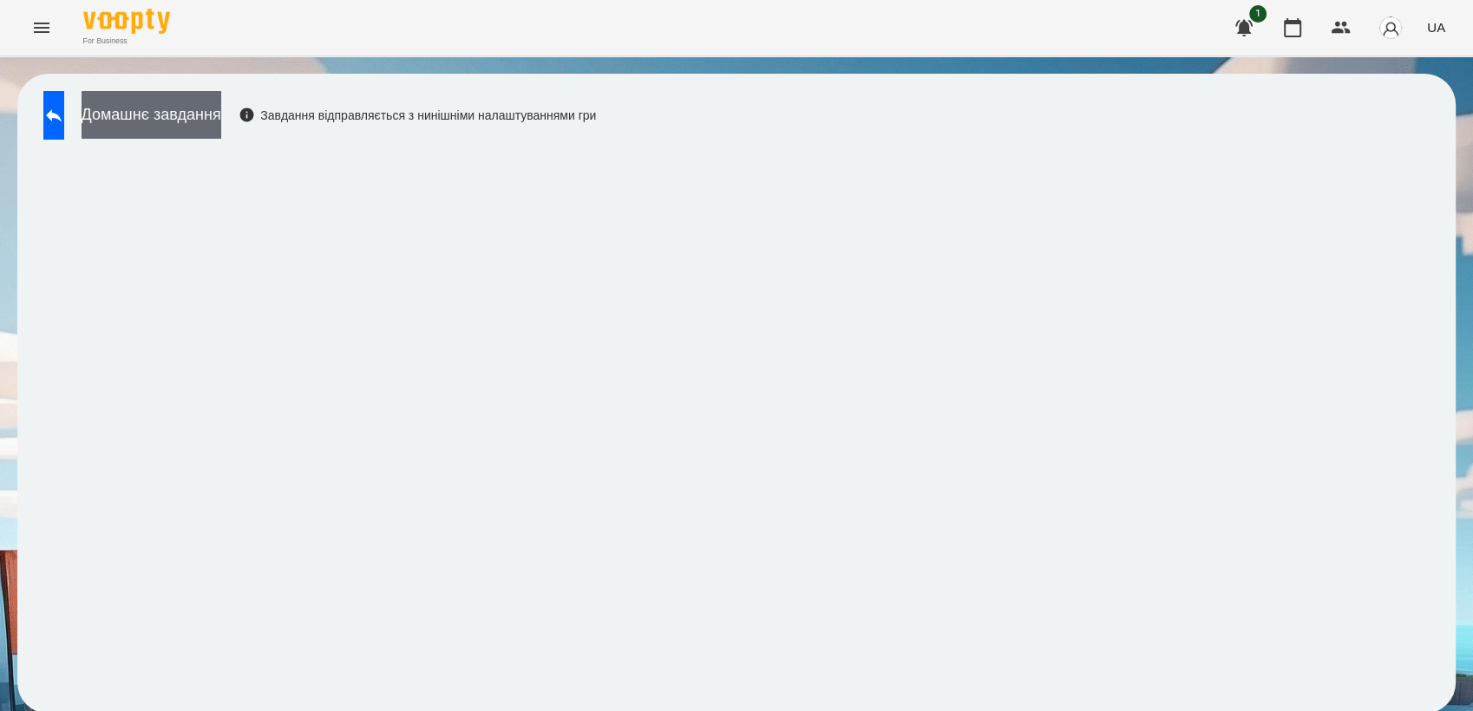
click at [190, 110] on button "Домашнє завдання" at bounding box center [152, 115] width 140 height 48
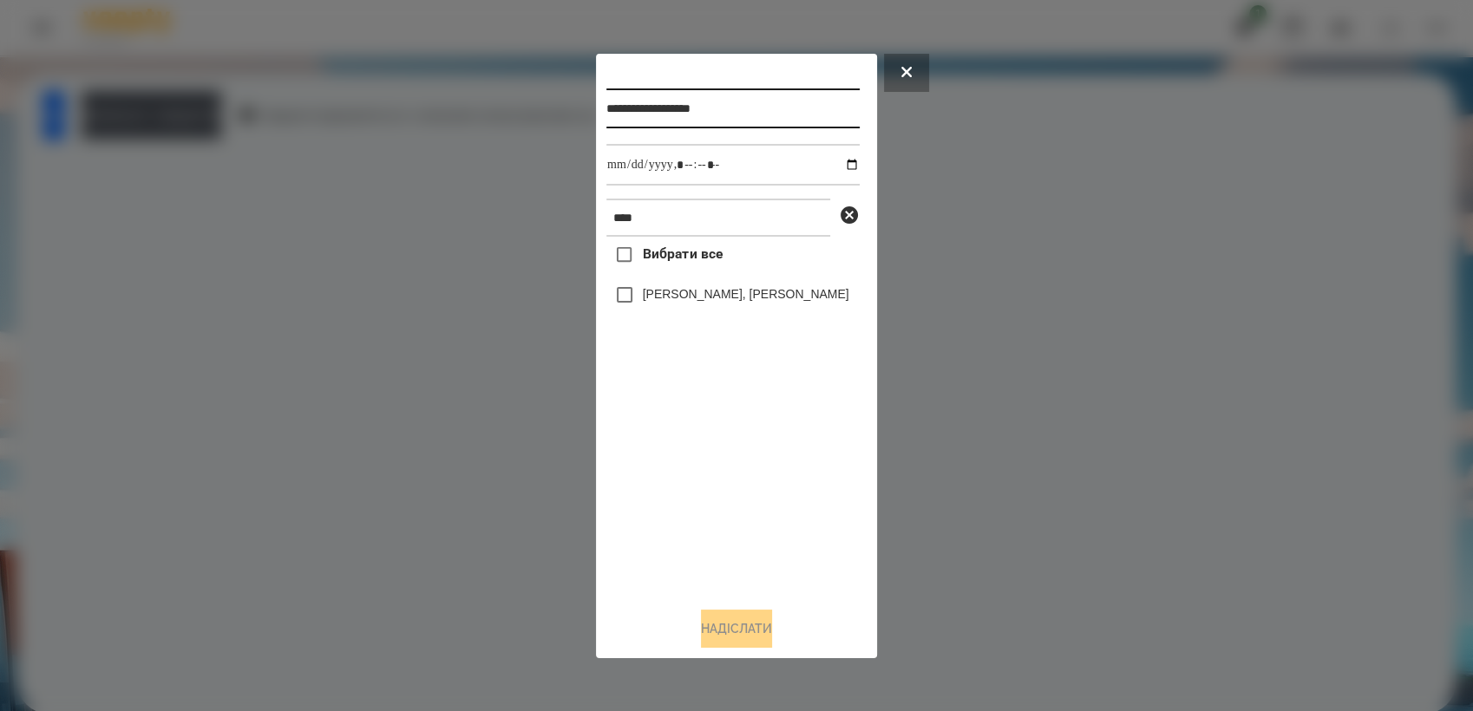
click at [763, 106] on input "**********" at bounding box center [732, 108] width 253 height 40
type input "**********"
click at [842, 167] on input "datetime-local" at bounding box center [732, 165] width 253 height 42
type input "**********"
drag, startPoint x: 762, startPoint y: 472, endPoint x: 743, endPoint y: 441, distance: 36.6
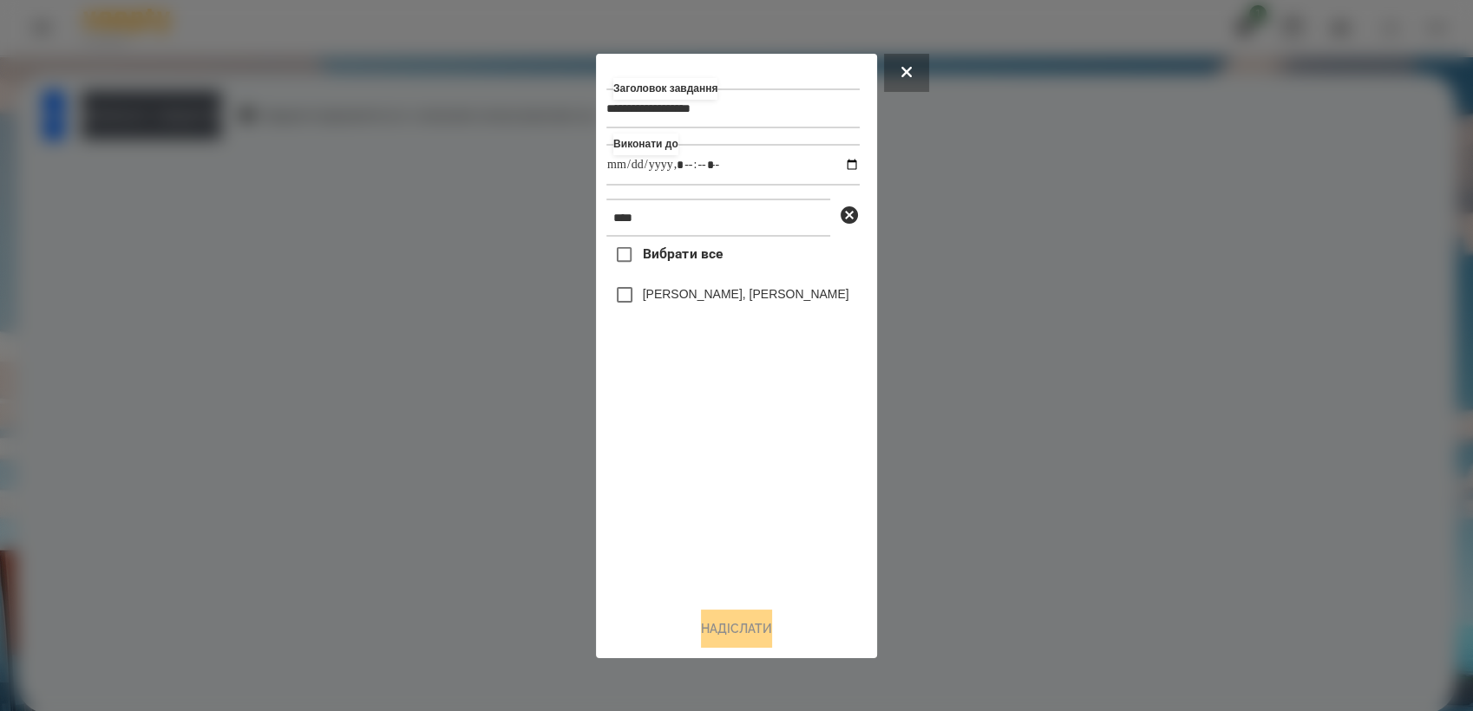
click at [762, 470] on div "Вибрати все [PERSON_NAME], [PERSON_NAME]" at bounding box center [732, 415] width 253 height 356
click at [763, 628] on button "Надіслати" at bounding box center [736, 629] width 71 height 38
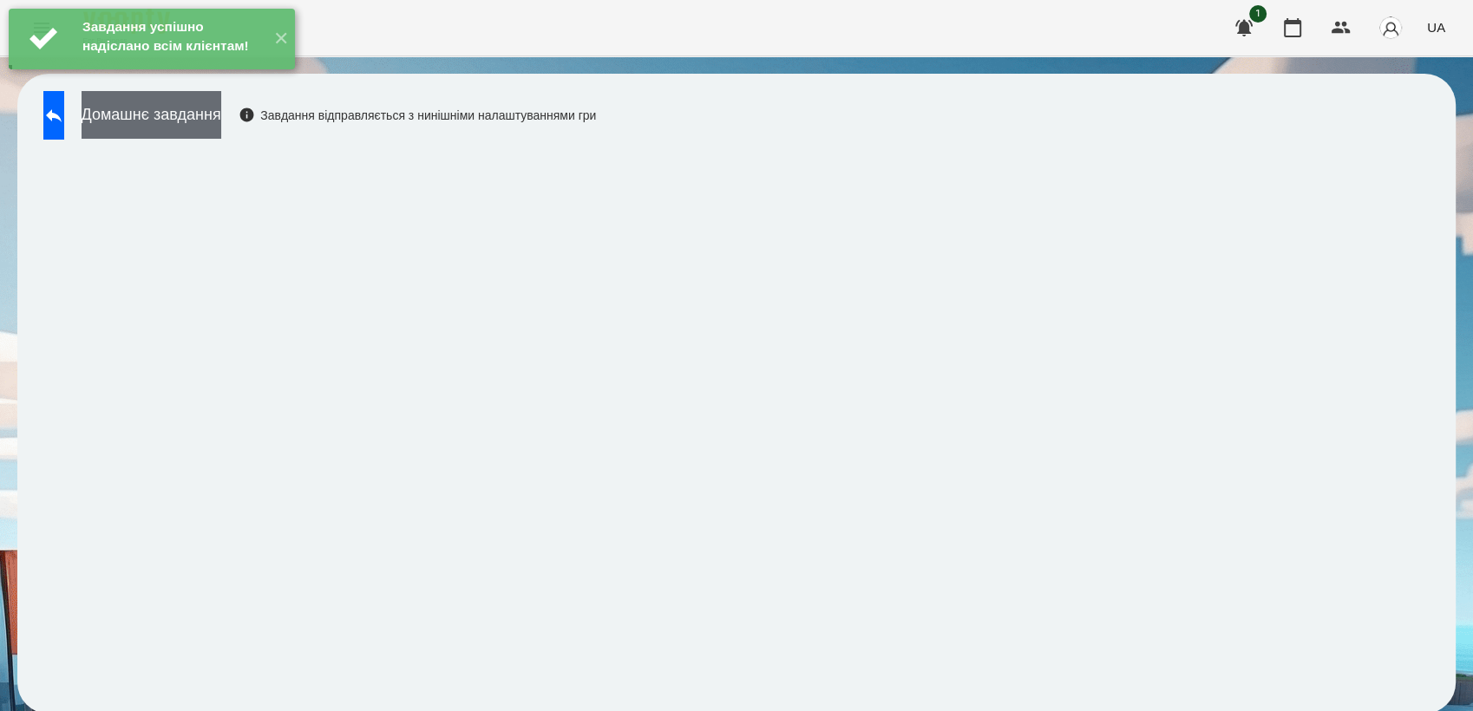
click at [226, 78] on div "Завдання успішно надіслано всім клієнтам! ✕" at bounding box center [152, 39] width 304 height 78
click at [221, 117] on button "Домашнє завдання" at bounding box center [152, 115] width 140 height 48
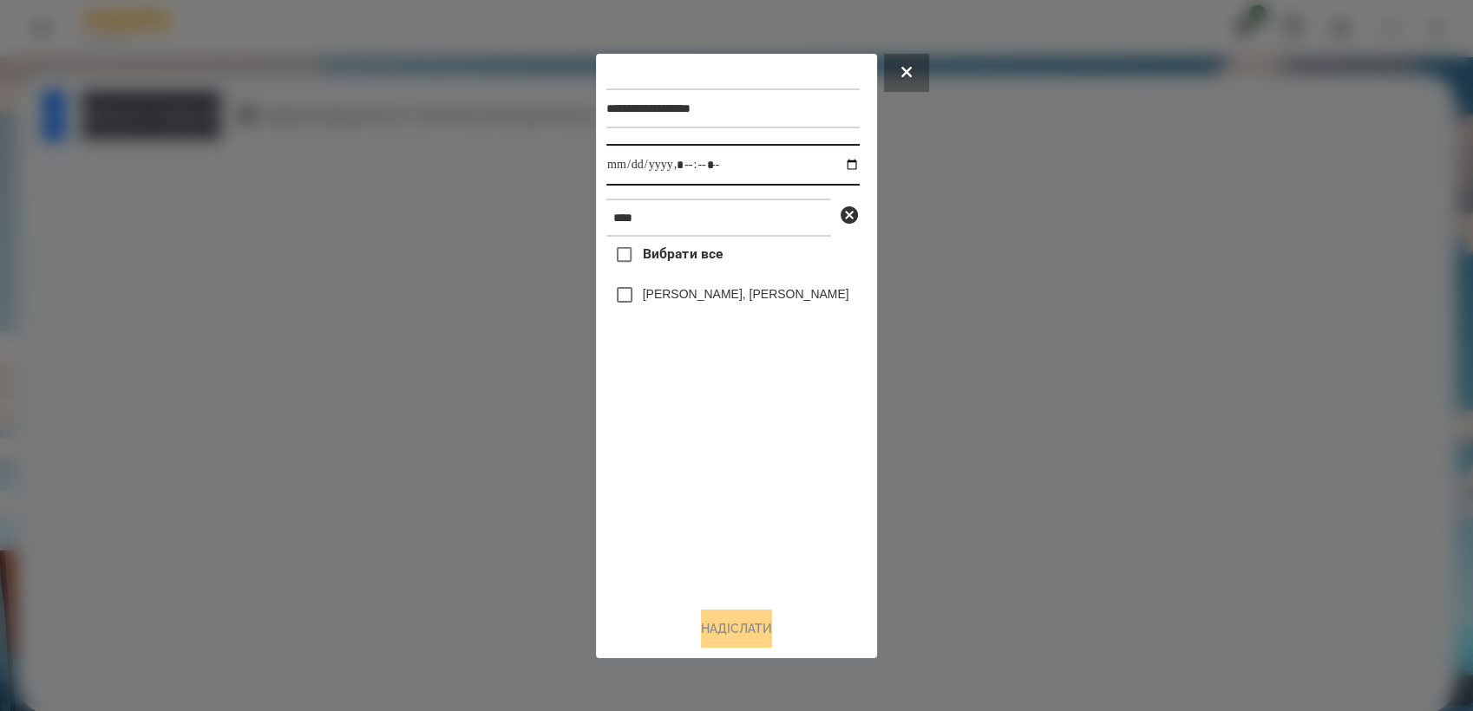
click at [839, 163] on input "datetime-local" at bounding box center [732, 165] width 253 height 42
type input "**********"
click at [694, 447] on div "Вибрати все [PERSON_NAME], [PERSON_NAME]" at bounding box center [732, 415] width 253 height 356
click at [758, 635] on button "Надіслати" at bounding box center [736, 629] width 71 height 38
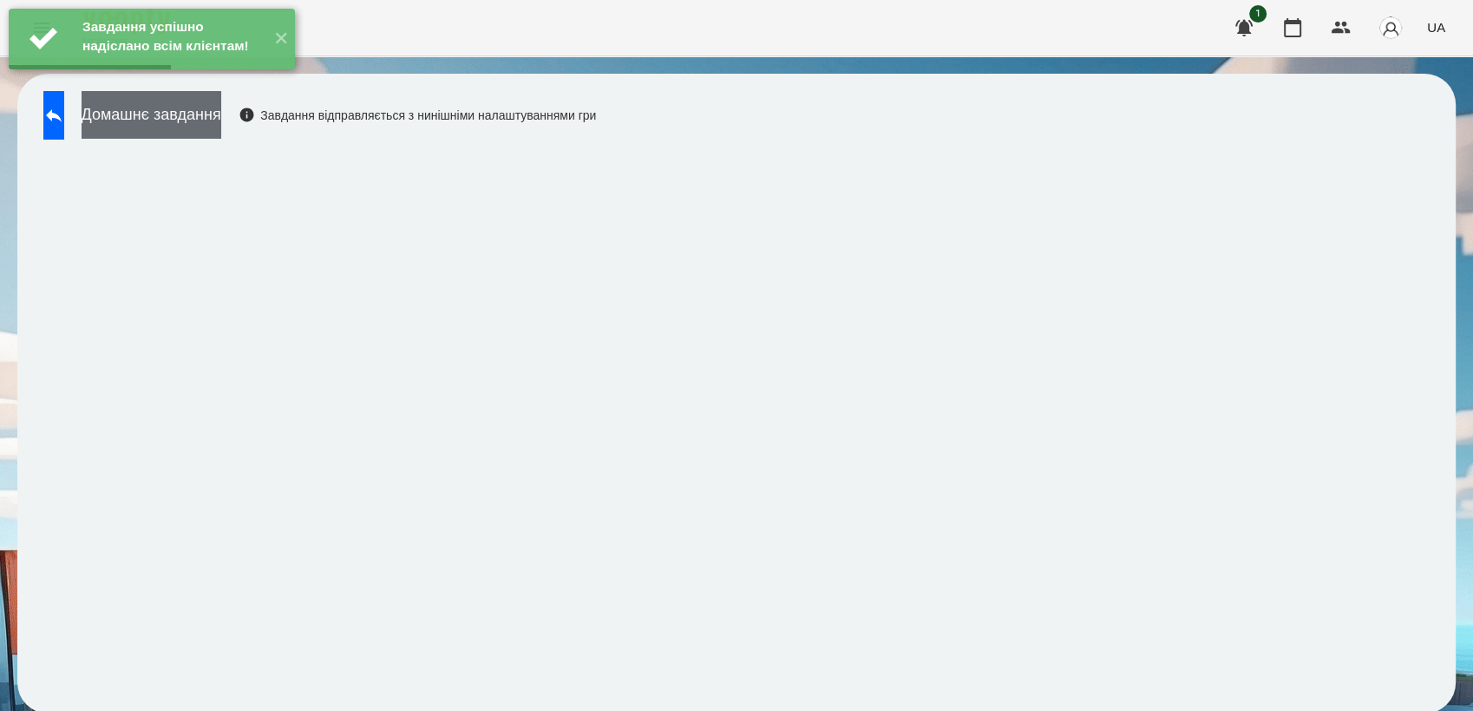
click at [197, 118] on button "Домашнє завдання" at bounding box center [152, 115] width 140 height 48
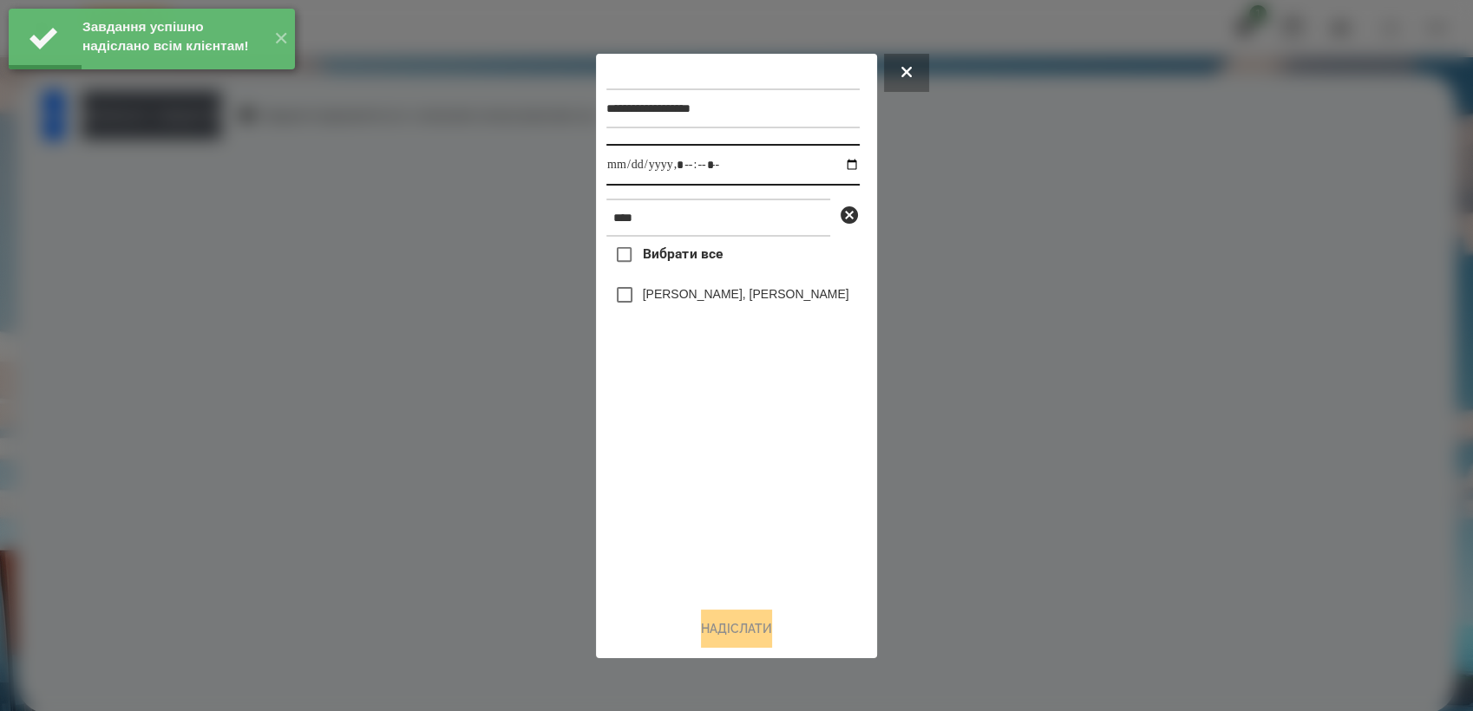
click at [843, 165] on input "datetime-local" at bounding box center [732, 165] width 253 height 42
type input "**********"
drag, startPoint x: 688, startPoint y: 468, endPoint x: 683, endPoint y: 455, distance: 14.0
click at [687, 467] on div "Вибрати все [PERSON_NAME], [PERSON_NAME]" at bounding box center [732, 415] width 253 height 356
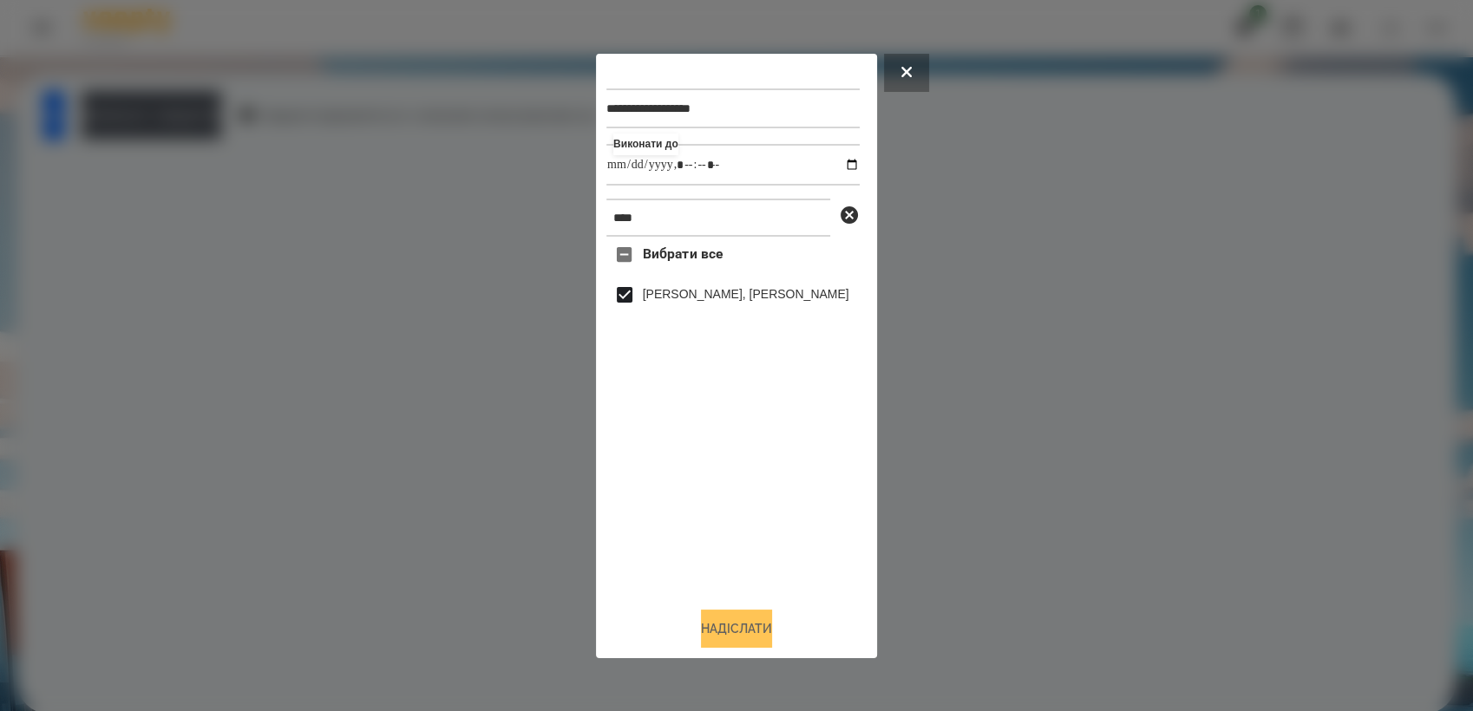
drag, startPoint x: 762, startPoint y: 635, endPoint x: 770, endPoint y: 628, distance: 11.1
click at [763, 632] on button "Надіслати" at bounding box center [736, 629] width 71 height 38
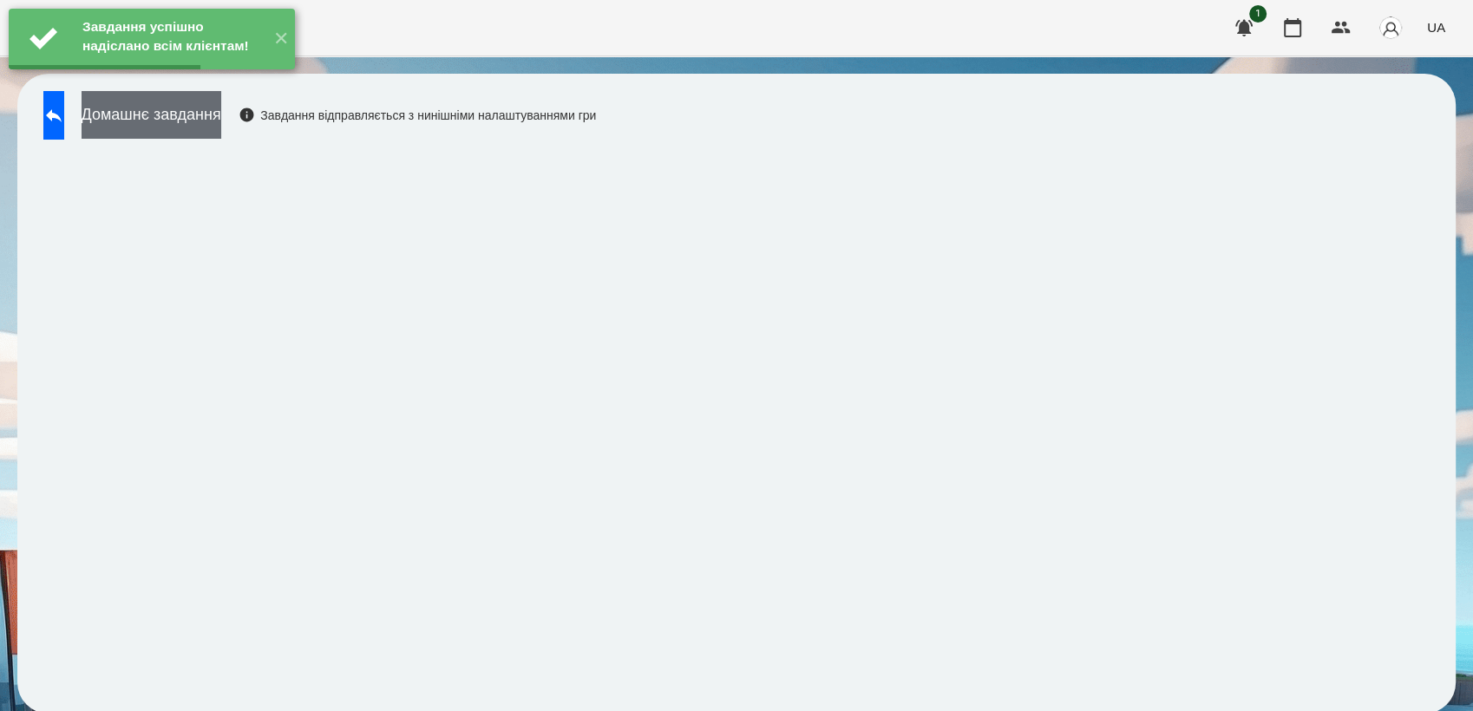
drag, startPoint x: 199, startPoint y: 122, endPoint x: 214, endPoint y: 119, distance: 16.0
click at [214, 119] on button "Домашнє завдання" at bounding box center [152, 115] width 140 height 48
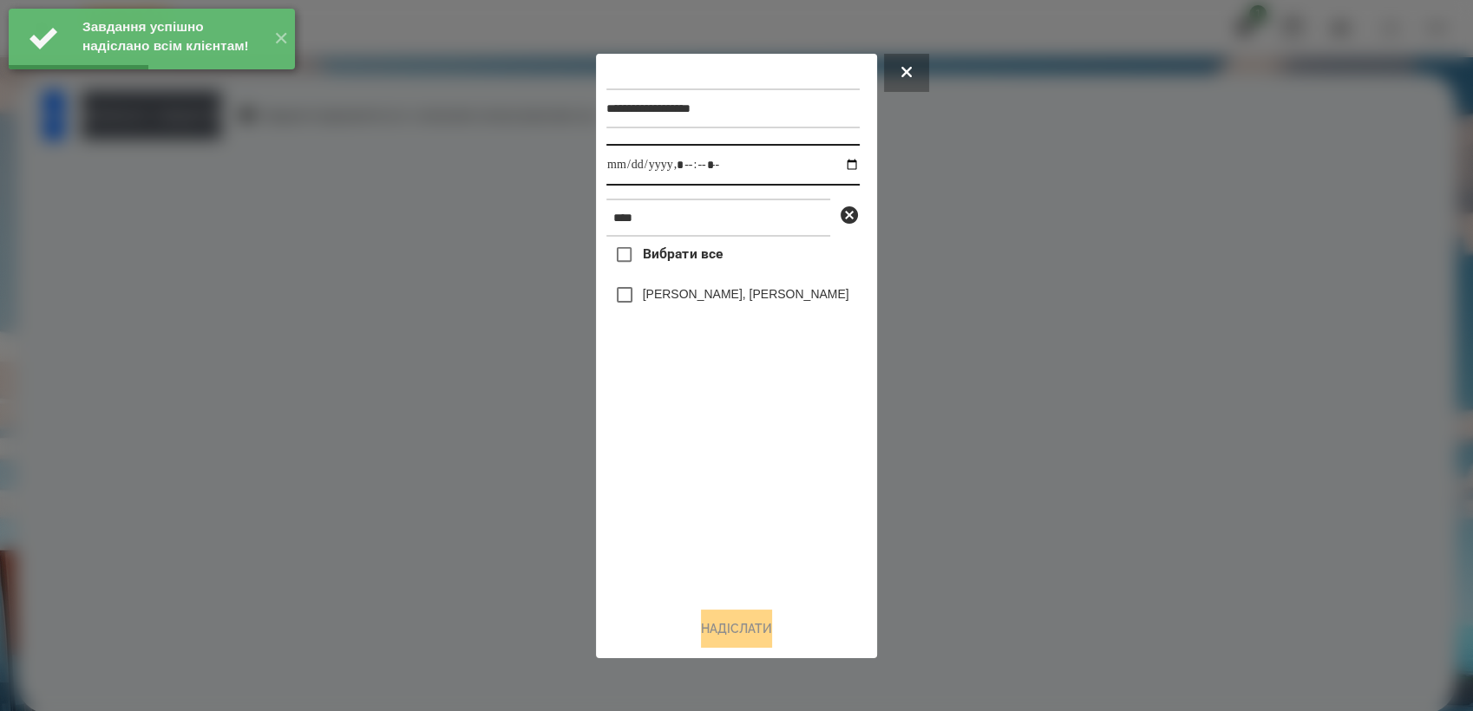
click at [837, 162] on input "datetime-local" at bounding box center [732, 165] width 253 height 42
type input "**********"
click at [707, 472] on div "Вибрати все [PERSON_NAME], [PERSON_NAME]" at bounding box center [732, 415] width 253 height 356
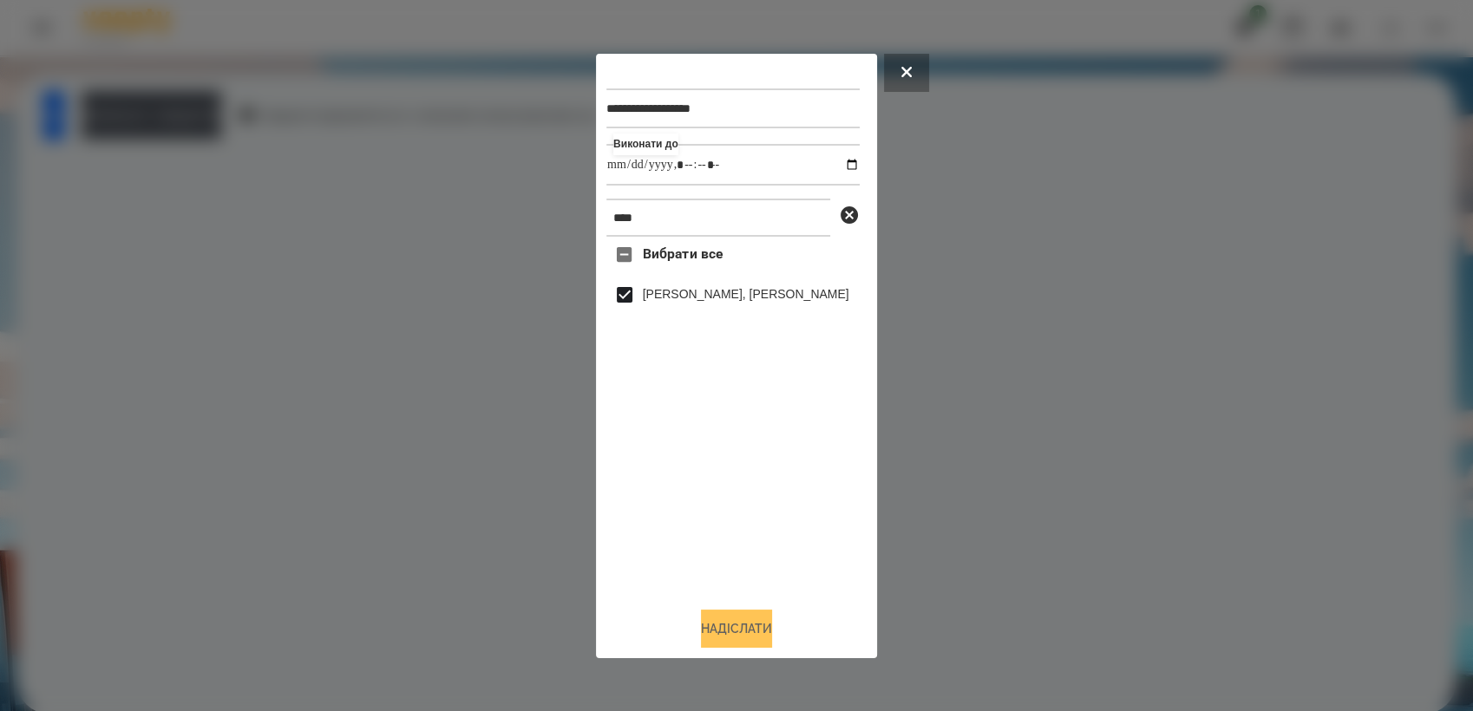
click at [737, 630] on button "Надіслати" at bounding box center [736, 629] width 71 height 38
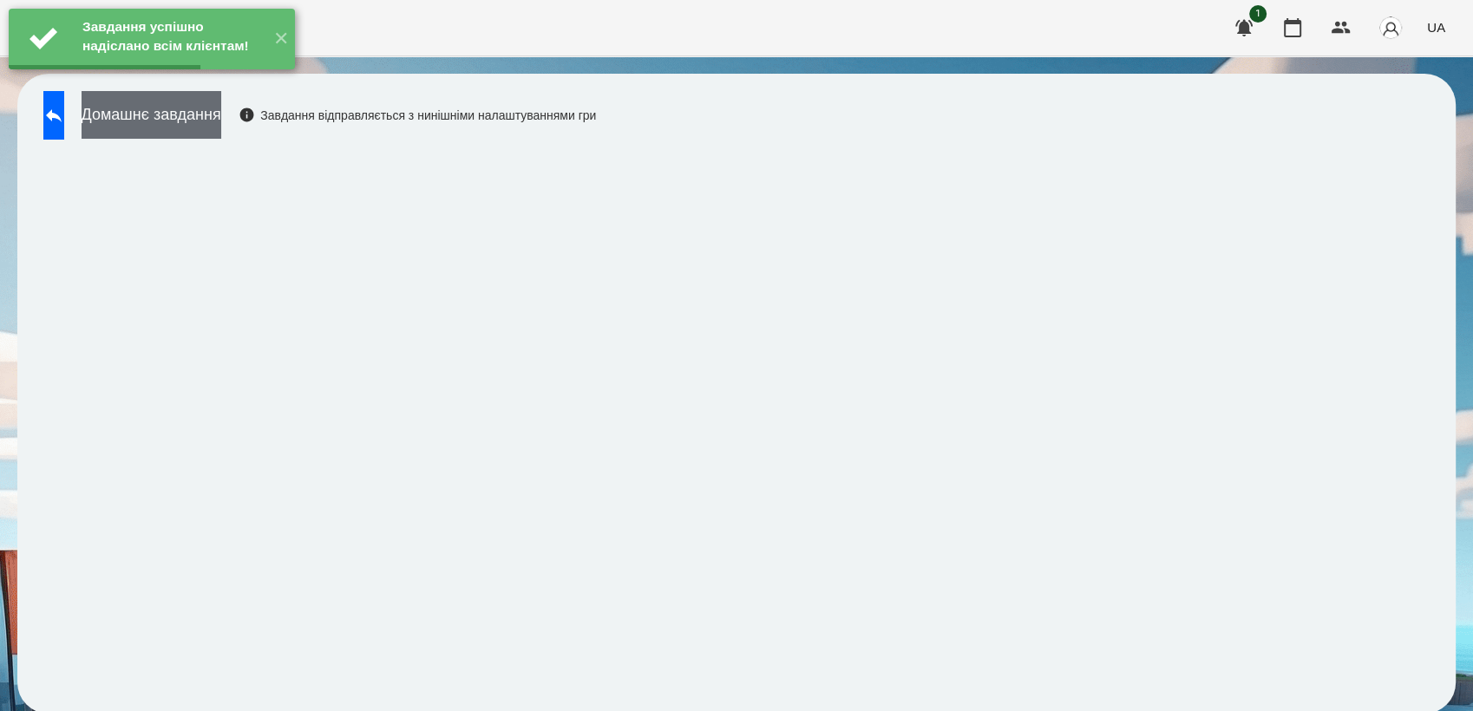
click at [179, 114] on button "Домашнє завдання" at bounding box center [152, 115] width 140 height 48
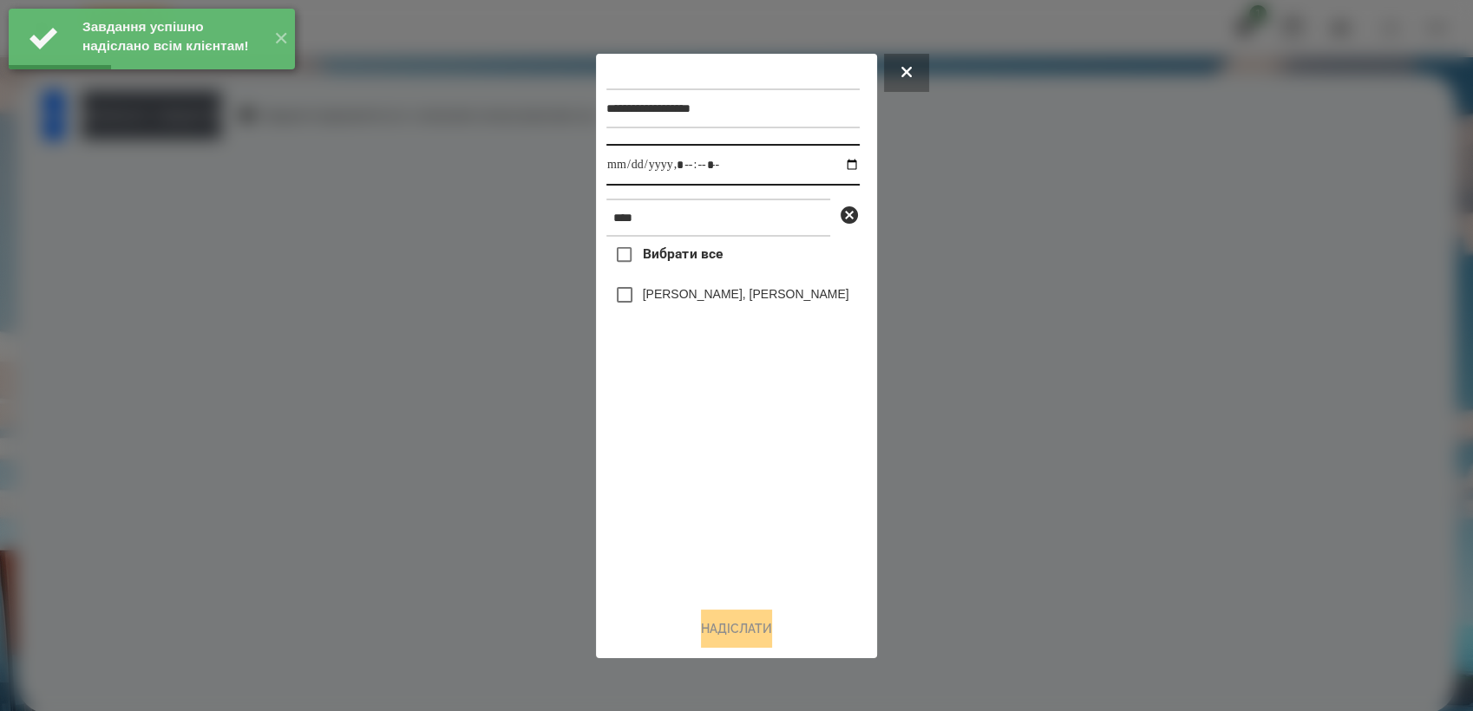
drag, startPoint x: 840, startPoint y: 169, endPoint x: 844, endPoint y: 183, distance: 14.5
click at [842, 169] on input "datetime-local" at bounding box center [732, 165] width 253 height 42
type input "**********"
drag, startPoint x: 722, startPoint y: 489, endPoint x: 708, endPoint y: 453, distance: 39.0
click at [716, 468] on div "Вибрати все [PERSON_NAME], [PERSON_NAME]" at bounding box center [732, 415] width 253 height 356
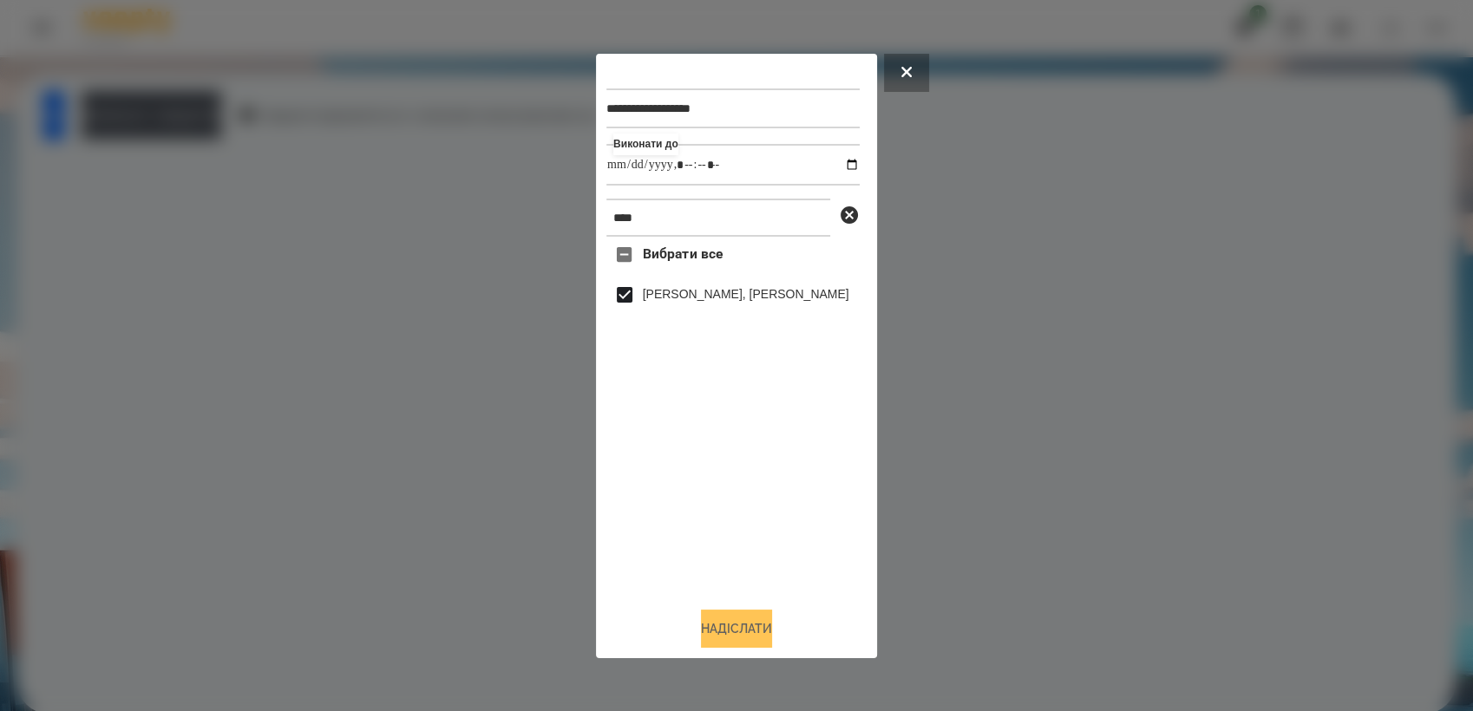
click at [747, 623] on button "Надіслати" at bounding box center [736, 629] width 71 height 38
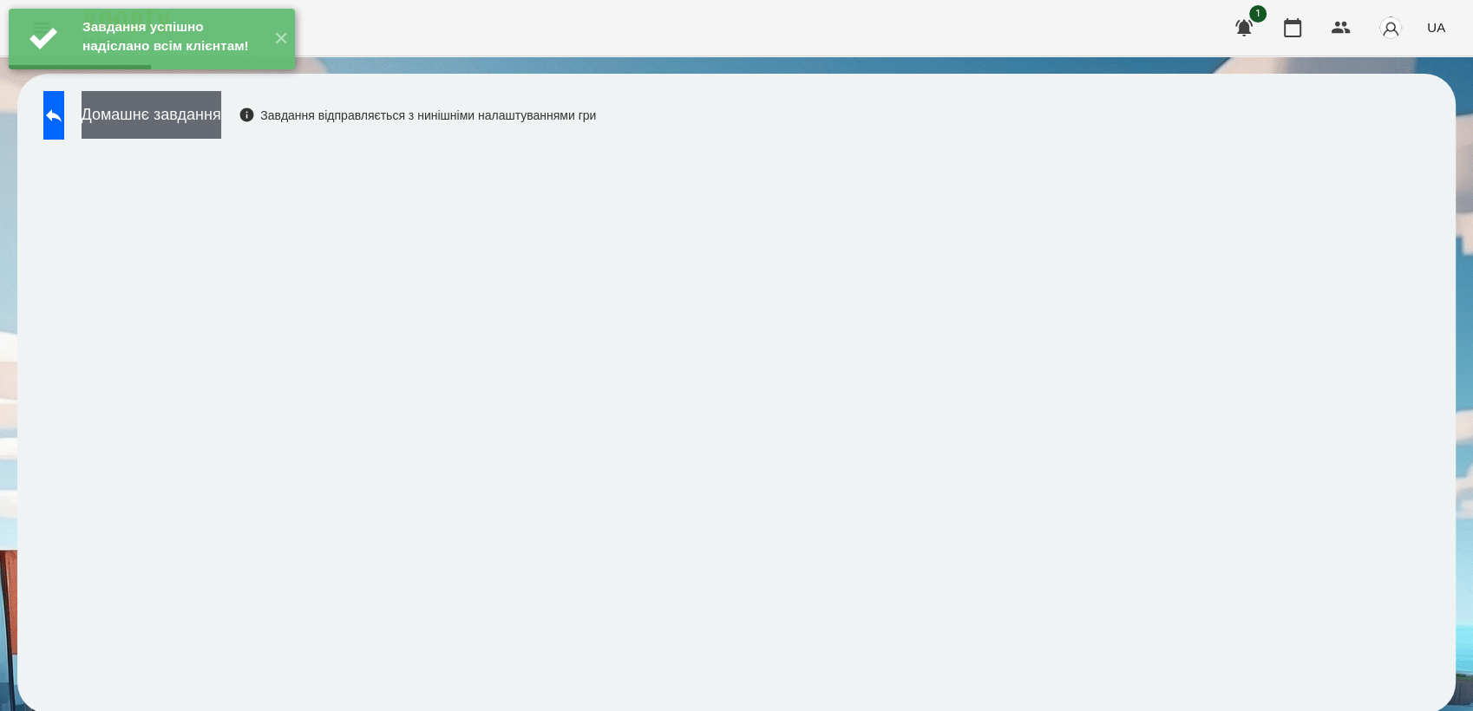
click at [221, 108] on button "Домашнє завдання" at bounding box center [152, 115] width 140 height 48
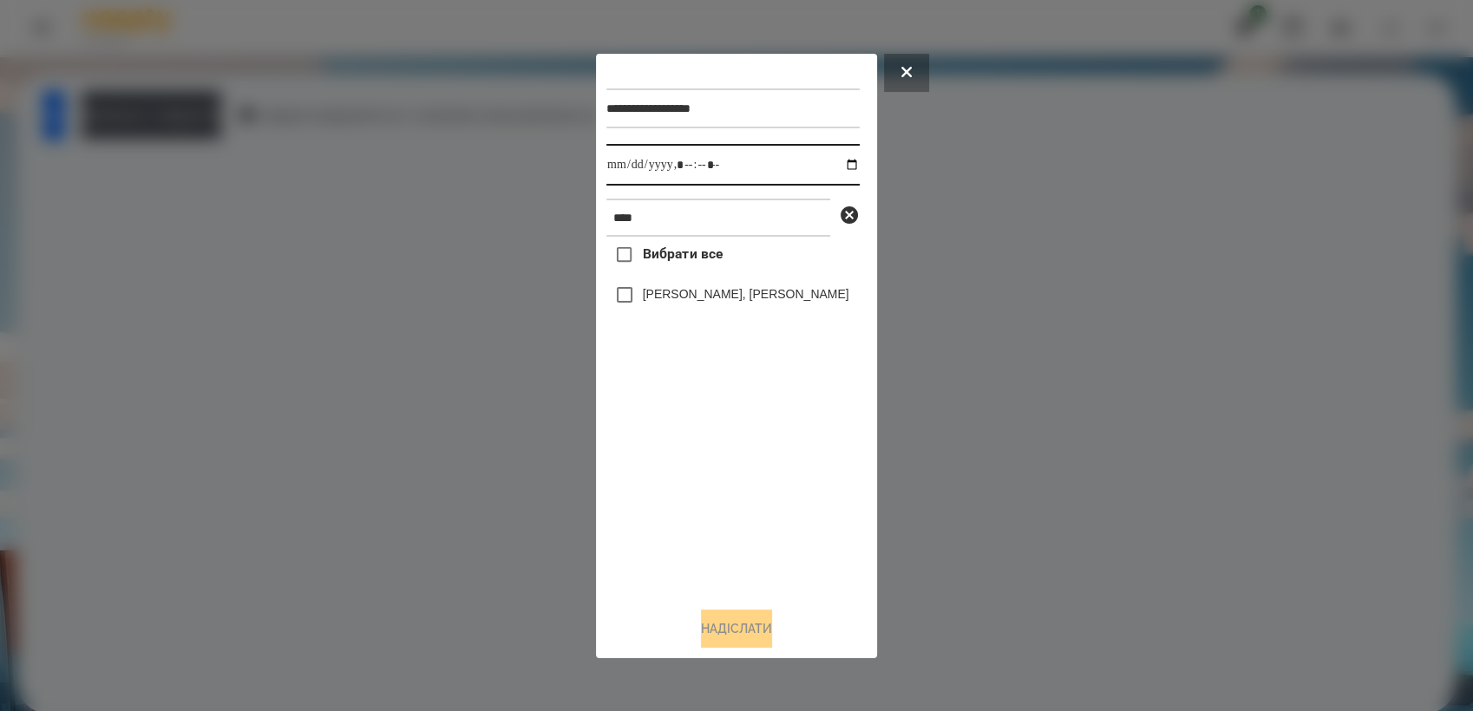
drag, startPoint x: 840, startPoint y: 165, endPoint x: 849, endPoint y: 177, distance: 14.9
click at [842, 166] on input "datetime-local" at bounding box center [732, 165] width 253 height 42
type input "**********"
drag, startPoint x: 708, startPoint y: 508, endPoint x: 632, endPoint y: 369, distance: 159.2
click at [708, 493] on div "Вибрати все [PERSON_NAME], [PERSON_NAME]" at bounding box center [732, 415] width 253 height 356
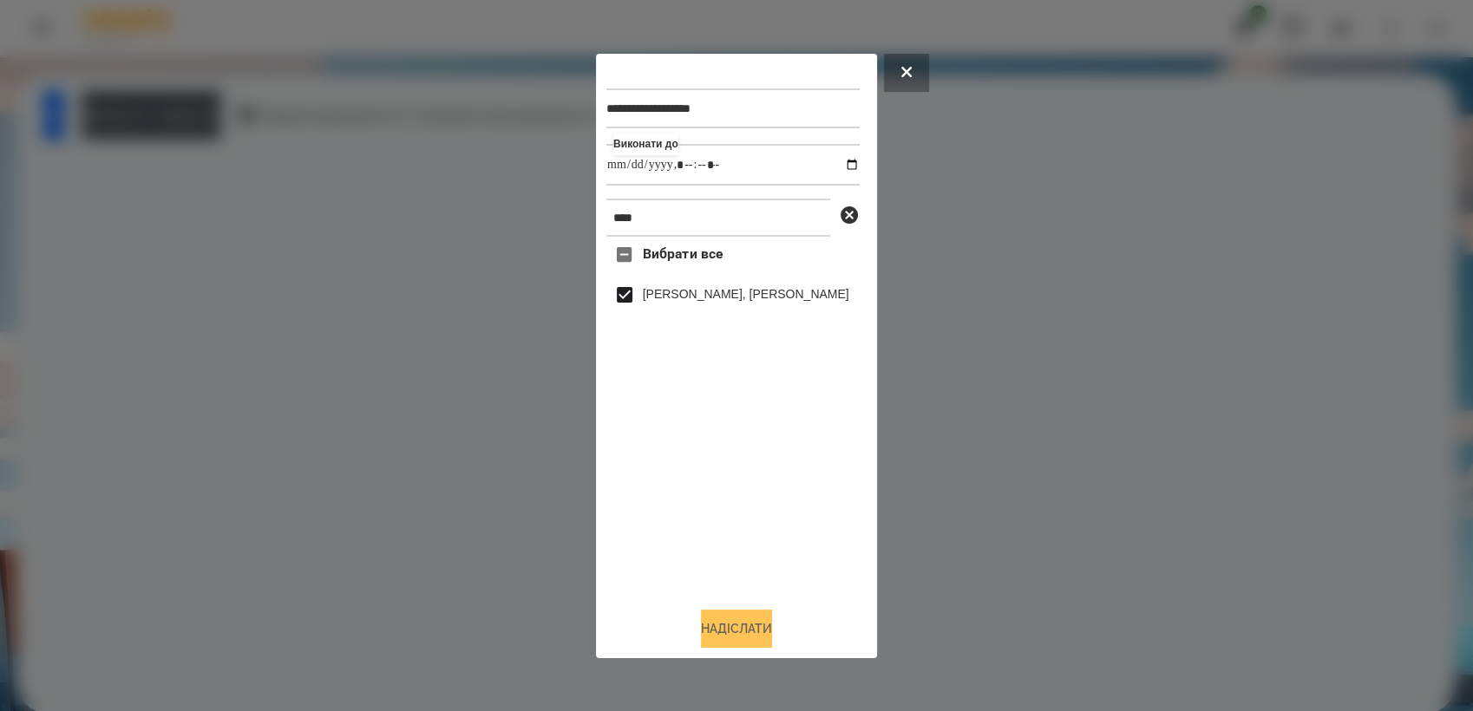
click at [742, 630] on button "Надіслати" at bounding box center [736, 629] width 71 height 38
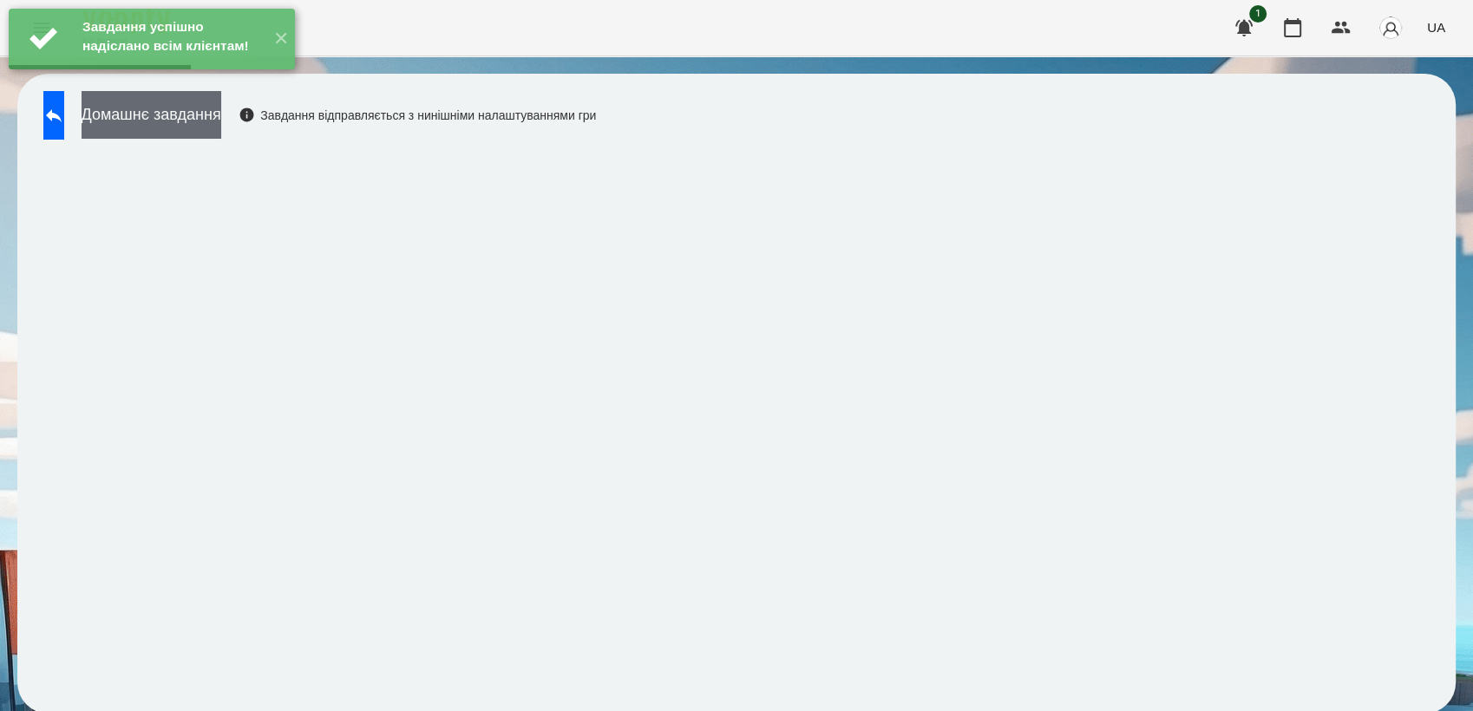
click at [154, 116] on button "Домашнє завдання" at bounding box center [152, 115] width 140 height 48
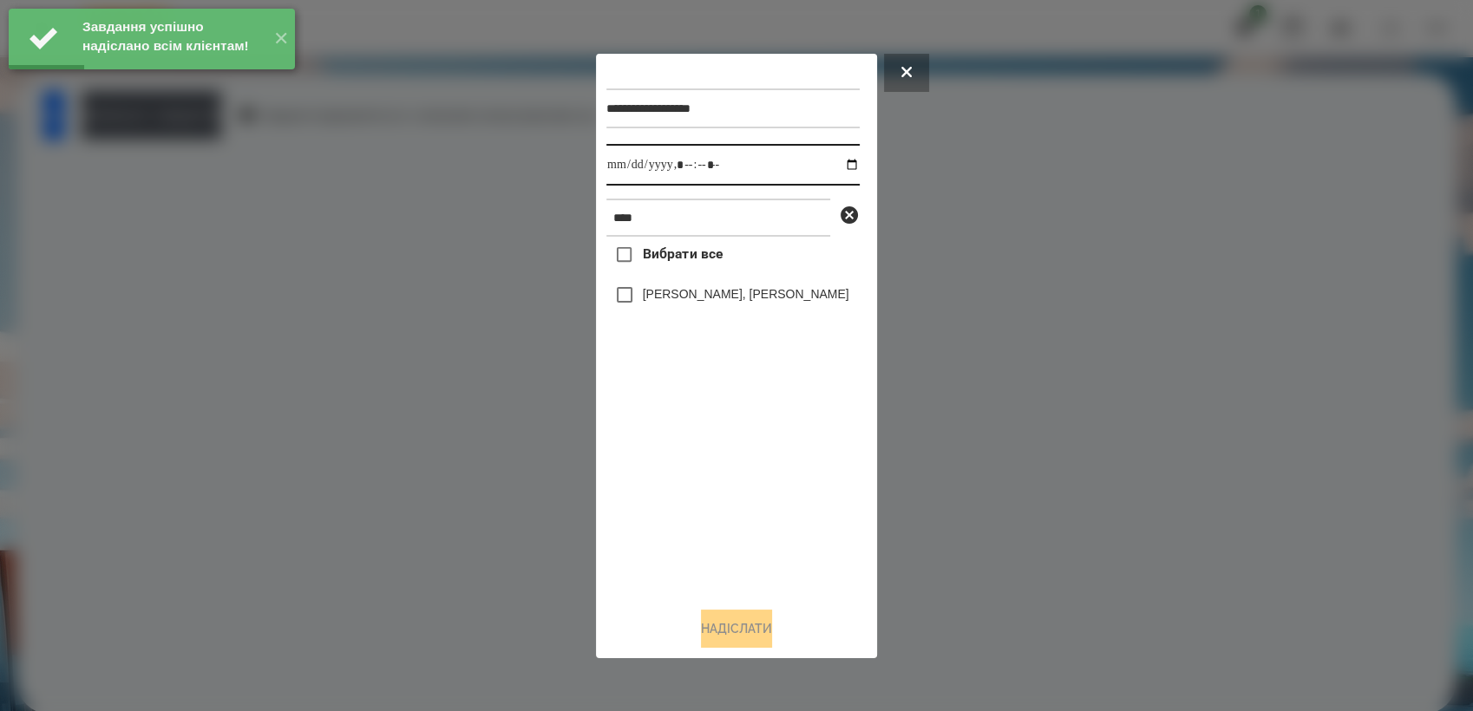
click at [844, 167] on input "datetime-local" at bounding box center [732, 165] width 253 height 42
type input "**********"
drag, startPoint x: 677, startPoint y: 461, endPoint x: 633, endPoint y: 379, distance: 92.4
click at [672, 447] on div "Вибрати все [PERSON_NAME], [PERSON_NAME]" at bounding box center [732, 415] width 253 height 356
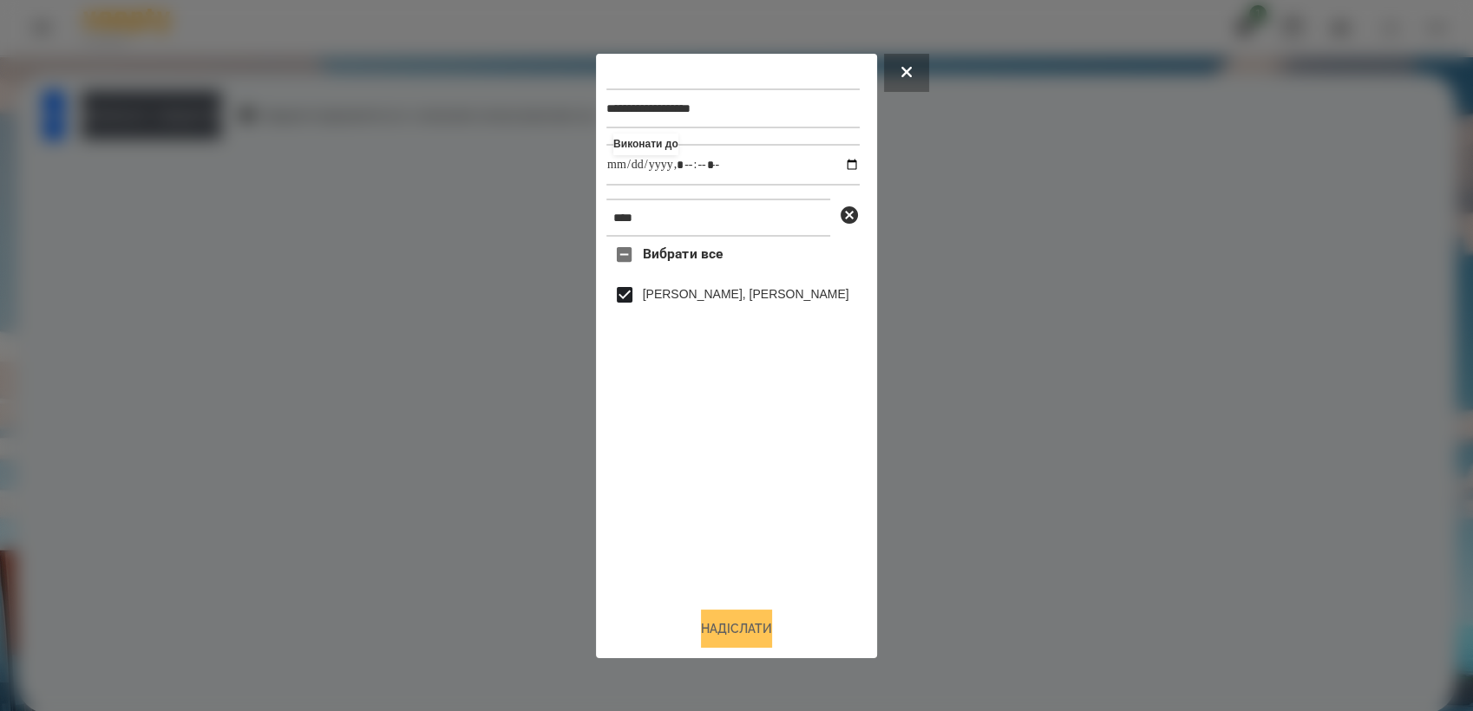
click at [726, 648] on button "Надіслати" at bounding box center [736, 629] width 71 height 38
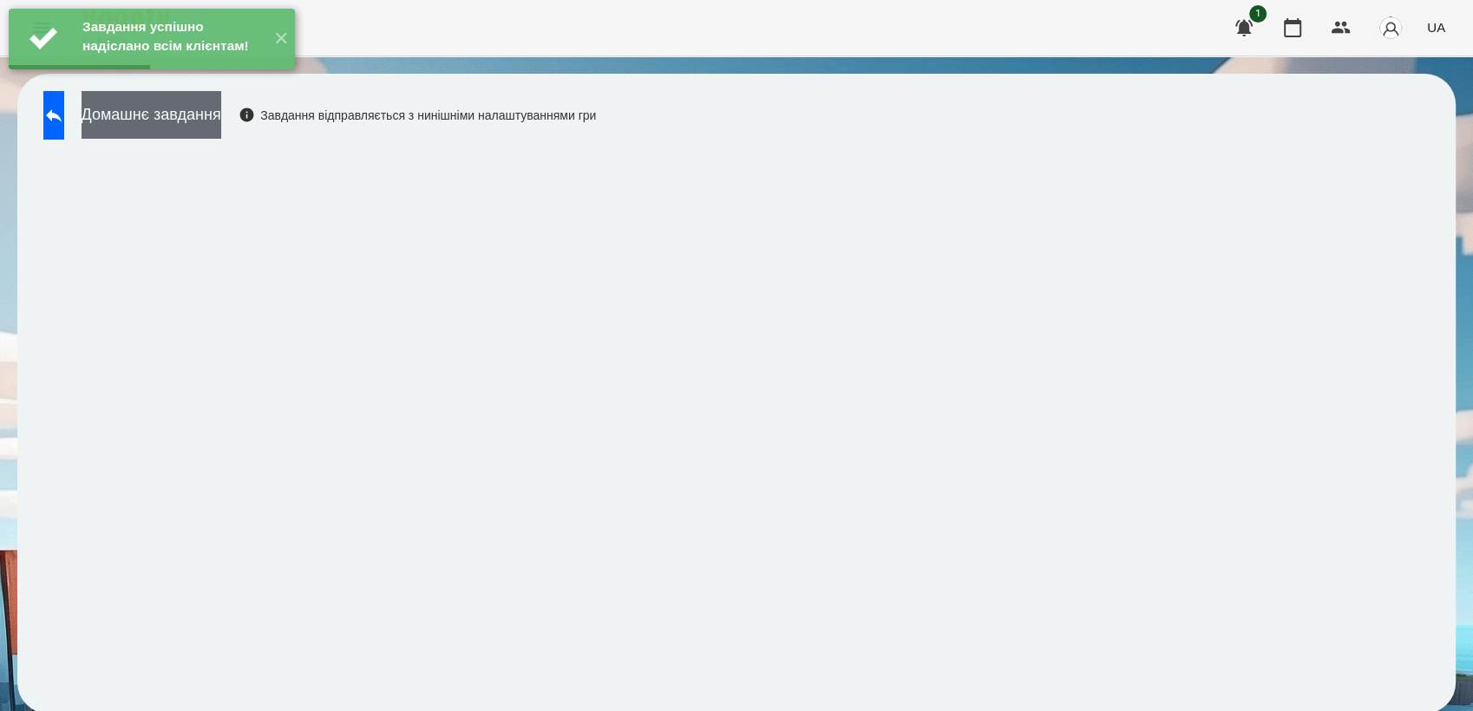
click at [200, 131] on button "Домашнє завдання" at bounding box center [152, 115] width 140 height 48
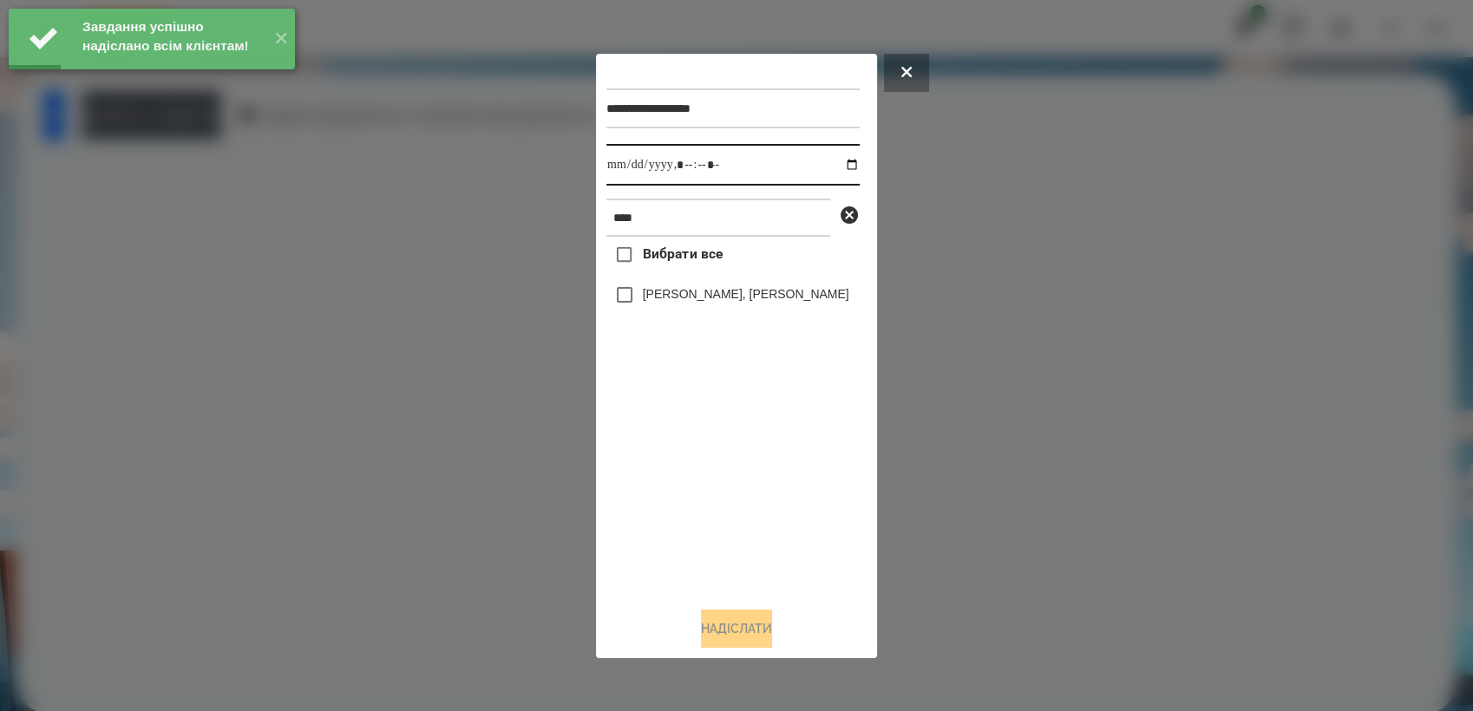
click at [842, 163] on input "datetime-local" at bounding box center [732, 165] width 253 height 42
type input "**********"
drag, startPoint x: 683, startPoint y: 498, endPoint x: 680, endPoint y: 489, distance: 9.1
click at [680, 489] on div "Вибрати все [PERSON_NAME], [PERSON_NAME]" at bounding box center [732, 415] width 253 height 356
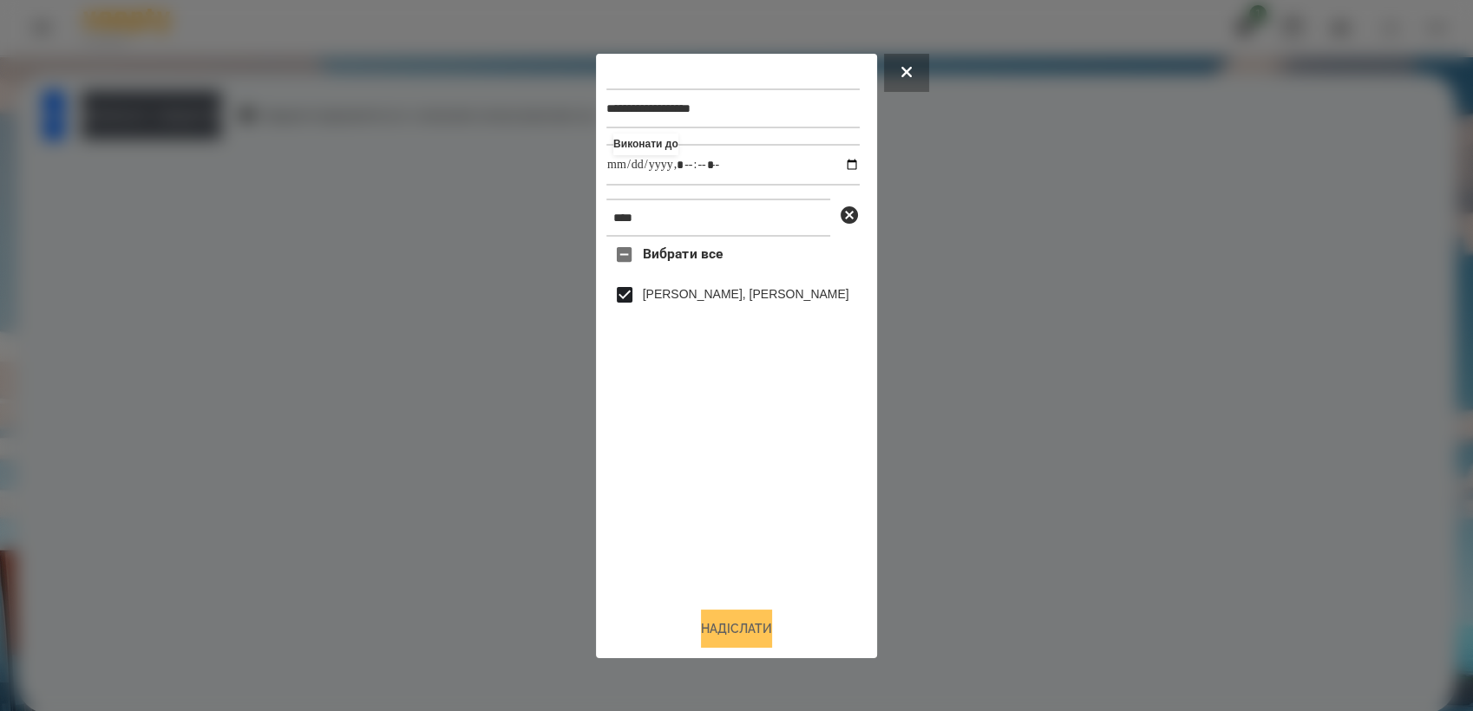
click at [740, 619] on button "Надіслати" at bounding box center [736, 629] width 71 height 38
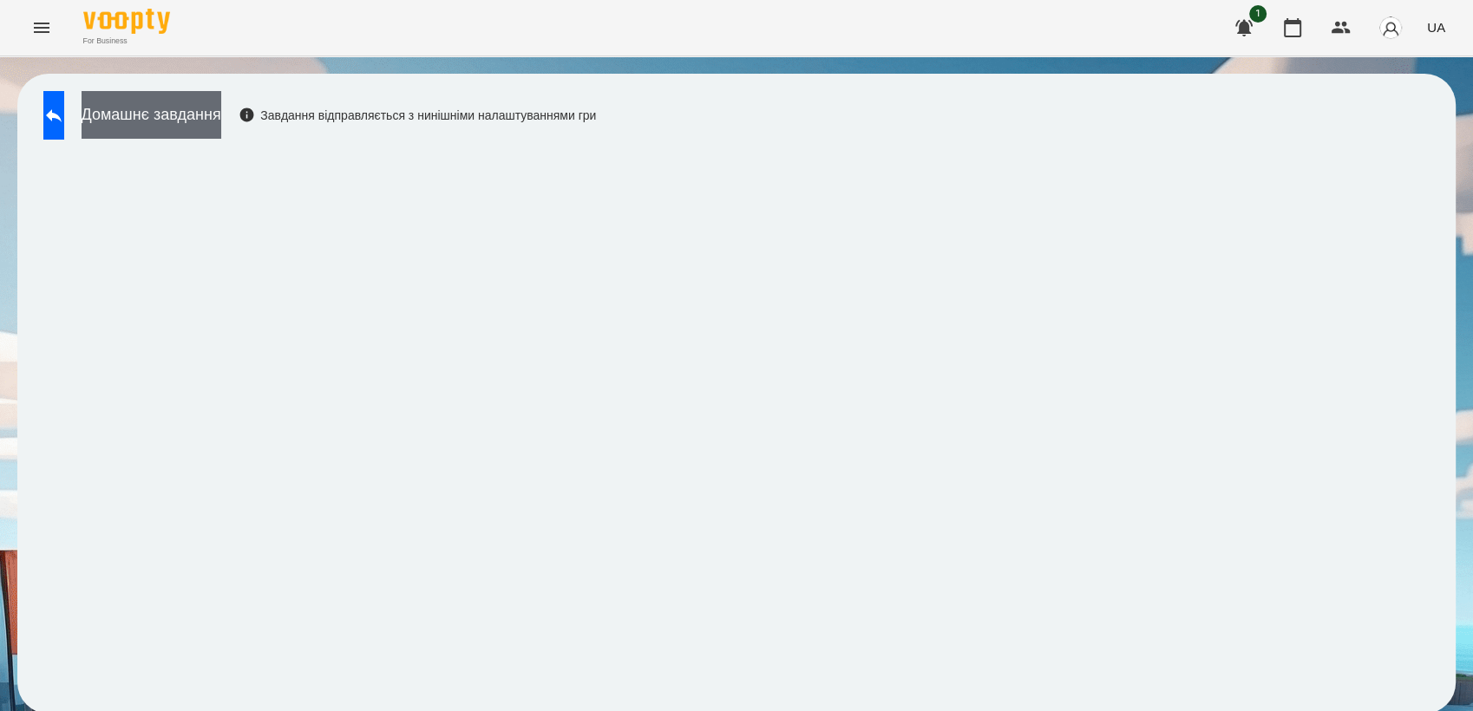
click at [216, 108] on button "Домашнє завдання" at bounding box center [152, 115] width 140 height 48
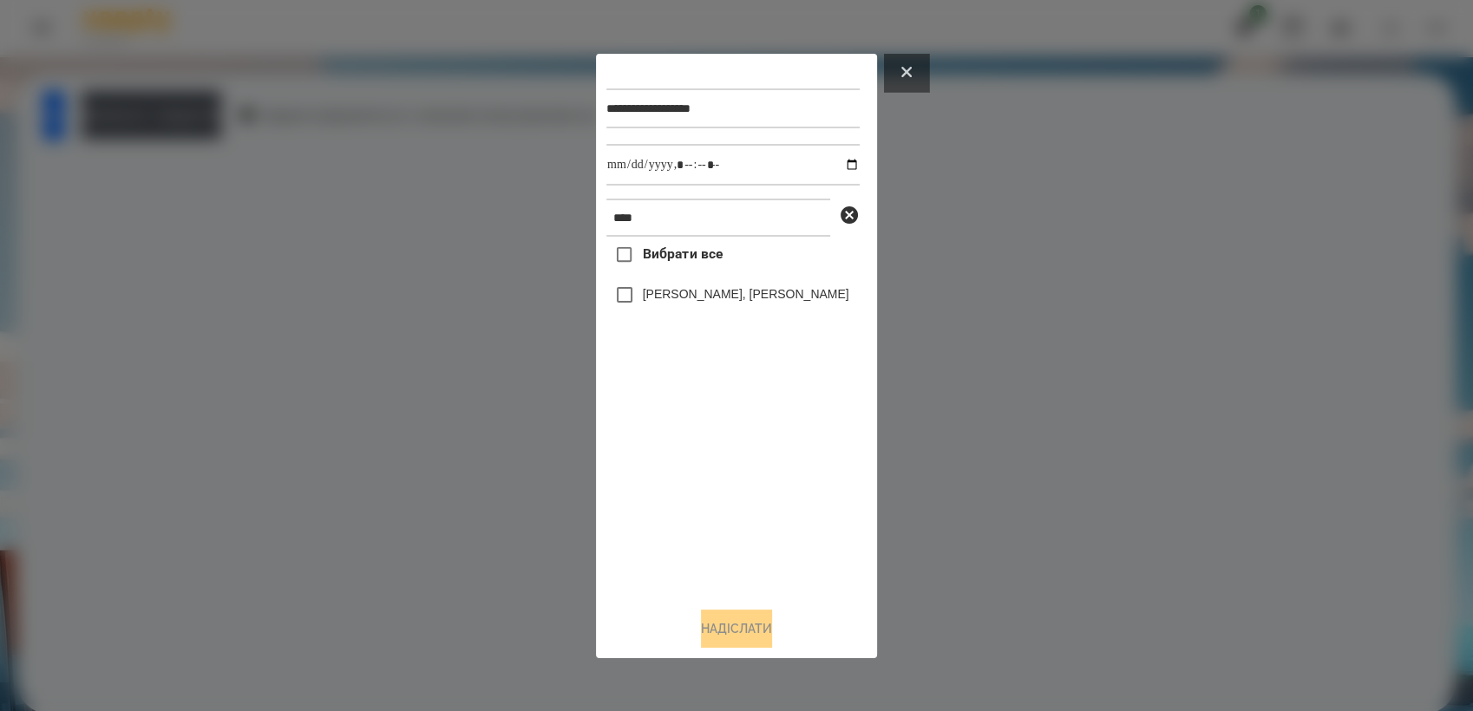
click at [914, 61] on button at bounding box center [906, 73] width 45 height 38
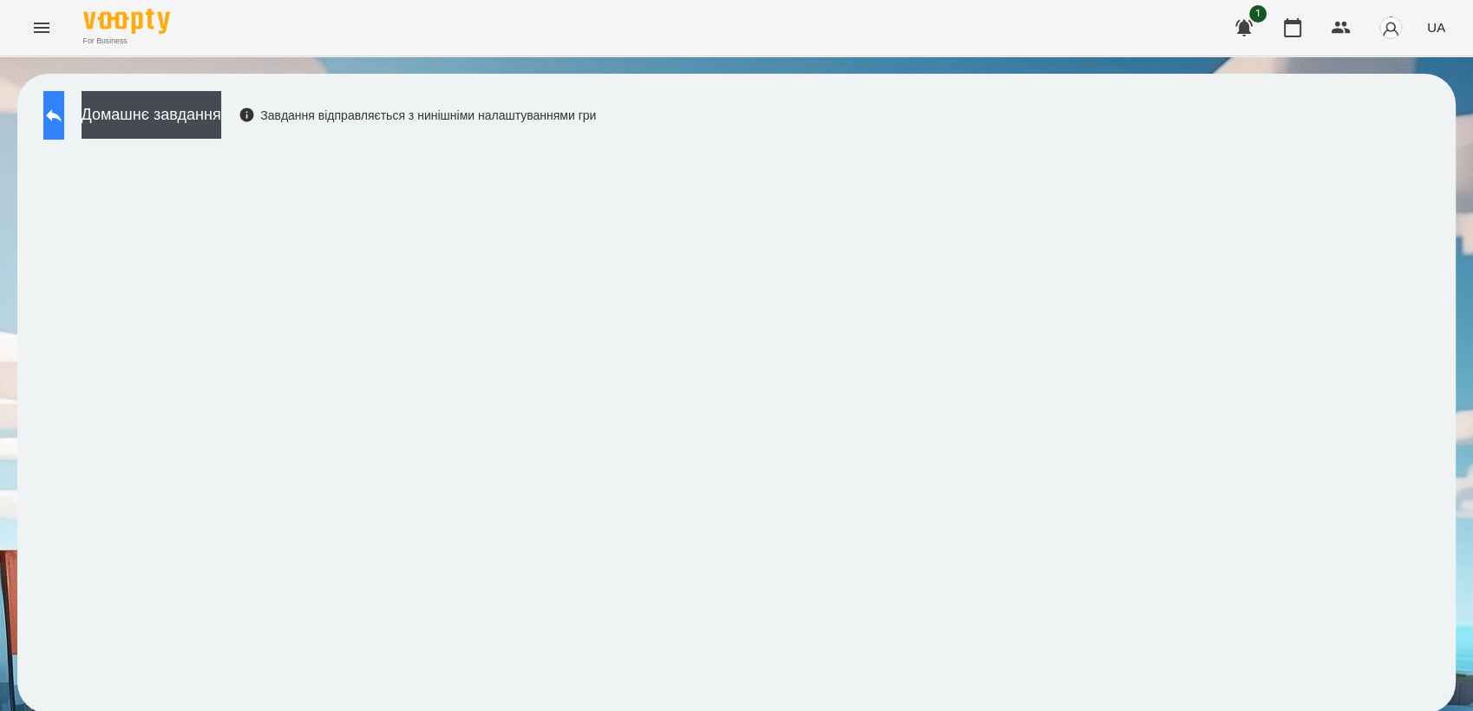
click at [64, 112] on button at bounding box center [53, 115] width 21 height 49
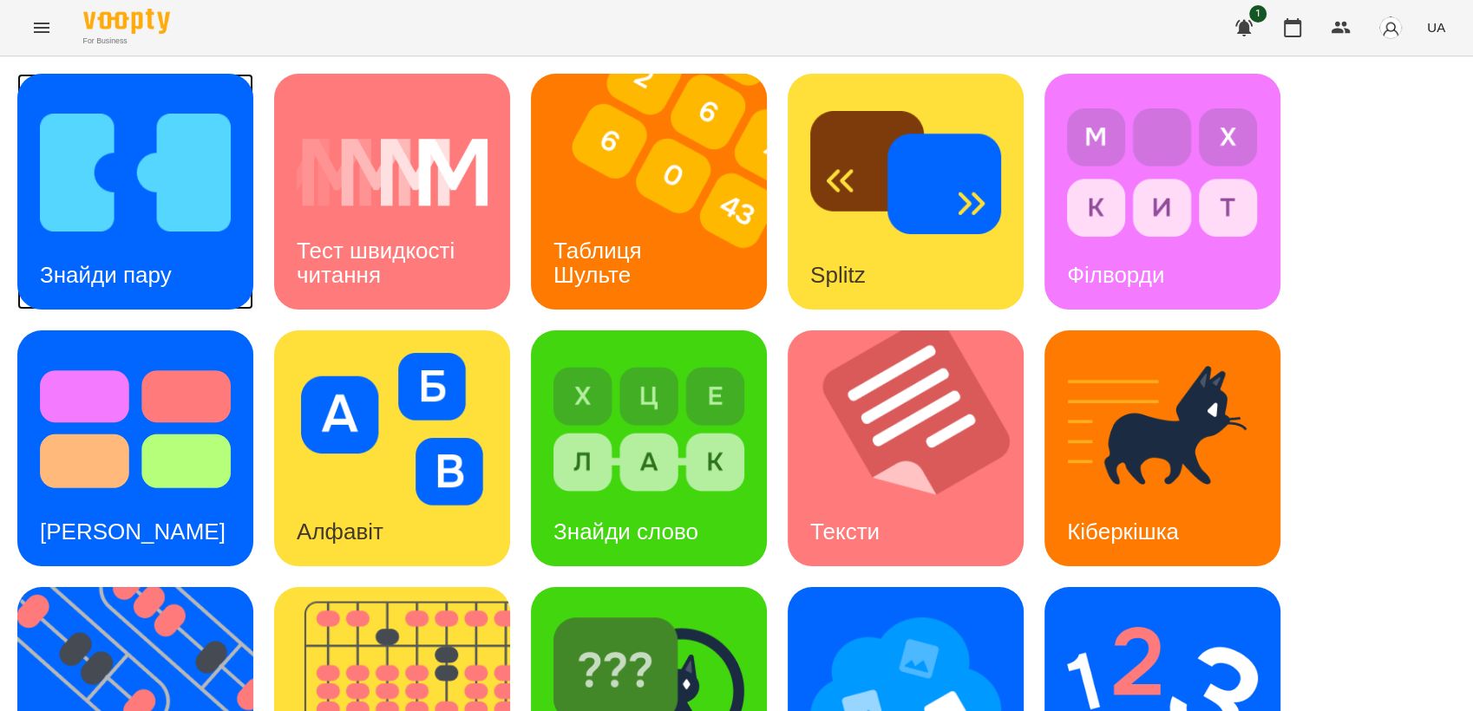
click at [129, 246] on div "Знайди пару" at bounding box center [105, 275] width 177 height 69
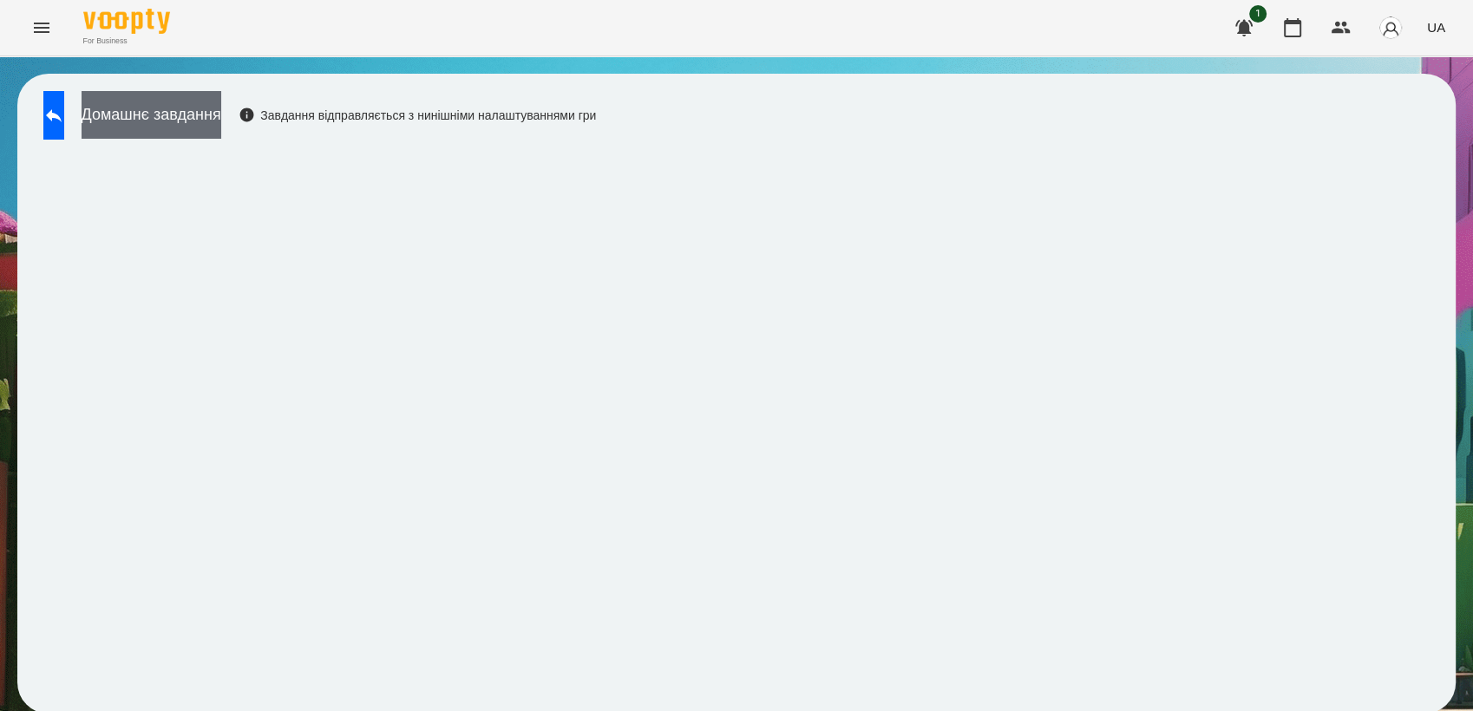
click at [189, 115] on button "Домашнє завдання" at bounding box center [152, 115] width 140 height 48
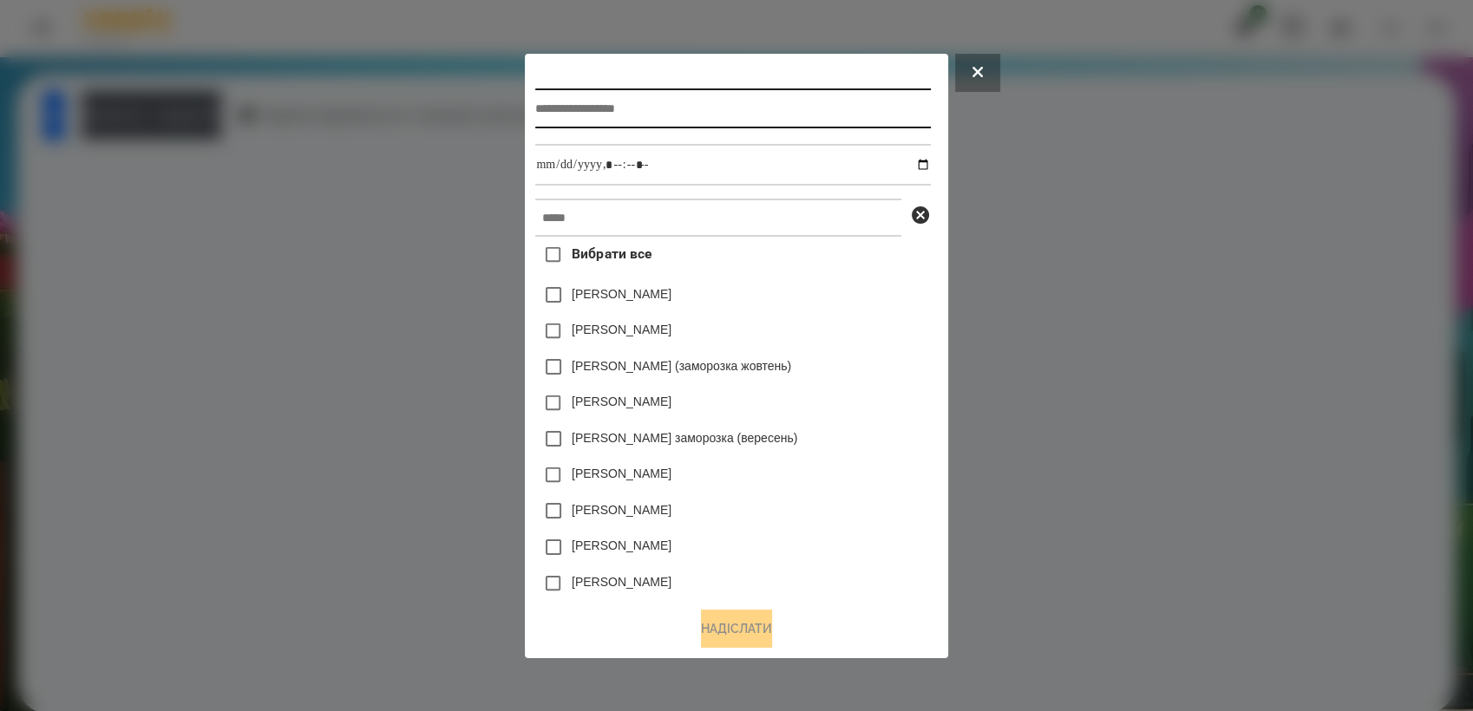
click at [541, 108] on input "text" at bounding box center [732, 108] width 395 height 40
type input "**********"
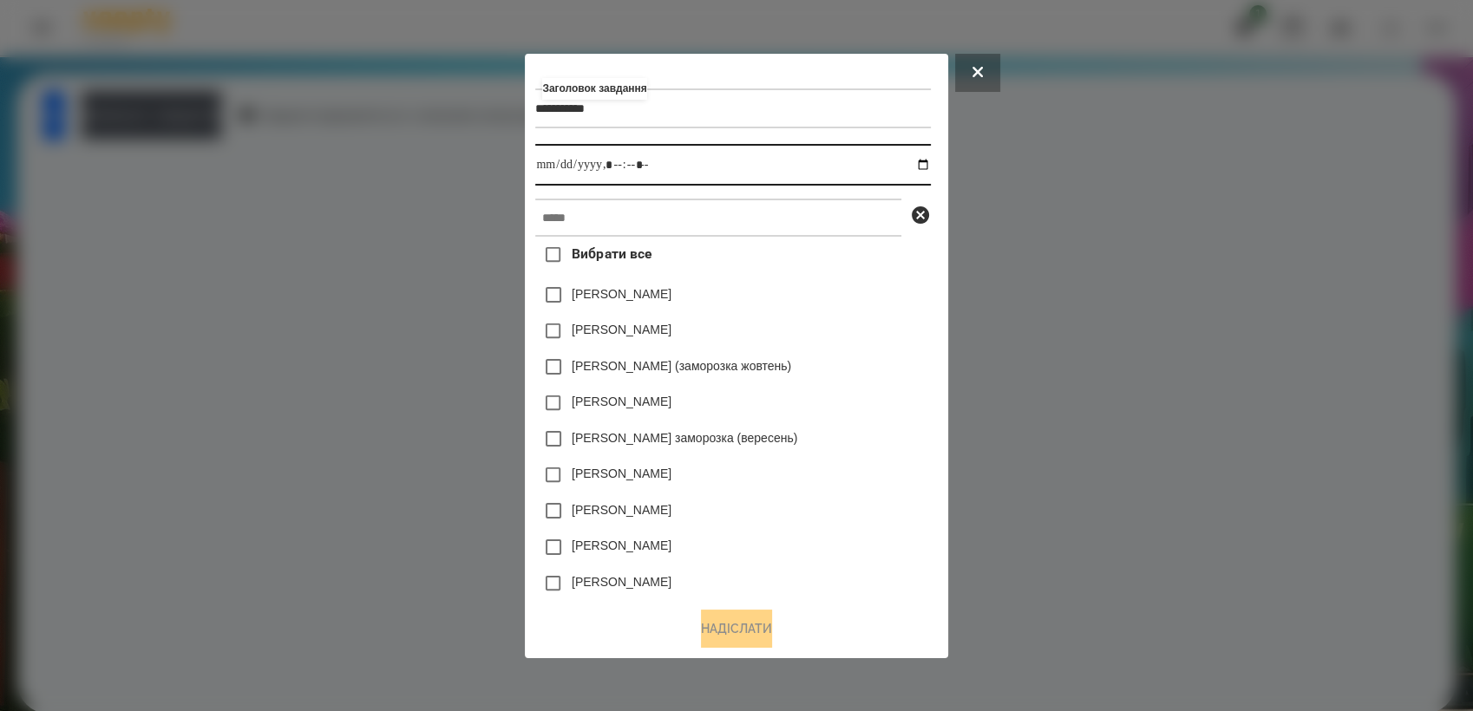
click at [929, 161] on input "datetime-local" at bounding box center [732, 165] width 395 height 42
type input "**********"
drag, startPoint x: 870, startPoint y: 392, endPoint x: 829, endPoint y: 331, distance: 73.6
click at [870, 391] on div "[PERSON_NAME]" at bounding box center [732, 403] width 395 height 36
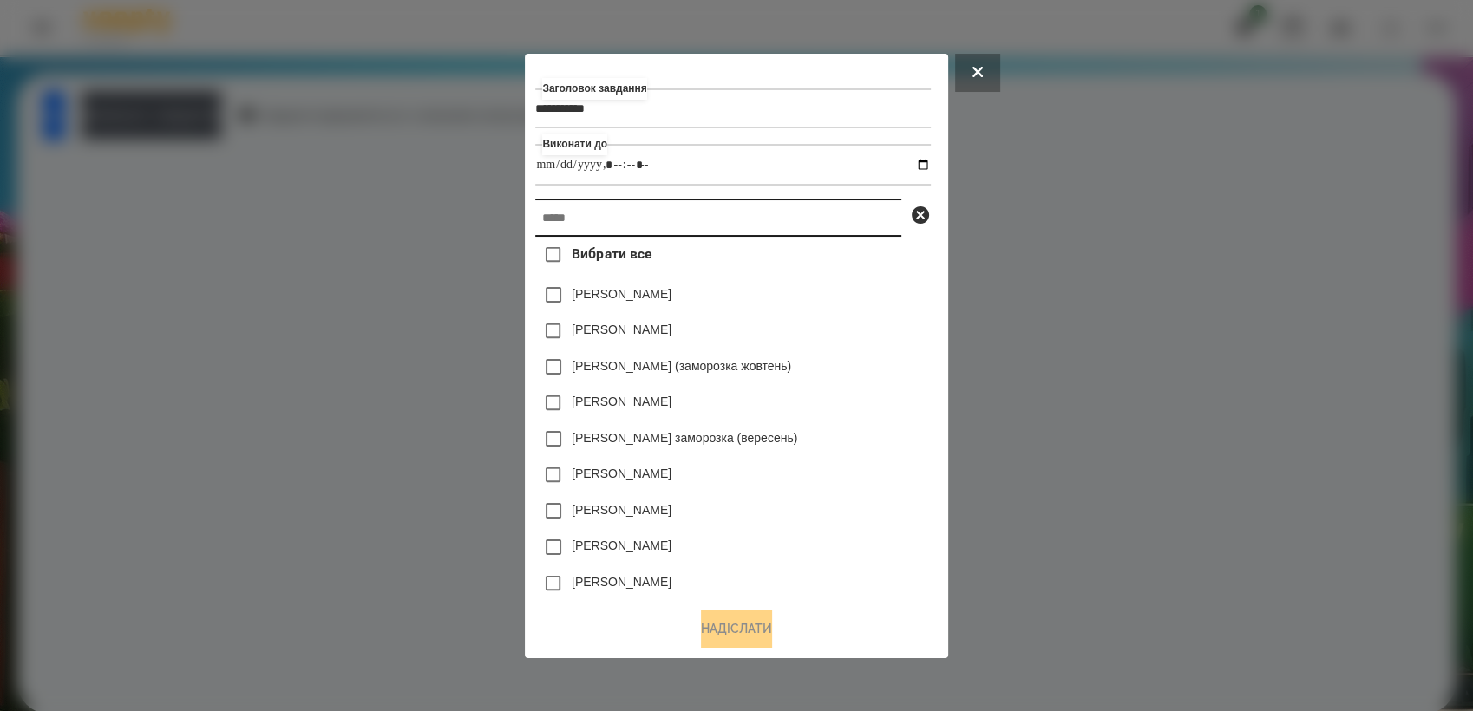
click at [729, 233] on input "text" at bounding box center [718, 218] width 366 height 38
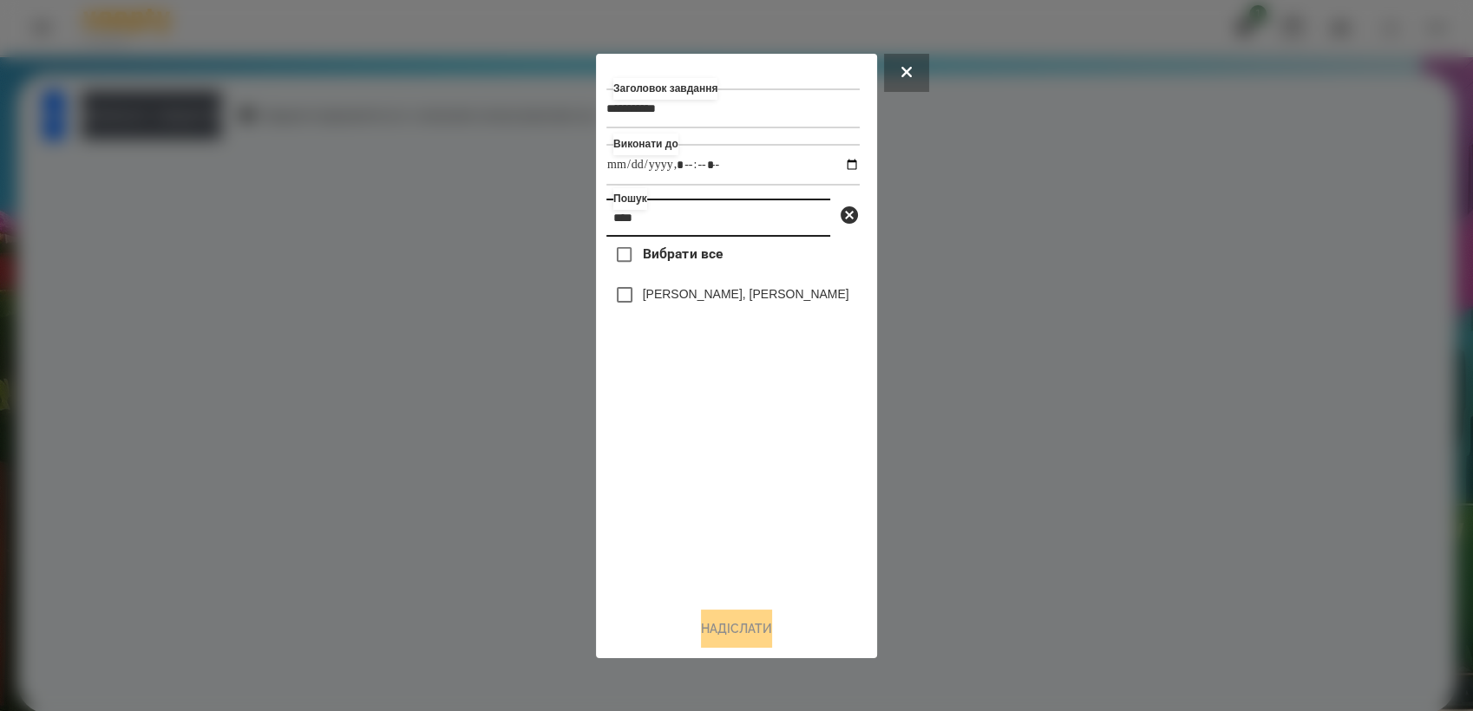
type input "****"
click at [763, 641] on button "Надіслати" at bounding box center [736, 629] width 71 height 38
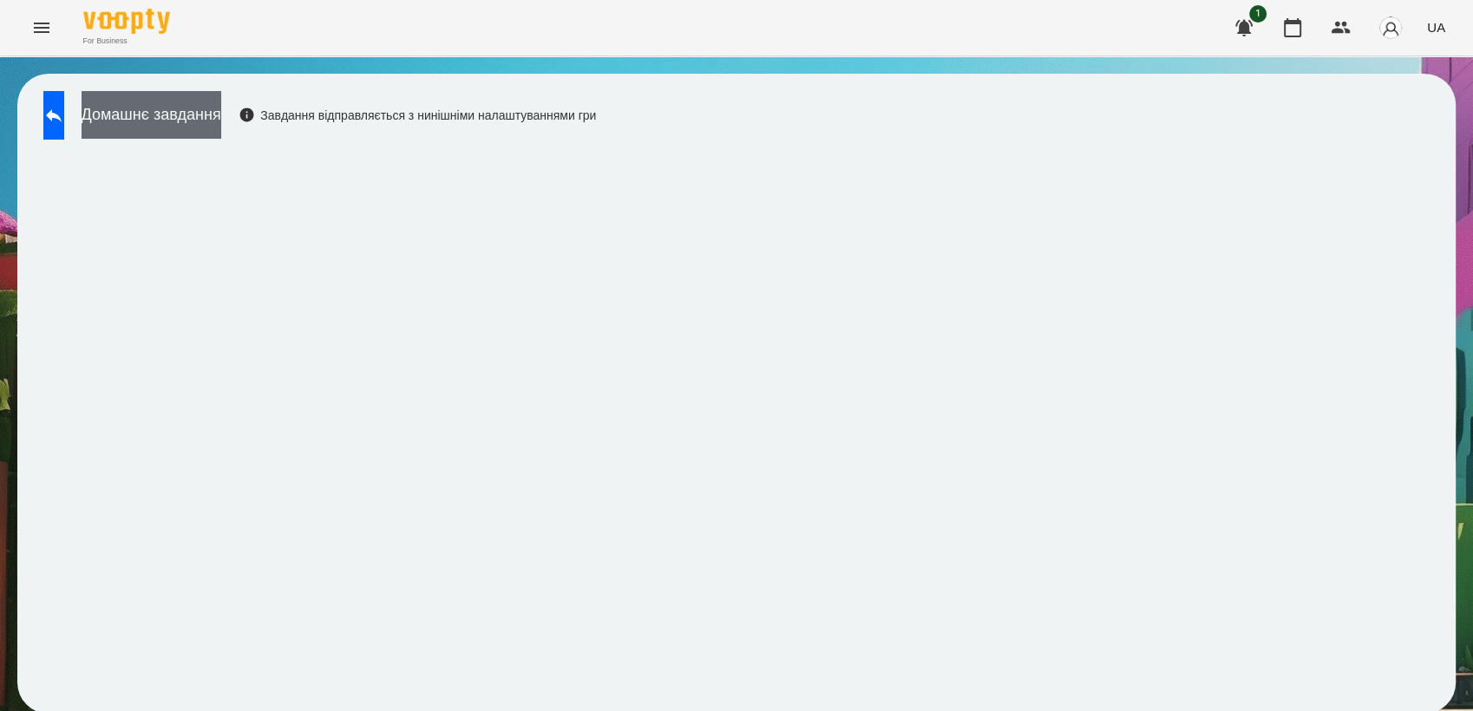
click at [187, 125] on button "Домашнє завдання" at bounding box center [152, 115] width 140 height 48
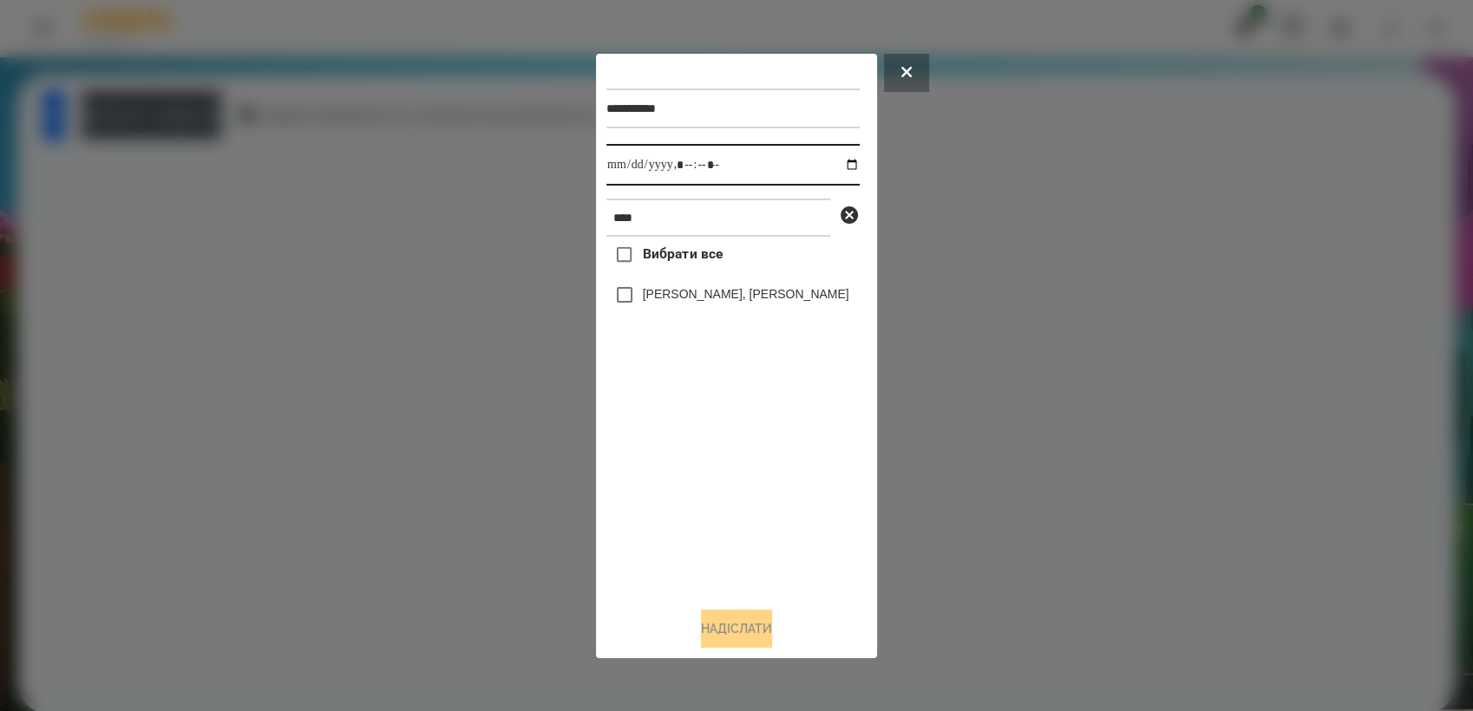
click at [838, 161] on input "datetime-local" at bounding box center [732, 165] width 253 height 42
type input "**********"
drag, startPoint x: 689, startPoint y: 475, endPoint x: 650, endPoint y: 355, distance: 126.8
click at [686, 463] on div "Вибрати все [PERSON_NAME], [PERSON_NAME]" at bounding box center [732, 415] width 253 height 356
click at [750, 622] on button "Надіслати" at bounding box center [736, 629] width 71 height 38
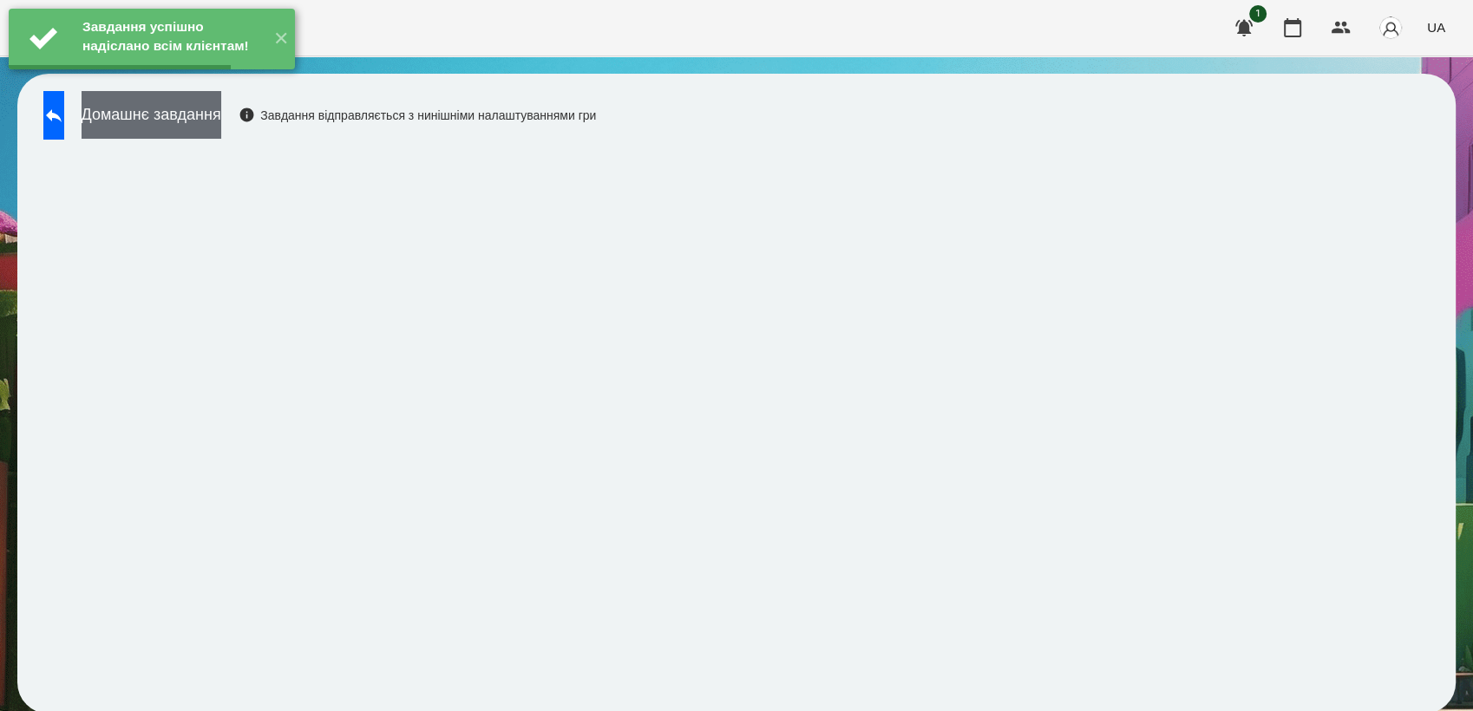
click at [221, 131] on button "Домашнє завдання" at bounding box center [152, 115] width 140 height 48
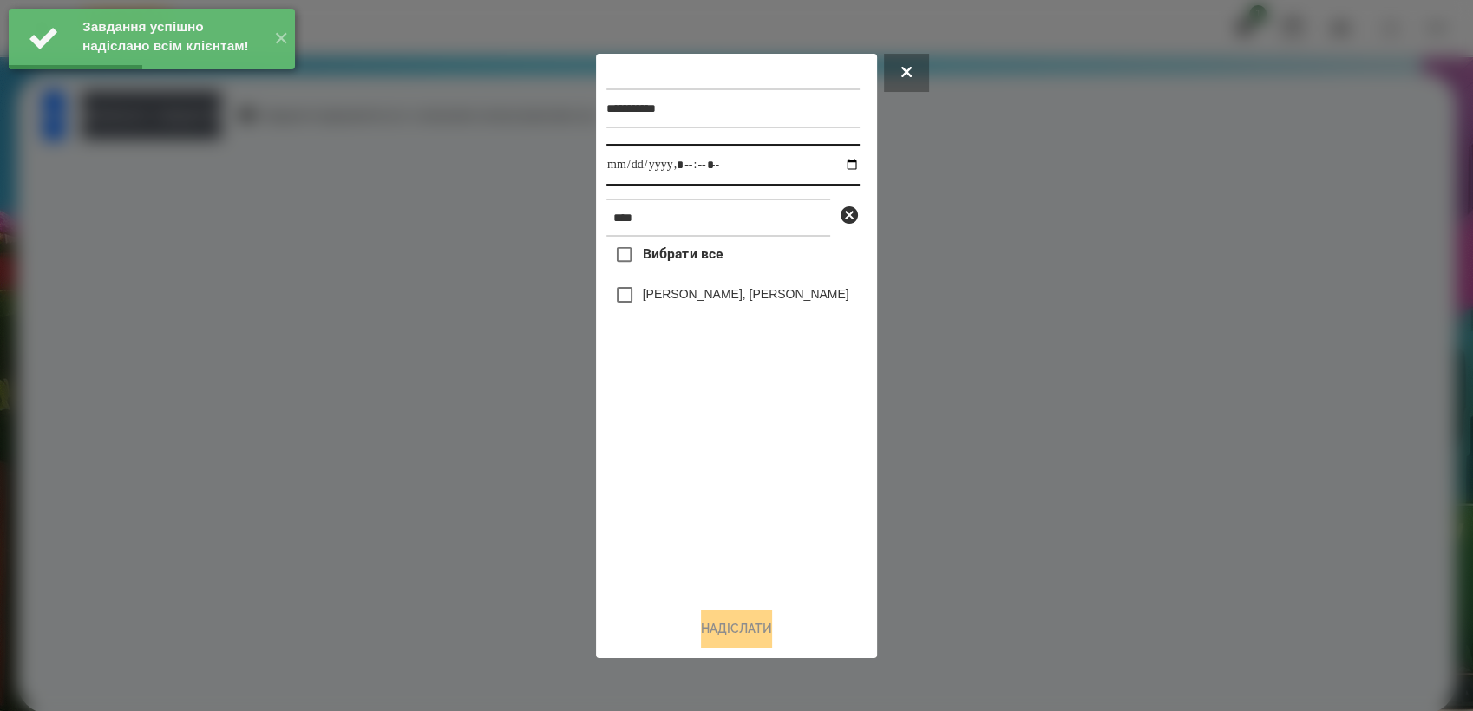
click at [842, 160] on input "datetime-local" at bounding box center [732, 165] width 253 height 42
type input "**********"
click at [717, 435] on div "Вибрати все [PERSON_NAME], [PERSON_NAME]" at bounding box center [732, 415] width 253 height 356
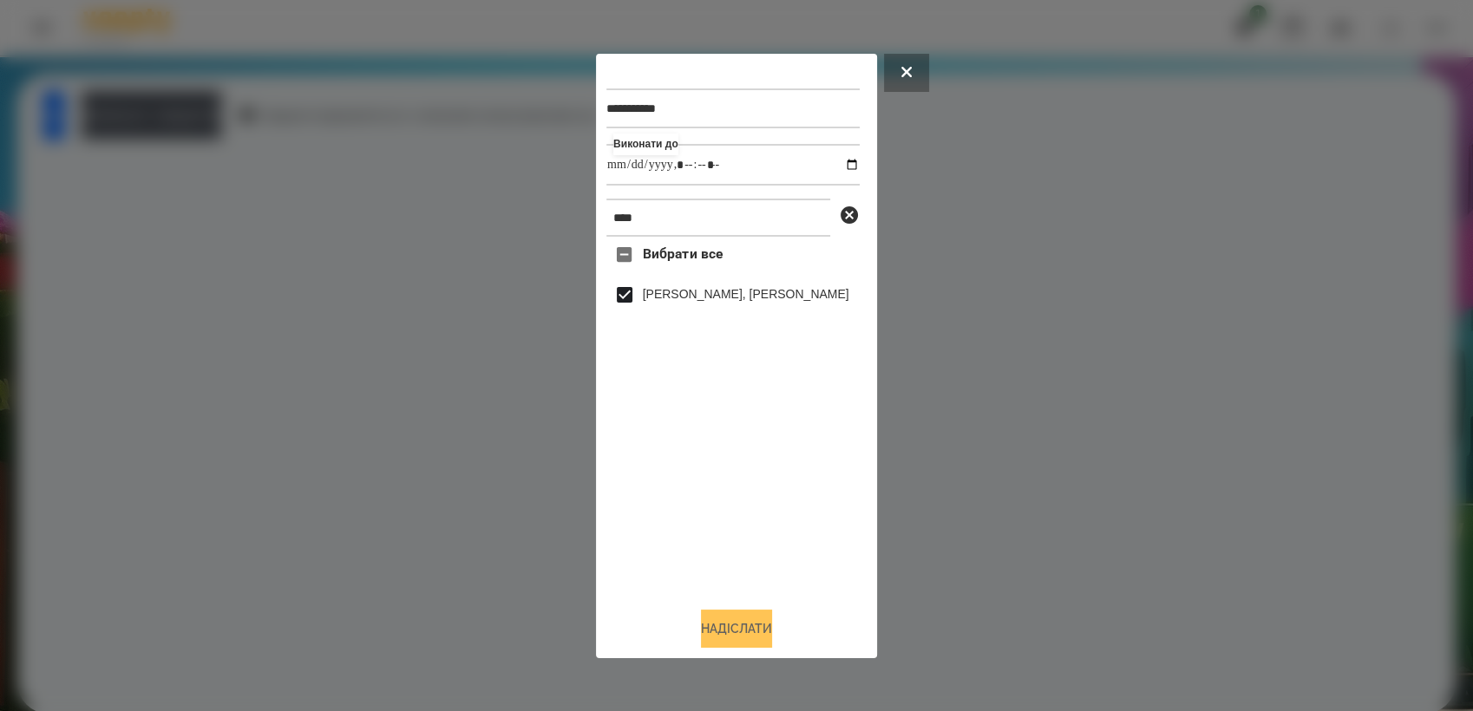
click at [715, 639] on button "Надіслати" at bounding box center [736, 629] width 71 height 38
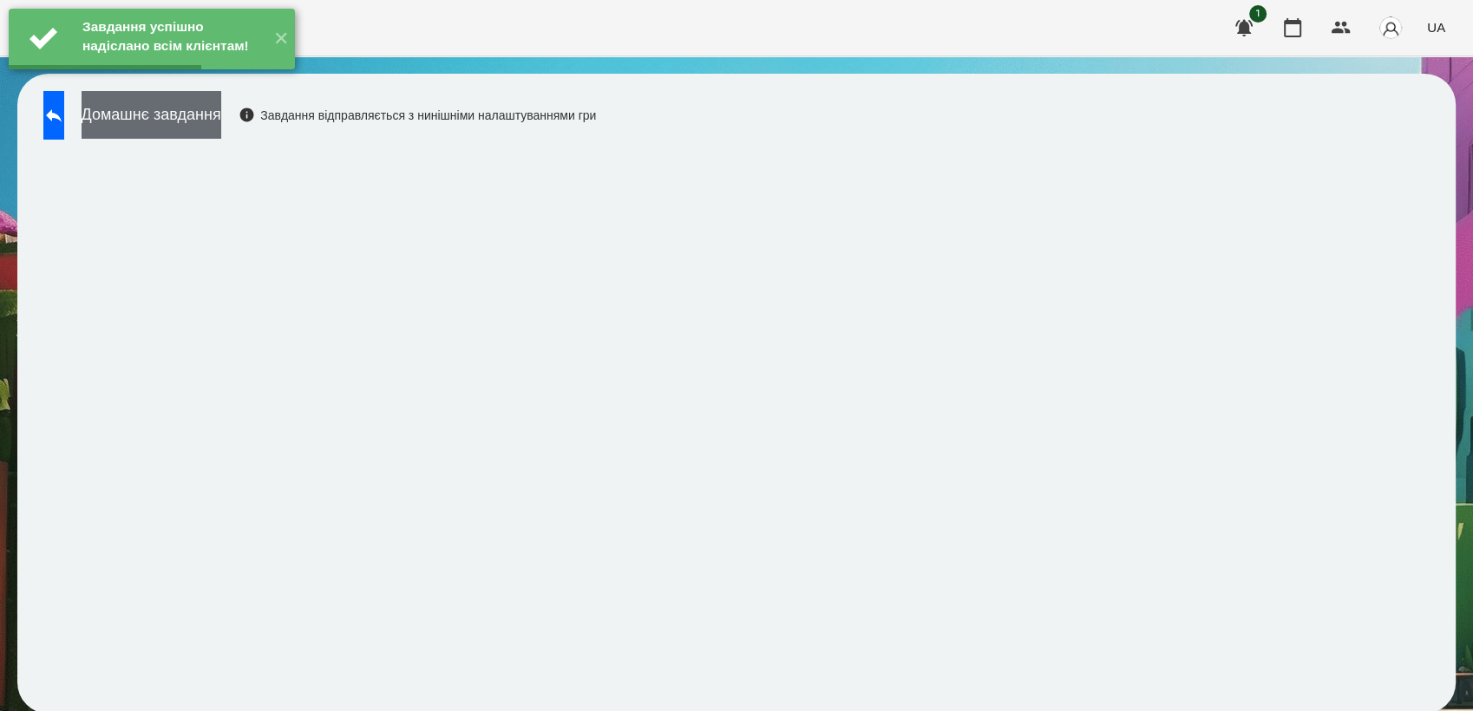
click at [193, 130] on button "Домашнє завдання" at bounding box center [152, 115] width 140 height 48
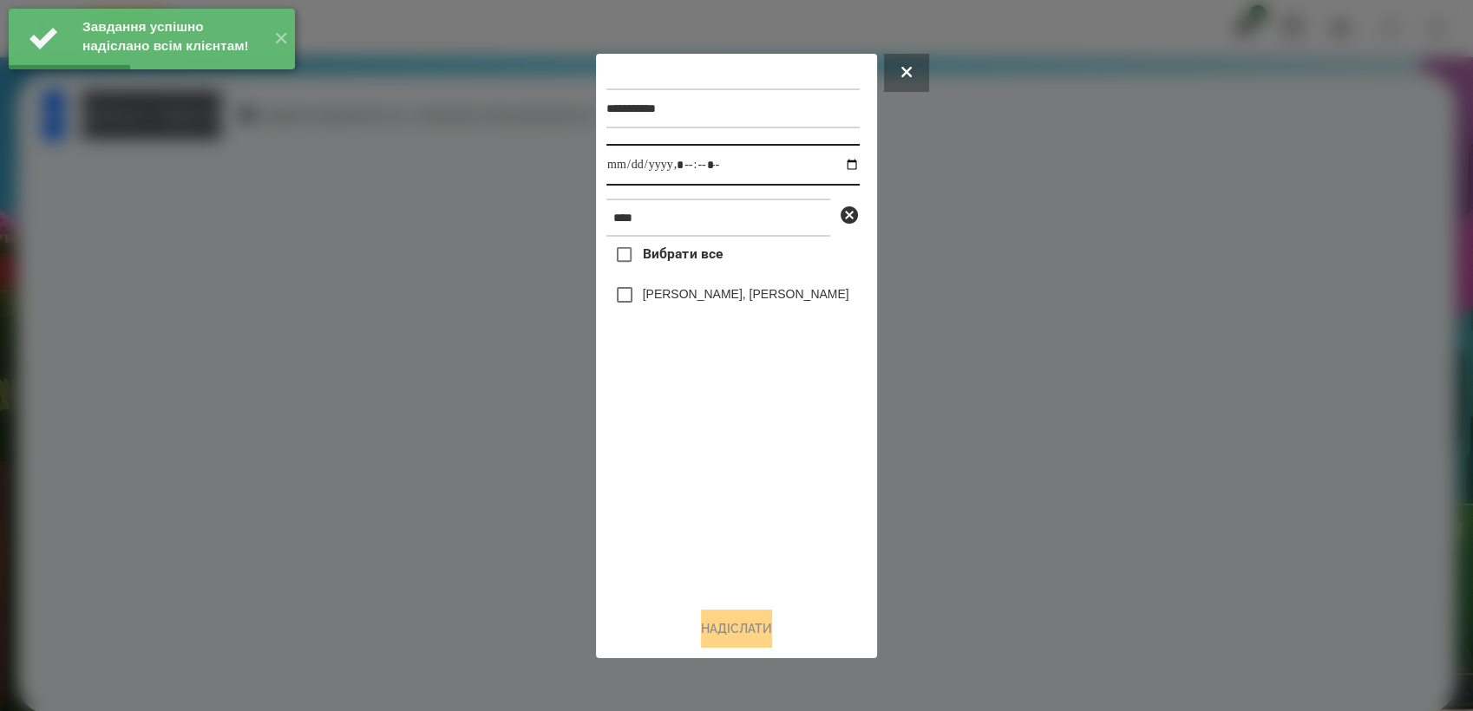
click at [840, 161] on input "datetime-local" at bounding box center [732, 165] width 253 height 42
type input "**********"
click at [688, 455] on div "Вибрати все [PERSON_NAME], [PERSON_NAME]" at bounding box center [732, 415] width 253 height 356
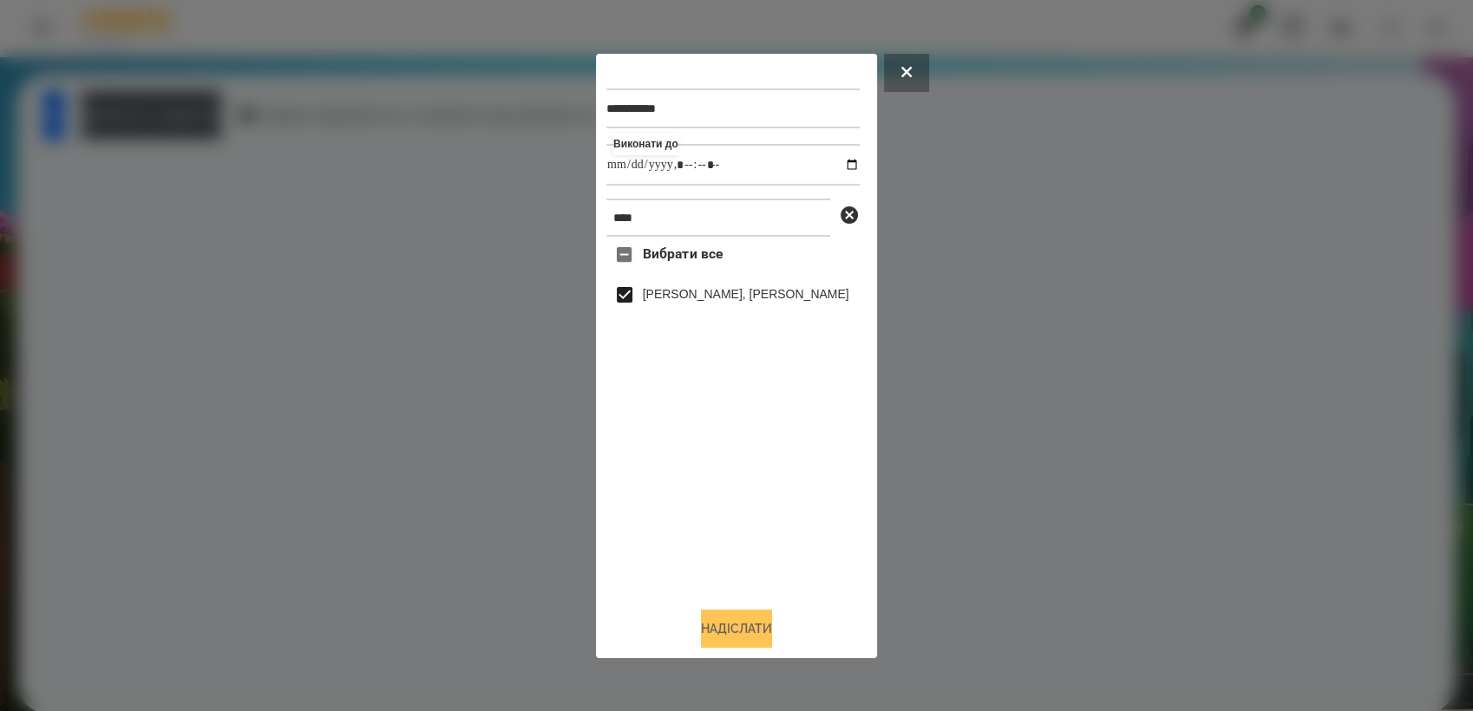
click at [730, 626] on button "Надіслати" at bounding box center [736, 629] width 71 height 38
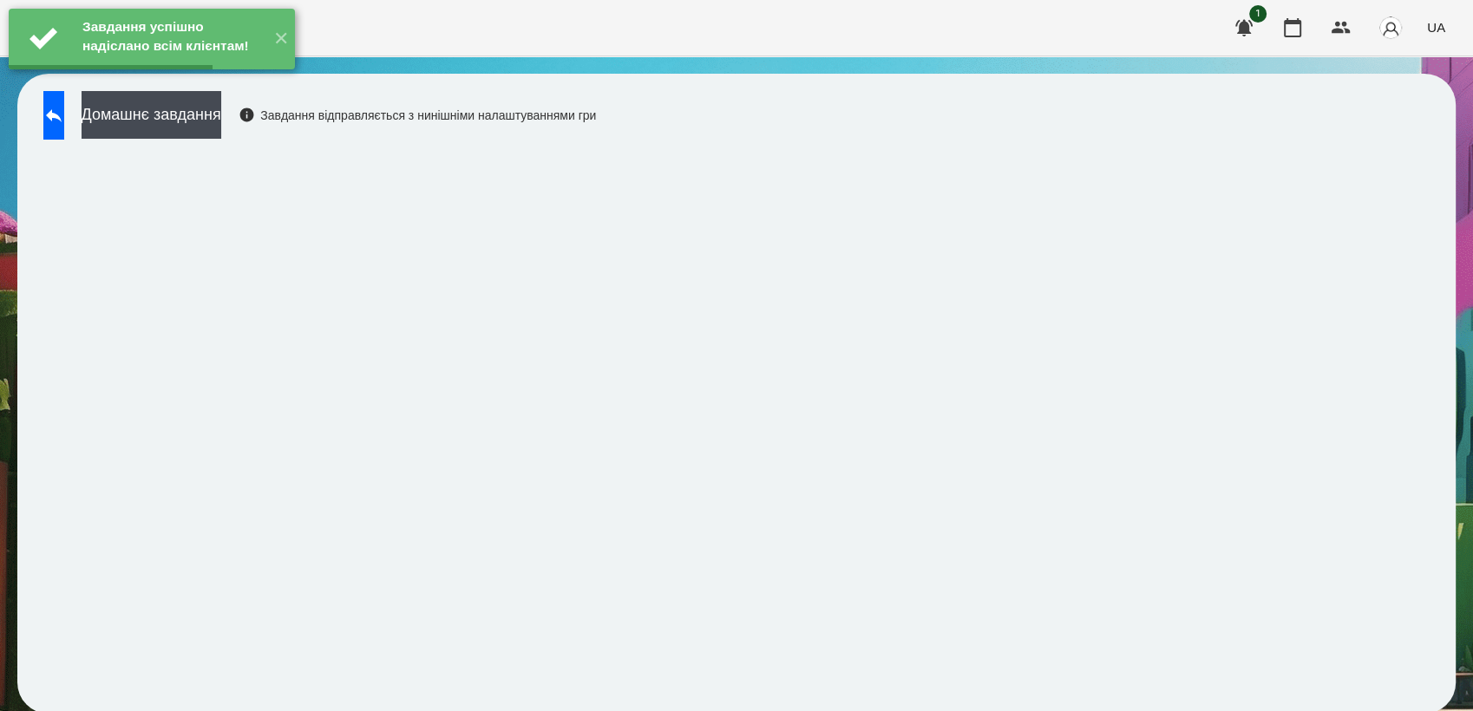
drag, startPoint x: 216, startPoint y: 108, endPoint x: 248, endPoint y: 101, distance: 32.8
click at [221, 107] on button "Домашнє завдання" at bounding box center [152, 115] width 140 height 48
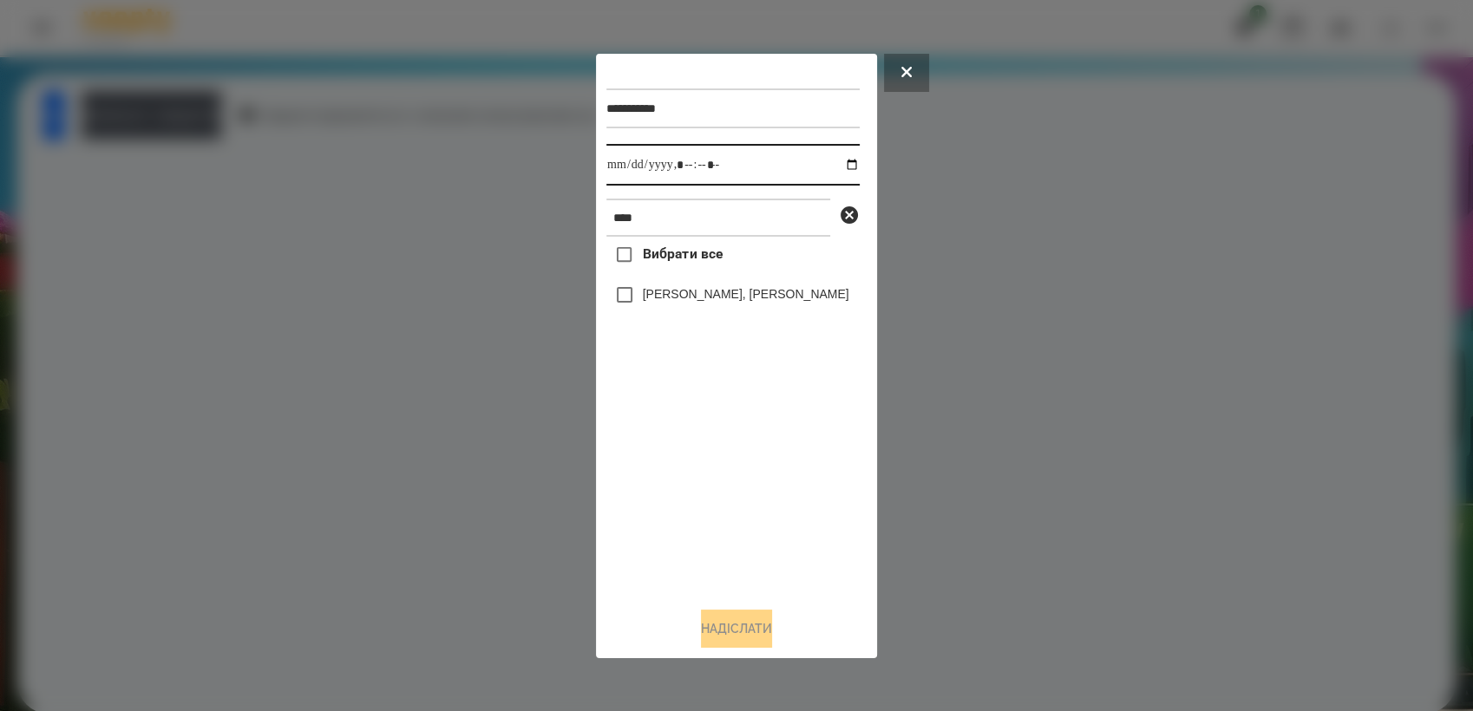
drag, startPoint x: 838, startPoint y: 161, endPoint x: 853, endPoint y: 185, distance: 27.7
click at [839, 161] on input "datetime-local" at bounding box center [732, 165] width 253 height 42
type input "**********"
drag, startPoint x: 728, startPoint y: 459, endPoint x: 664, endPoint y: 321, distance: 152.2
click at [728, 449] on div "Вибрати все [PERSON_NAME], [PERSON_NAME]" at bounding box center [732, 415] width 253 height 356
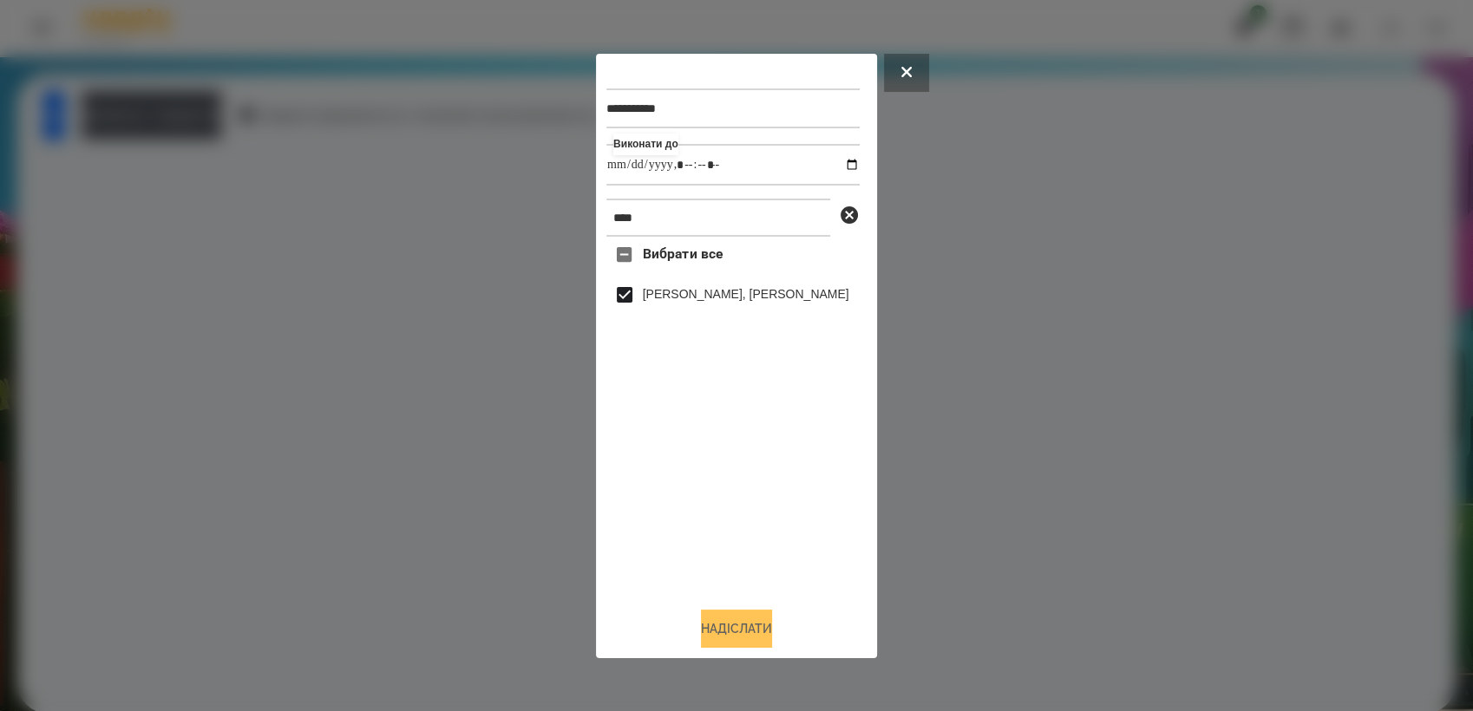
click at [761, 647] on button "Надіслати" at bounding box center [736, 629] width 71 height 38
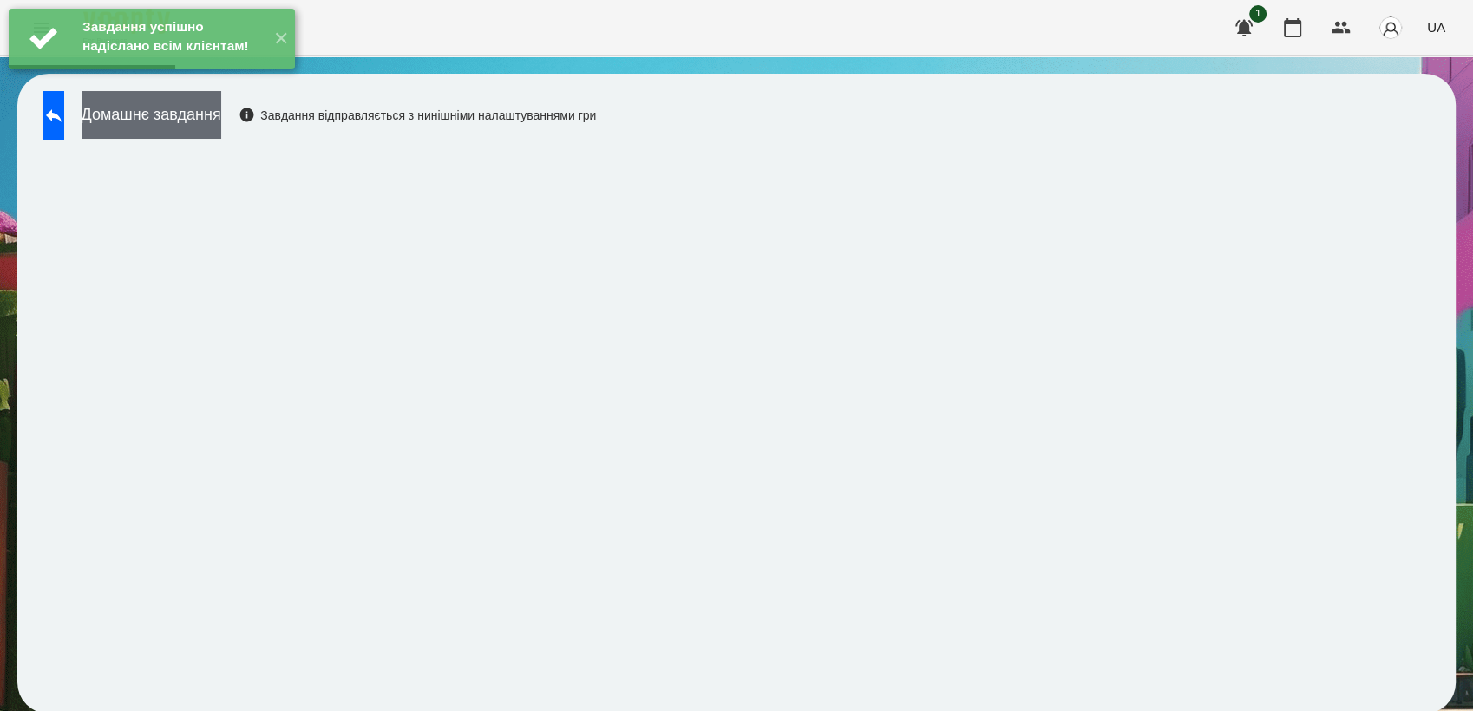
click at [208, 131] on button "Домашнє завдання" at bounding box center [152, 115] width 140 height 48
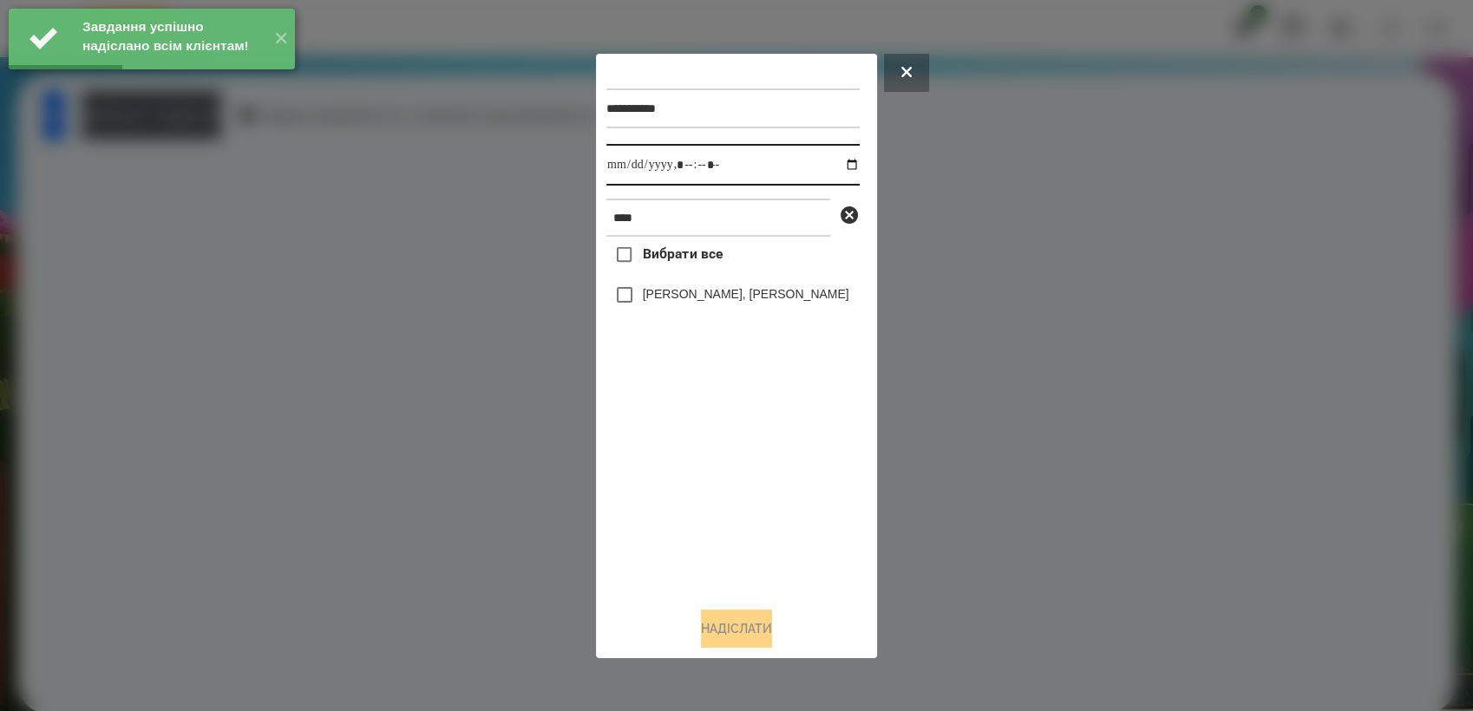
click at [841, 162] on input "datetime-local" at bounding box center [732, 165] width 253 height 42
type input "**********"
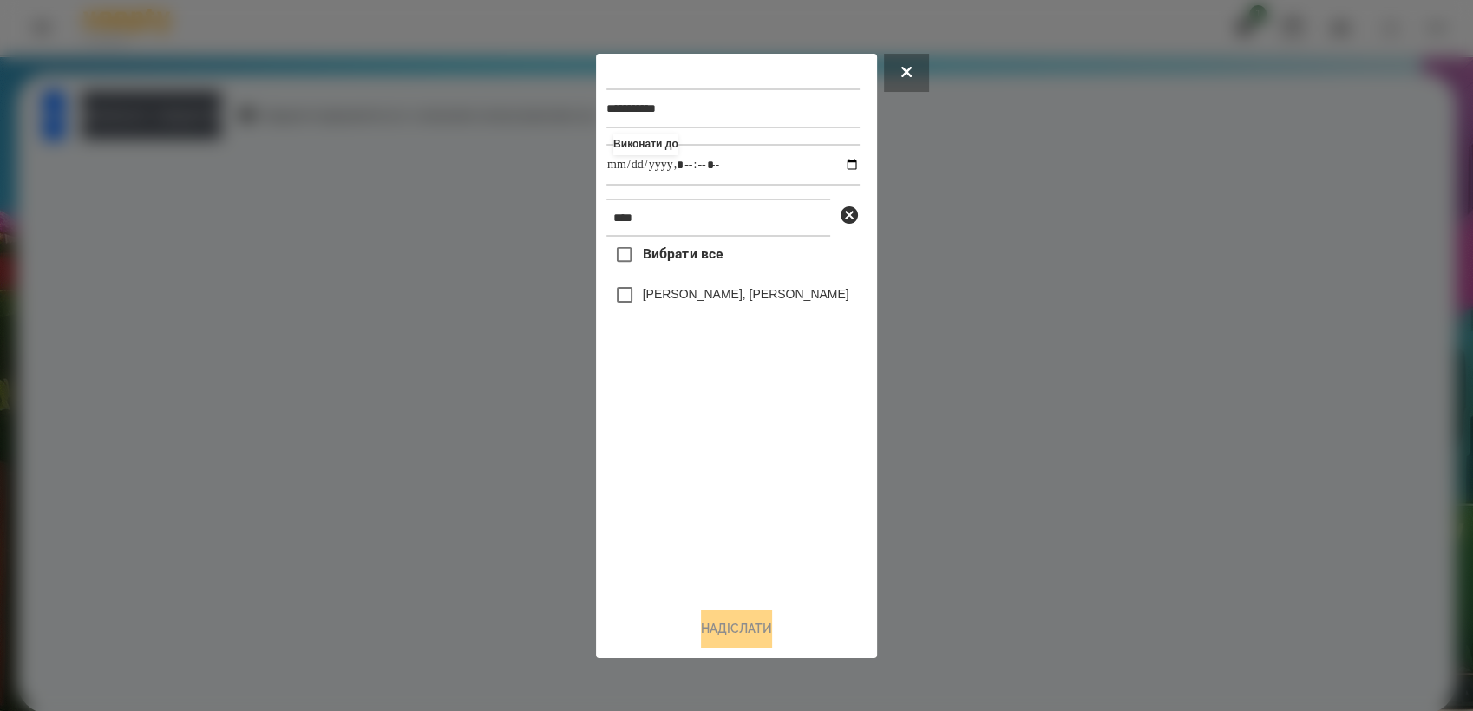
click at [716, 516] on div "Вибрати все [PERSON_NAME], [PERSON_NAME]" at bounding box center [732, 415] width 253 height 356
click at [750, 620] on button "Надіслати" at bounding box center [736, 629] width 71 height 38
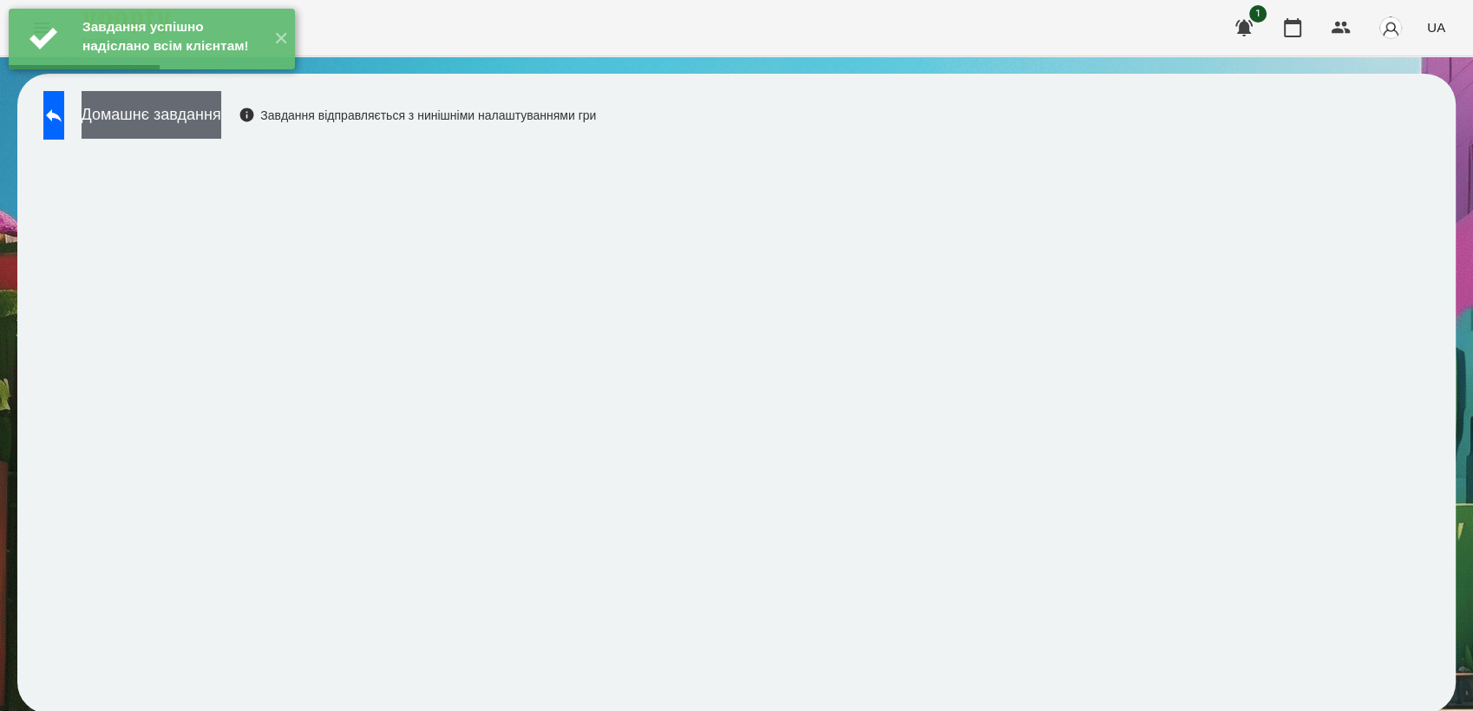
click at [221, 122] on button "Домашнє завдання" at bounding box center [152, 115] width 140 height 48
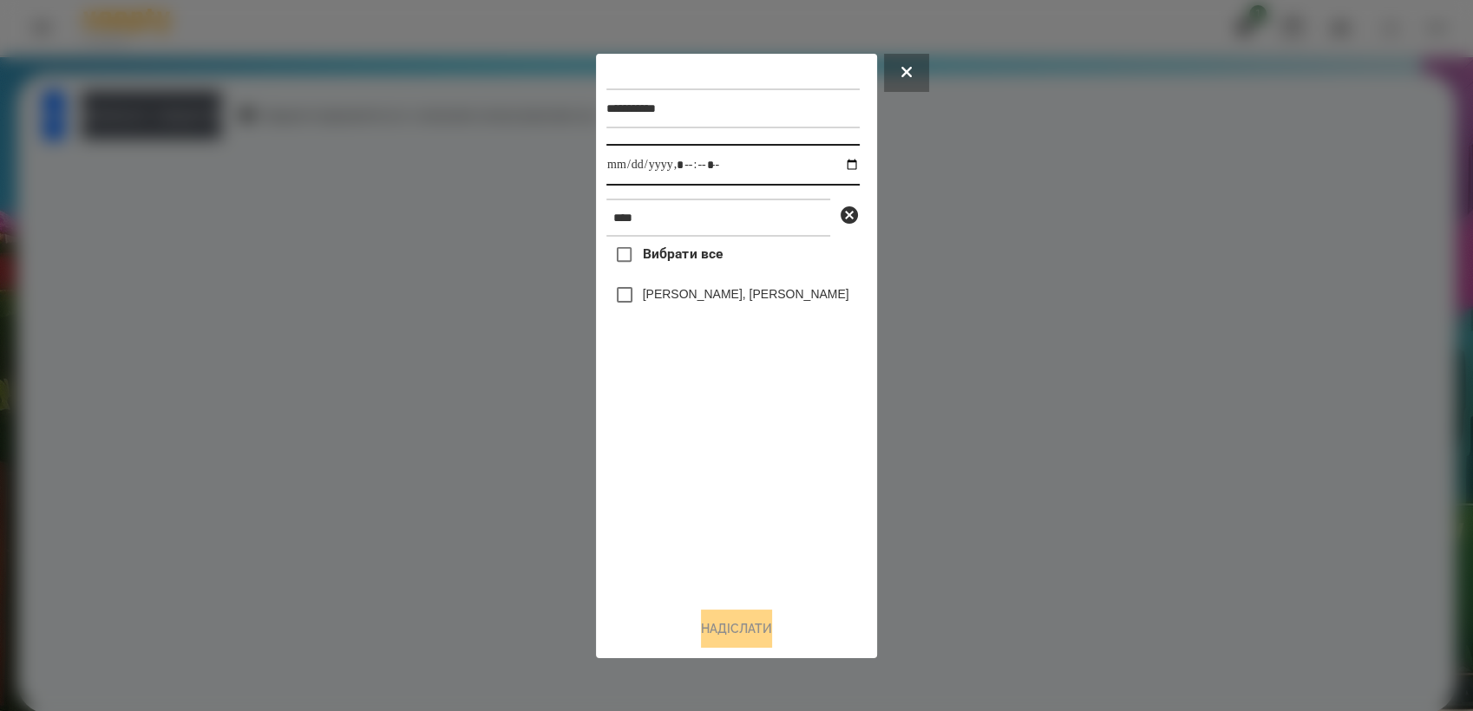
click at [845, 158] on input "datetime-local" at bounding box center [732, 165] width 253 height 42
type input "**********"
click at [715, 482] on div "Вибрати все [PERSON_NAME], [PERSON_NAME]" at bounding box center [732, 415] width 253 height 356
click at [738, 635] on button "Надіслати" at bounding box center [736, 629] width 71 height 38
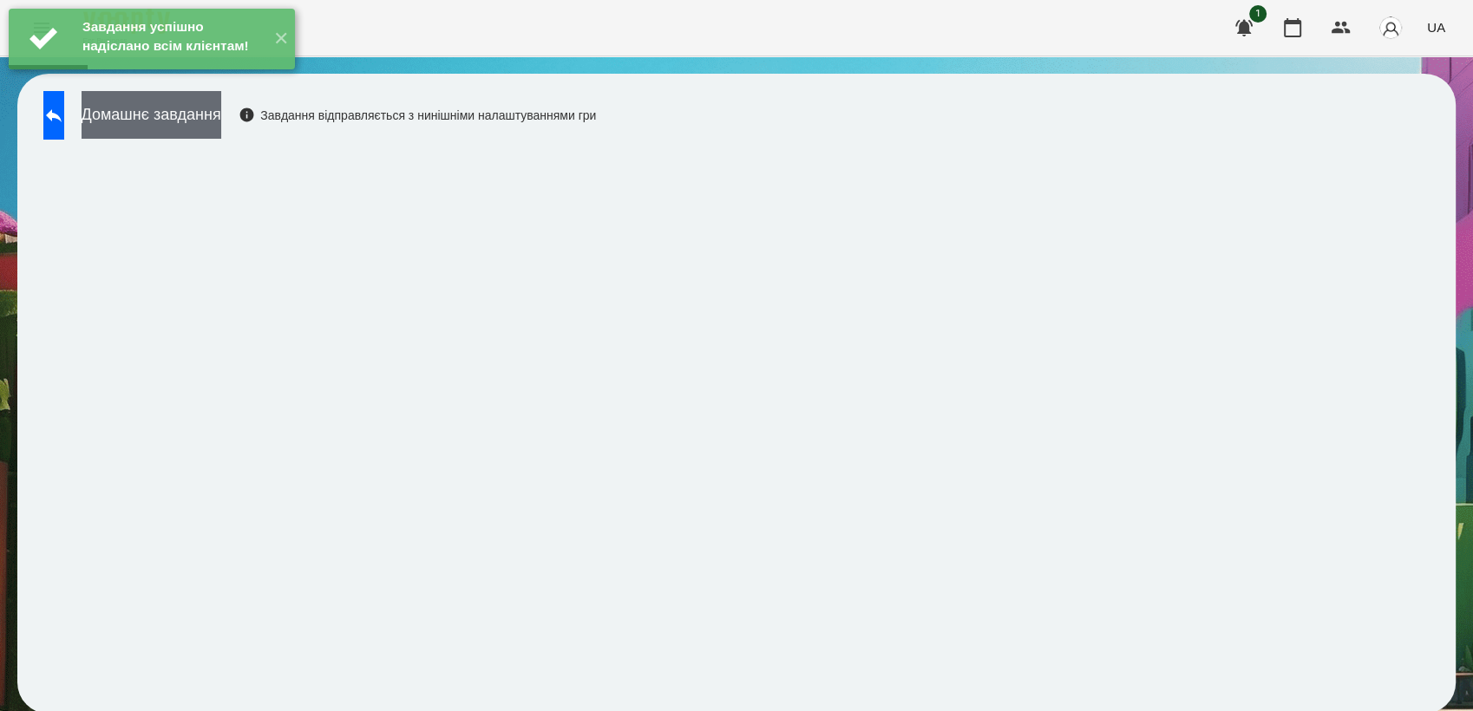
click at [221, 121] on button "Домашнє завдання" at bounding box center [152, 115] width 140 height 48
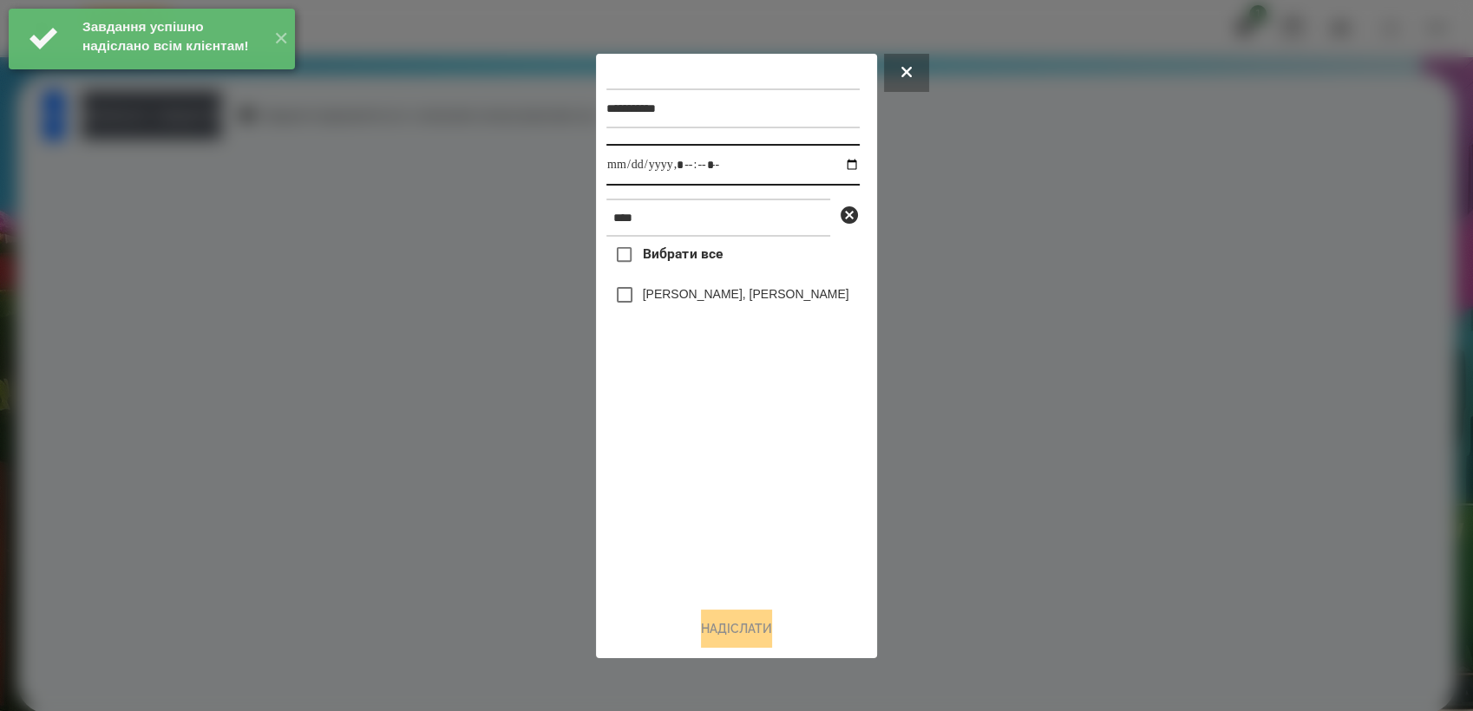
drag, startPoint x: 843, startPoint y: 167, endPoint x: 843, endPoint y: 181, distance: 14.7
click at [844, 167] on input "datetime-local" at bounding box center [732, 165] width 253 height 42
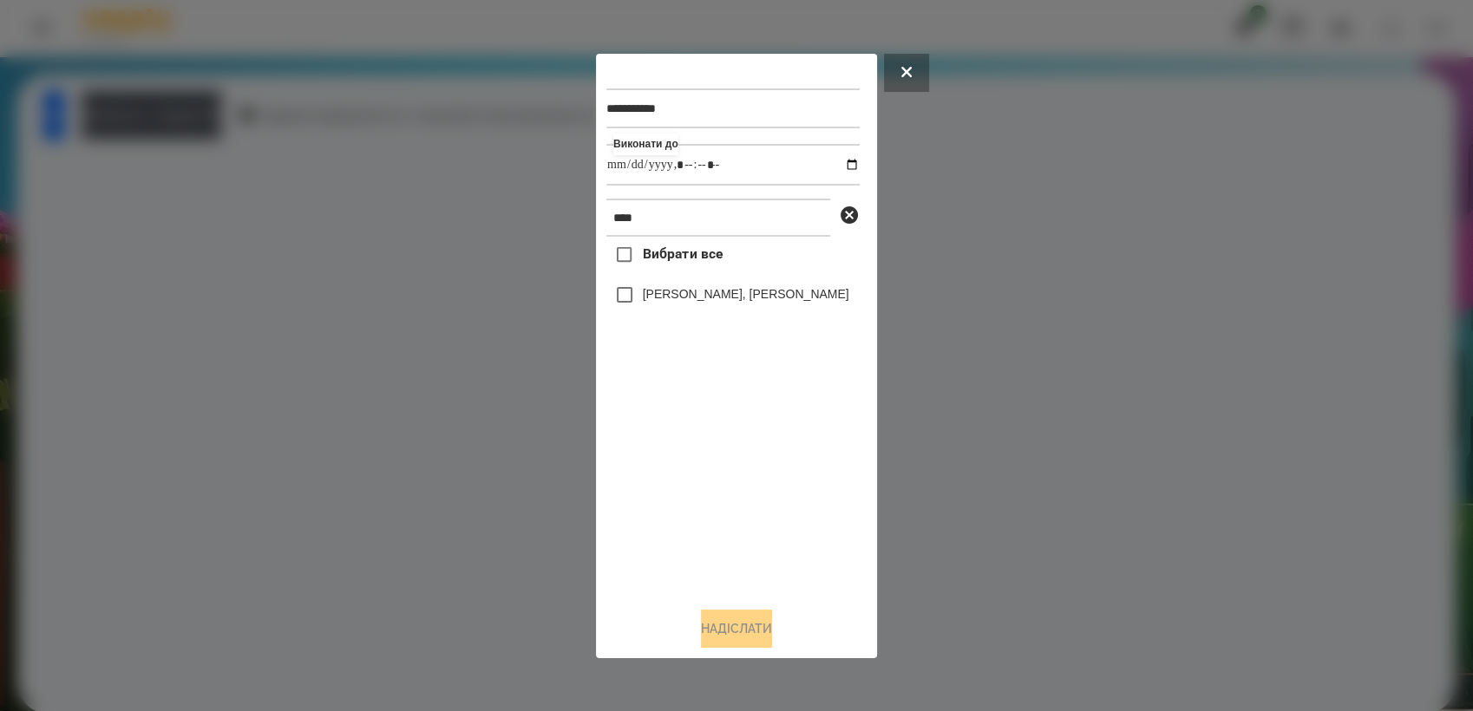
type input "**********"
drag, startPoint x: 673, startPoint y: 450, endPoint x: 620, endPoint y: 344, distance: 118.3
click at [673, 450] on div "Вибрати все [PERSON_NAME], [PERSON_NAME]" at bounding box center [732, 415] width 253 height 356
click at [762, 632] on button "Надіслати" at bounding box center [736, 629] width 71 height 38
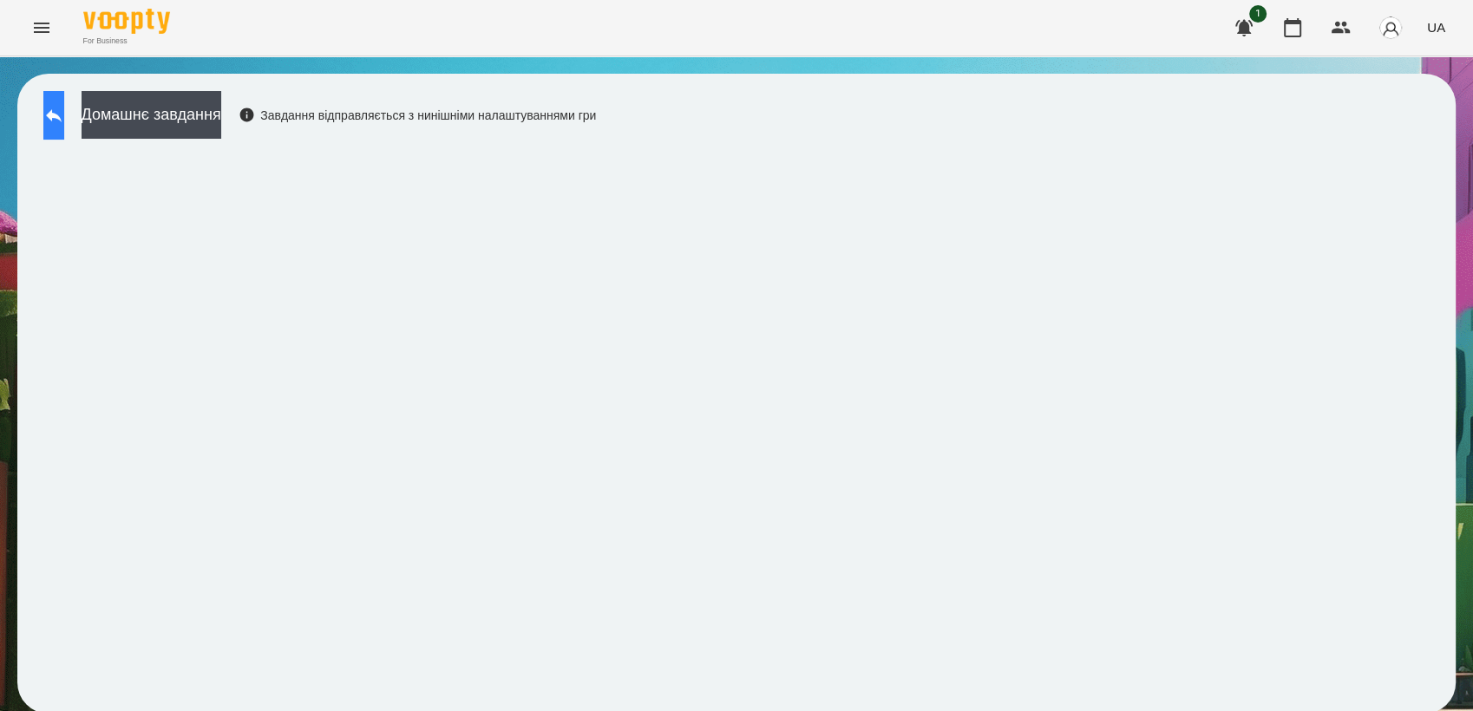
click at [53, 108] on button at bounding box center [53, 115] width 21 height 49
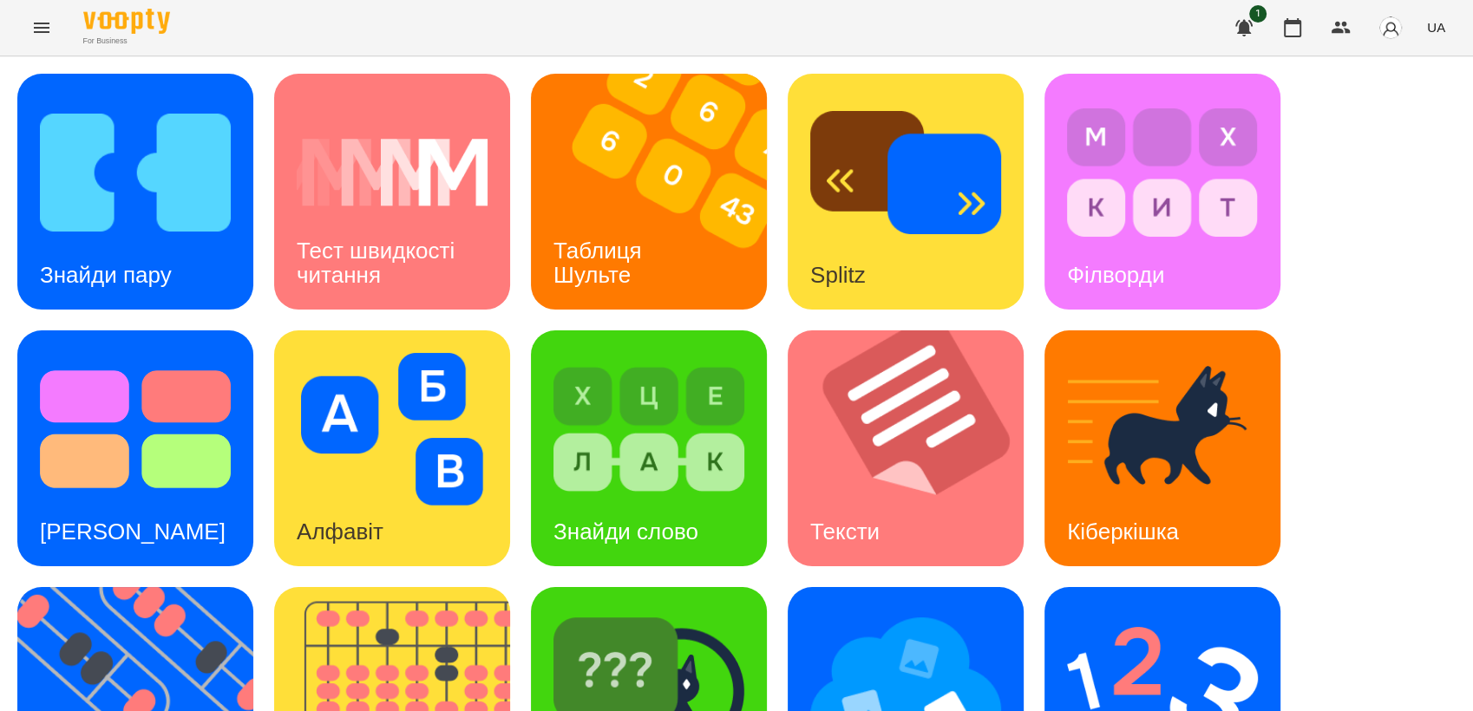
click at [48, 41] on button "Menu" at bounding box center [42, 28] width 42 height 42
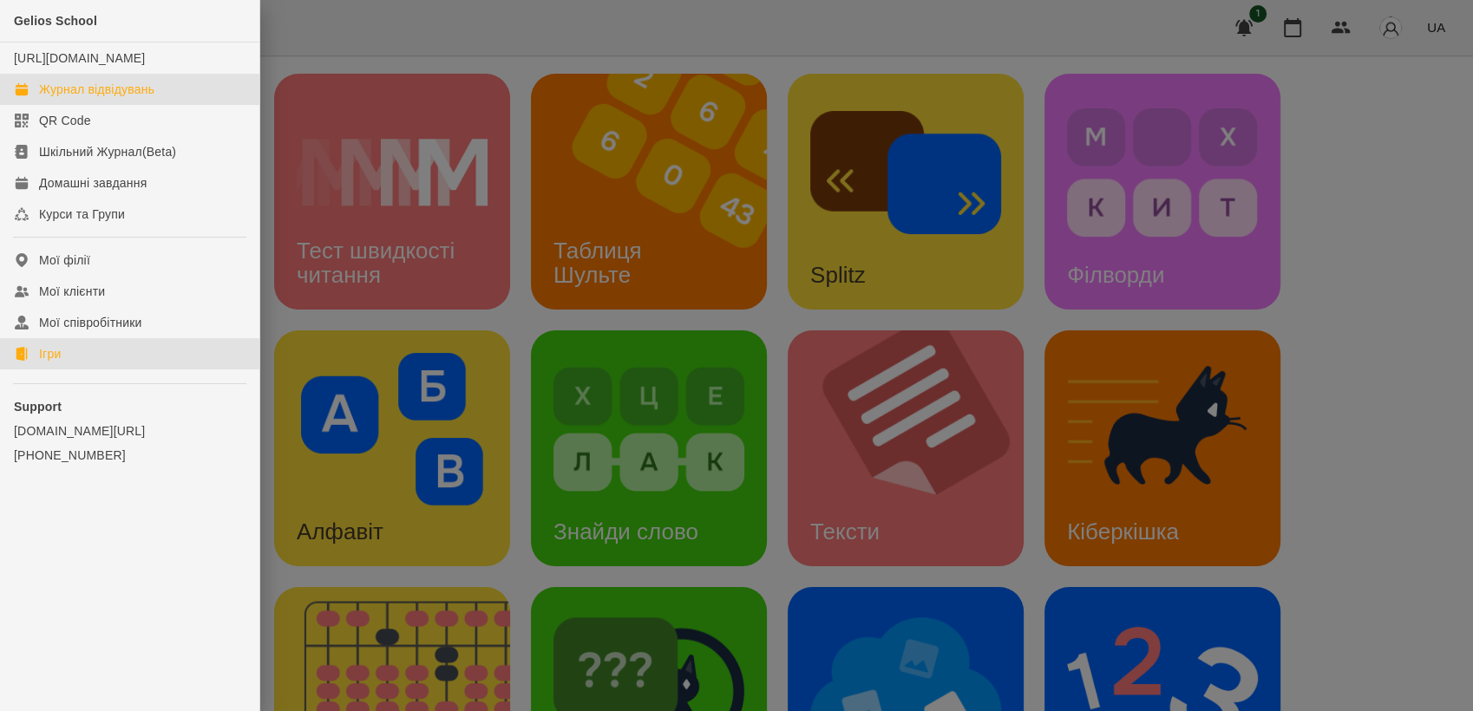
click at [118, 98] on div "Журнал відвідувань" at bounding box center [96, 89] width 115 height 17
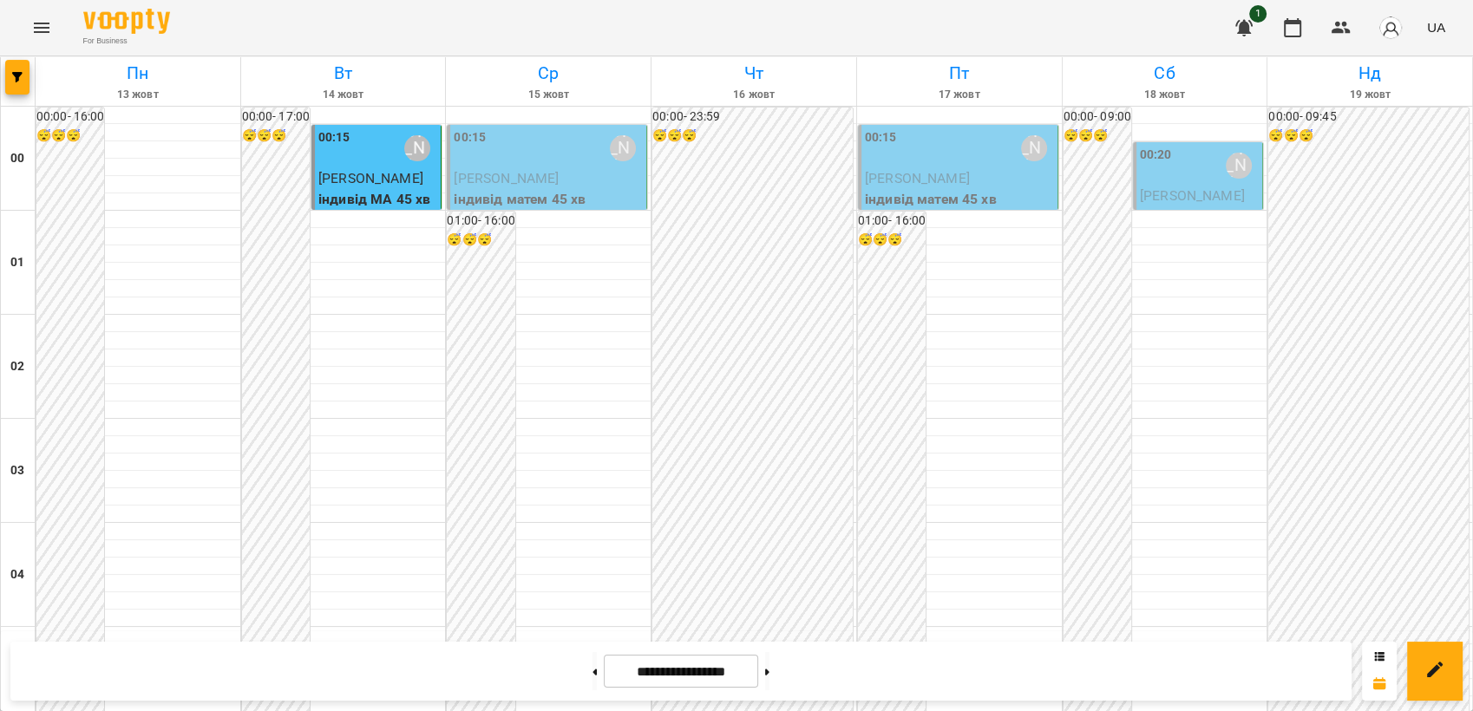
scroll to position [1638, 0]
